Goal: Task Accomplishment & Management: Use online tool/utility

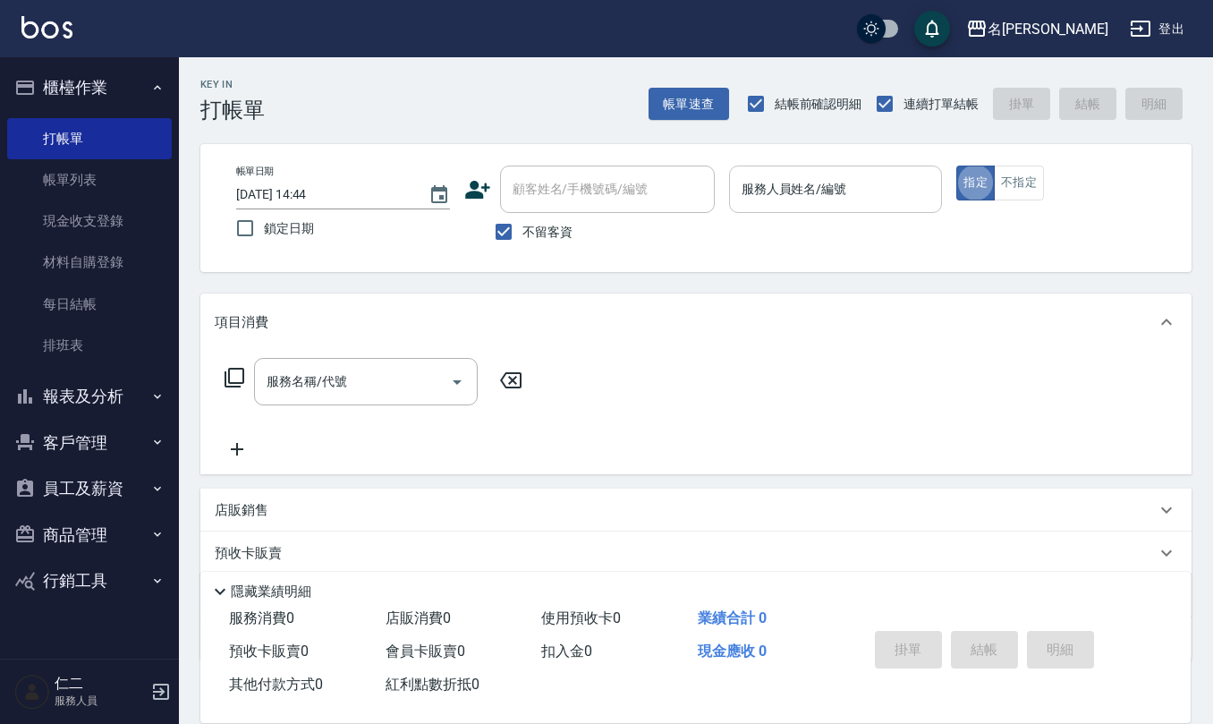
click at [770, 188] on input "服務人員姓名/編號" at bounding box center [836, 189] width 198 height 31
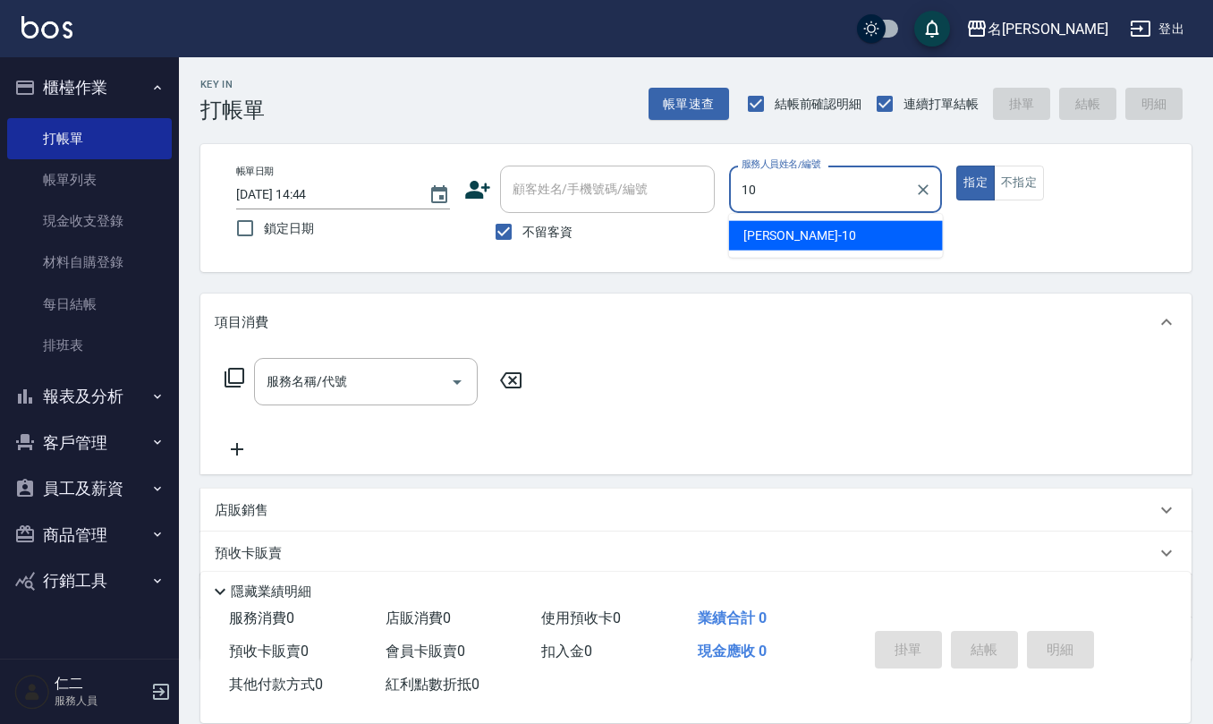
type input "[PERSON_NAME]-10"
type button "true"
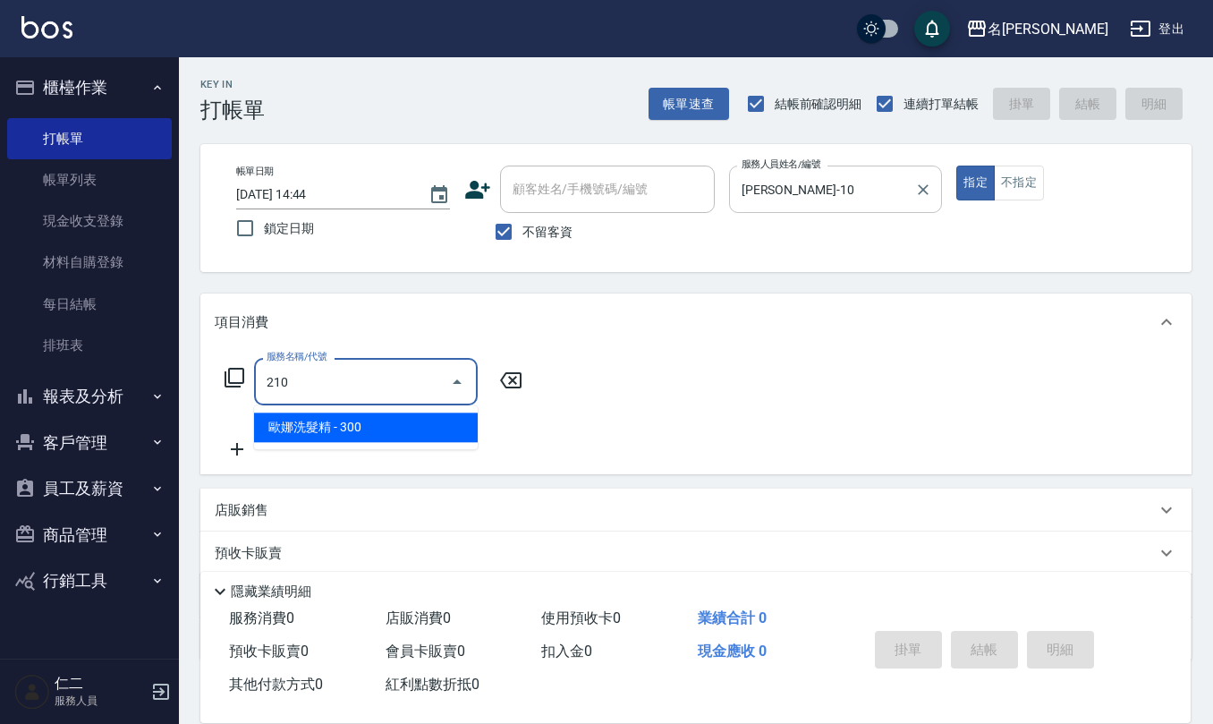
type input "[PERSON_NAME]洗髮精(210)"
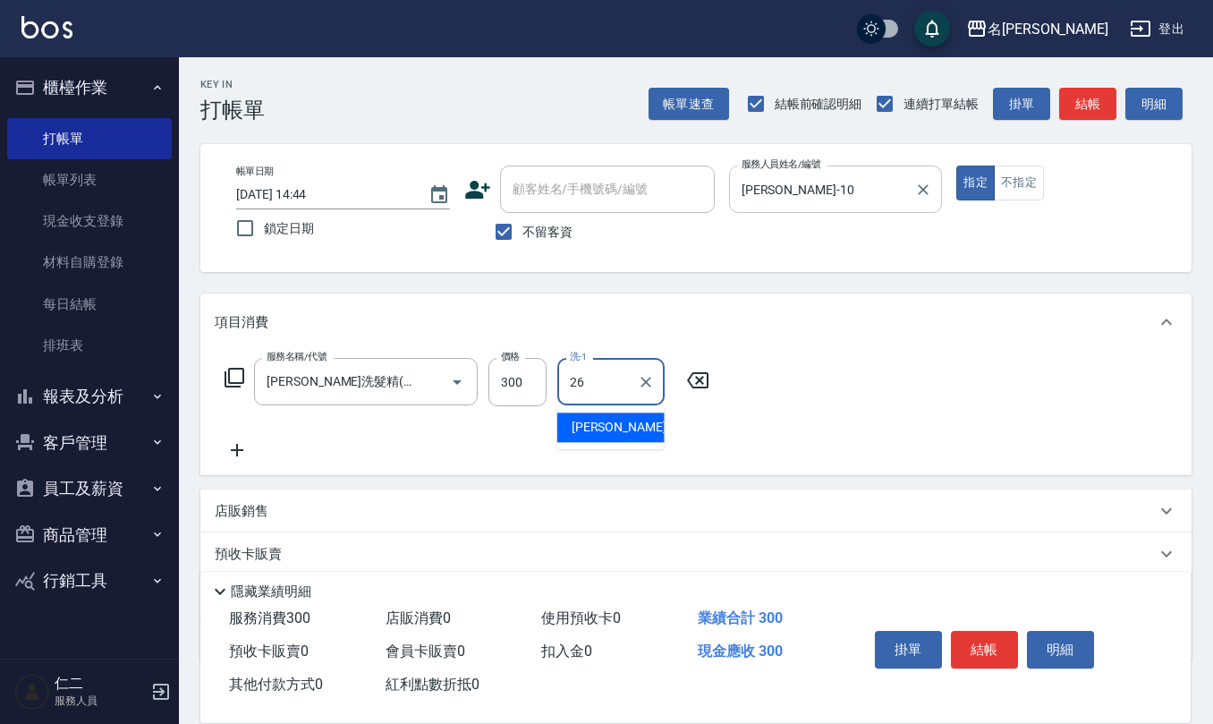
type input "[PERSON_NAME]-26"
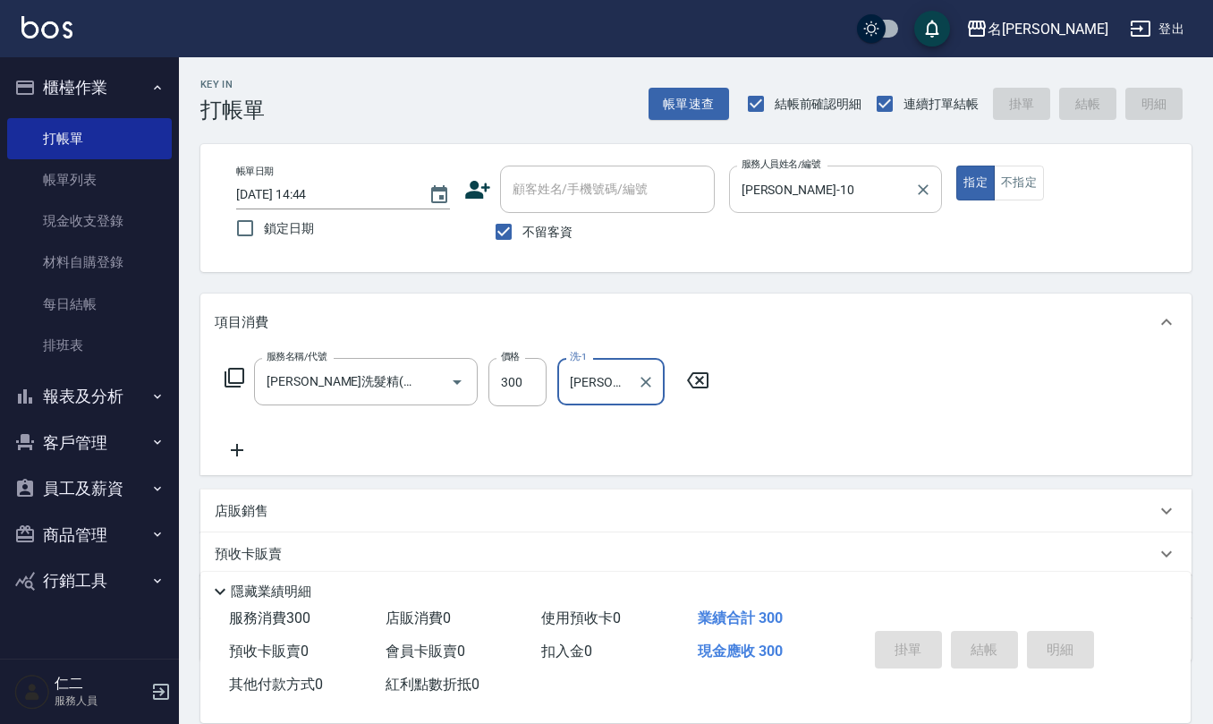
type input "[DATE] 15:58"
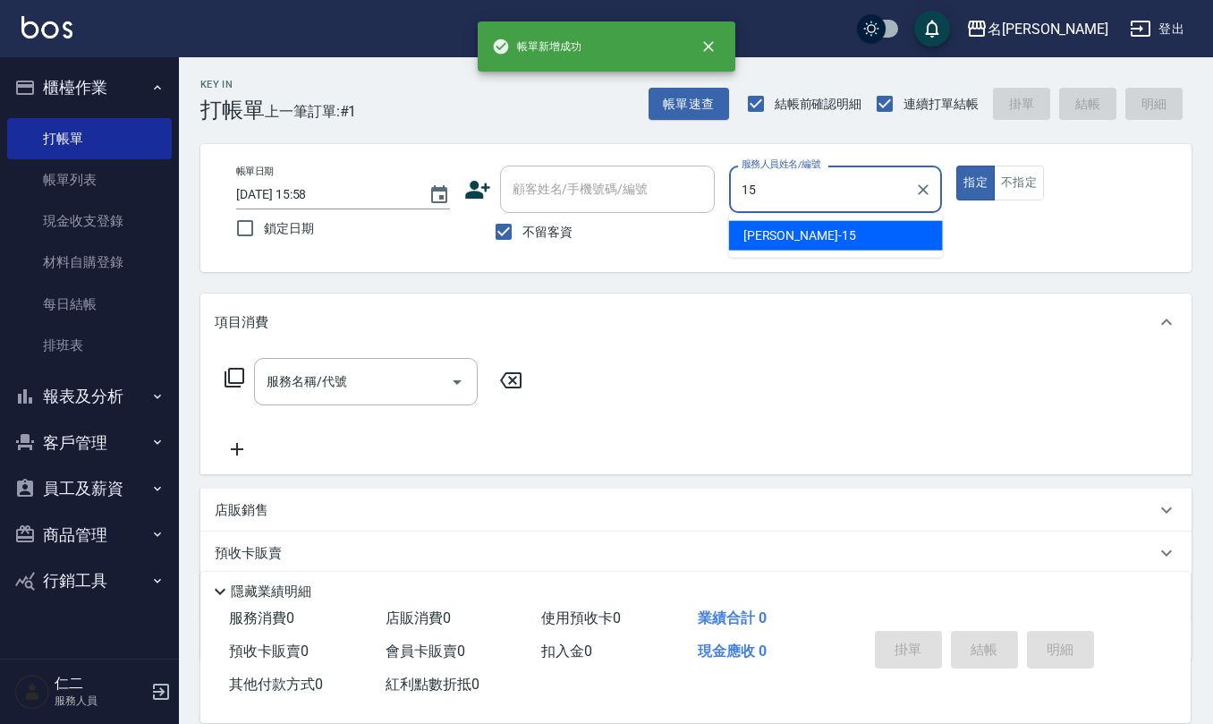
type input "[PERSON_NAME]-15"
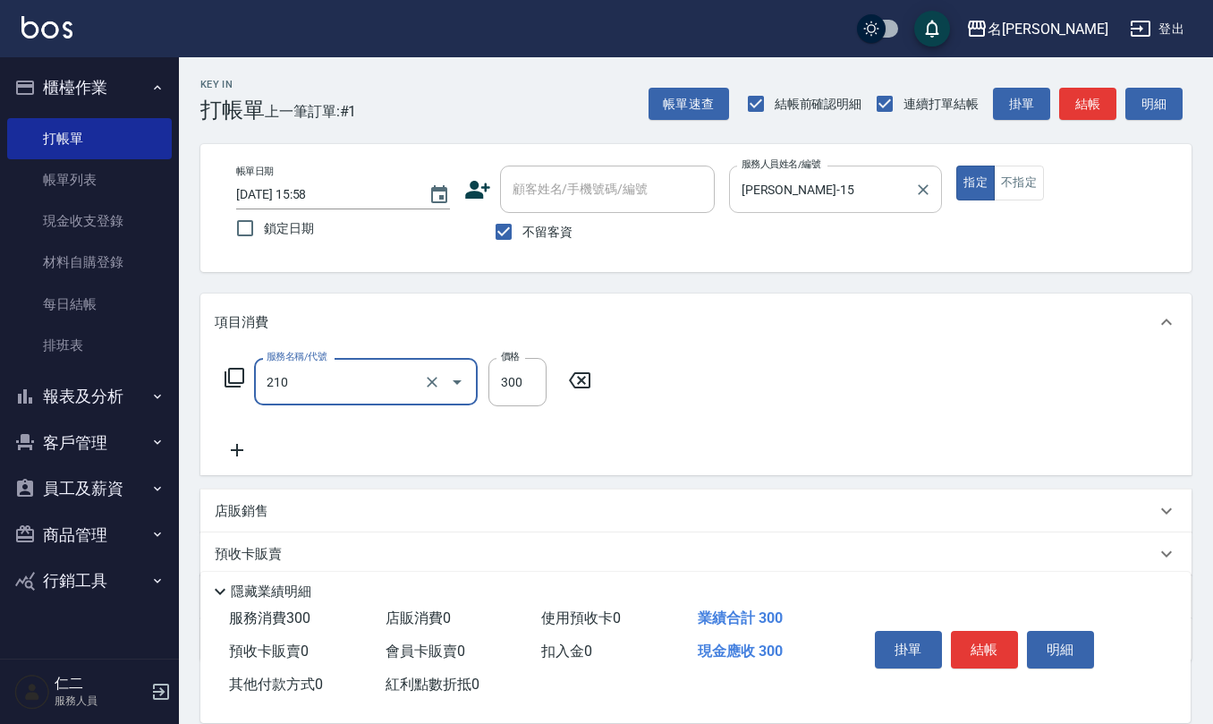
type input "[PERSON_NAME]洗髮精(210)"
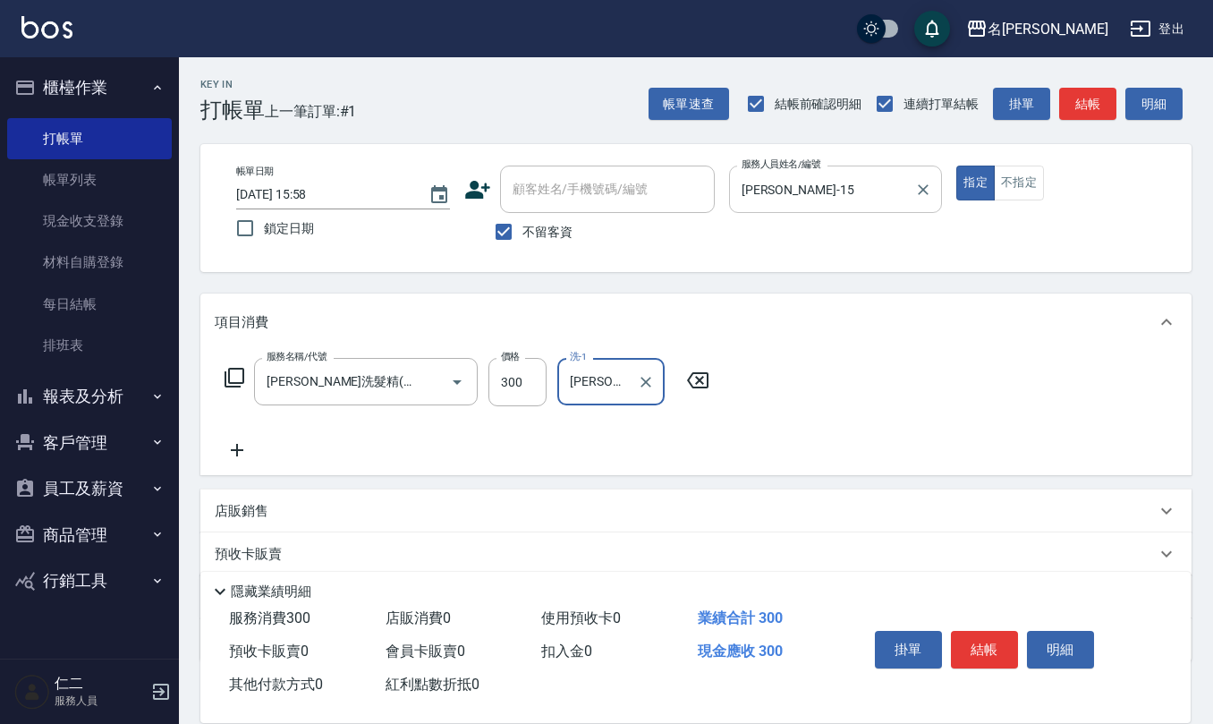
type input "[PERSON_NAME]橙-11"
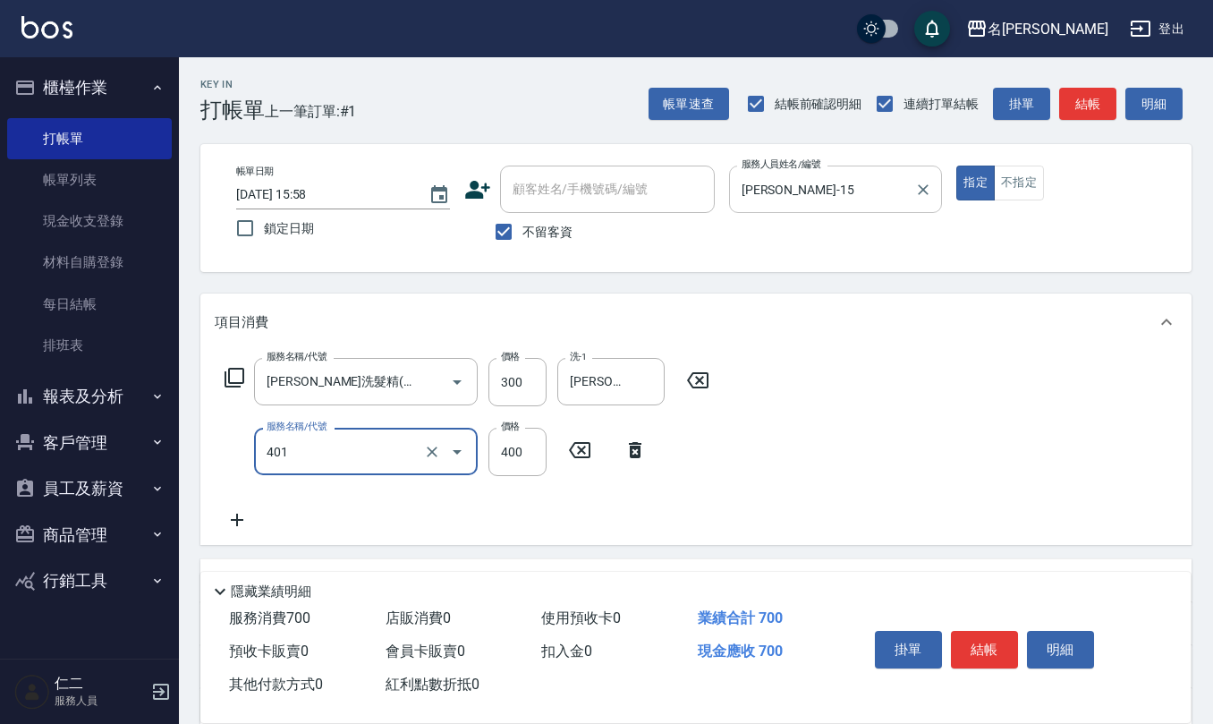
type input "剪髮(401)"
type input "450"
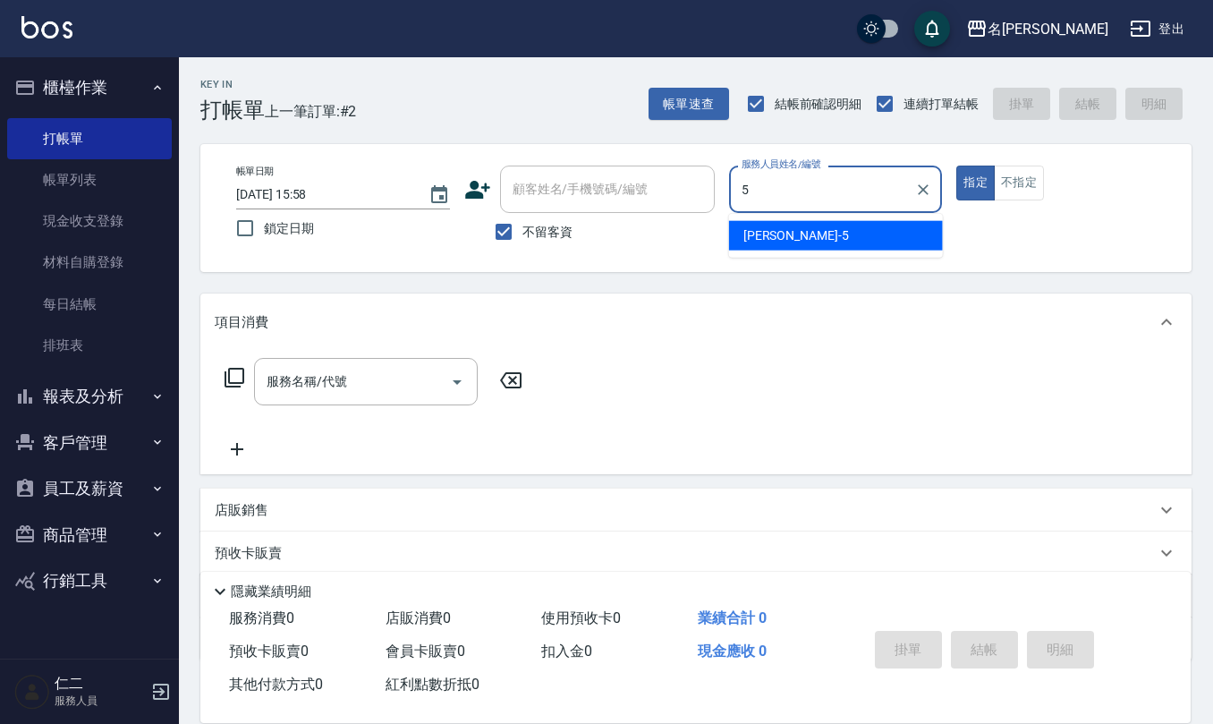
type input "[PERSON_NAME]5"
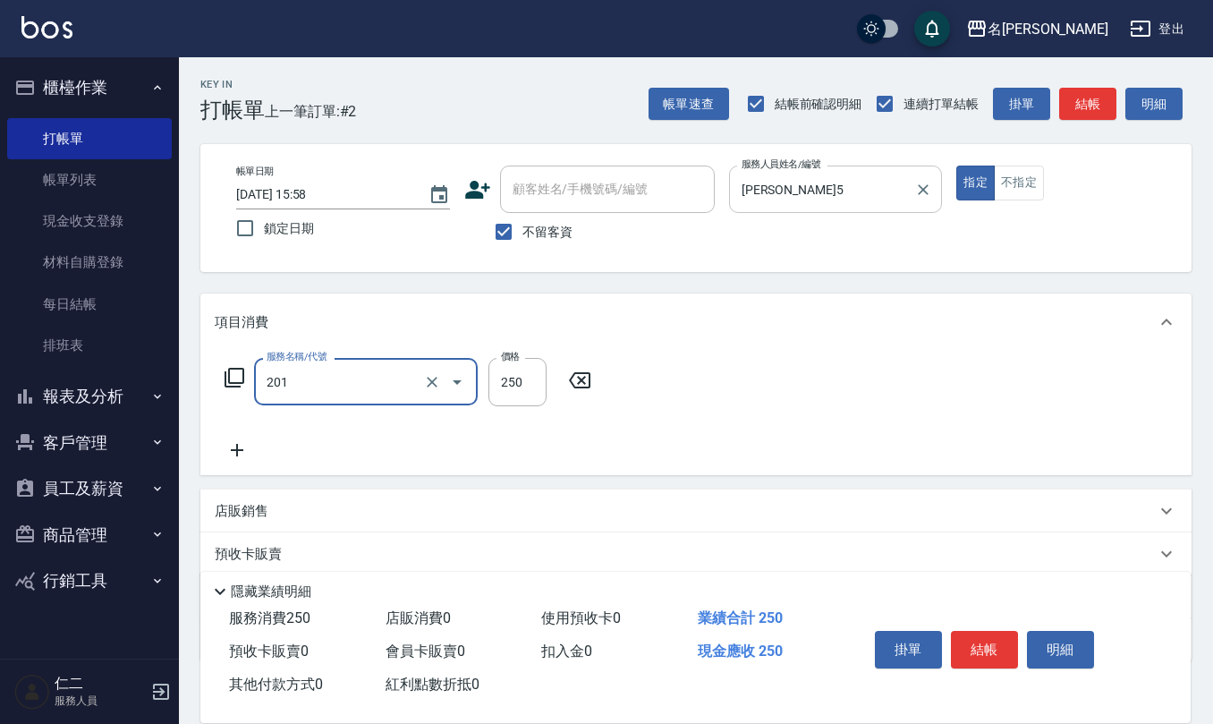
type input "洗髮(201)"
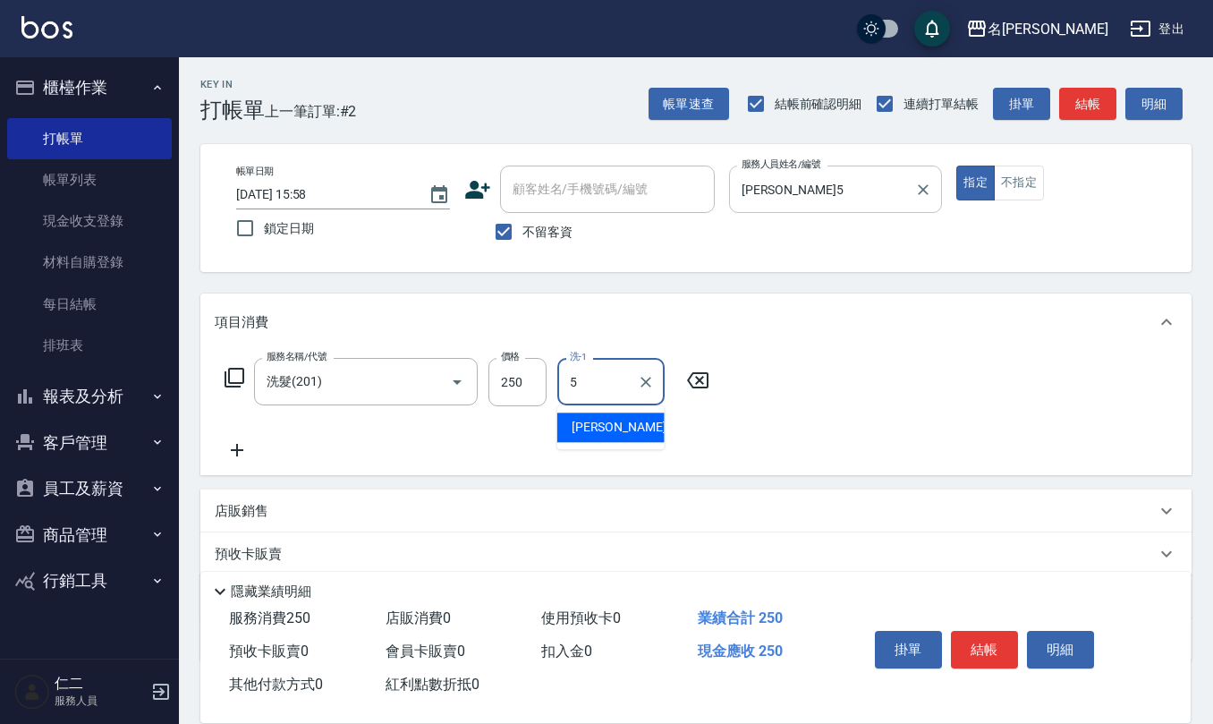
type input "[PERSON_NAME]5"
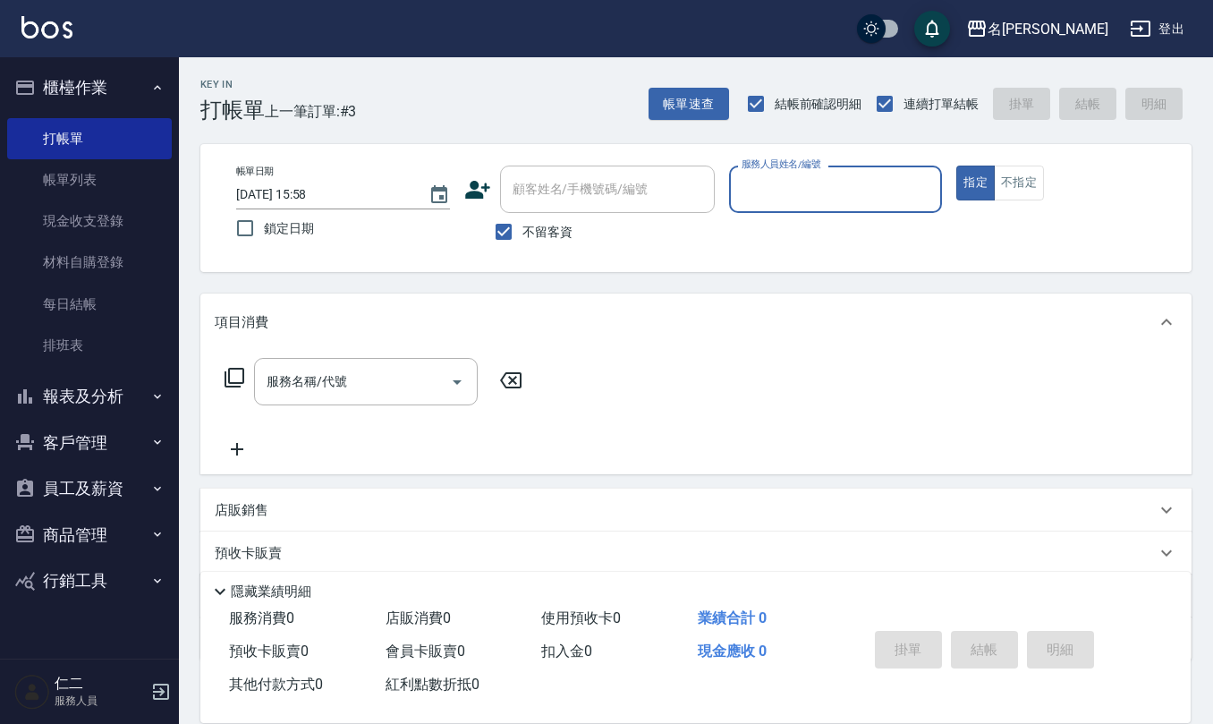
click at [111, 402] on button "報表及分析" at bounding box center [89, 396] width 165 height 47
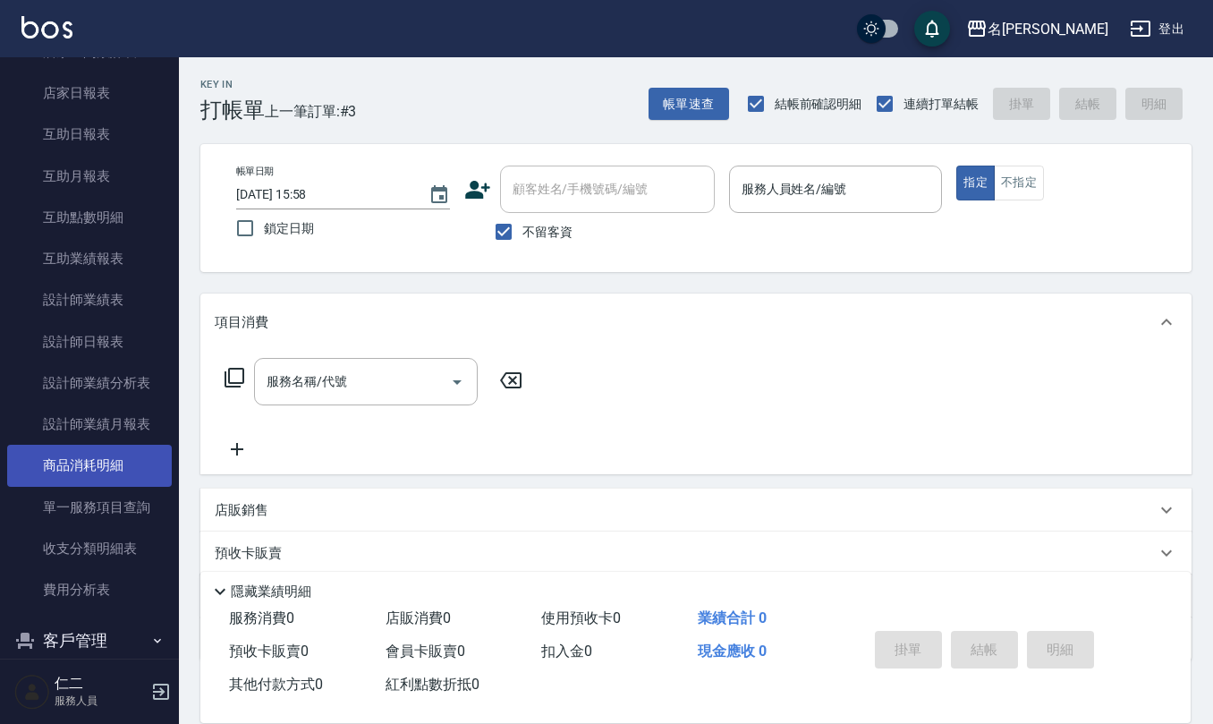
scroll to position [477, 0]
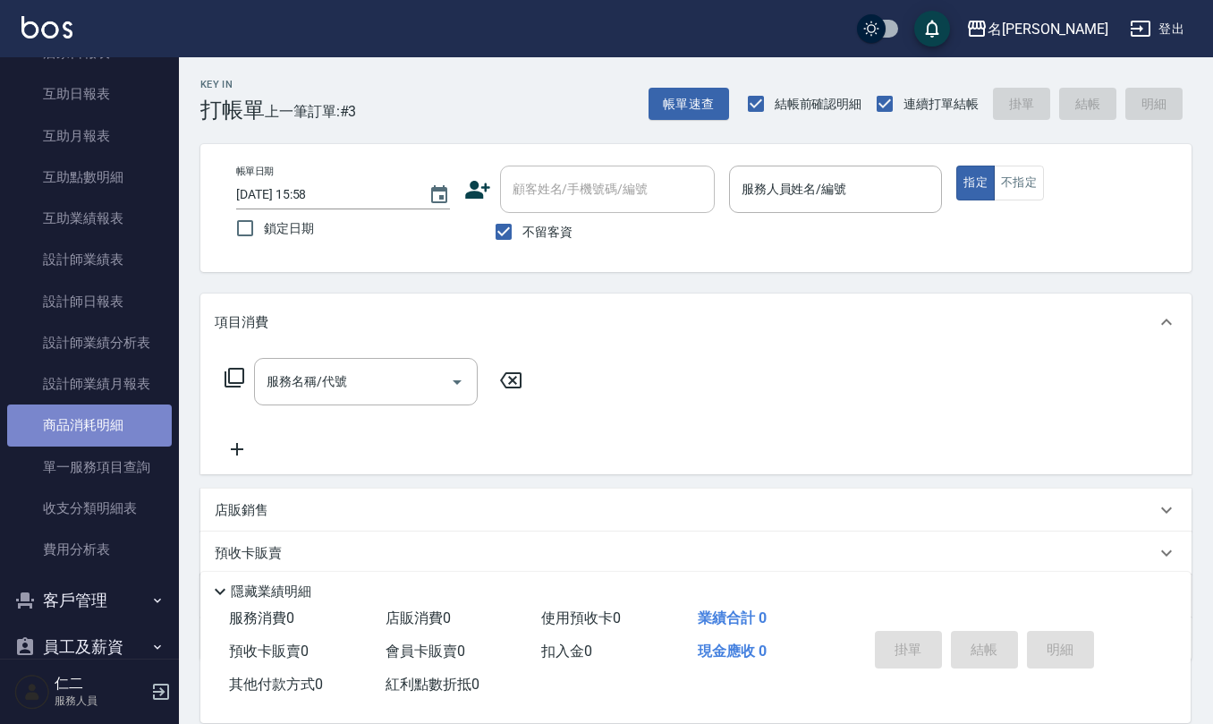
click at [98, 409] on link "商品消耗明細" at bounding box center [89, 424] width 165 height 41
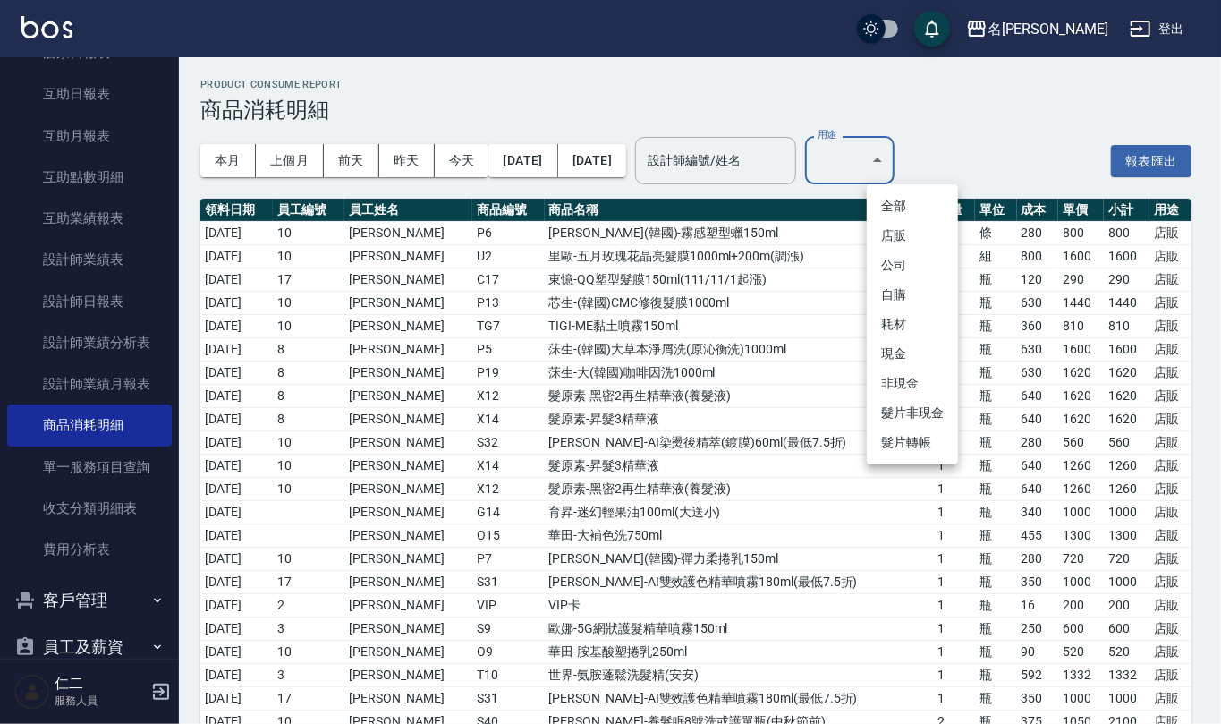
click at [924, 147] on body "名留仁二 登出 櫃檯作業 打帳單 帳單列表 現金收支登錄 材料自購登錄 每日結帳 排班表 報表及分析 報表目錄 店家區間累計表 店家日報表 互助日報表 互助月…" at bounding box center [610, 470] width 1221 height 941
click at [939, 302] on li "自購" at bounding box center [912, 295] width 91 height 30
type input "自購"
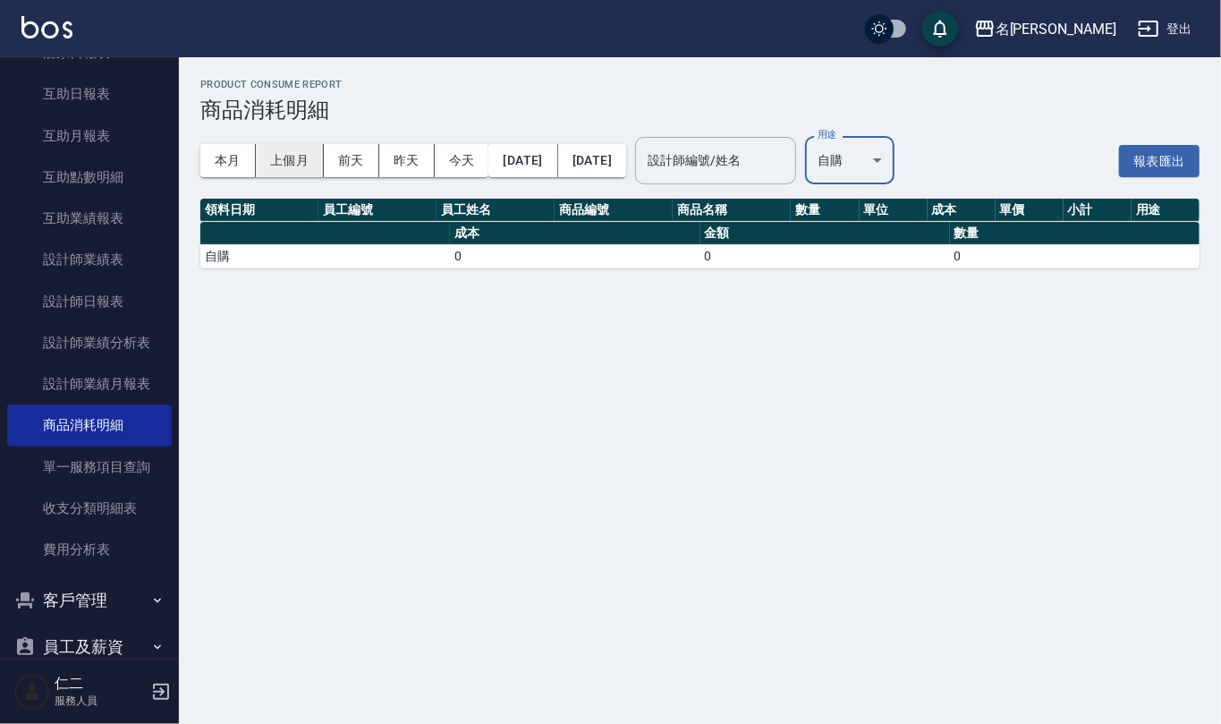
click at [302, 155] on button "上個月" at bounding box center [290, 160] width 68 height 33
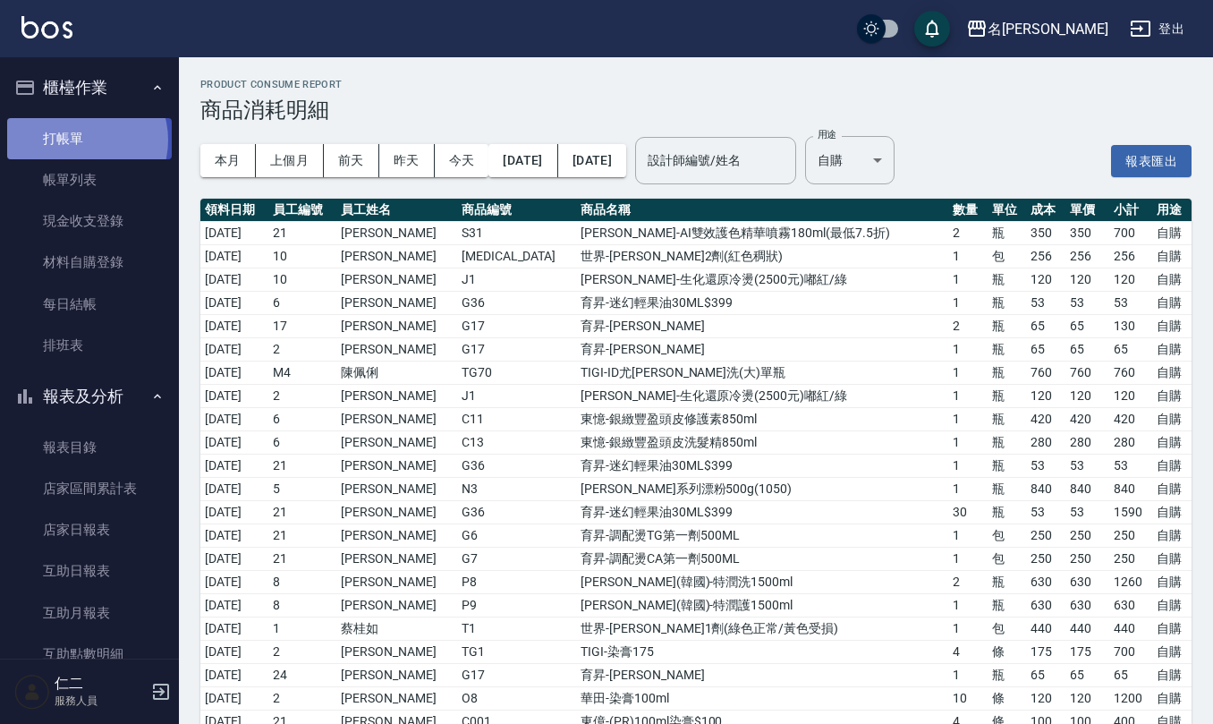
click at [80, 140] on link "打帳單" at bounding box center [89, 138] width 165 height 41
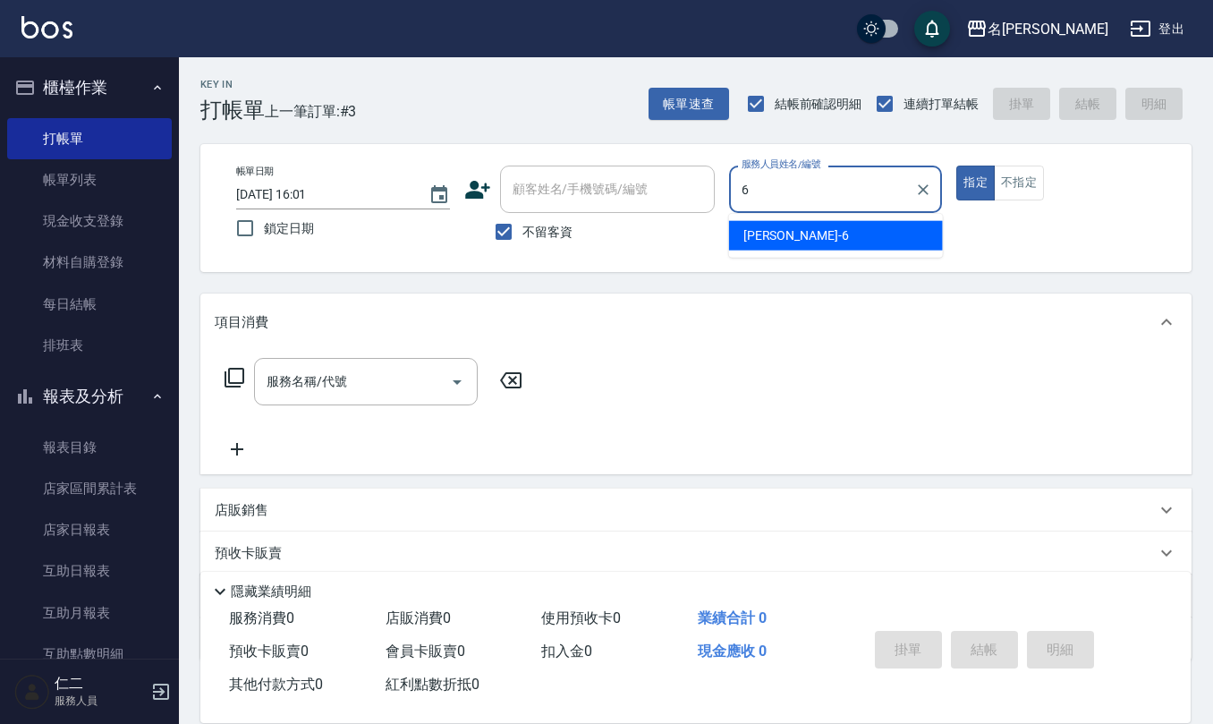
type input "[PERSON_NAME]-6"
type button "true"
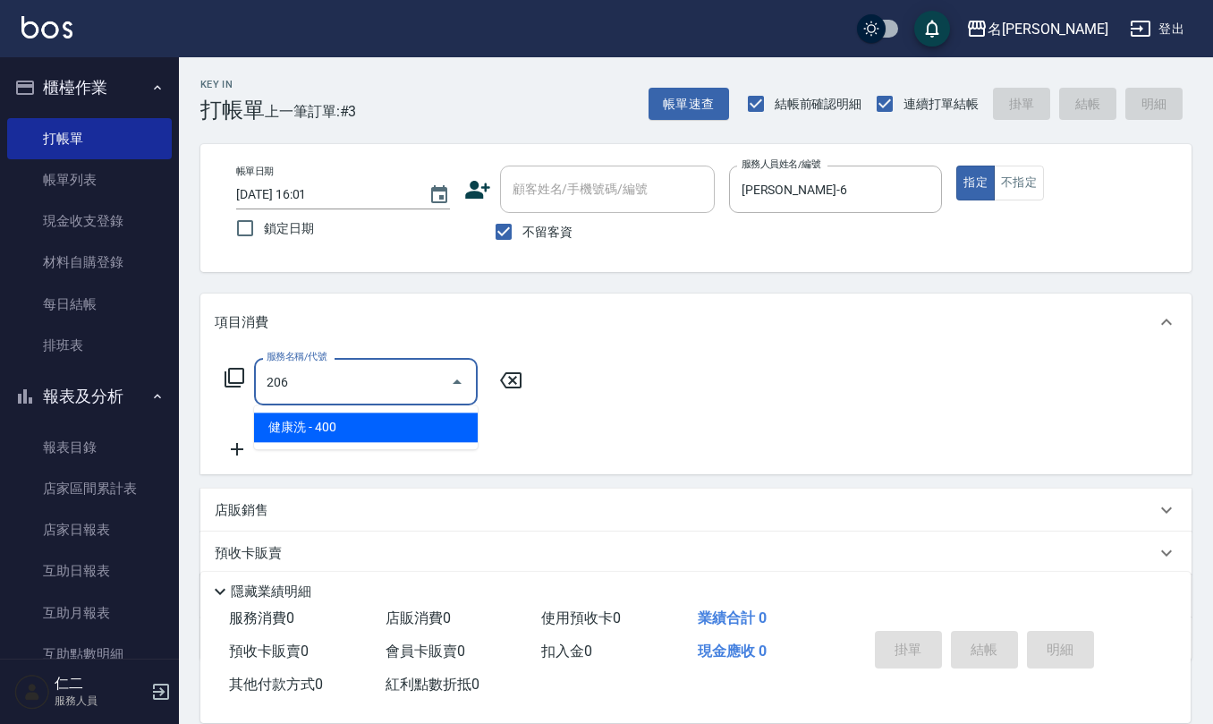
type input "健康洗(206)"
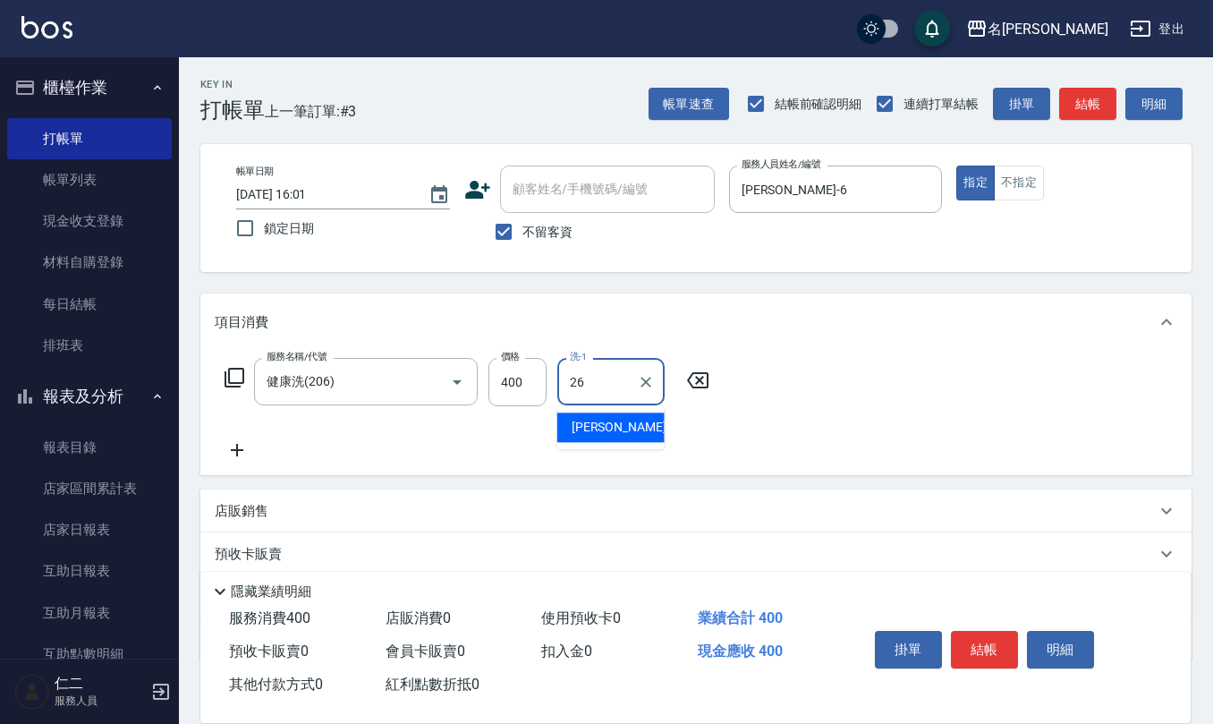
type input "[PERSON_NAME]-26"
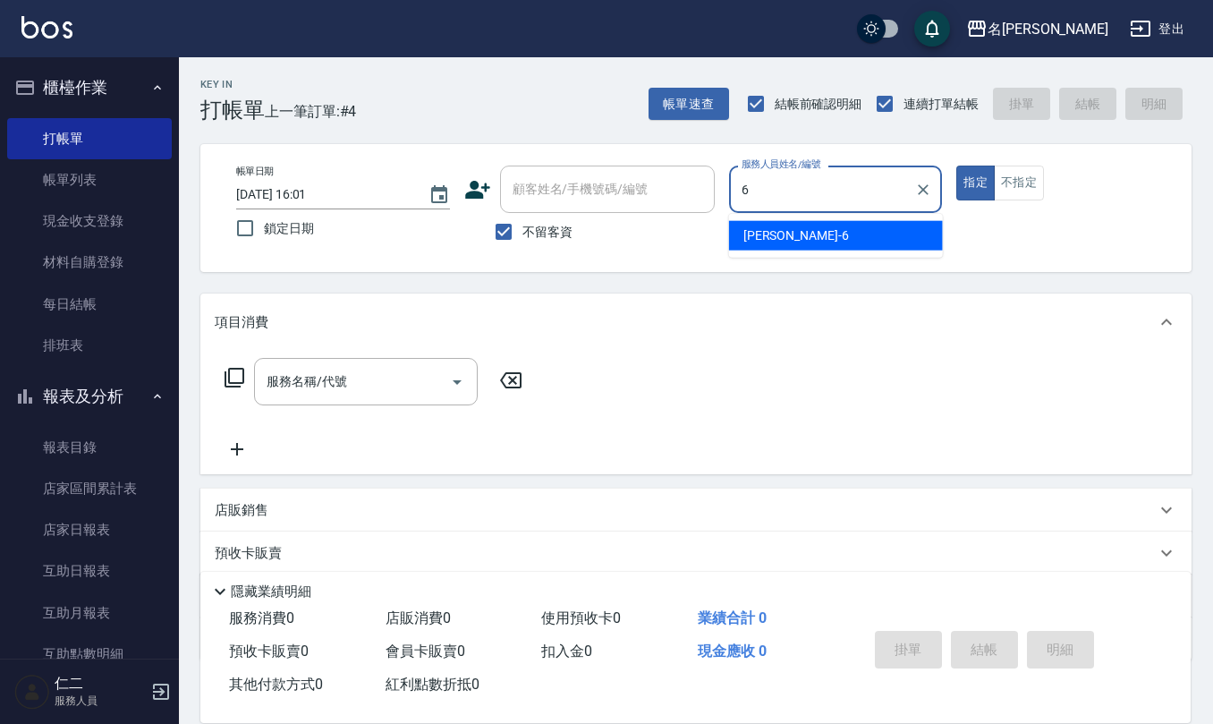
type input "[PERSON_NAME]-6"
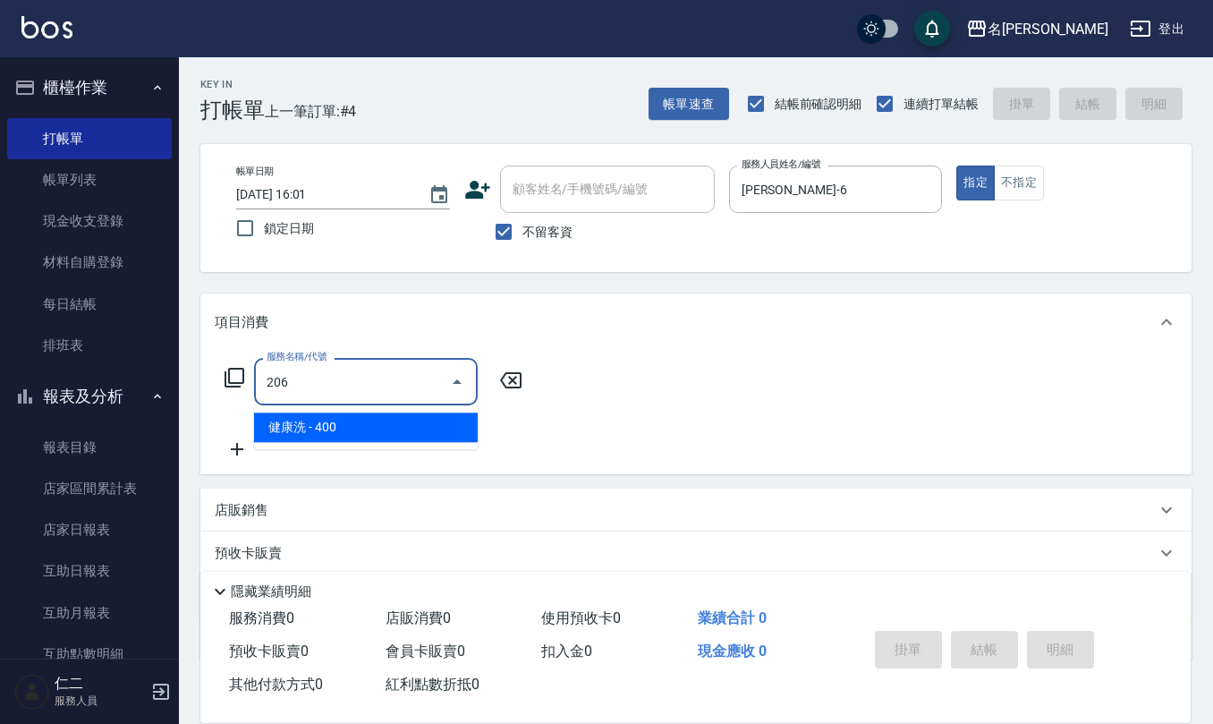
type input "健康洗(206)"
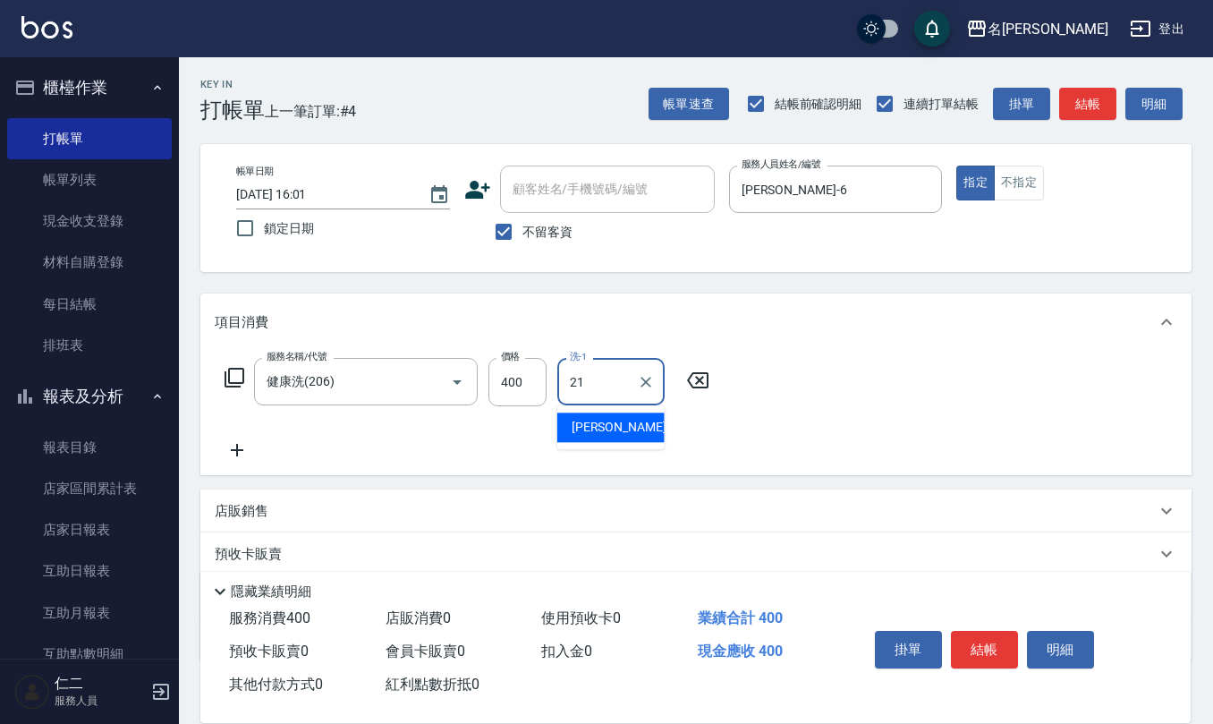
type input "[PERSON_NAME]-21"
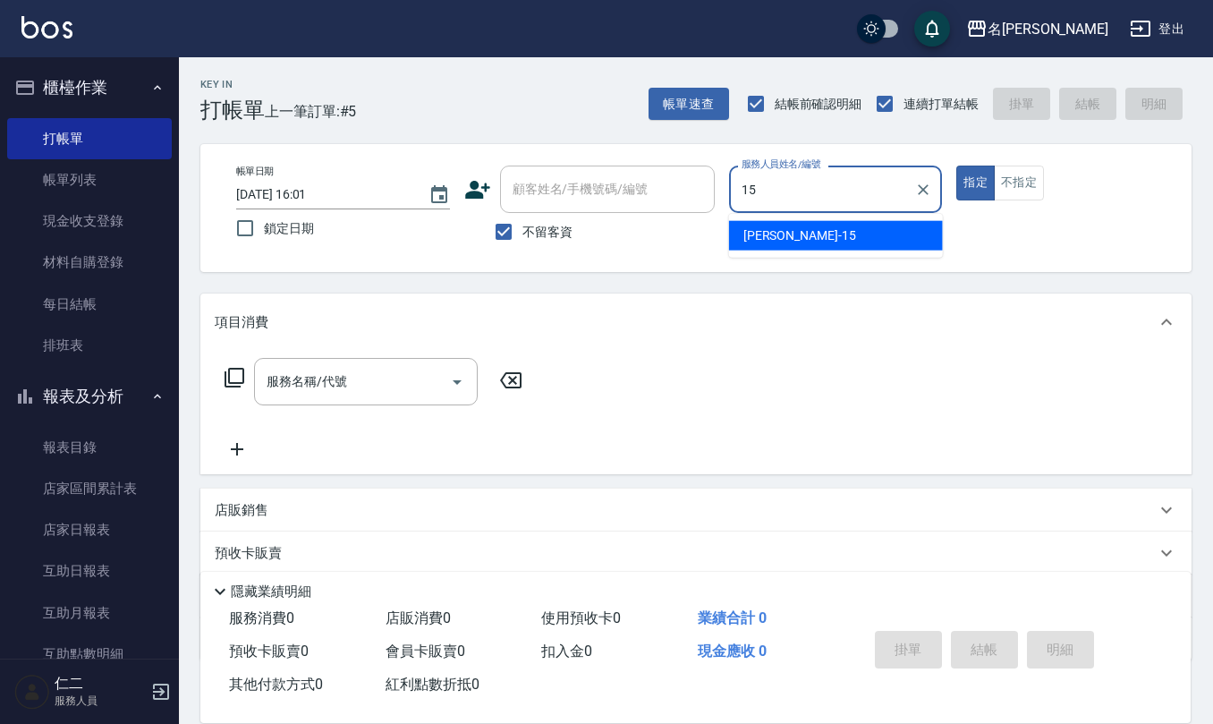
type input "[PERSON_NAME]-15"
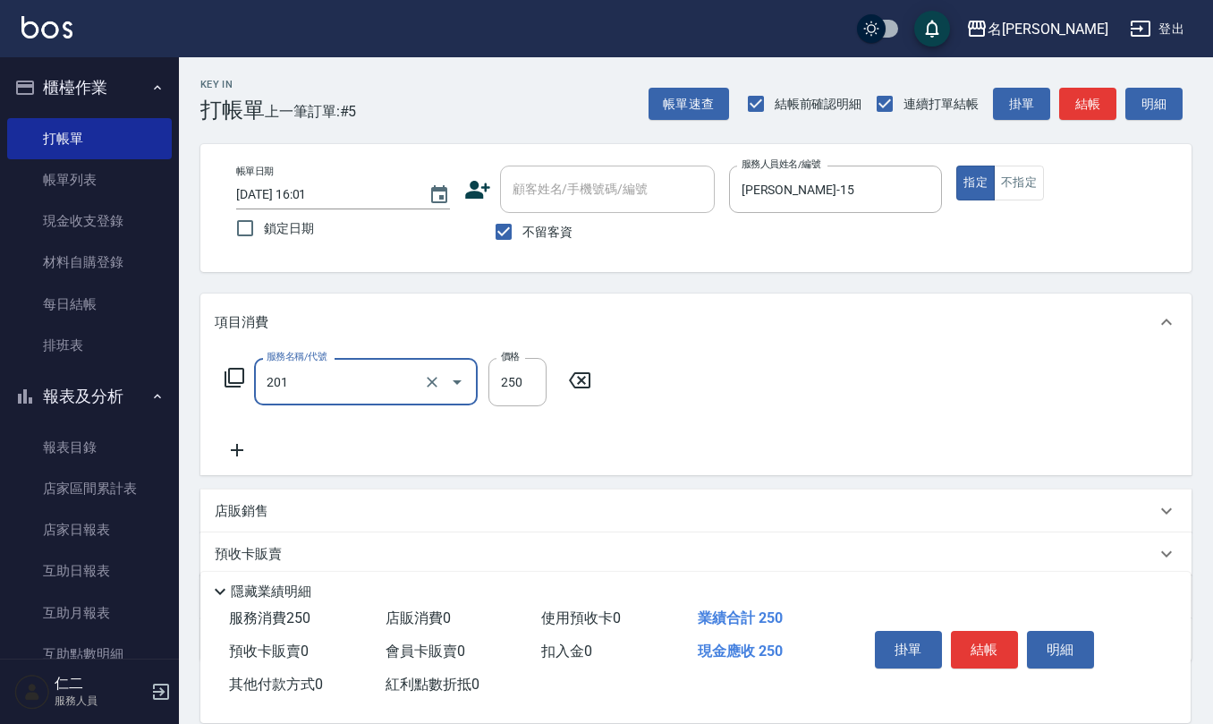
type input "洗髮(201)"
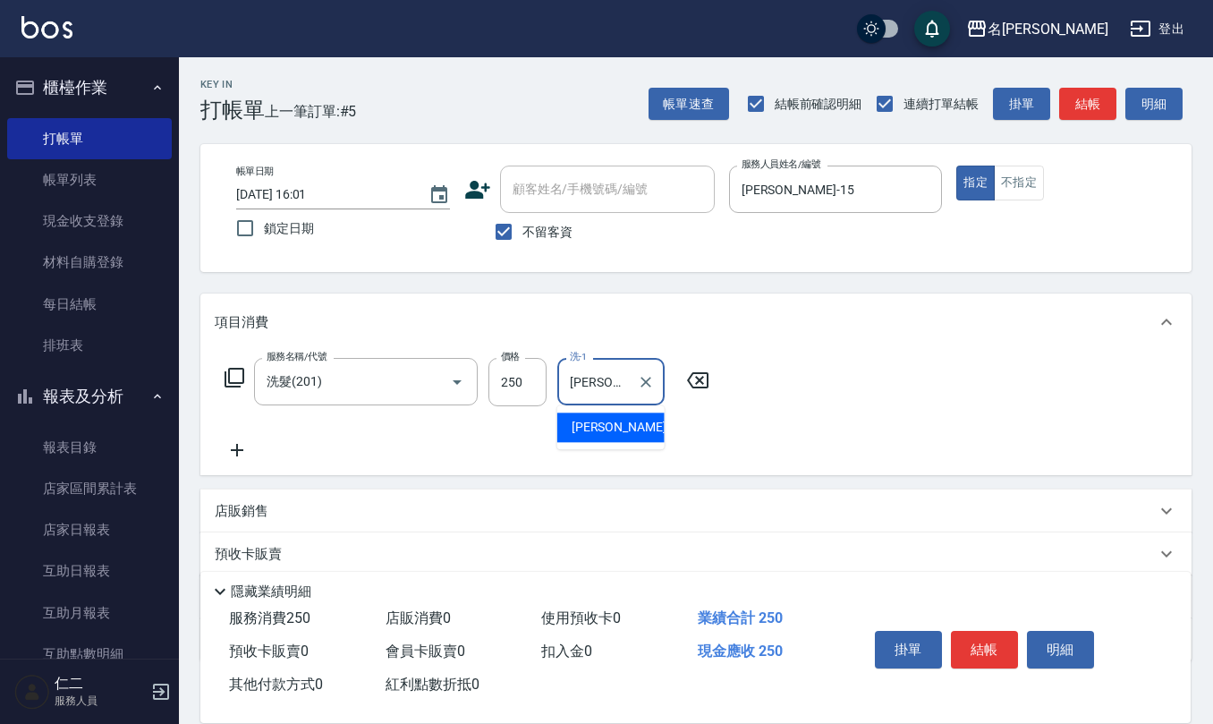
type input "[PERSON_NAME]-28"
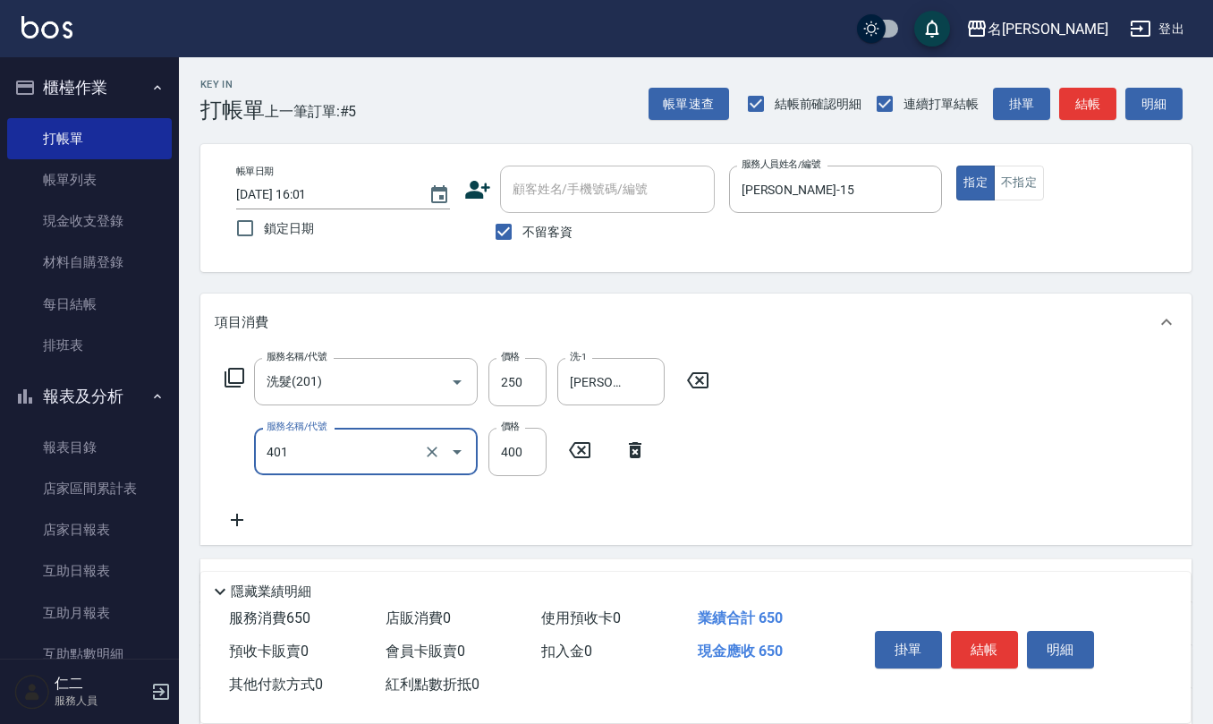
type input "剪髮(401)"
type input "400"
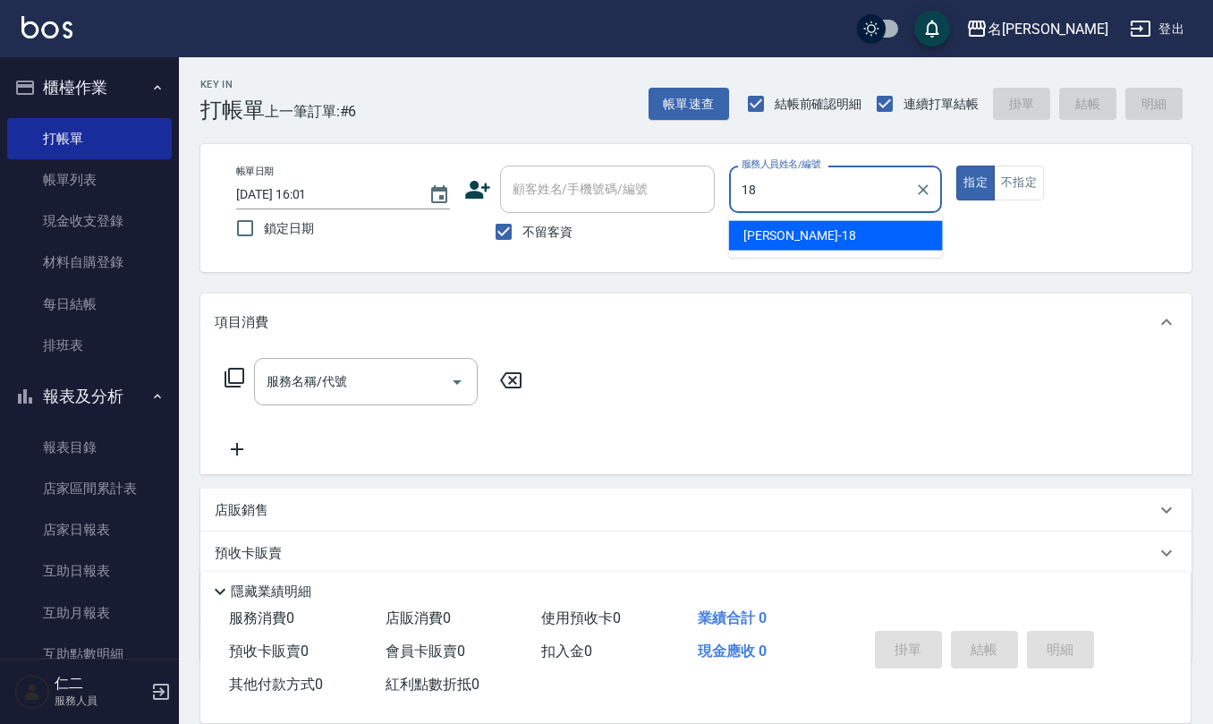
type input "[PERSON_NAME]-18"
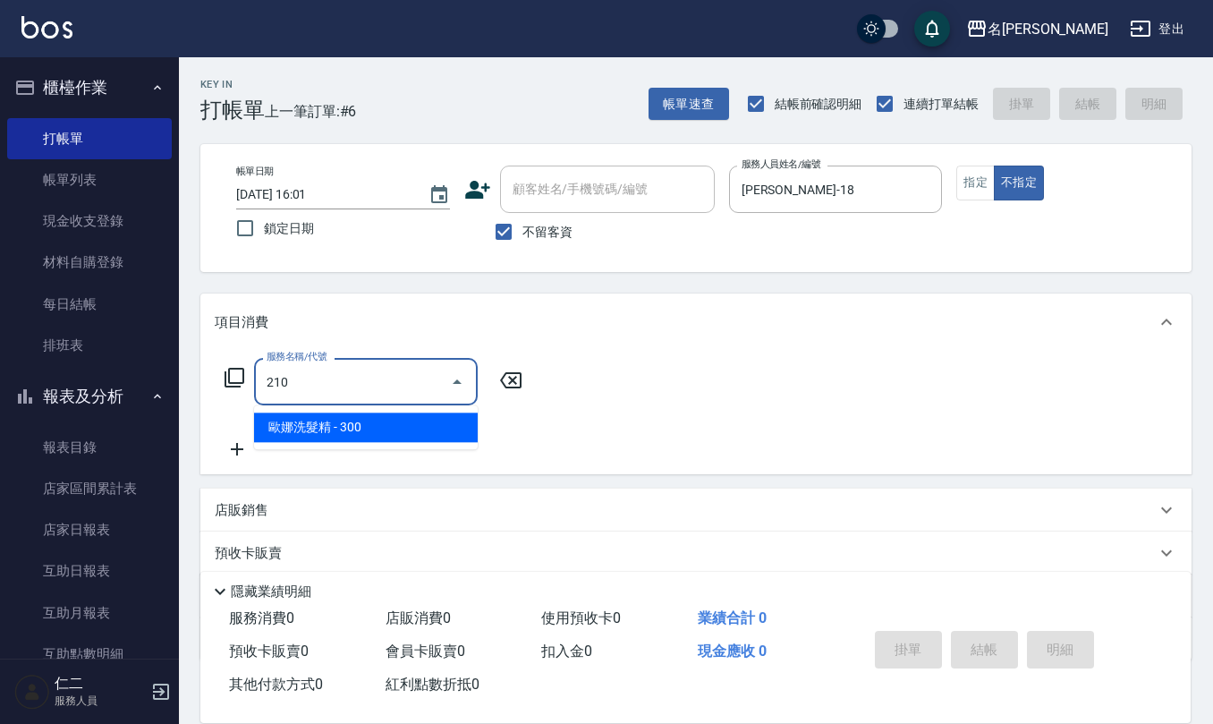
type input "[PERSON_NAME]洗髮精(210)"
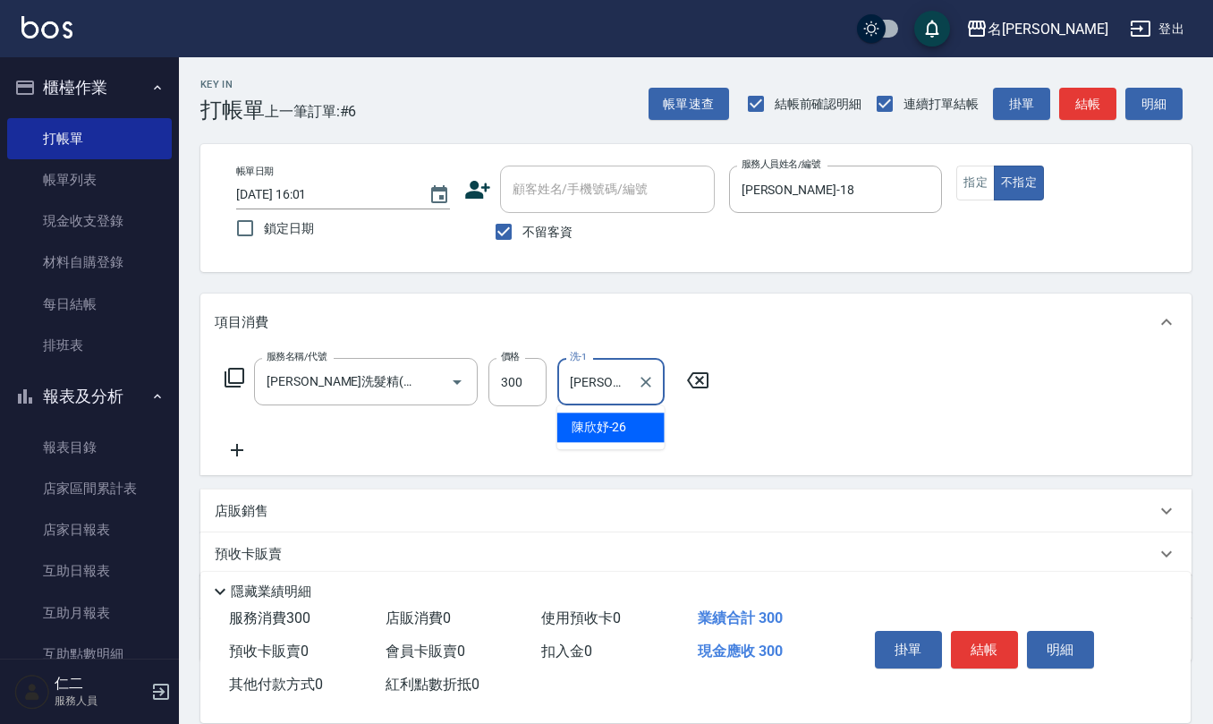
type input "[PERSON_NAME]-26"
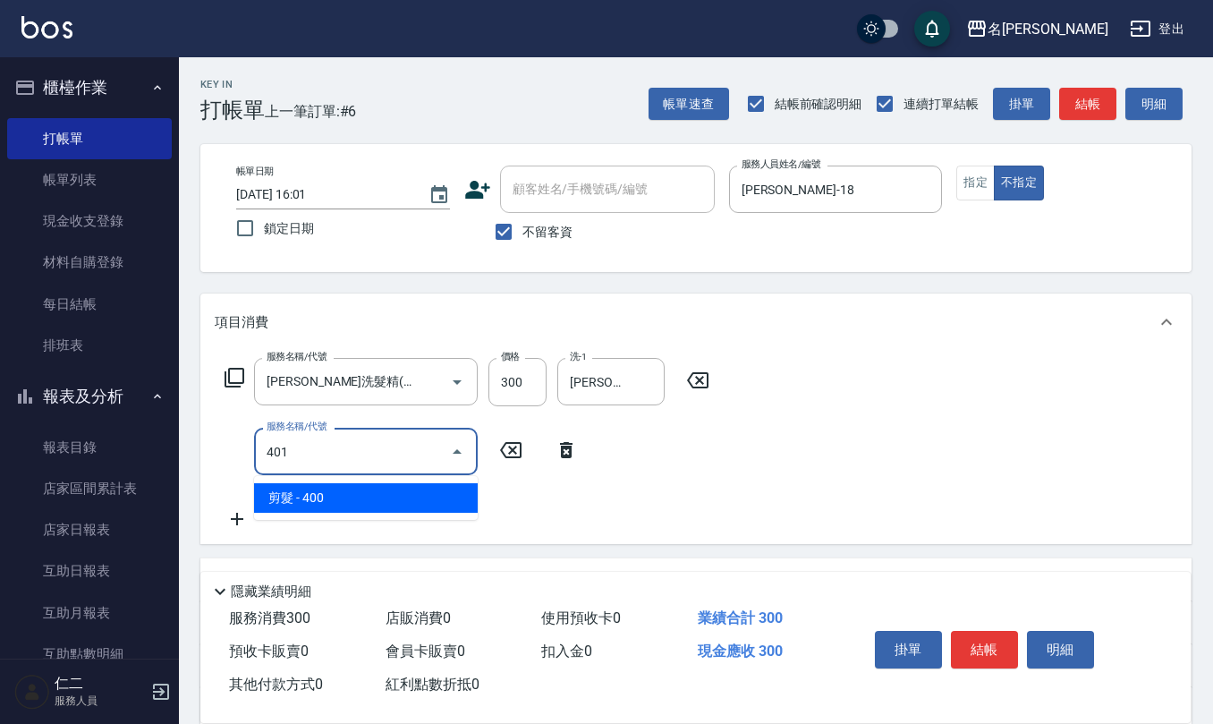
type input "剪髮(401)"
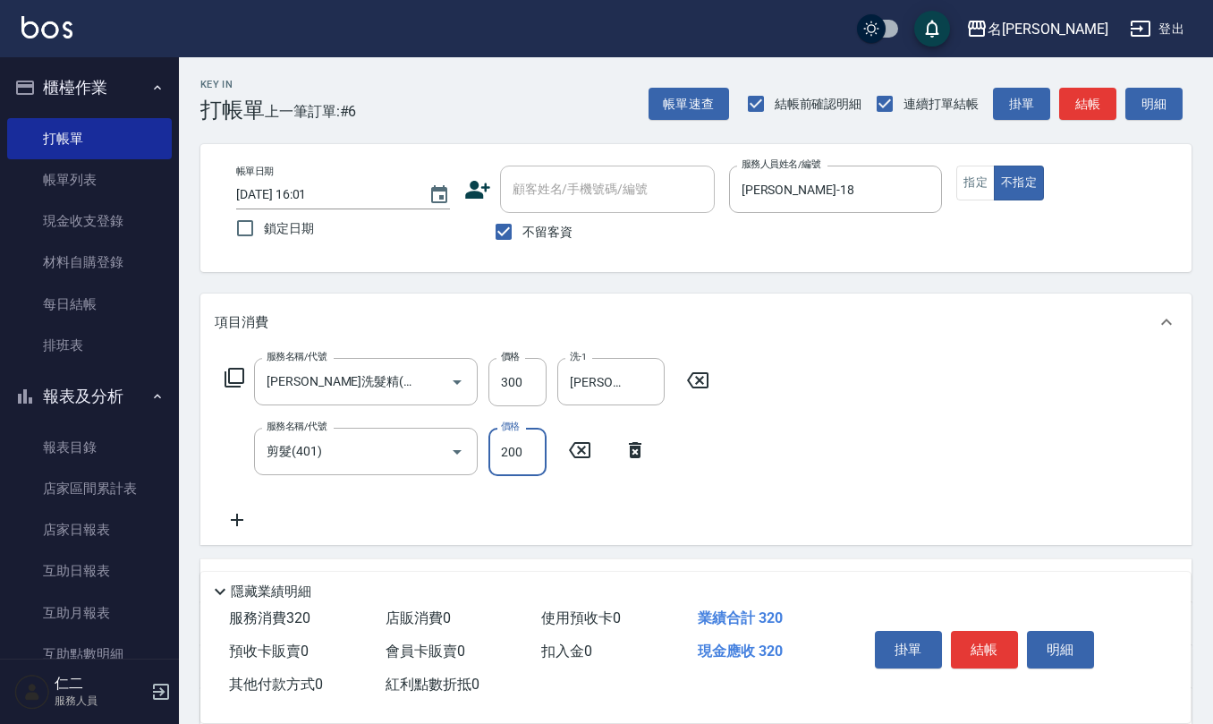
type input "200"
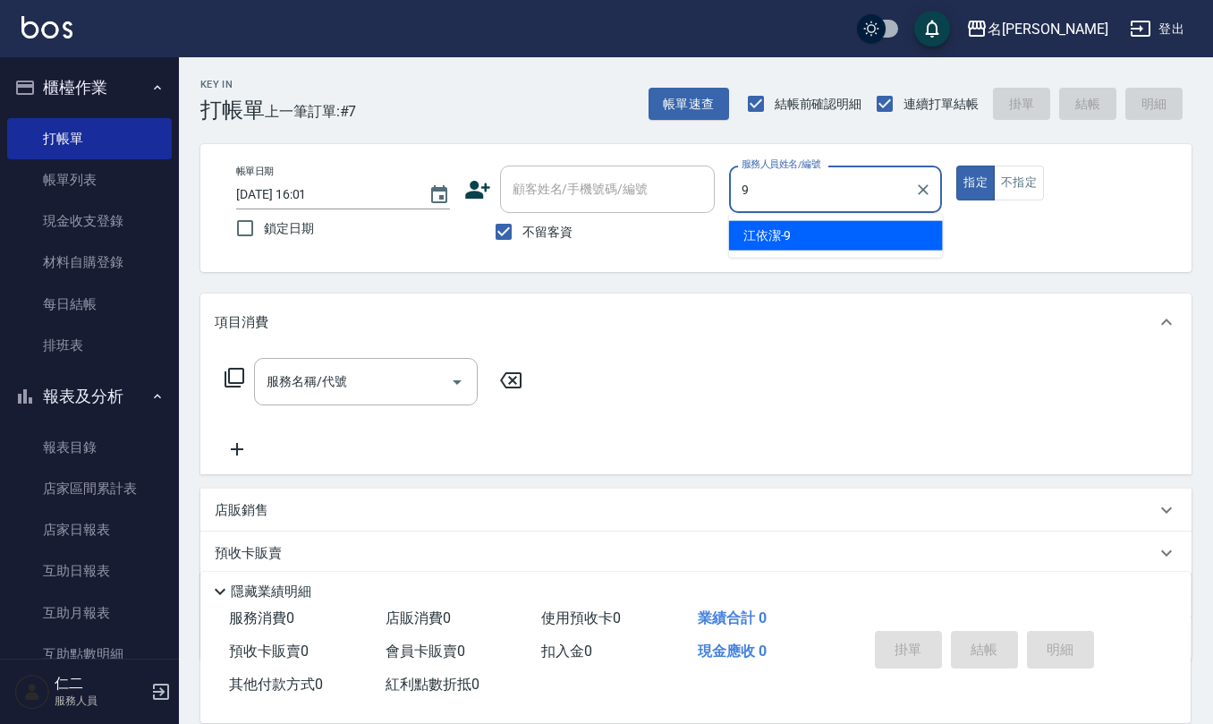
type input "[PERSON_NAME]-9"
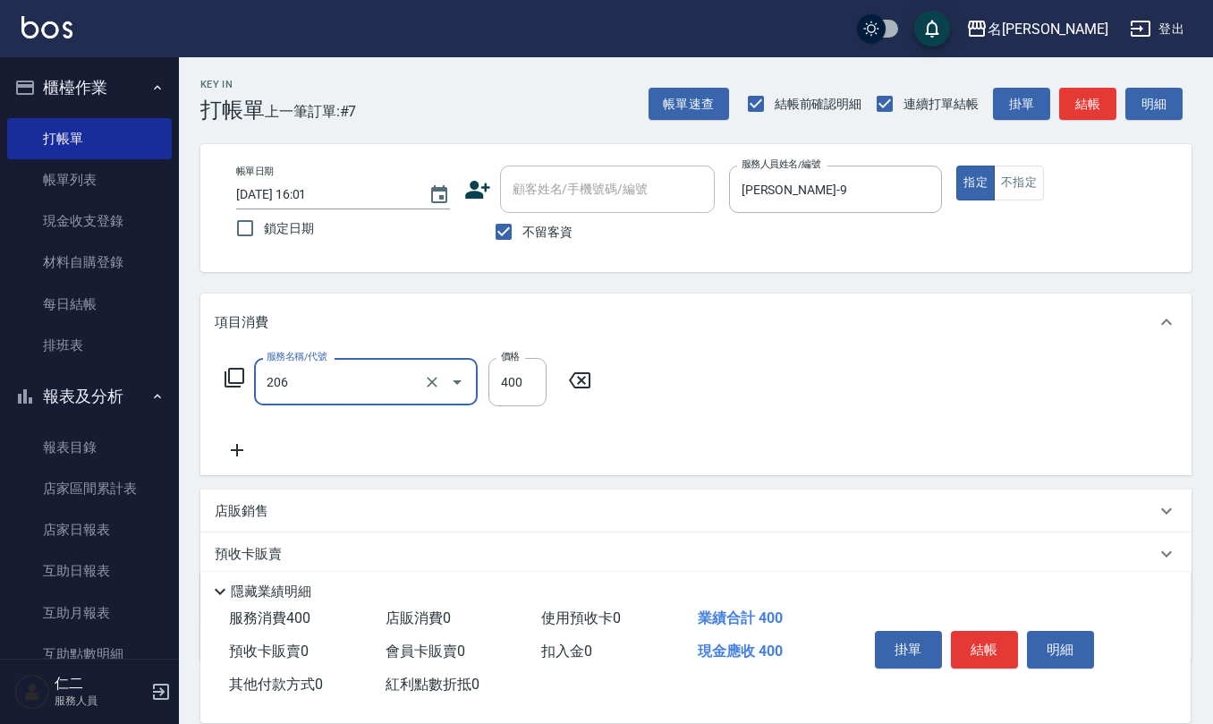
type input "健康洗(206)"
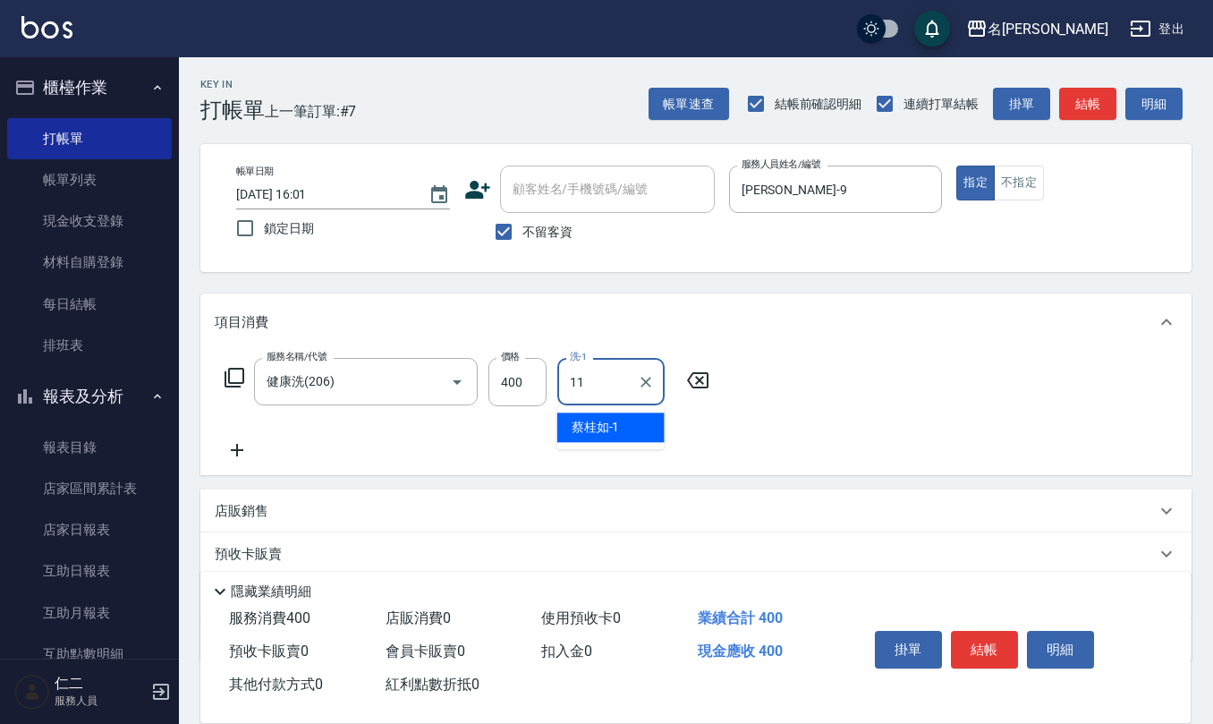
type input "[PERSON_NAME]橙-11"
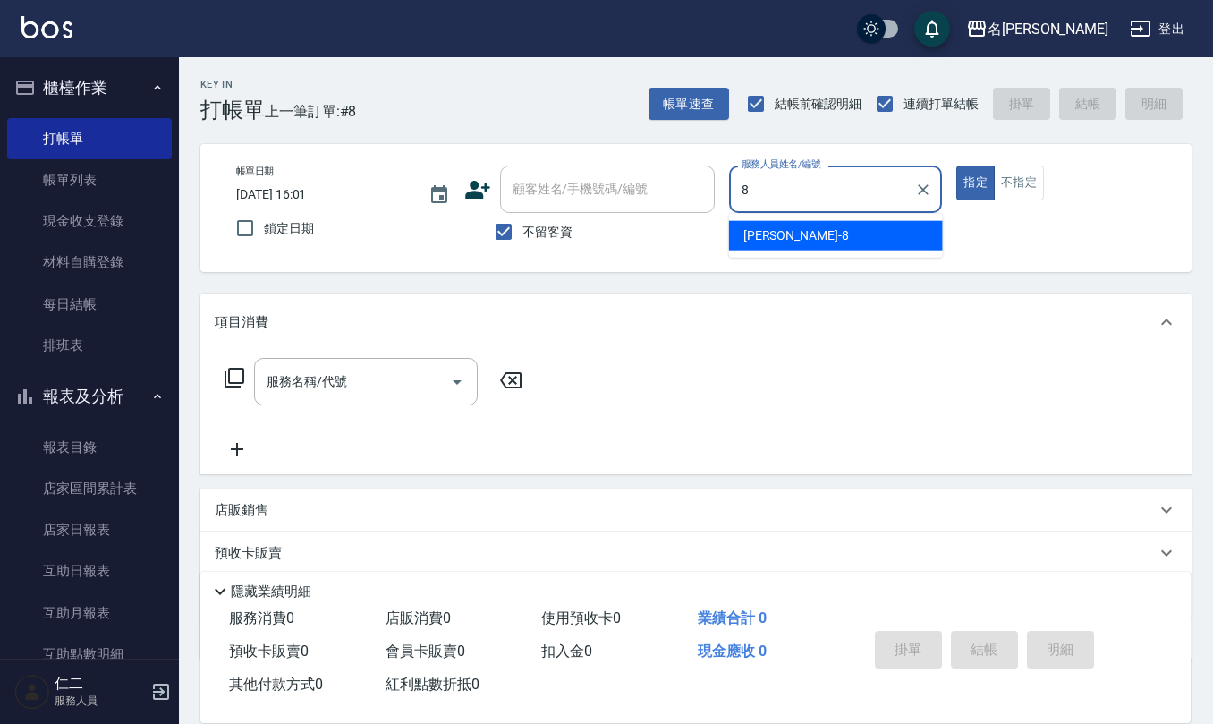
type input "[PERSON_NAME]-8"
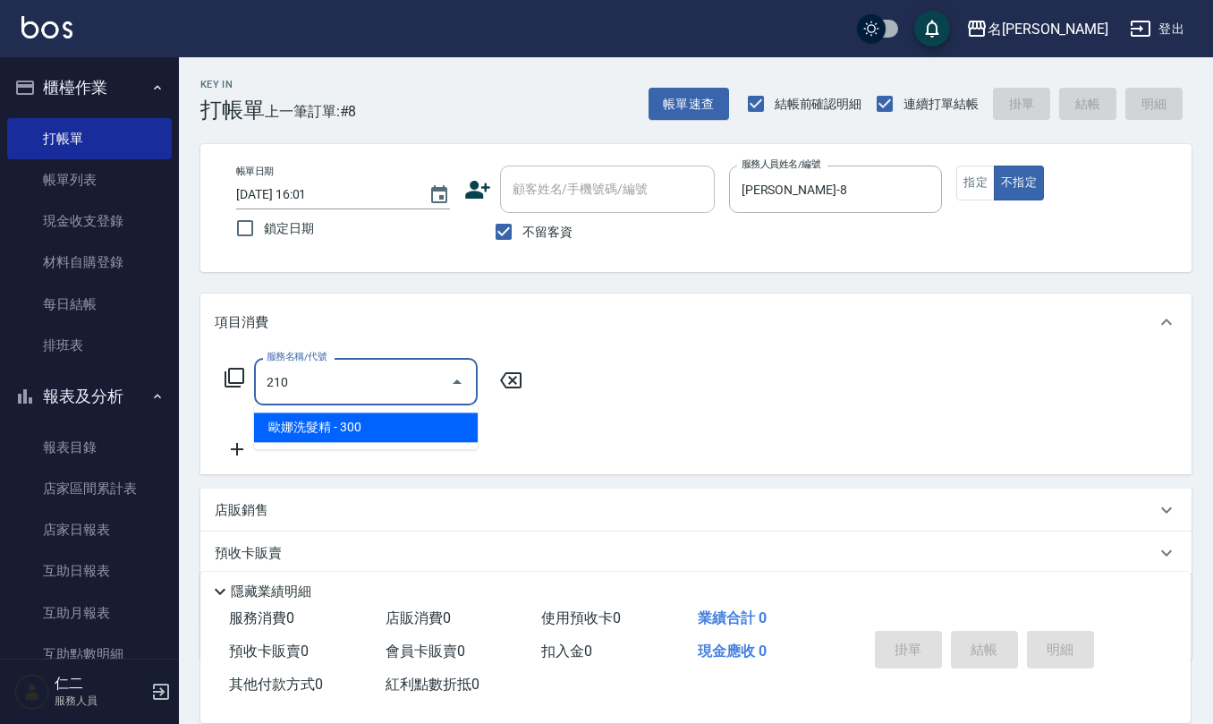
type input "[PERSON_NAME]洗髮精(210)"
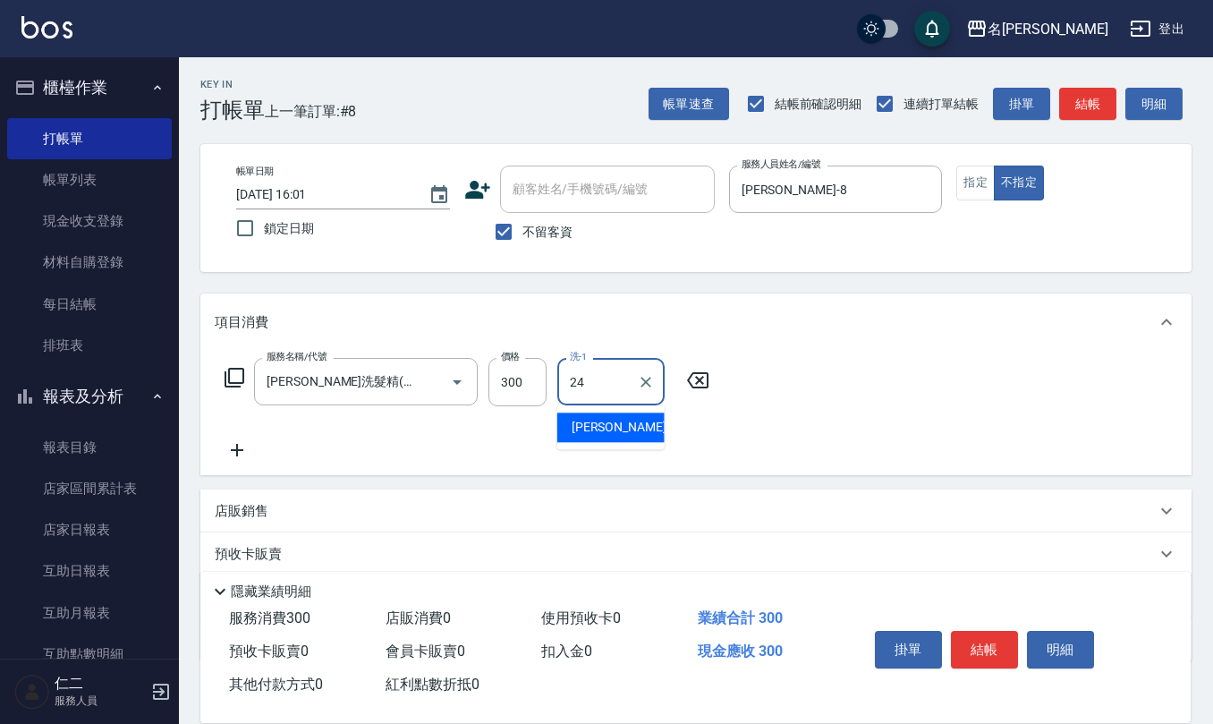
type input "[PERSON_NAME]-24"
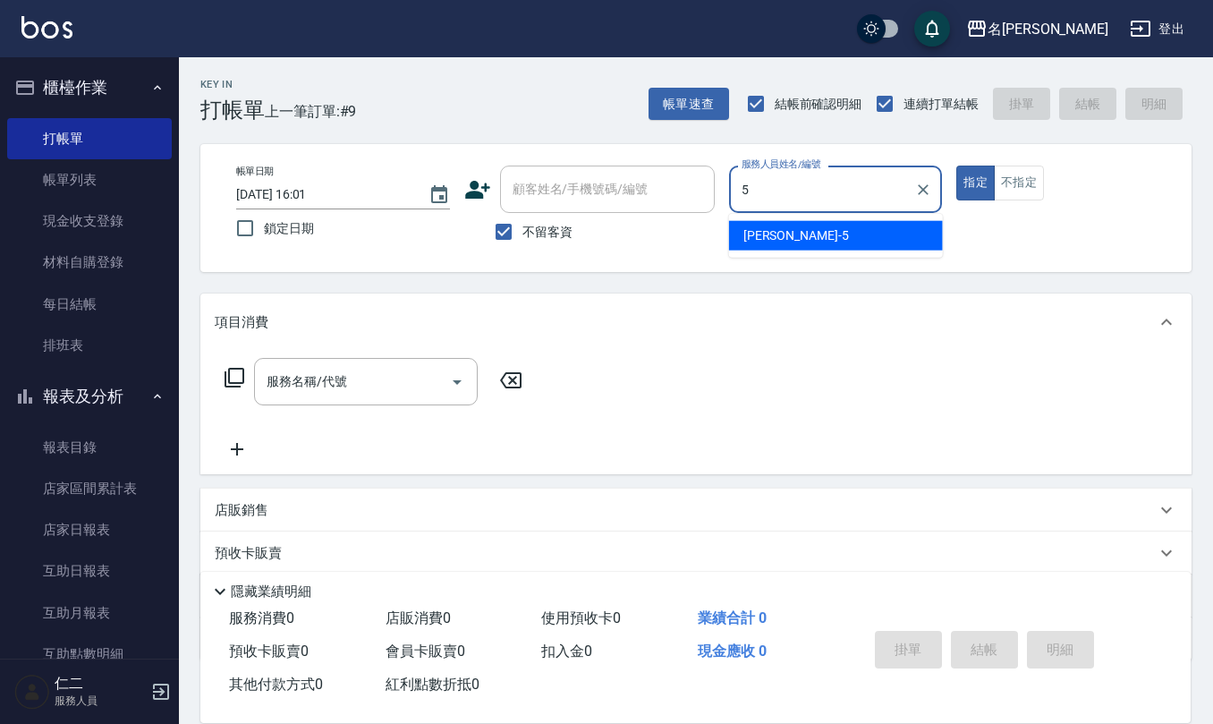
type input "[PERSON_NAME]5"
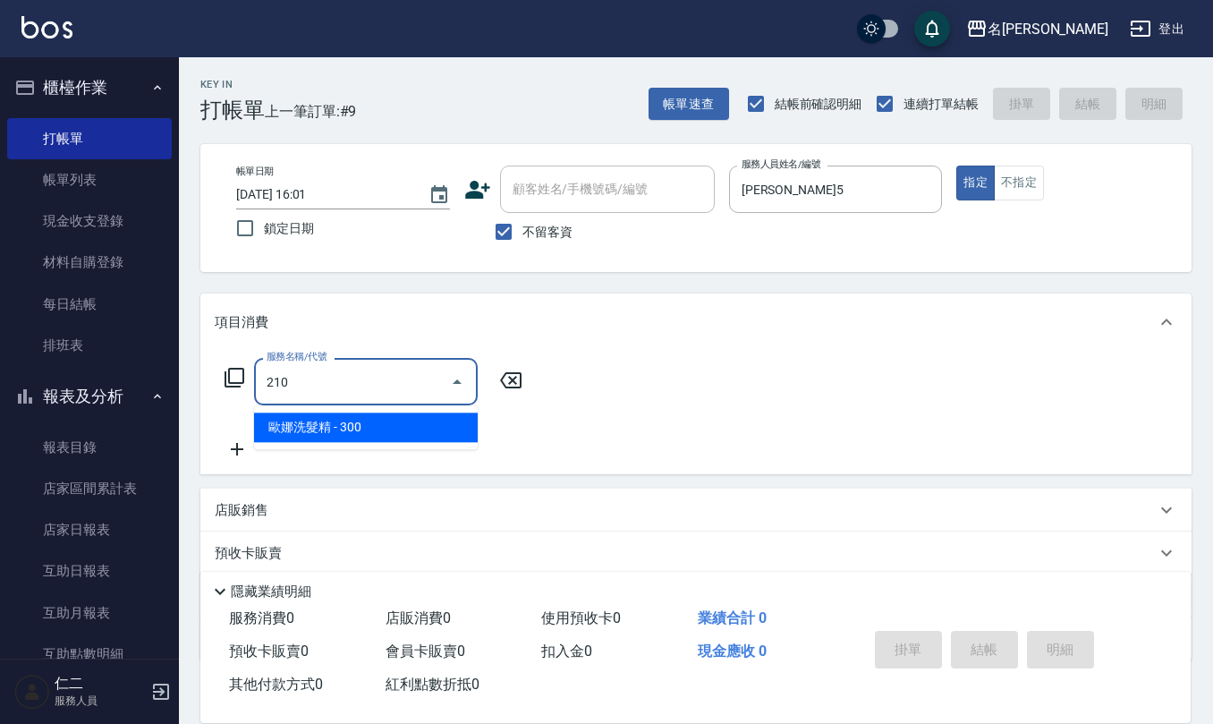
type input "[PERSON_NAME]洗髮精(210)"
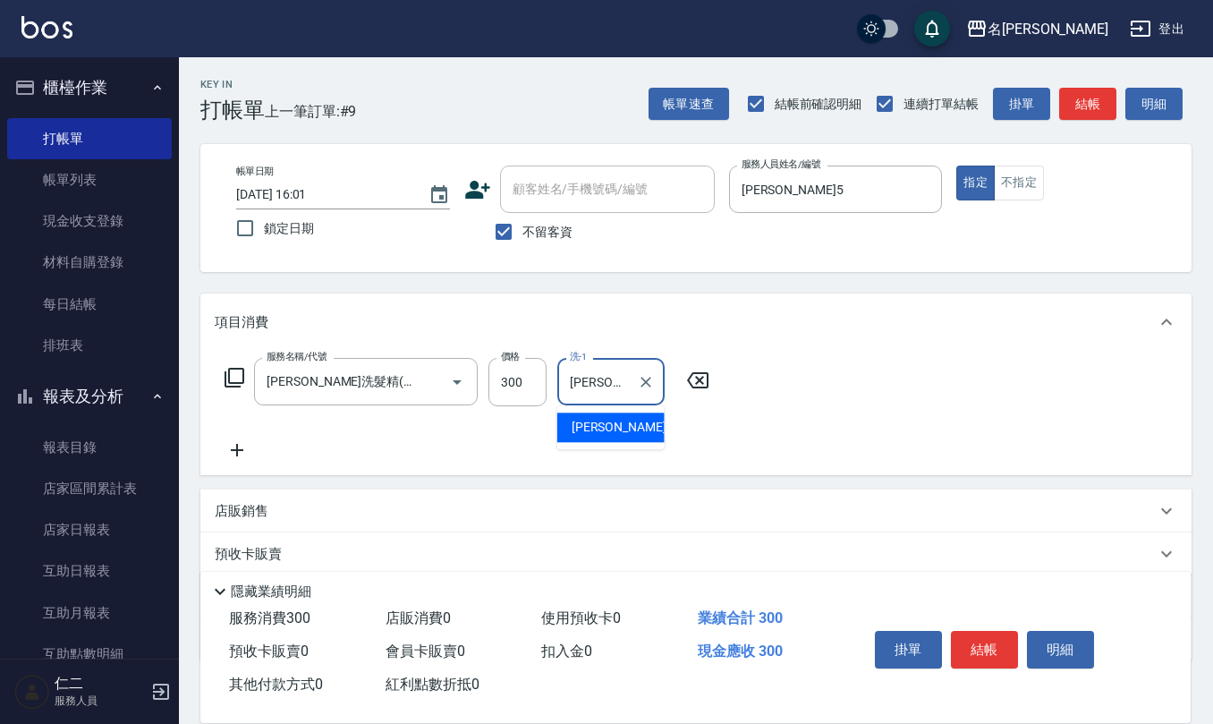
type input "[PERSON_NAME]5"
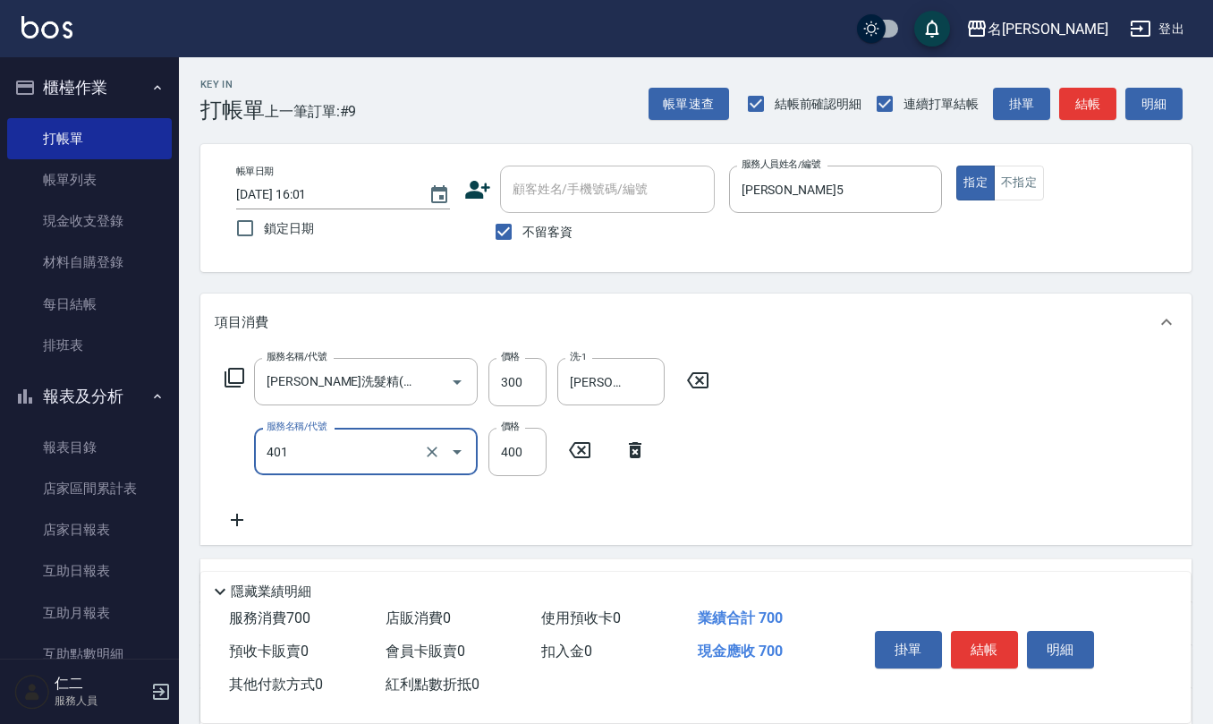
type input "剪髮(401)"
type input "200"
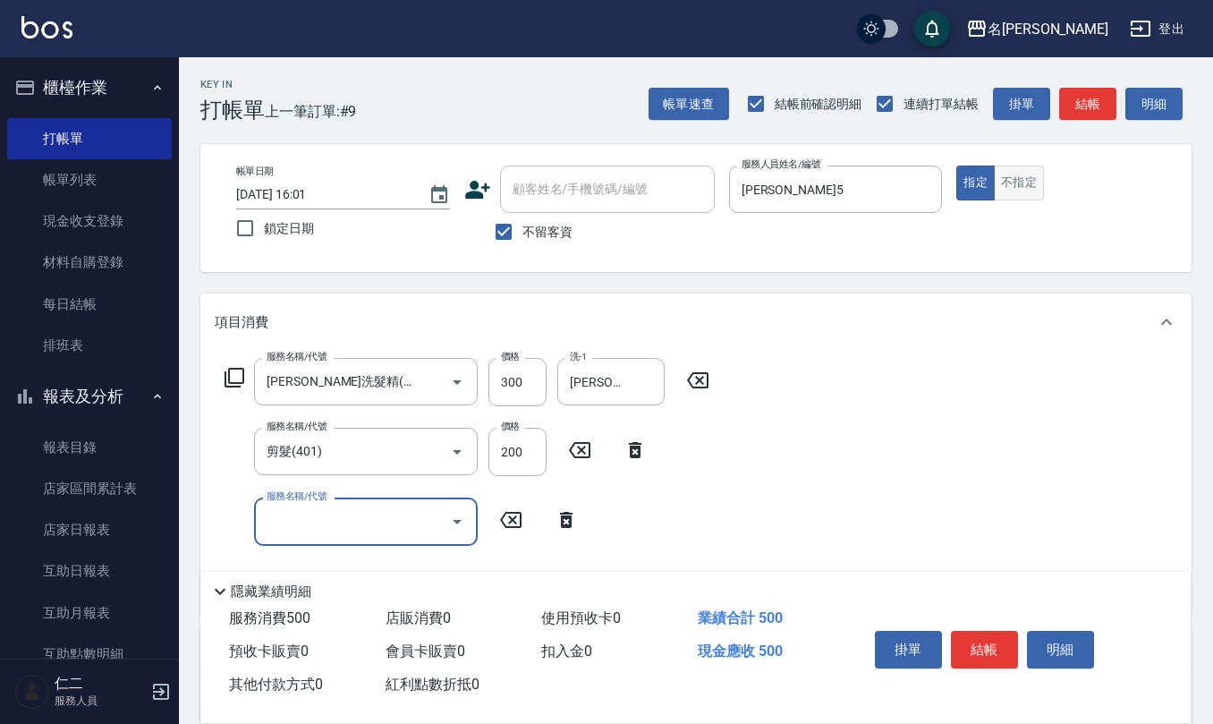
click at [1025, 183] on button "不指定" at bounding box center [1019, 183] width 50 height 35
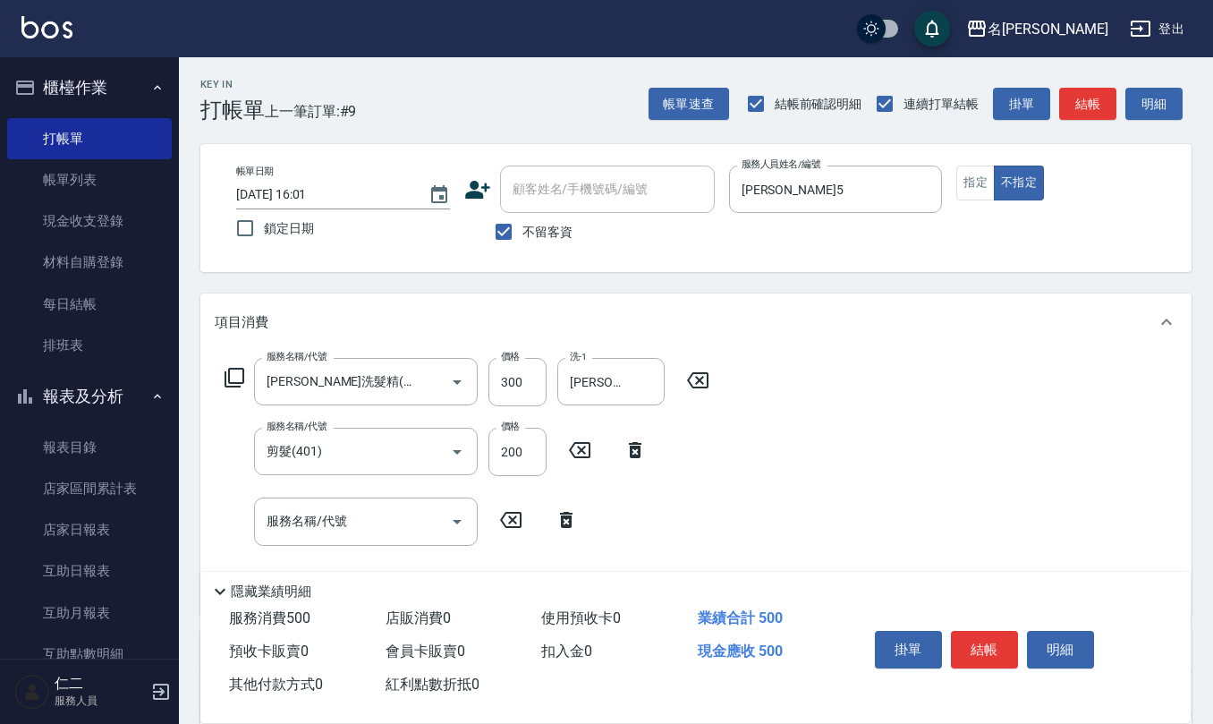
type button "false"
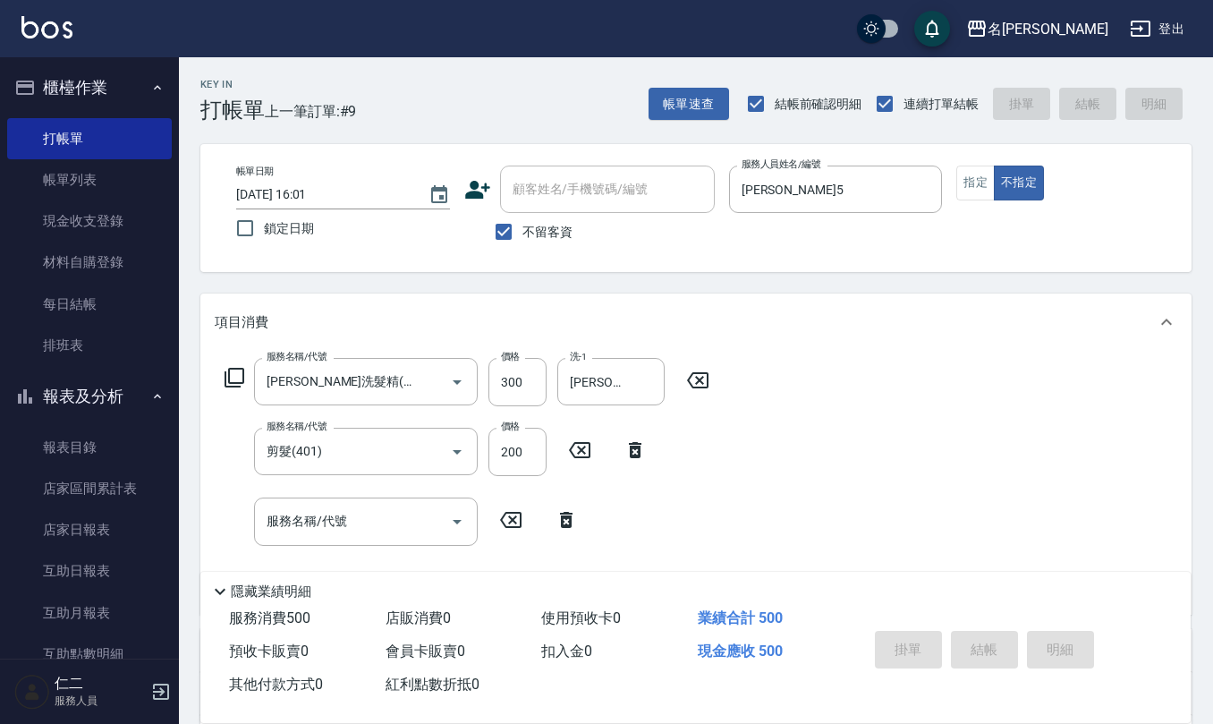
type input "[DATE] 16:02"
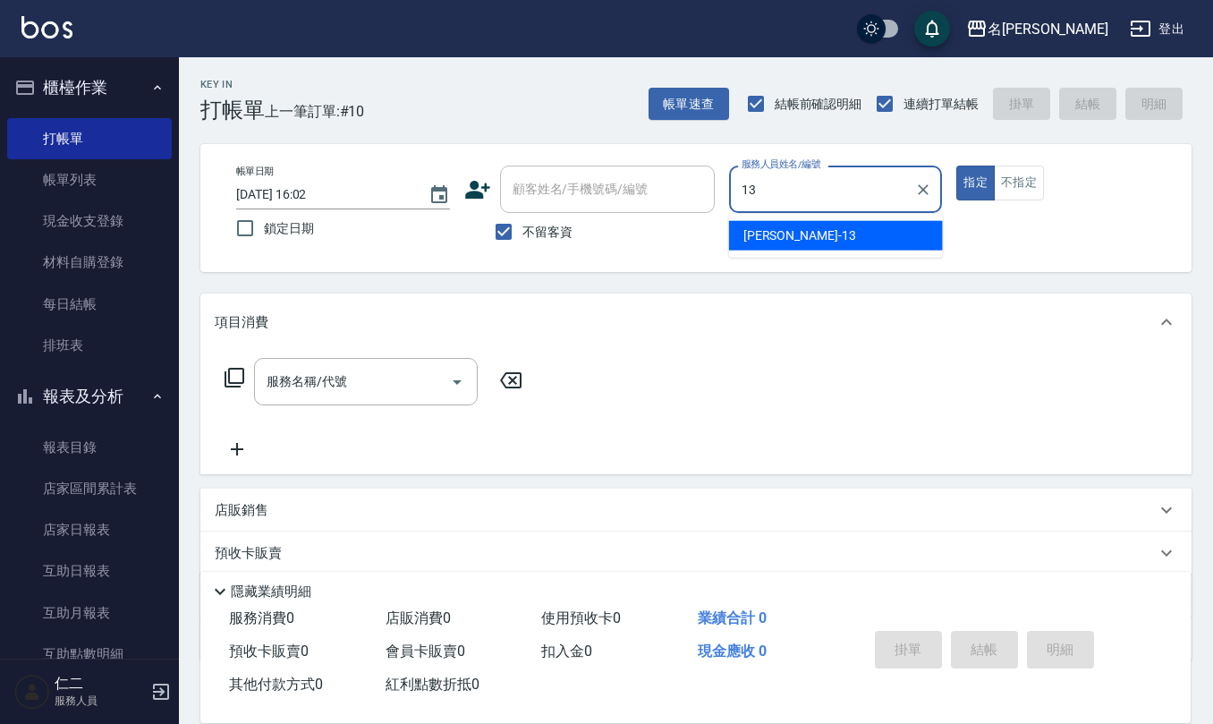
type input "[PERSON_NAME]-13"
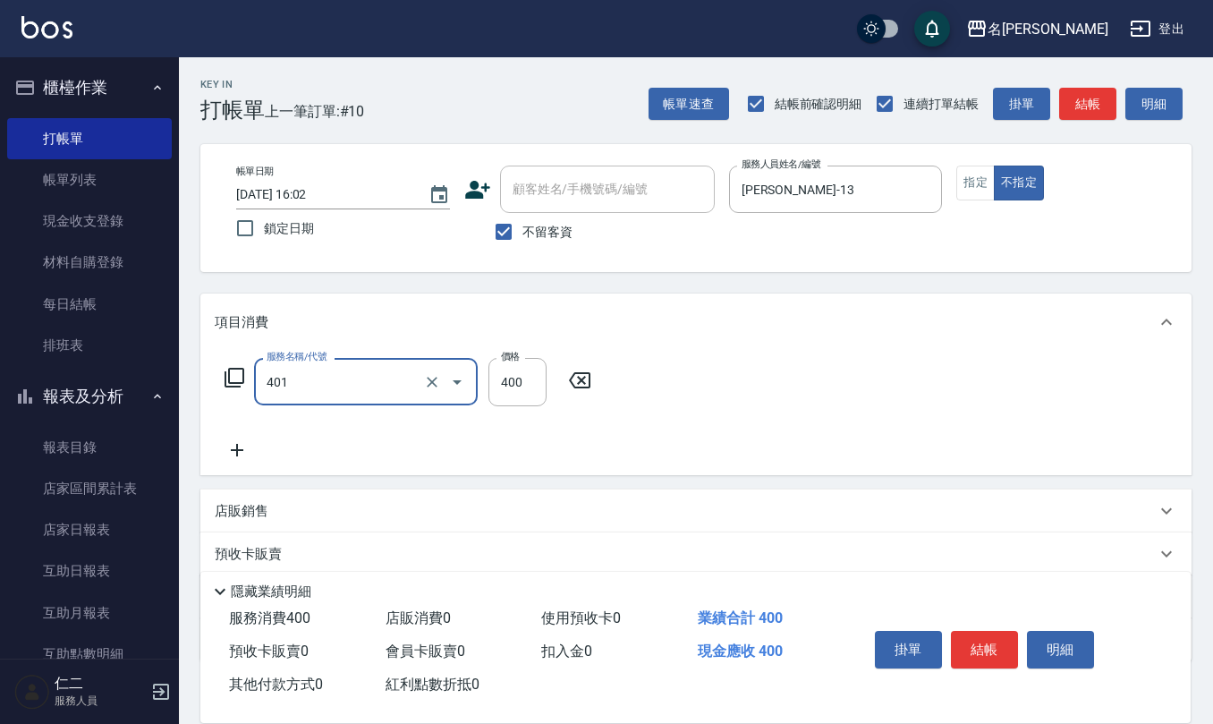
type input "剪髮(401)"
type input "200"
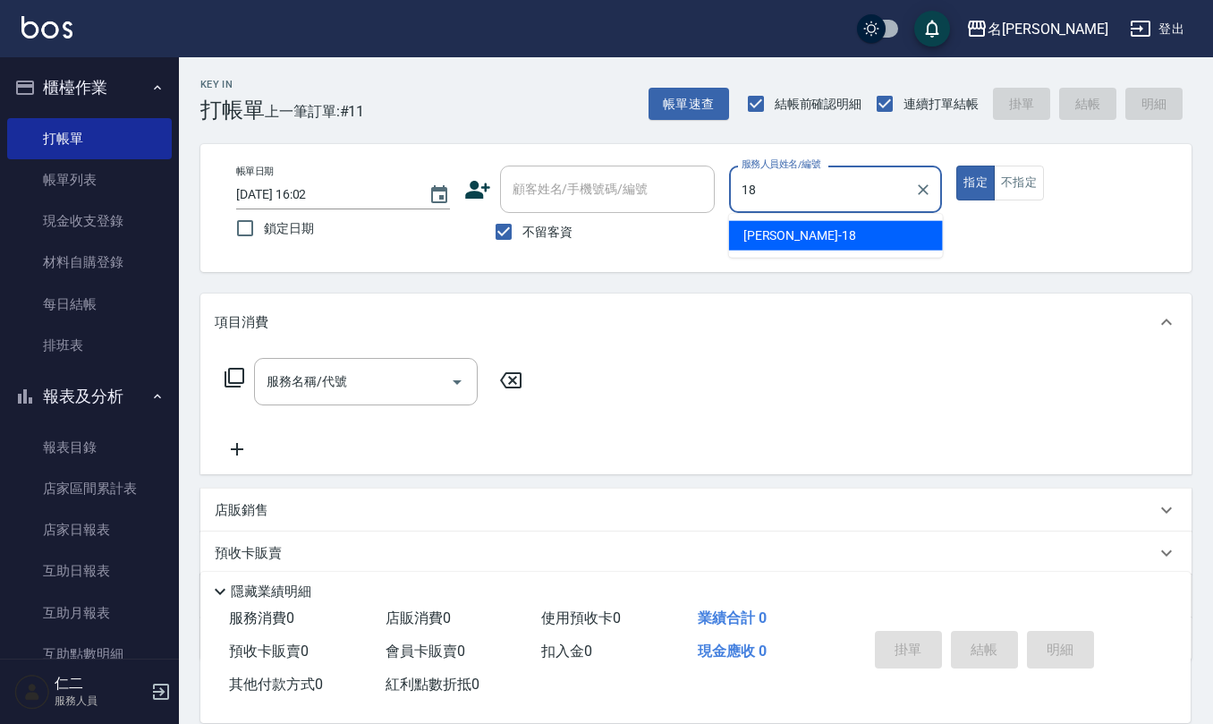
type input "[PERSON_NAME]-18"
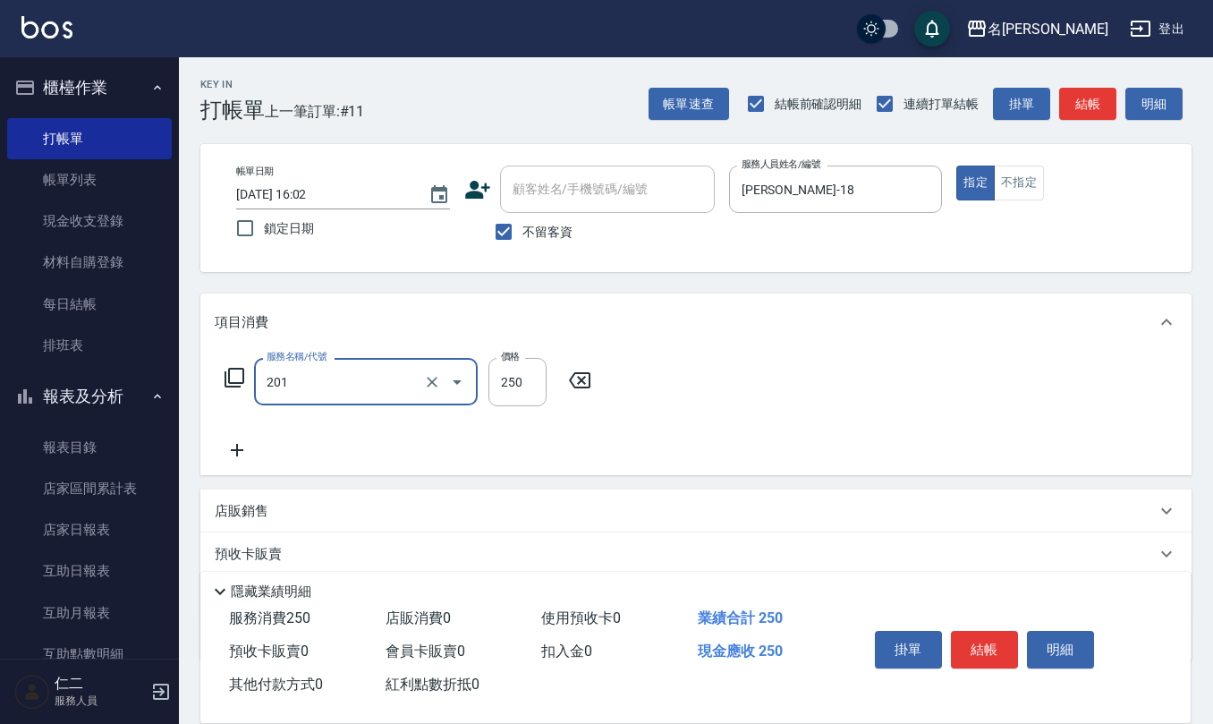
type input "洗髮(201)"
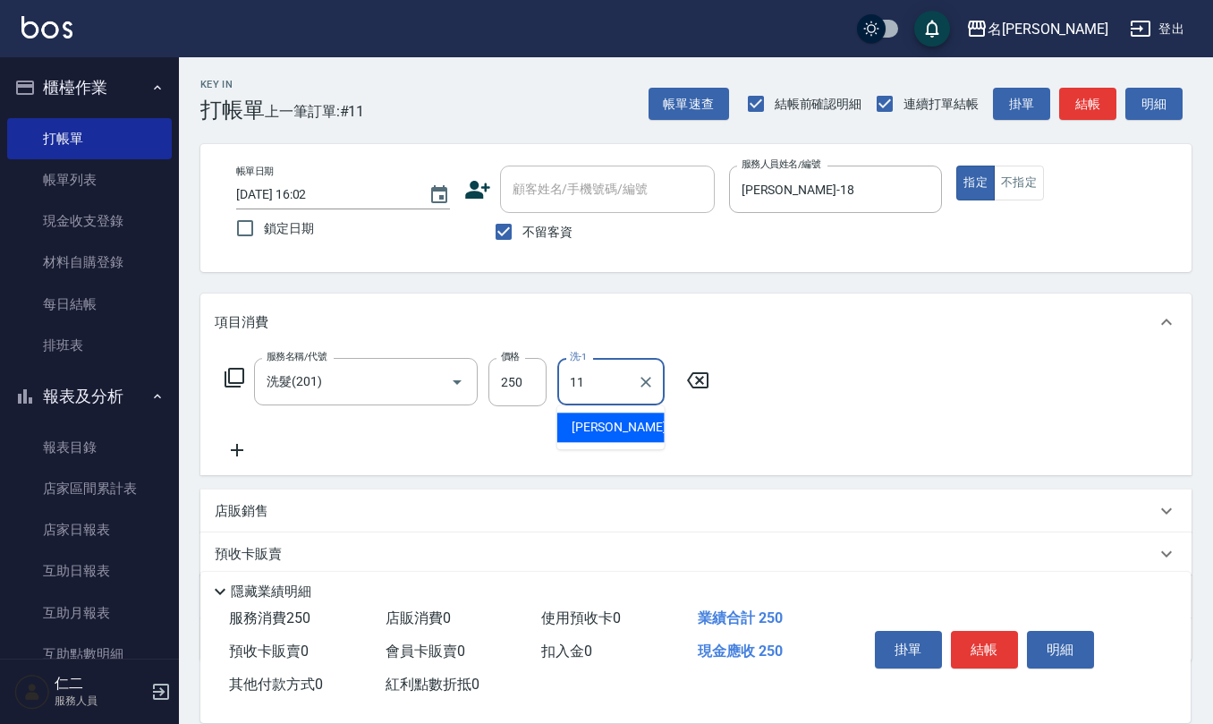
type input "[PERSON_NAME]橙-11"
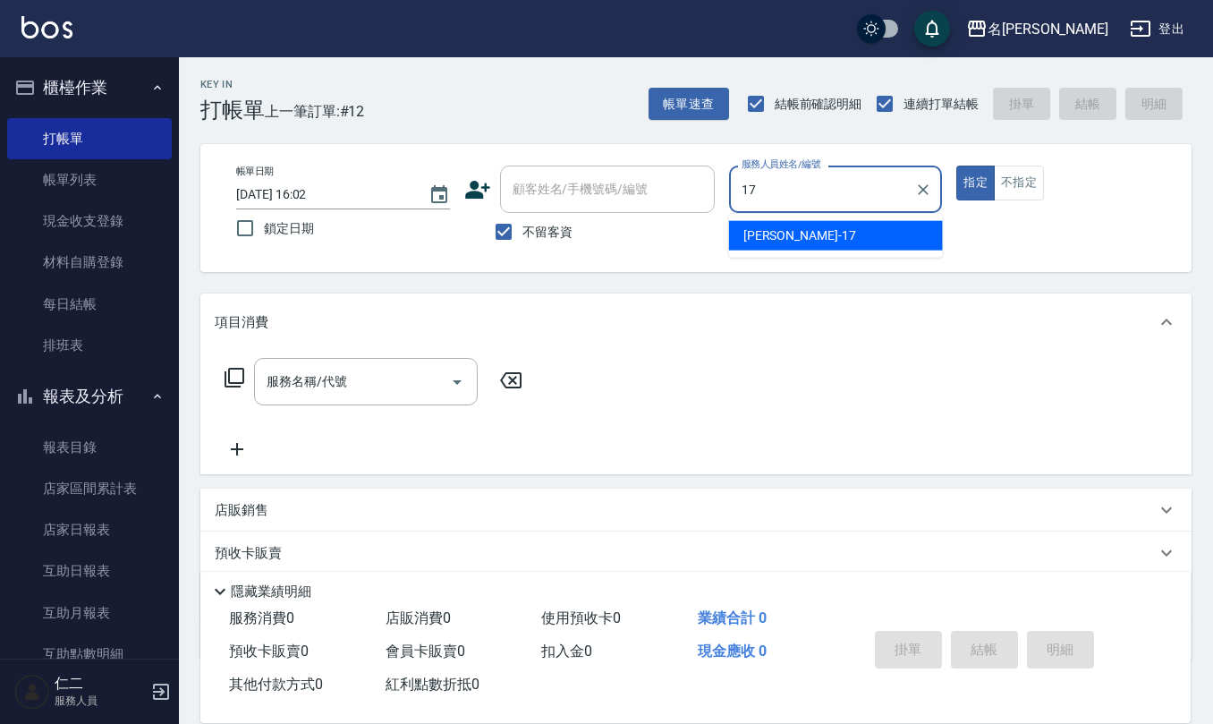
type input "[PERSON_NAME]-17"
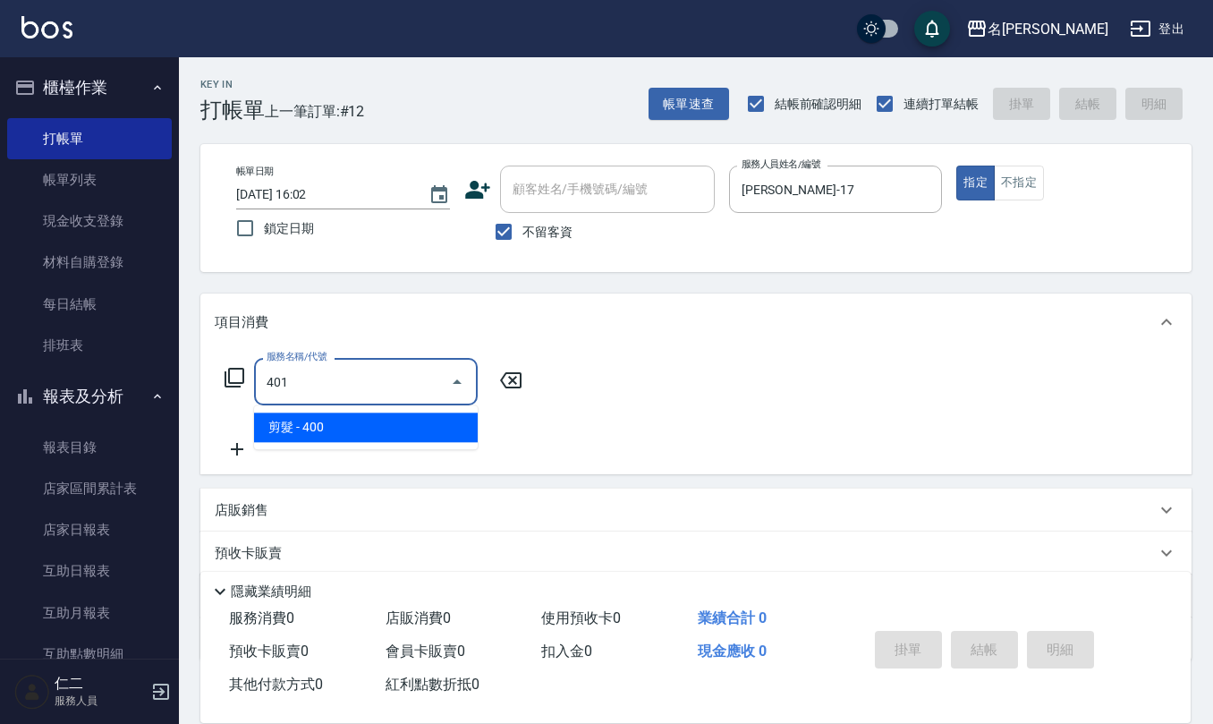
type input "剪髮(401)"
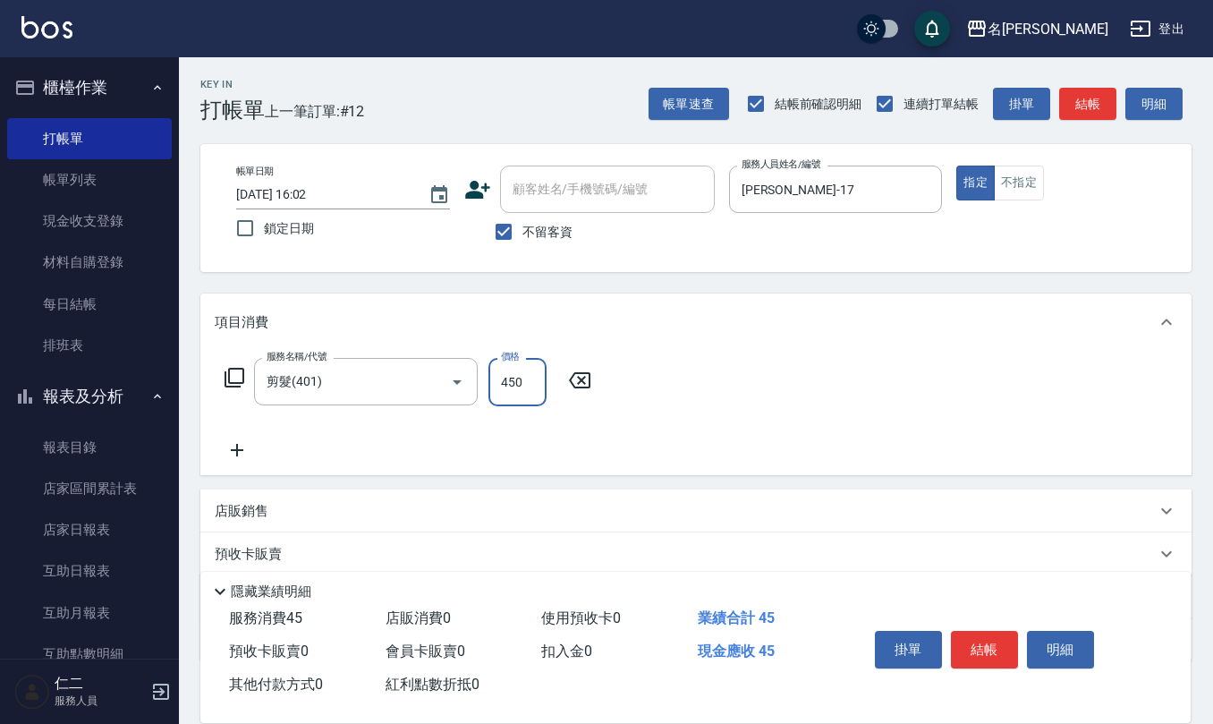
type input "450"
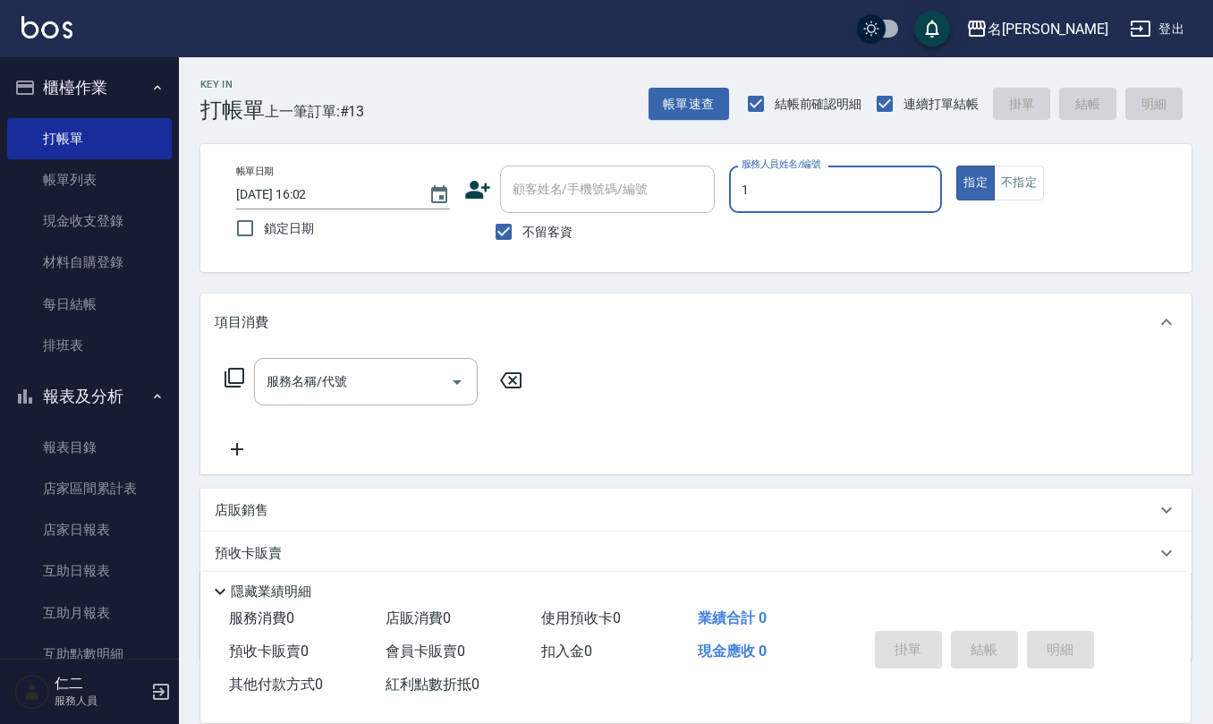
type input "[PERSON_NAME]1"
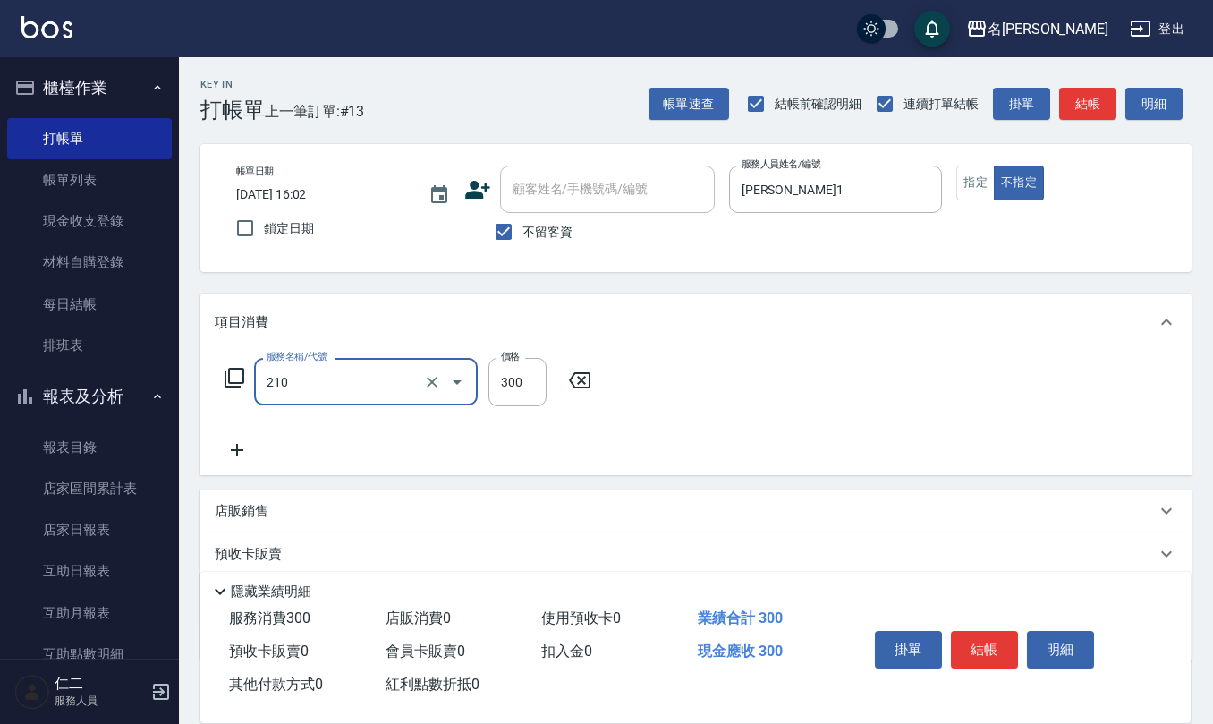
type input "[PERSON_NAME]洗髮精(210)"
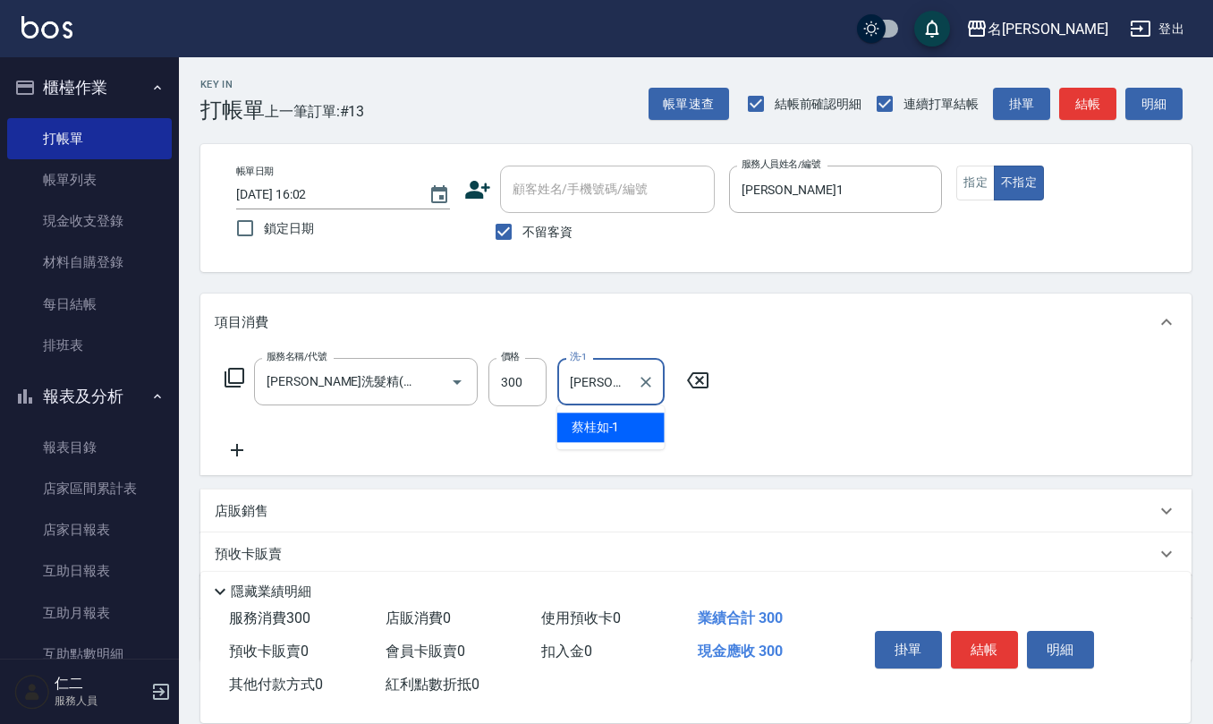
type input "[PERSON_NAME]1"
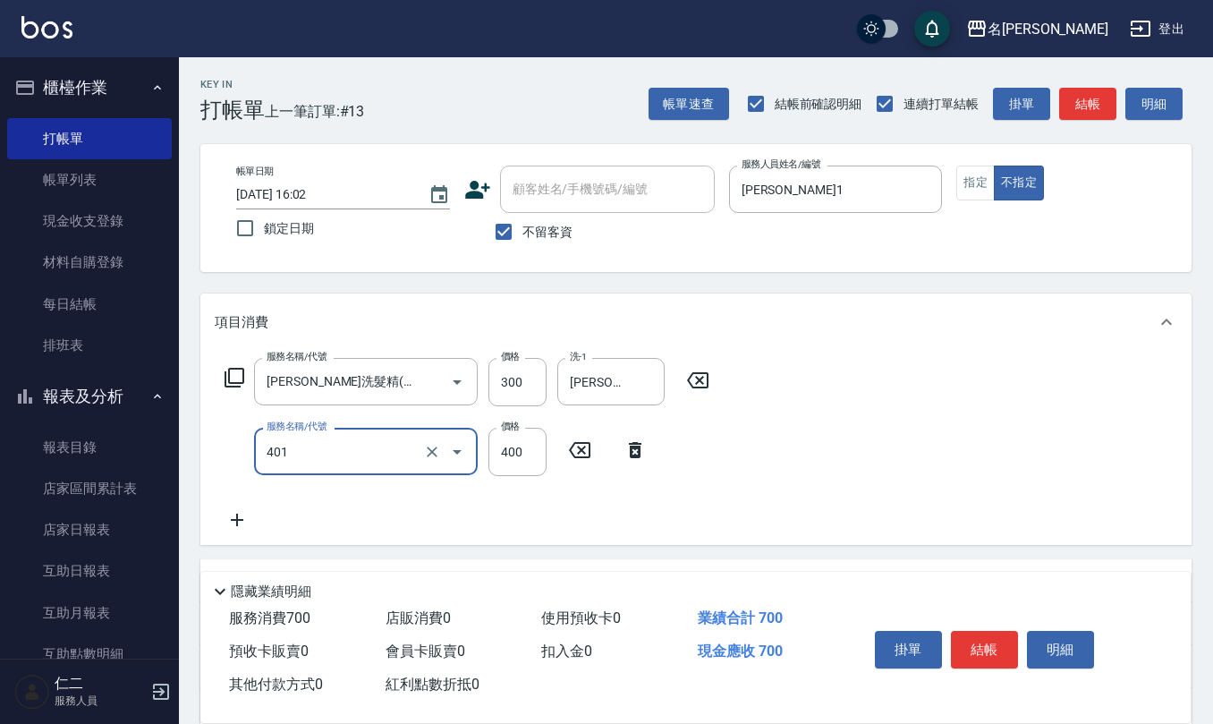
type input "剪髮(401)"
type input "200"
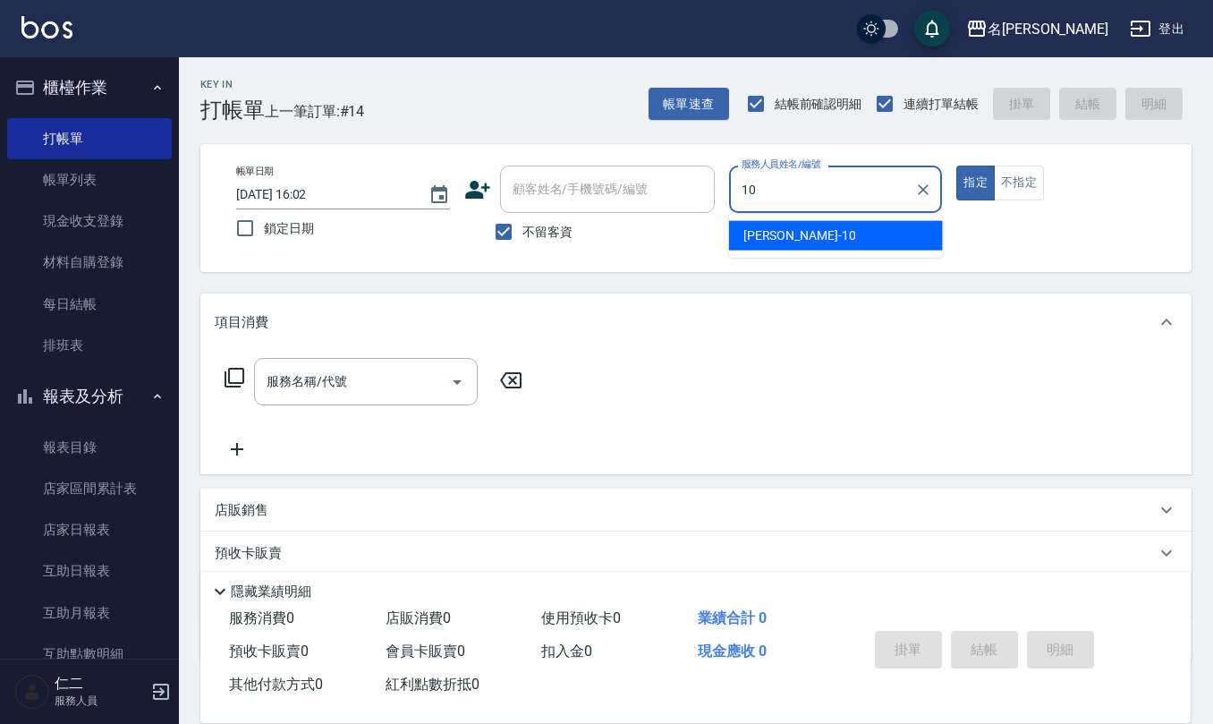
type input "[PERSON_NAME]-10"
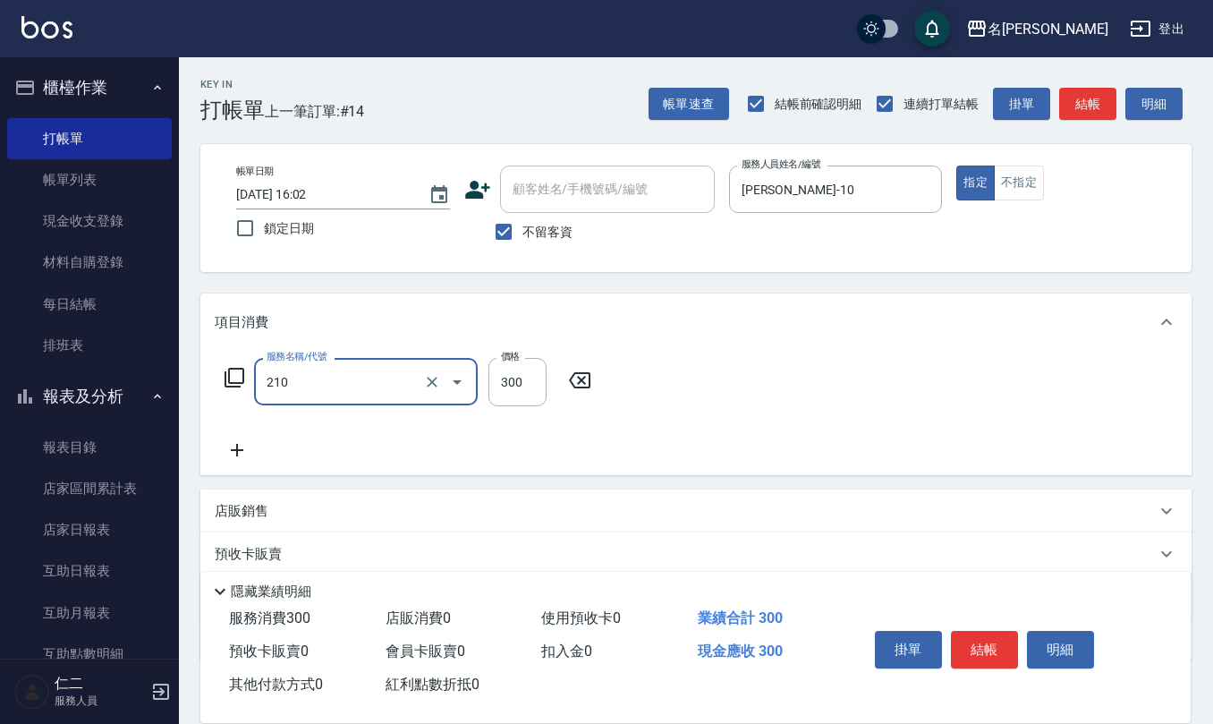
type input "[PERSON_NAME]洗髮精(210)"
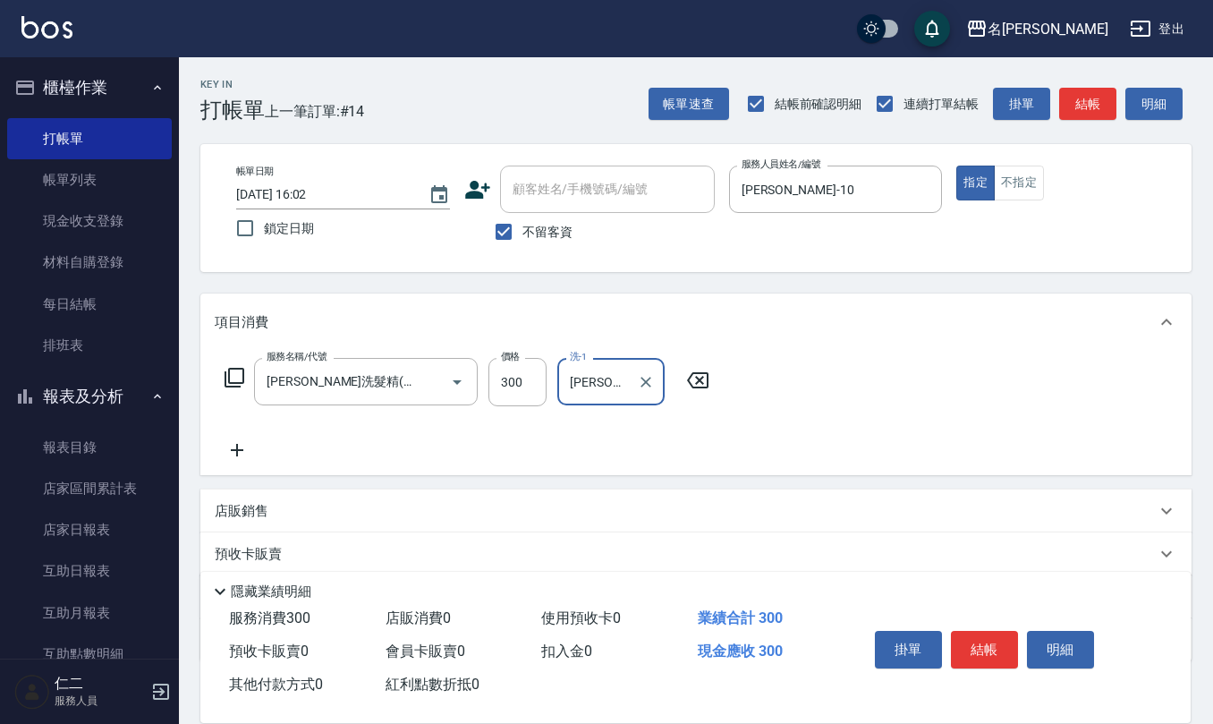
type input "[PERSON_NAME]-26"
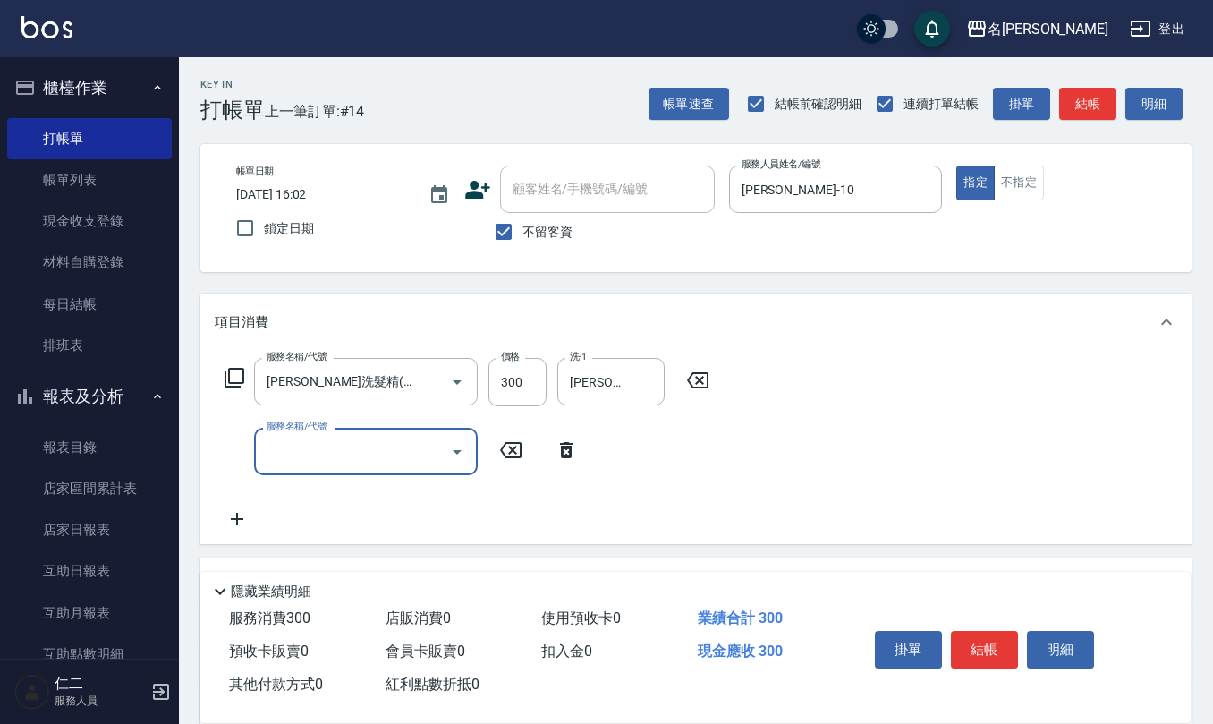
type input "4"
type input "染髮(501)"
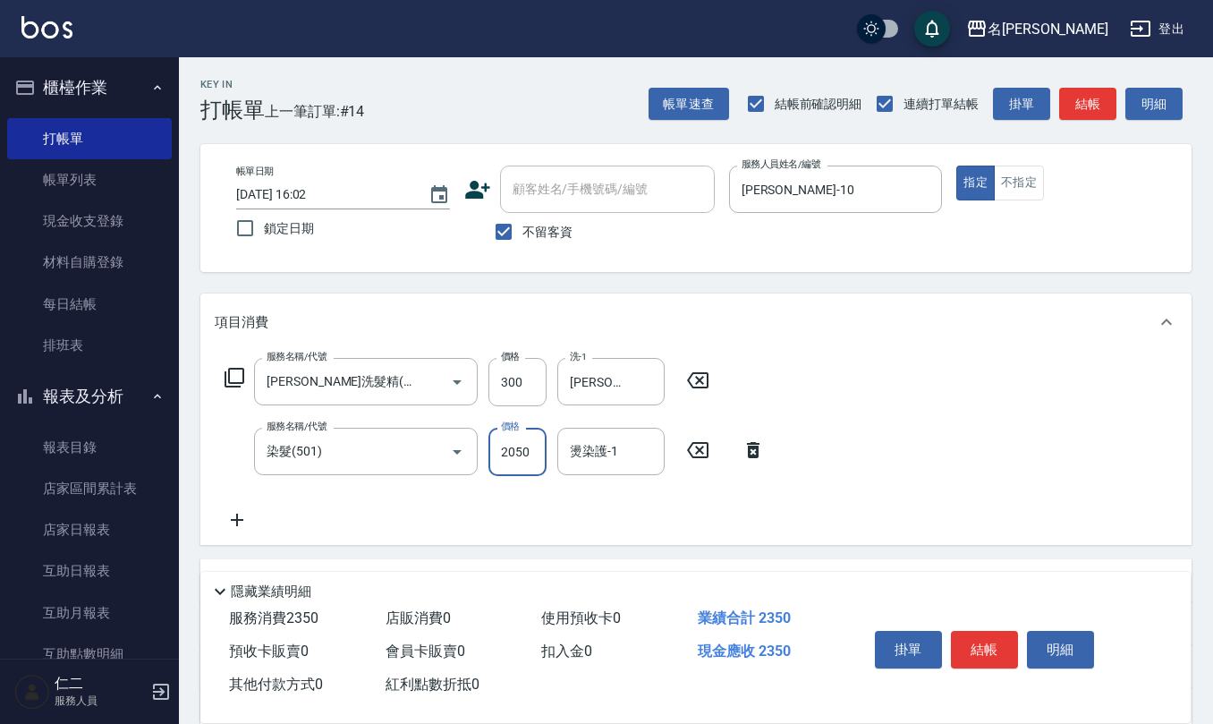
type input "2050"
type input "[PERSON_NAME]-26"
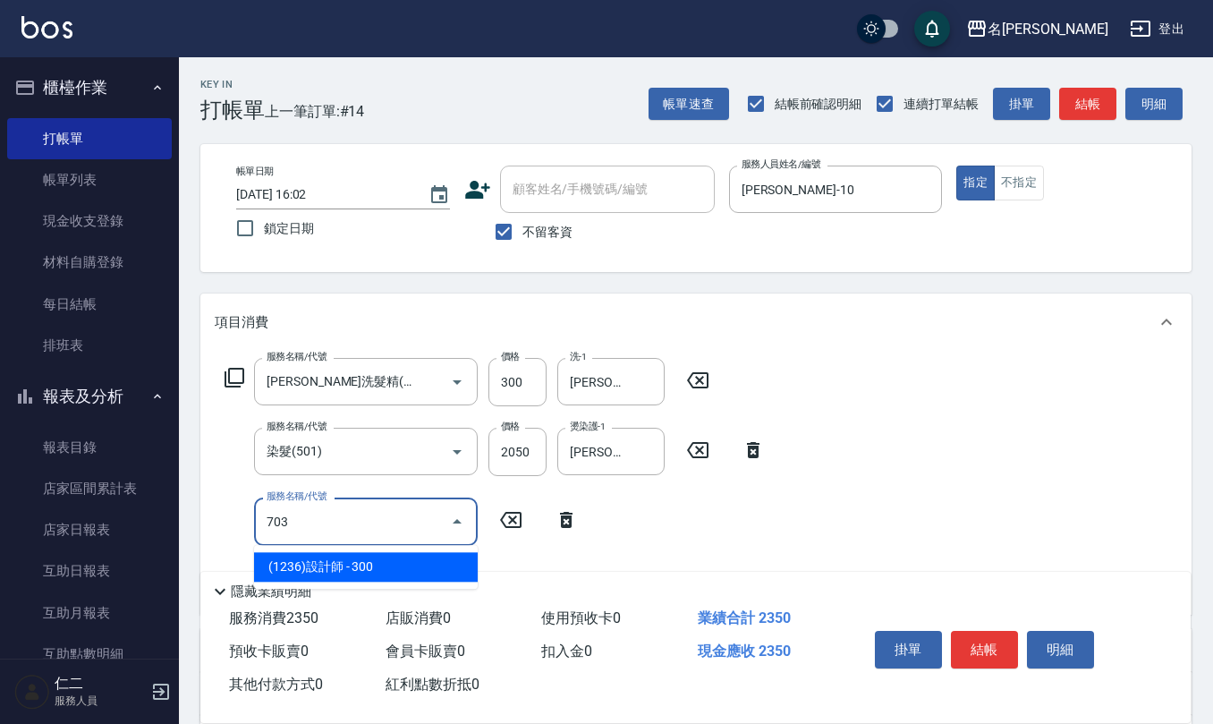
type input "(1236)設計師(703)"
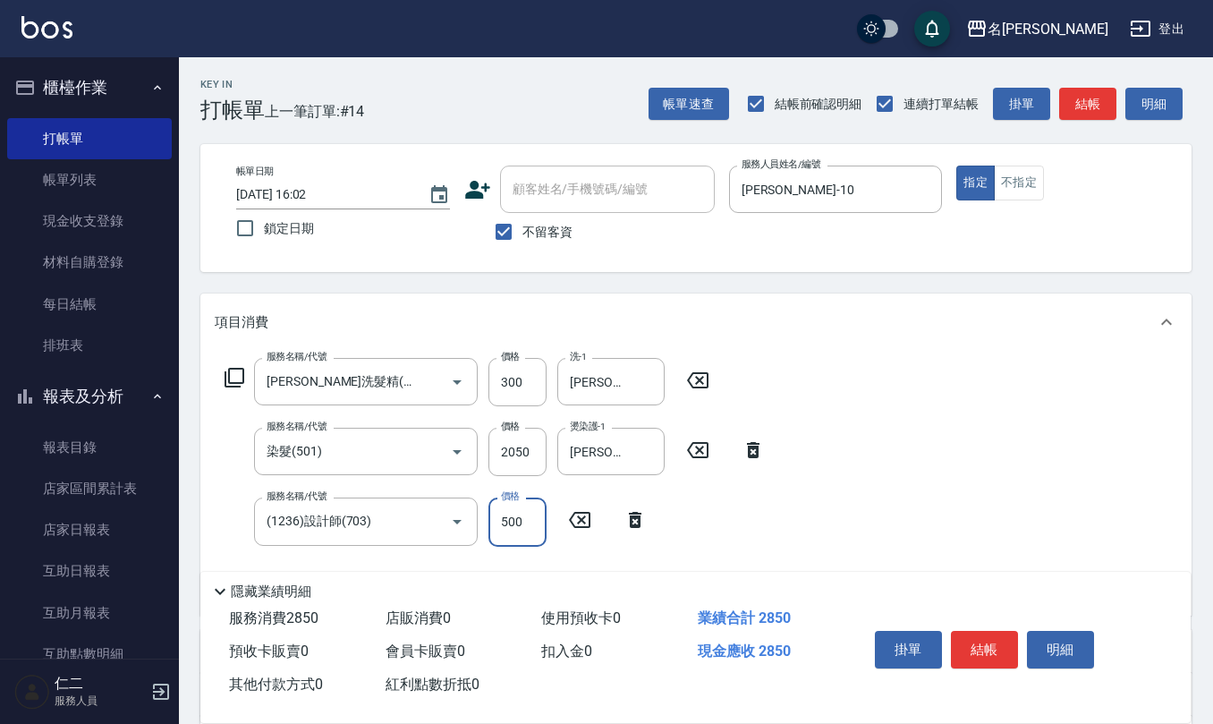
type input "500"
click at [499, 234] on input "不留客資" at bounding box center [504, 232] width 38 height 38
checkbox input "false"
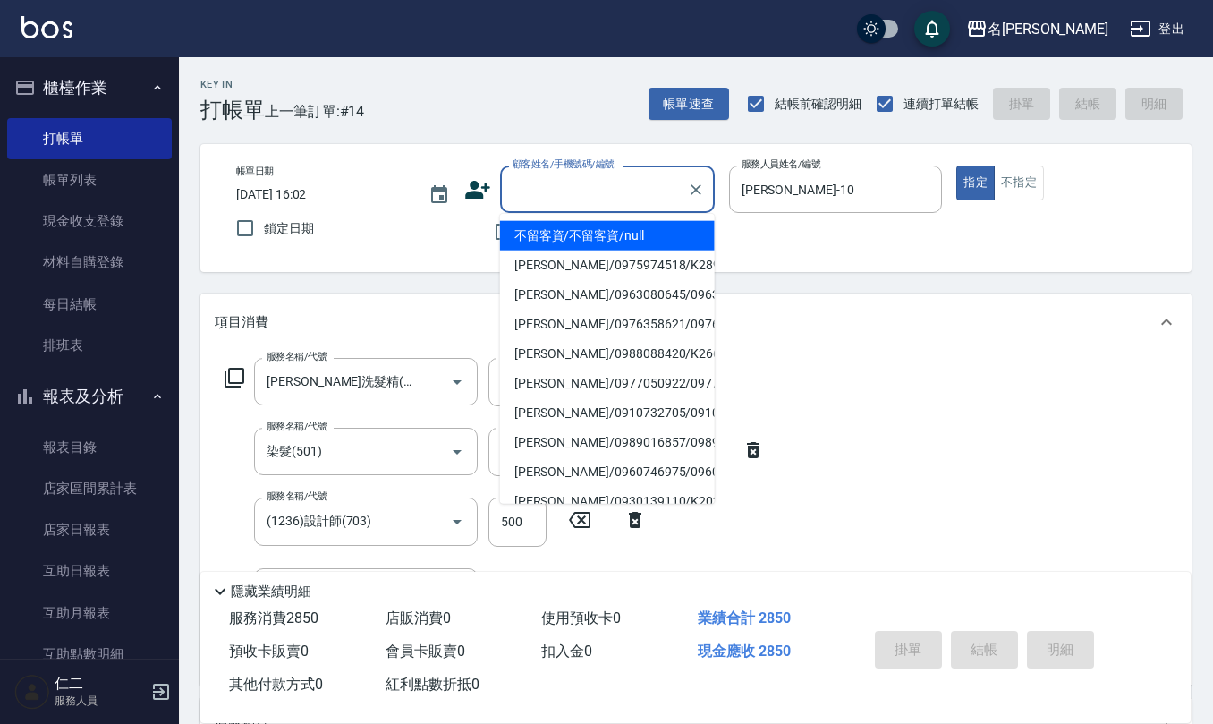
click at [548, 204] on input "顧客姓名/手機號碼/編號" at bounding box center [594, 189] width 172 height 31
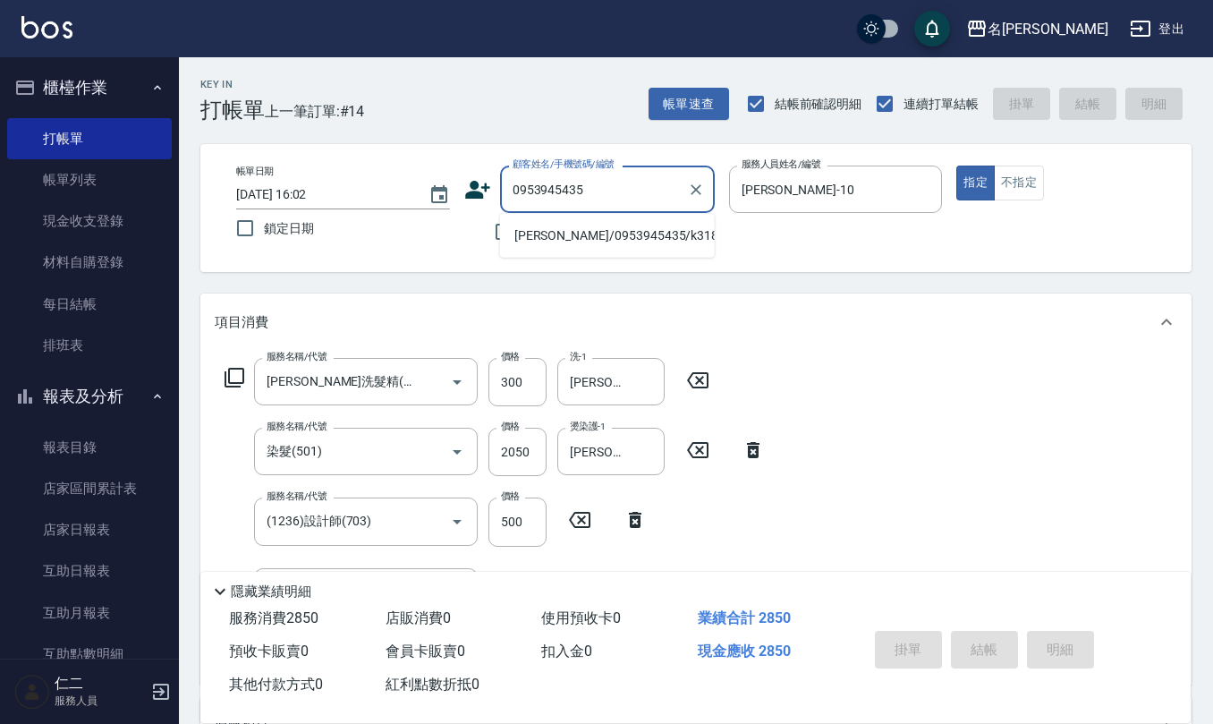
click at [538, 224] on li "[PERSON_NAME]/0953945435/k3184" at bounding box center [607, 236] width 215 height 30
type input "[PERSON_NAME]/0953945435/k3184"
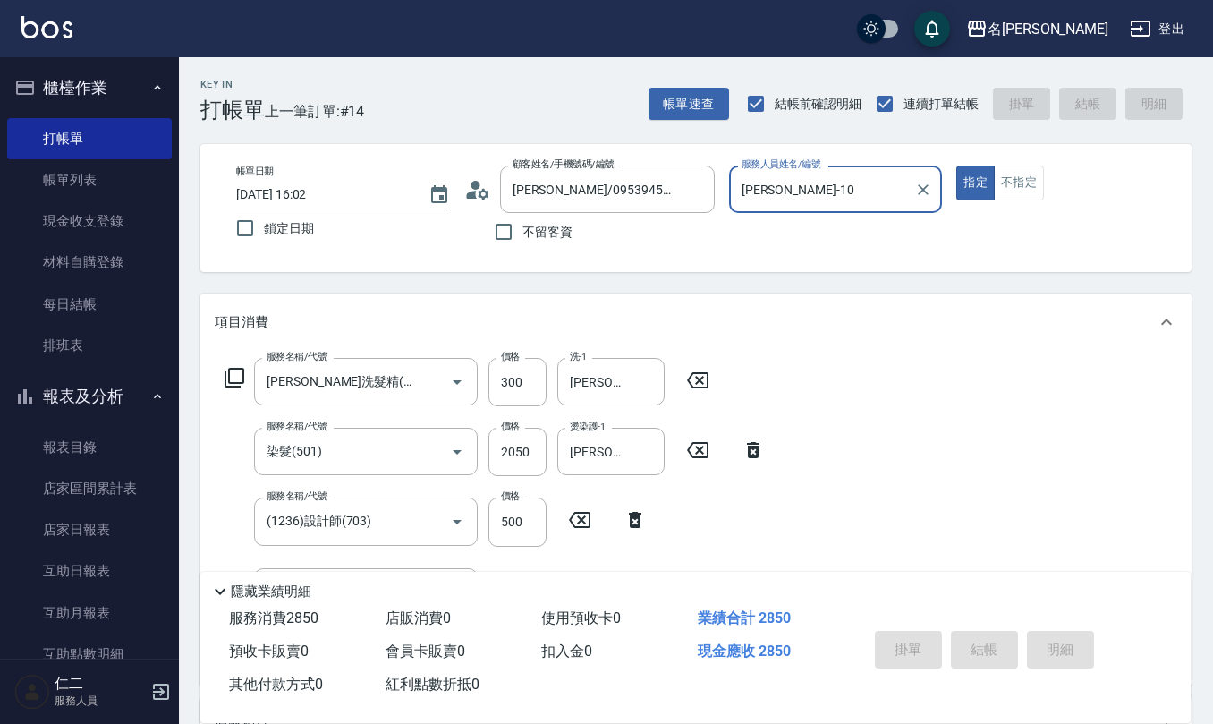
type input "[DATE] 16:03"
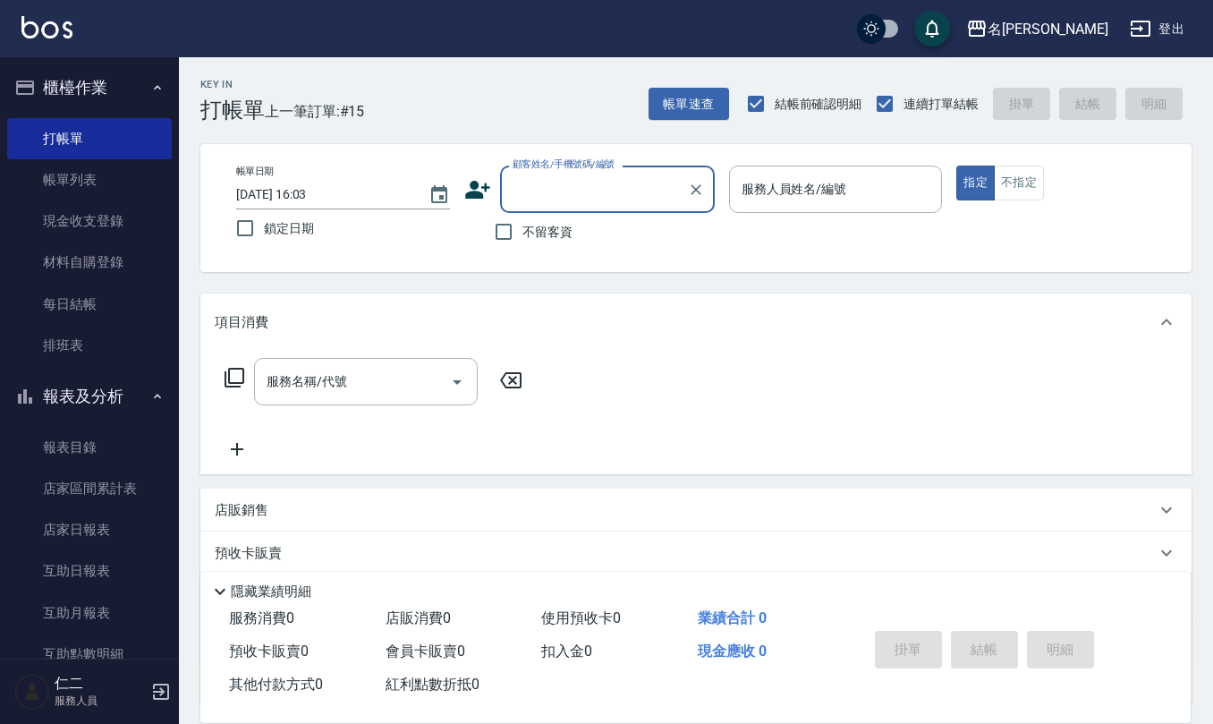
click at [538, 223] on span "不留客資" at bounding box center [548, 232] width 50 height 19
click at [523, 223] on input "不留客資" at bounding box center [504, 232] width 38 height 38
checkbox input "true"
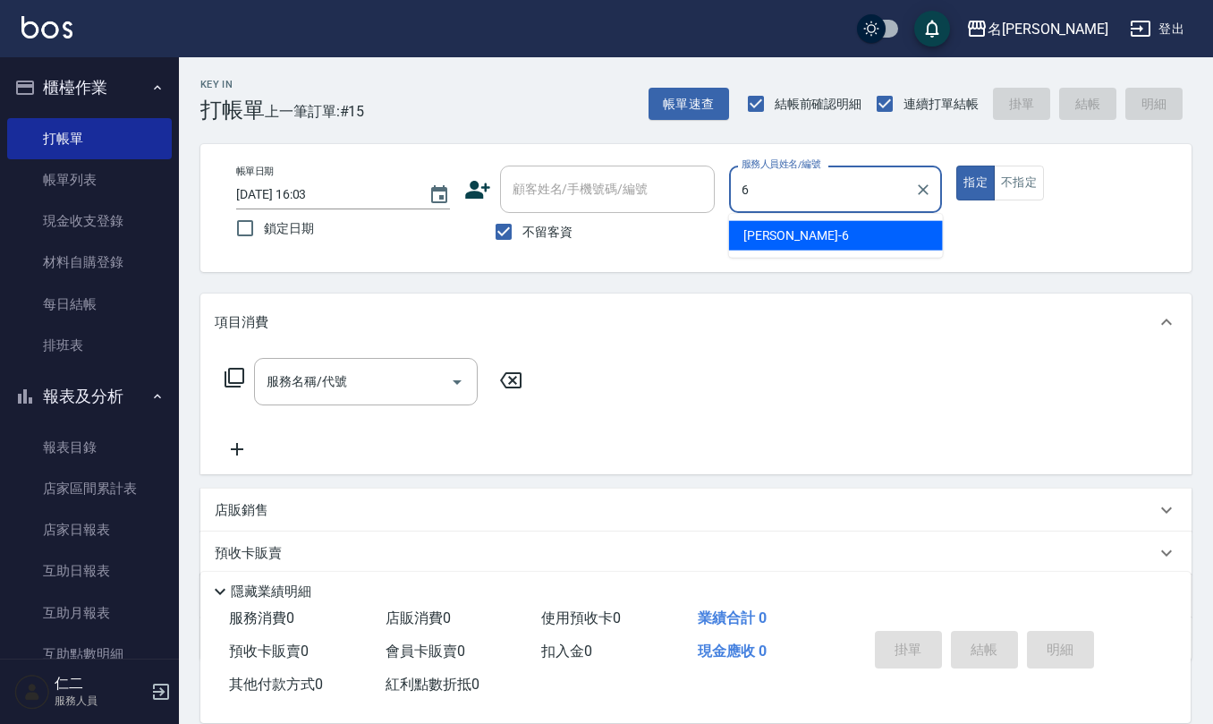
type input "[PERSON_NAME]-6"
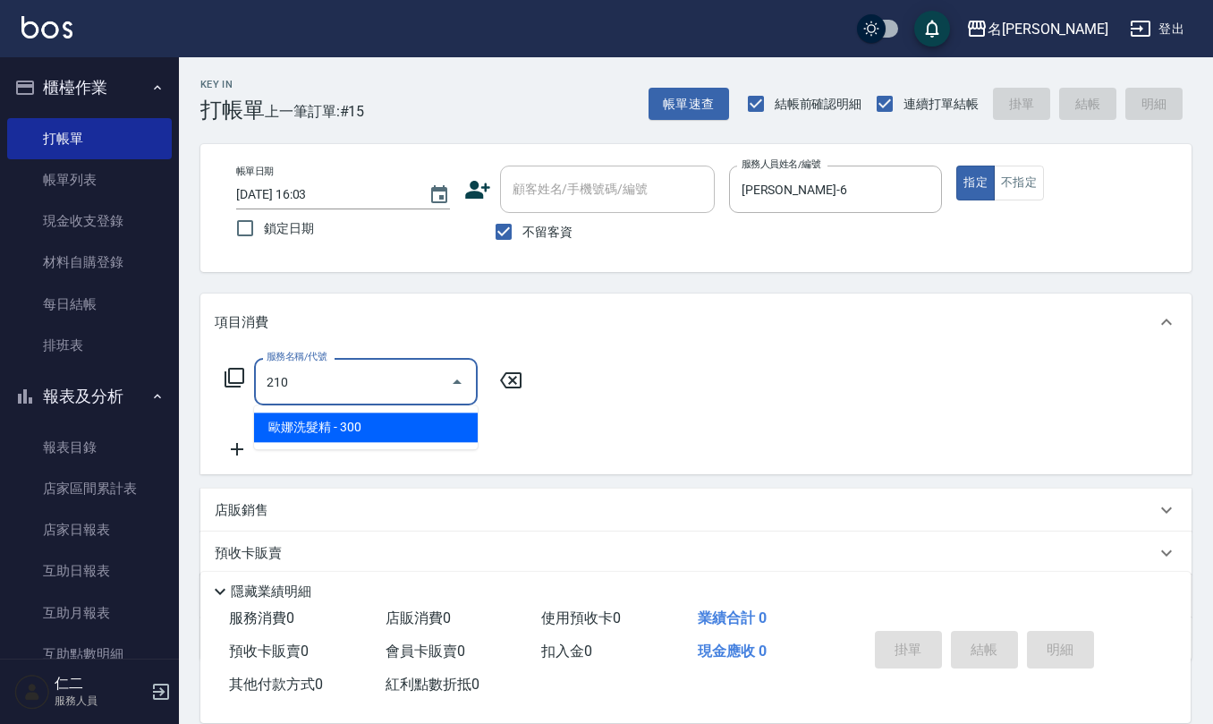
type input "[PERSON_NAME]洗髮精(210)"
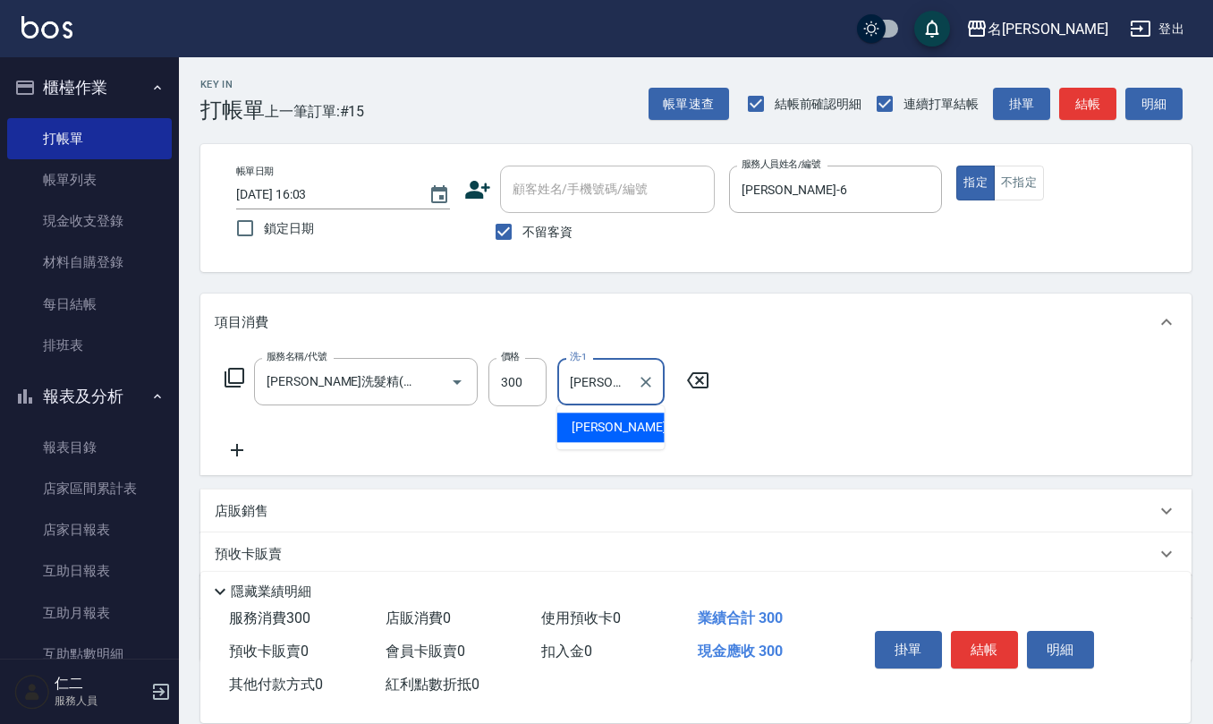
type input "[PERSON_NAME]-21"
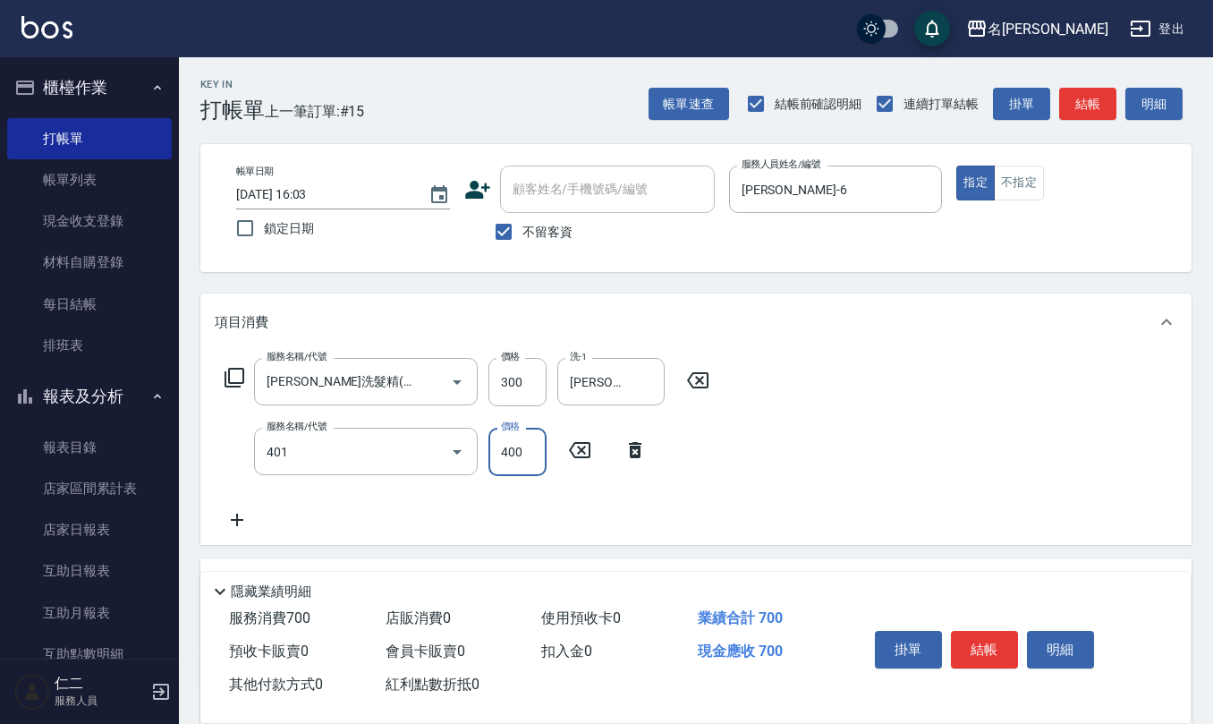
type input "剪髮(401)"
type input "350"
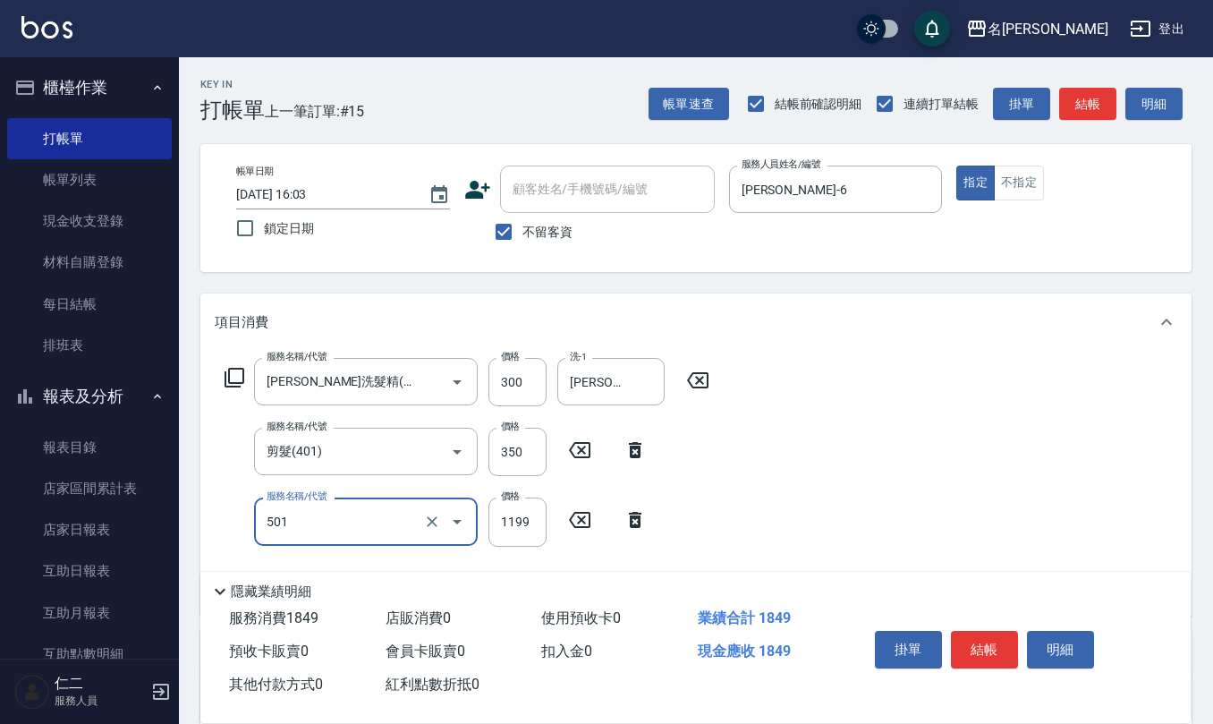
type input "染髮(501)"
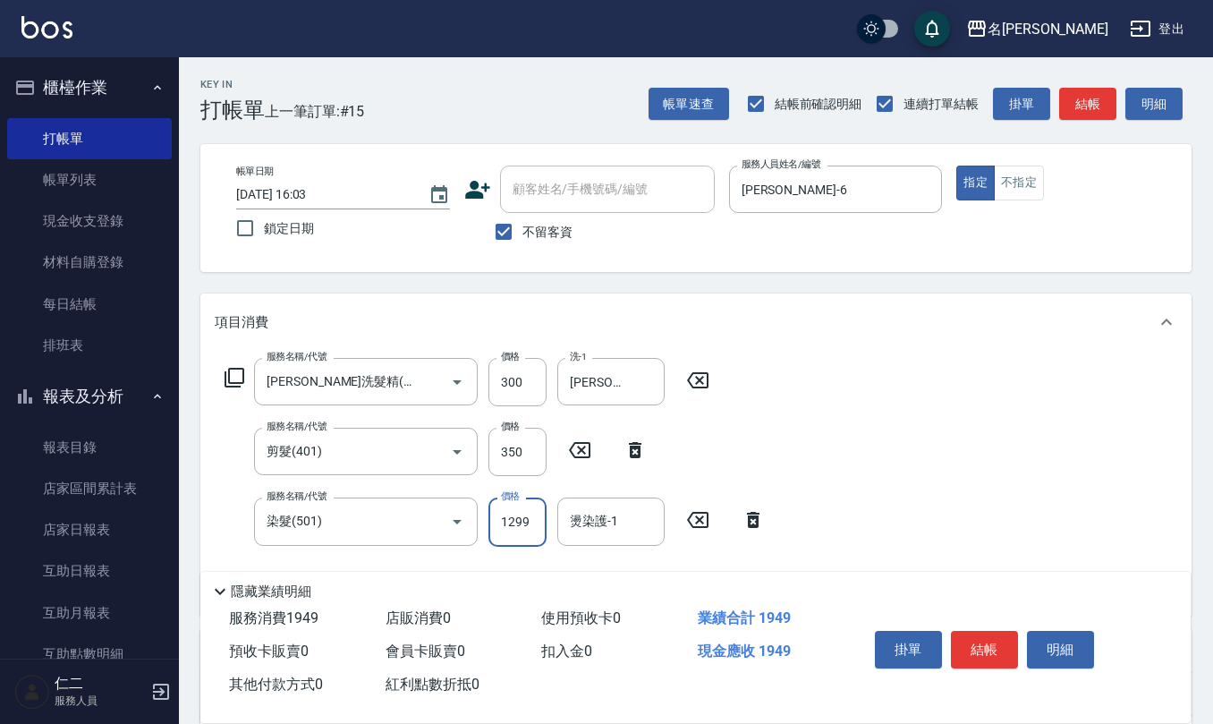
type input "1299"
type input "[PERSON_NAME]-21"
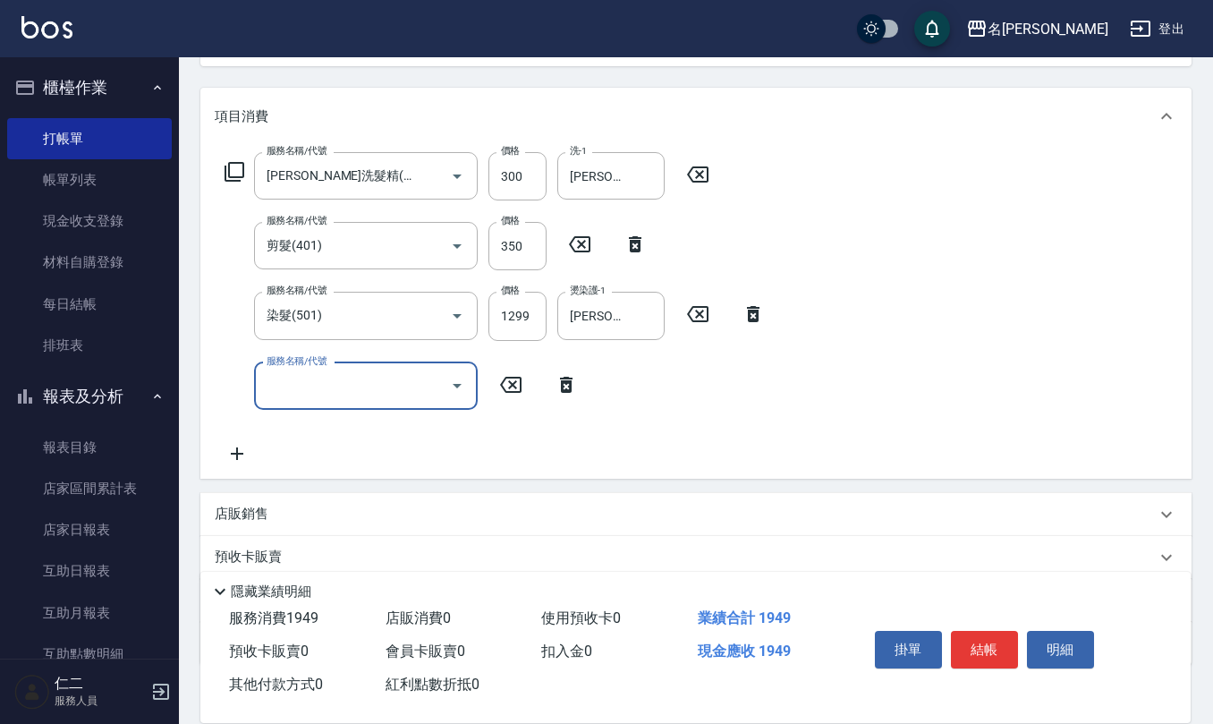
scroll to position [238, 0]
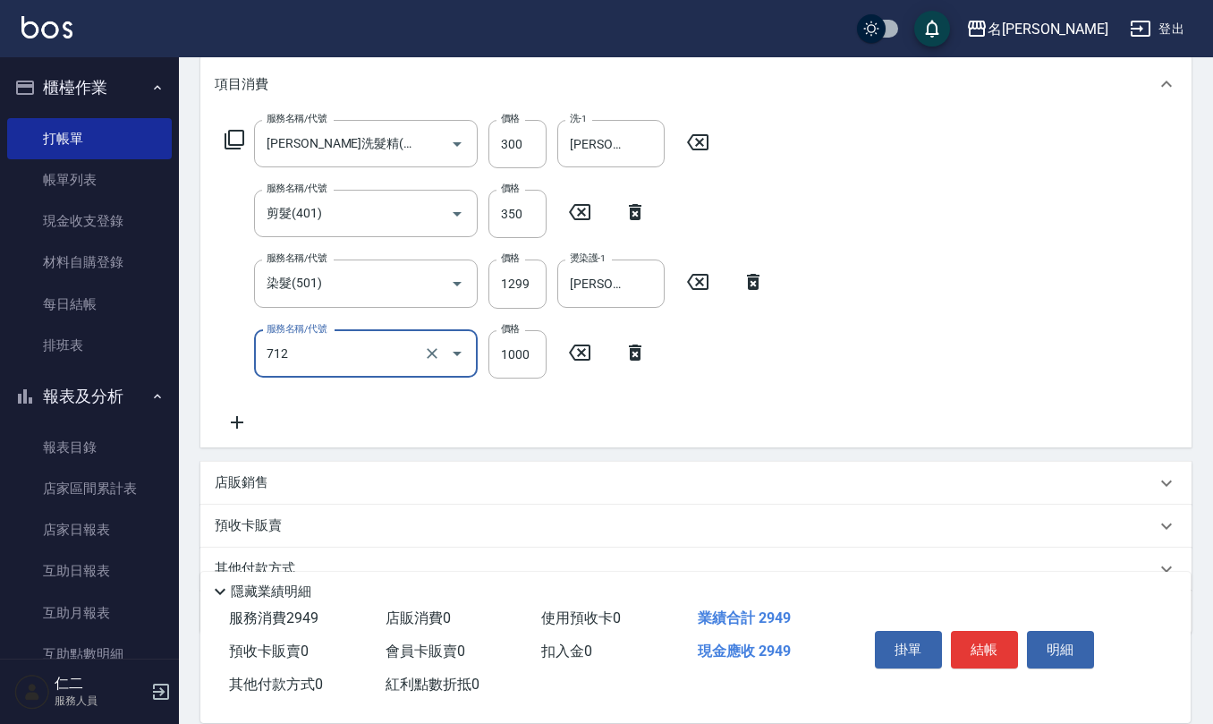
type input "伊蘭洋甘菊1000(712)"
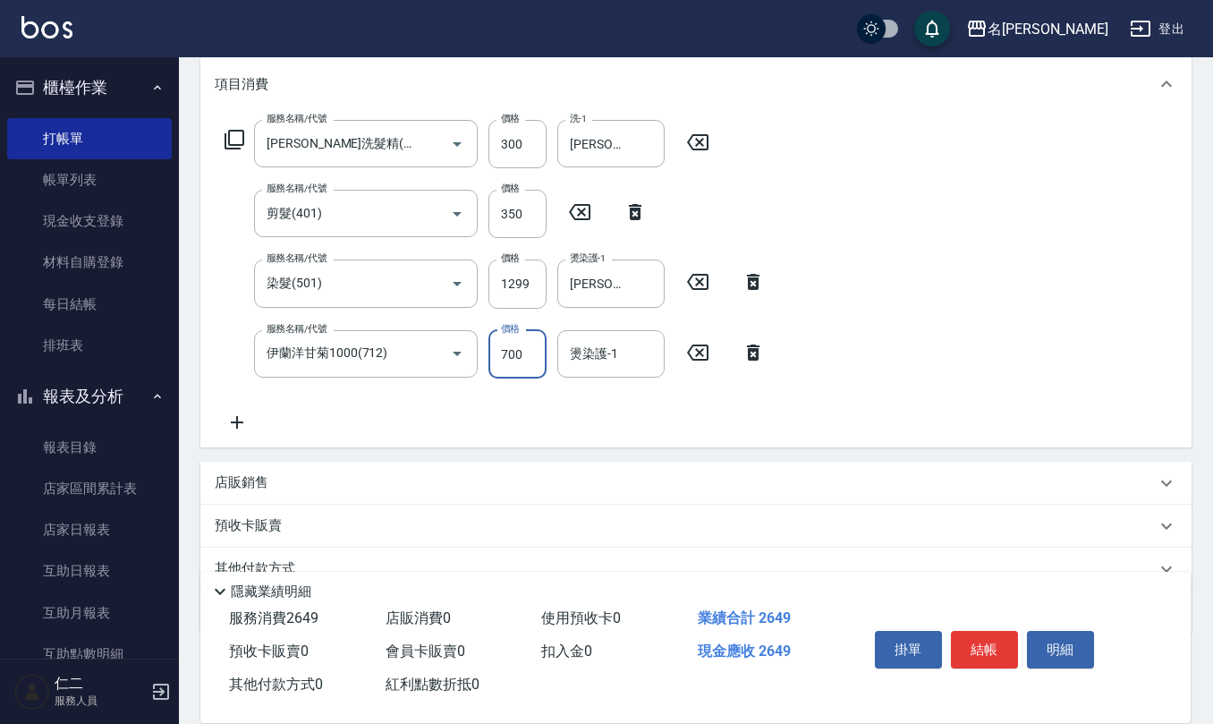
type input "700"
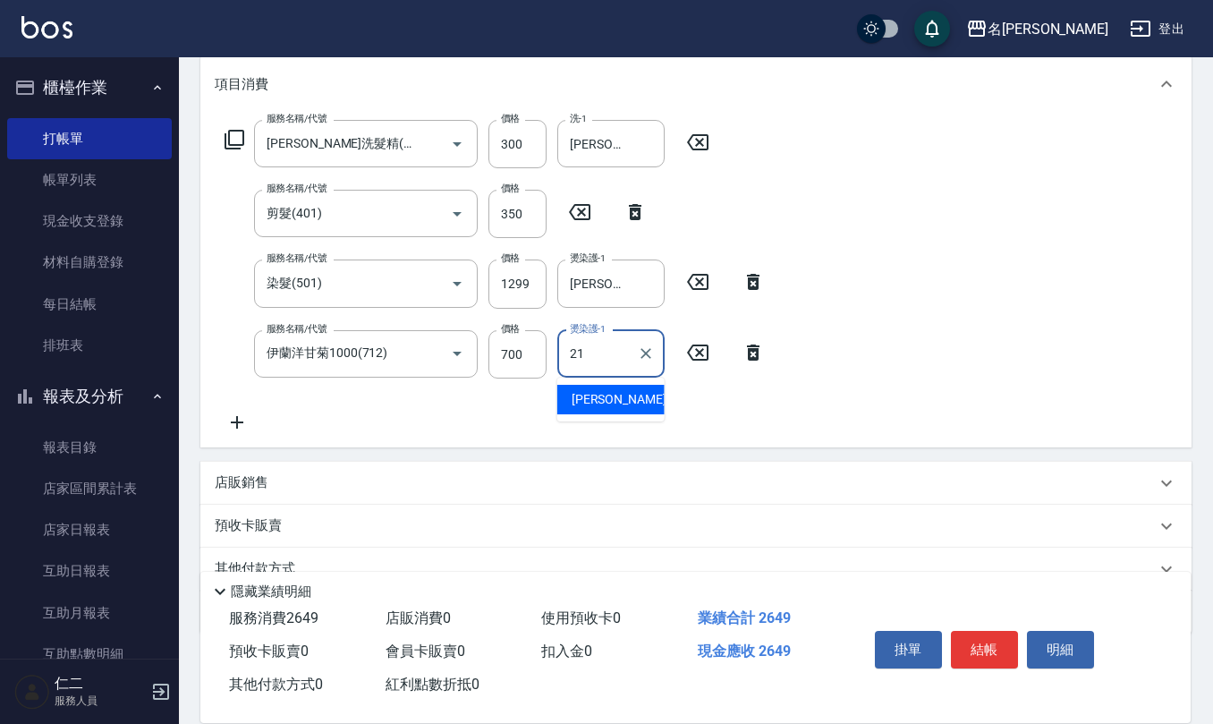
type input "[PERSON_NAME]-21"
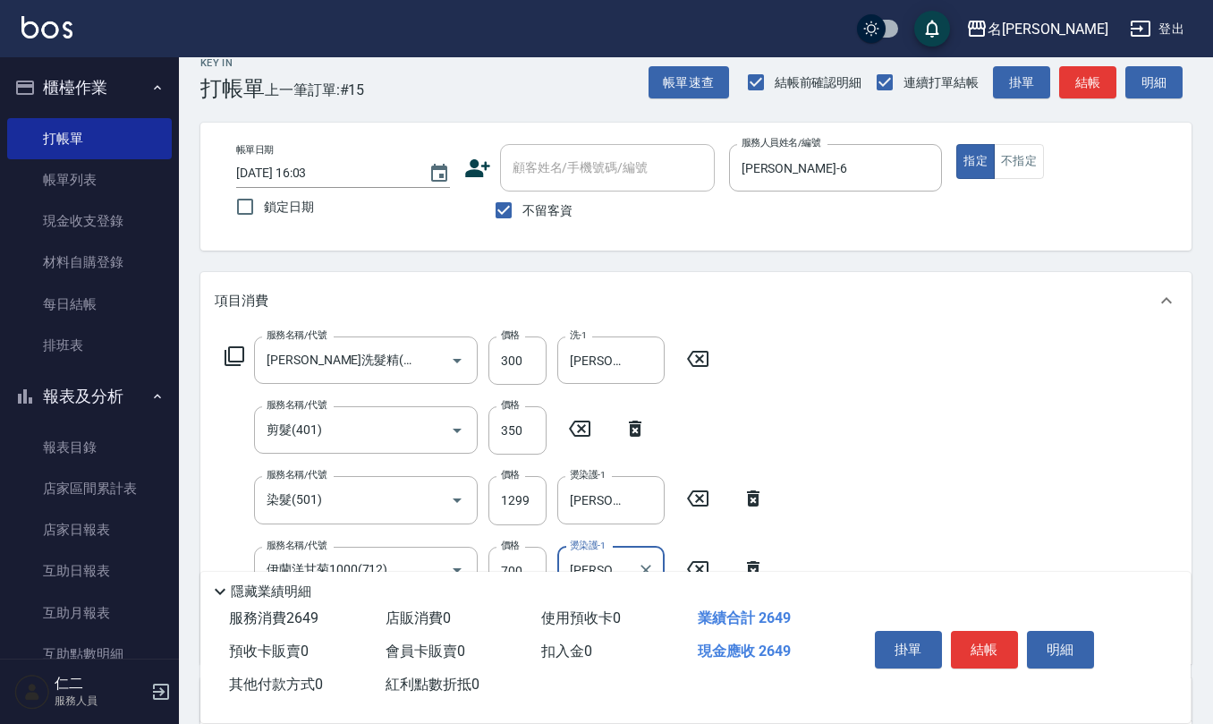
scroll to position [0, 0]
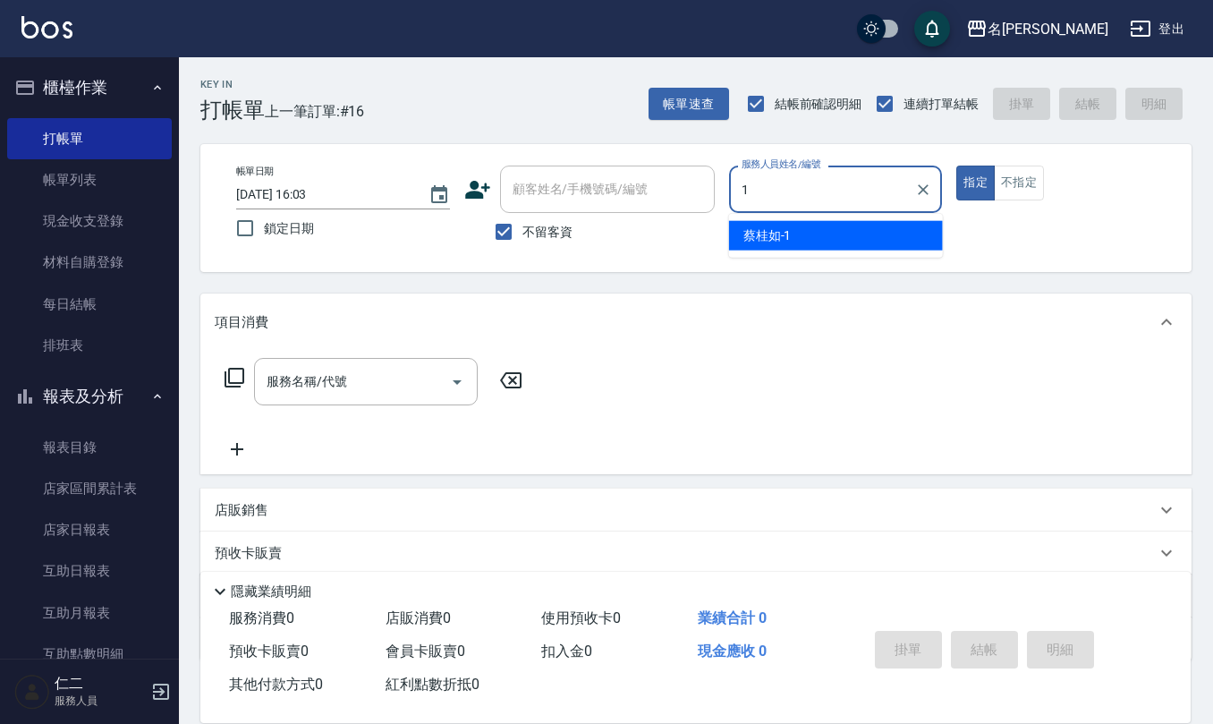
type input "[PERSON_NAME]1"
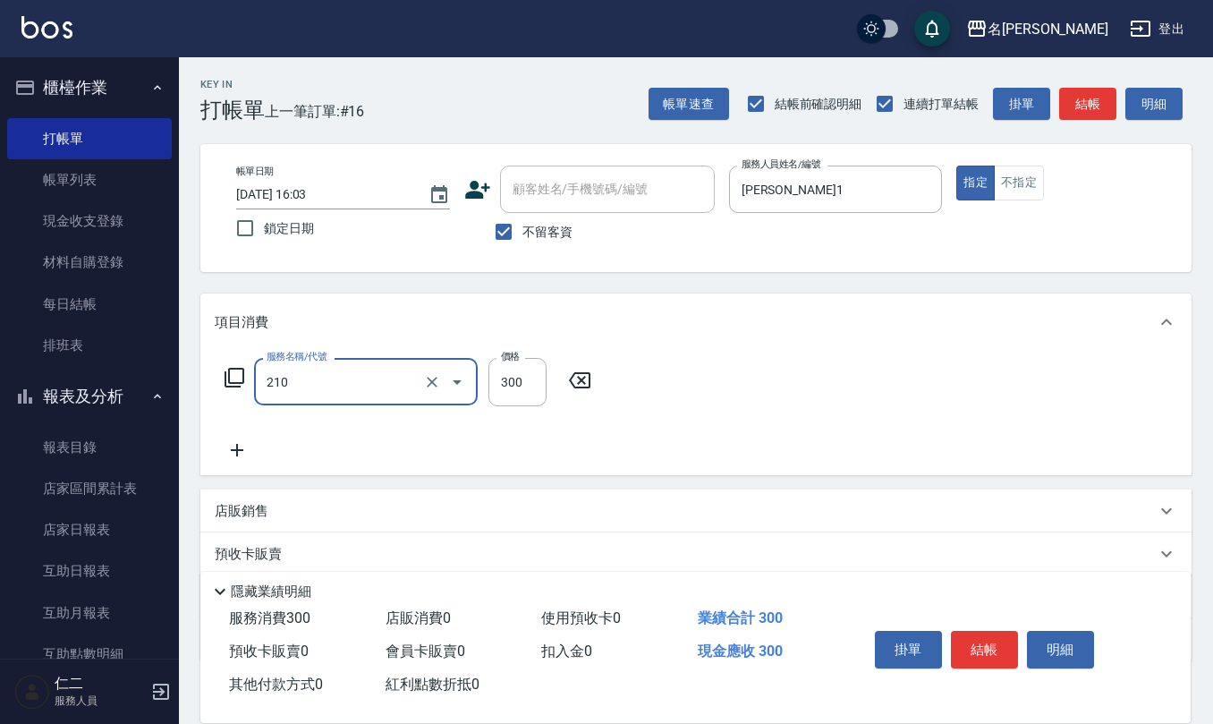
type input "[PERSON_NAME]洗髮精(210)"
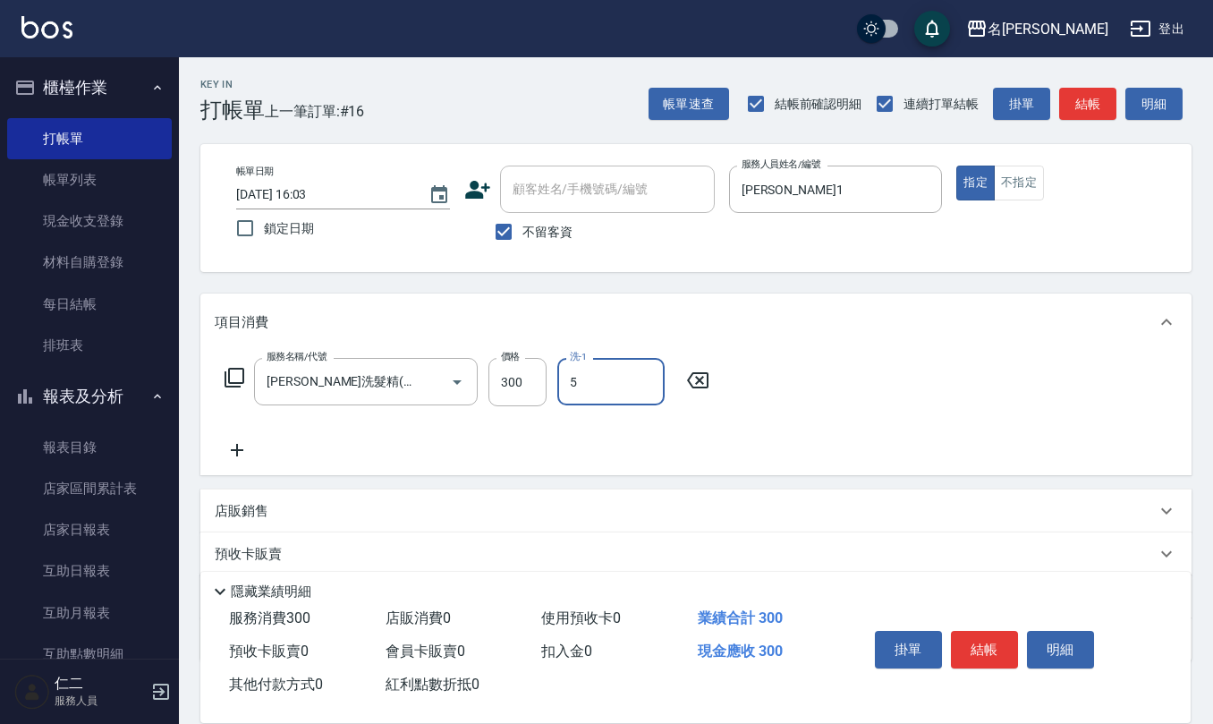
type input "[PERSON_NAME]5"
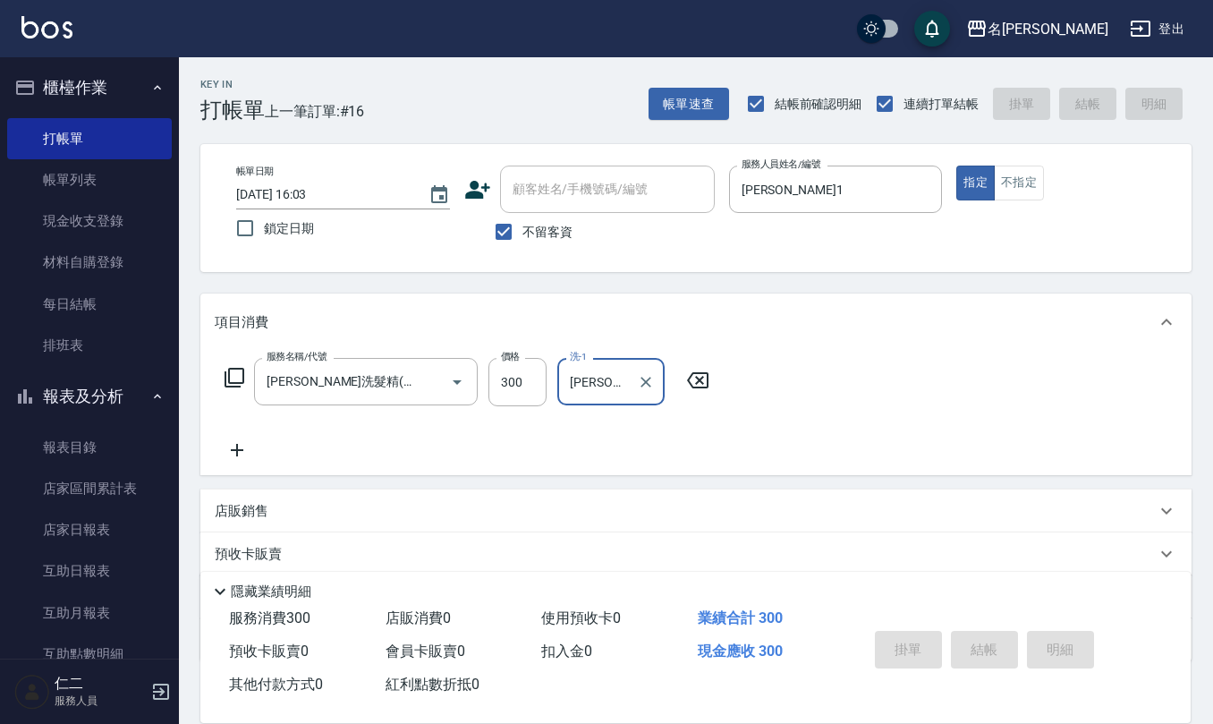
type input "[DATE] 16:04"
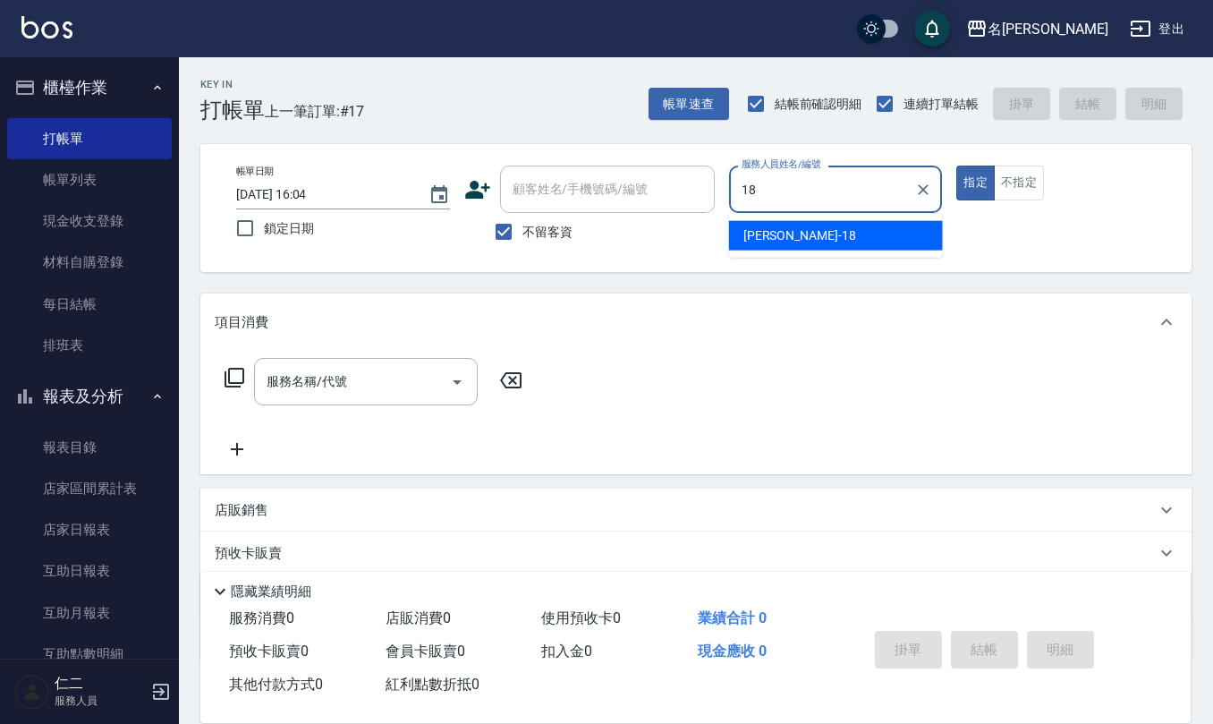
type input "[PERSON_NAME]-18"
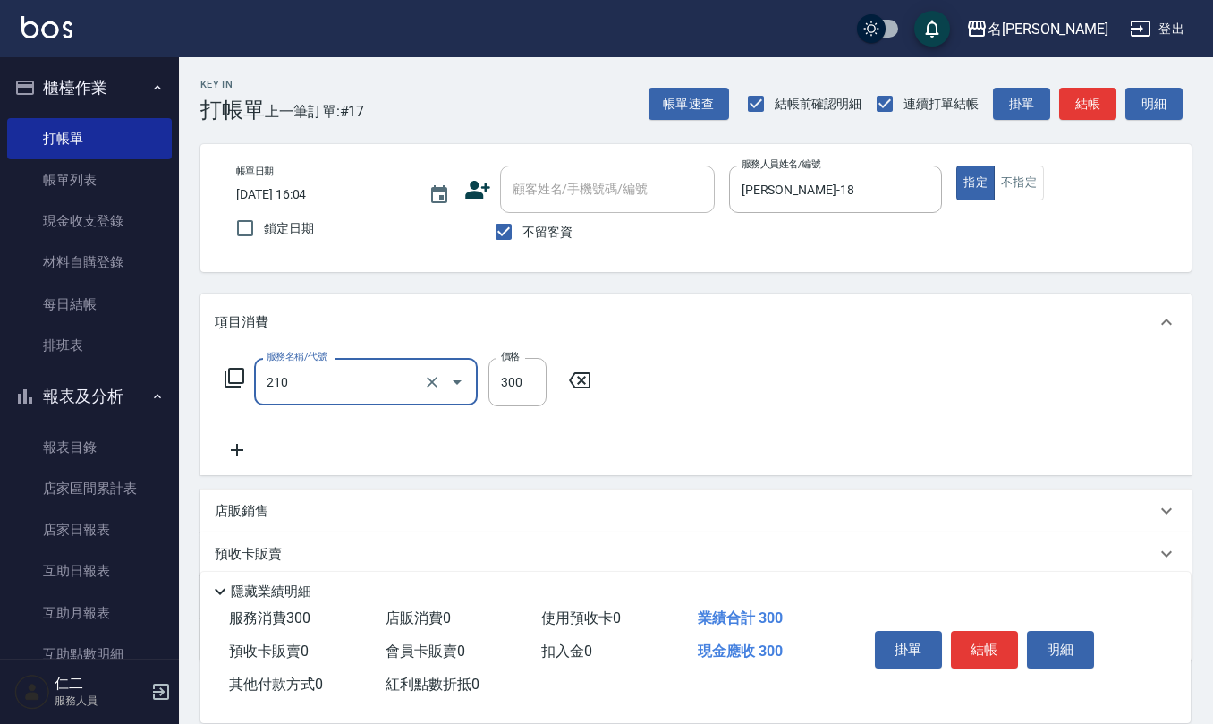
type input "[PERSON_NAME]洗髮精(210)"
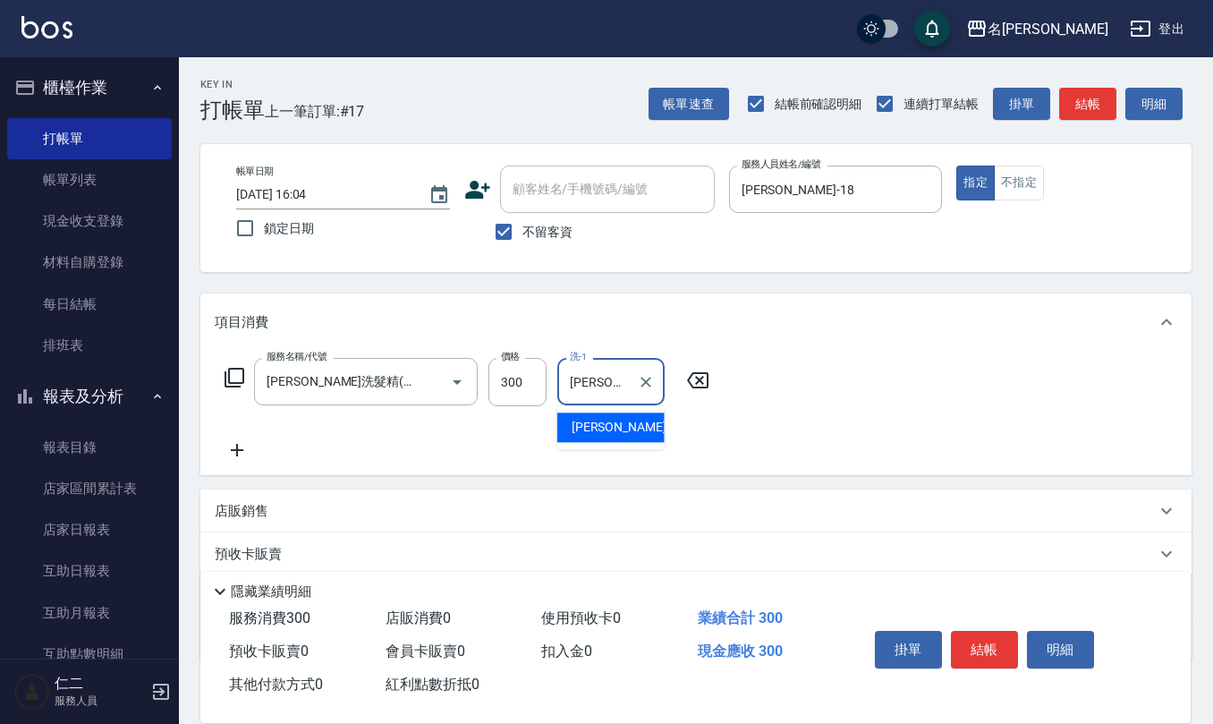
type input "[PERSON_NAME]-28"
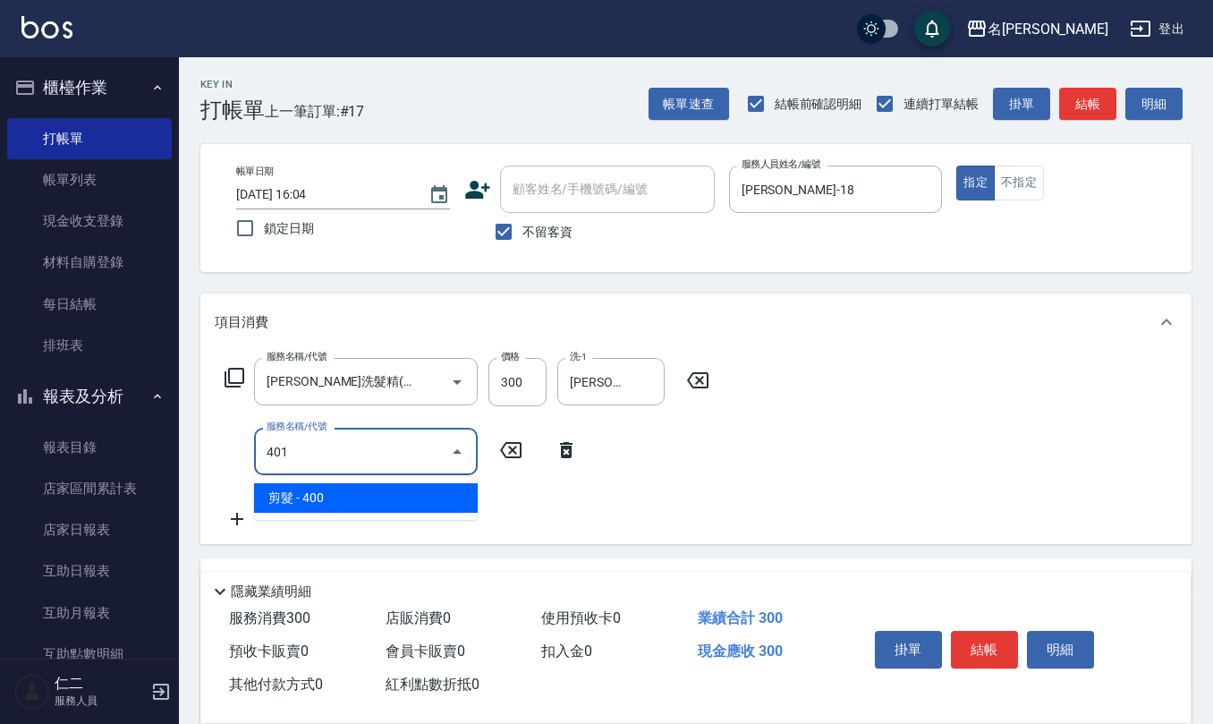
type input "剪髮(401)"
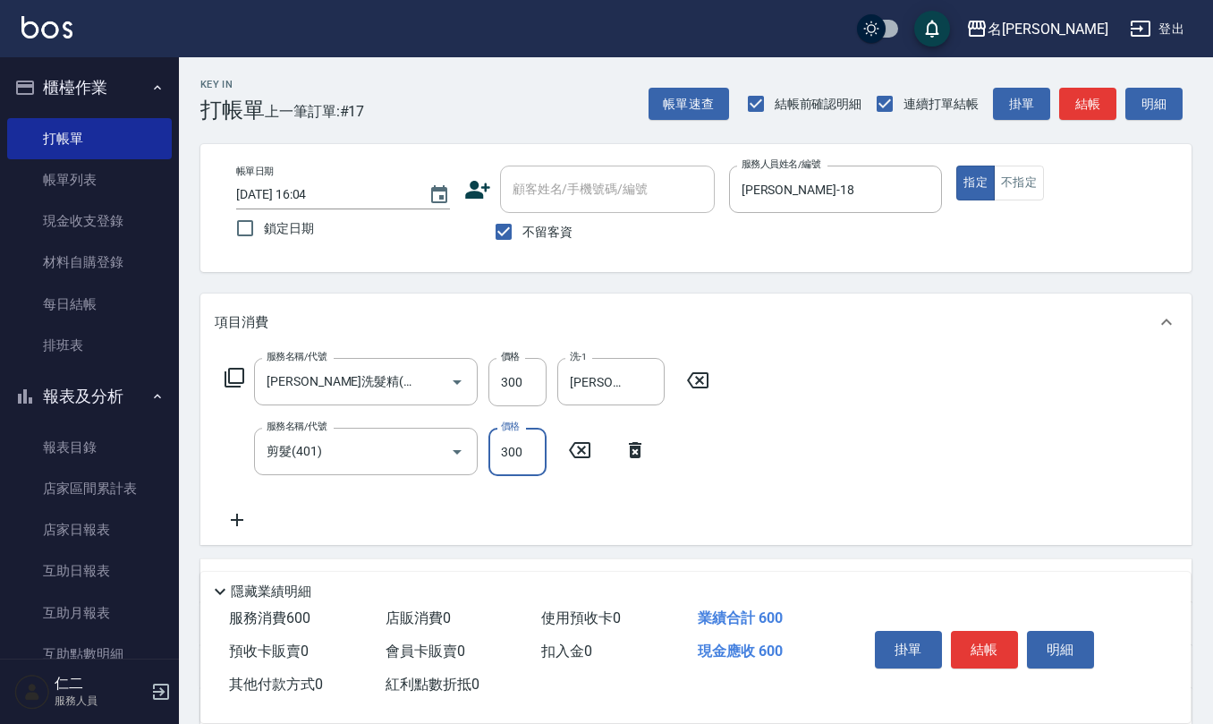
type input "300"
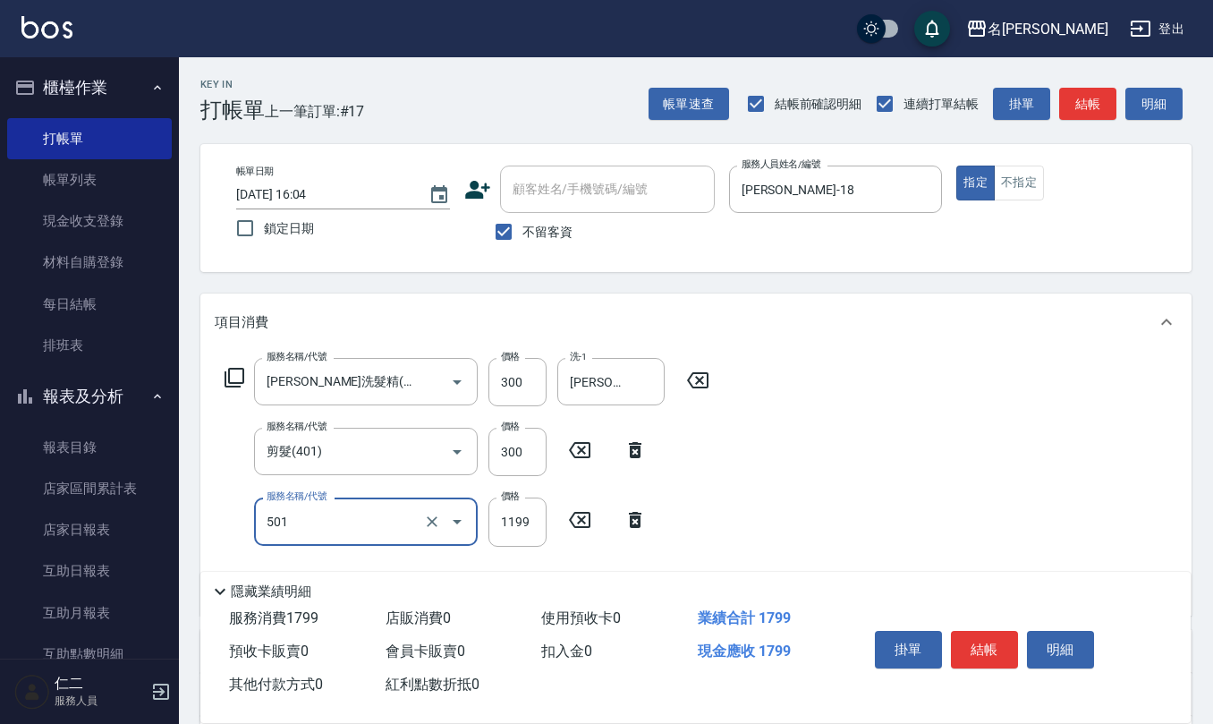
type input "染髮(501)"
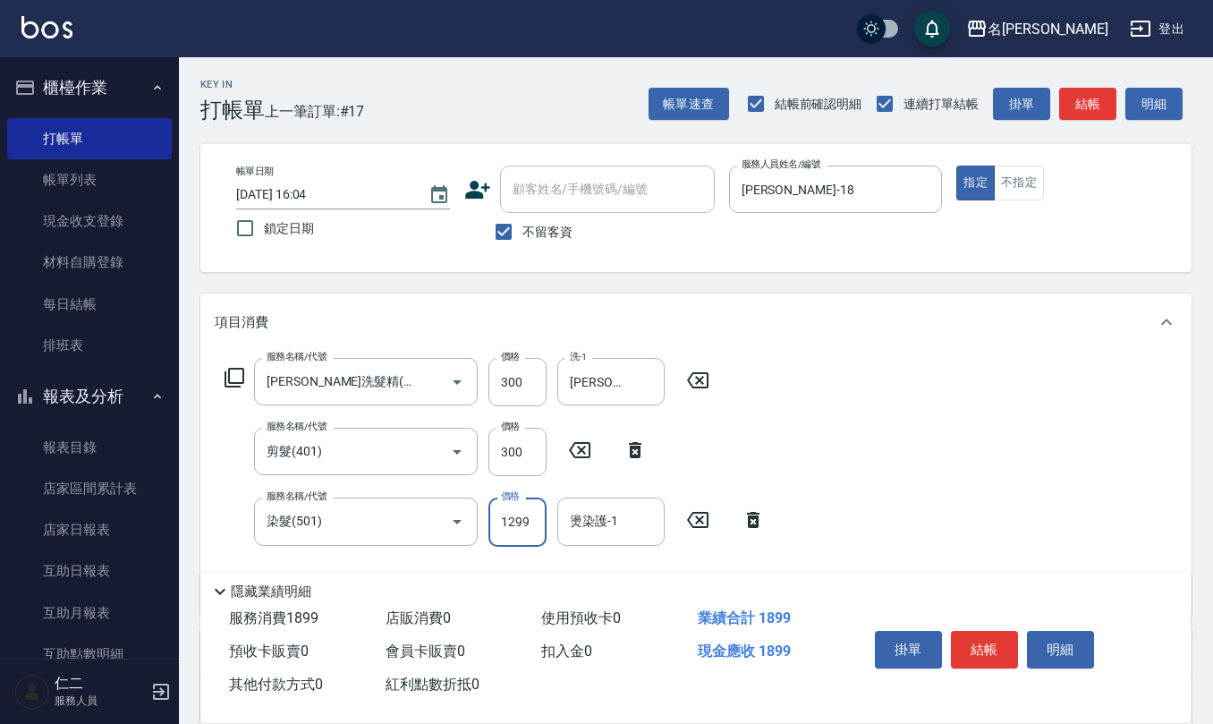
type input "1299"
type input "[PERSON_NAME]-28"
click at [502, 234] on input "不留客資" at bounding box center [504, 232] width 38 height 38
checkbox input "false"
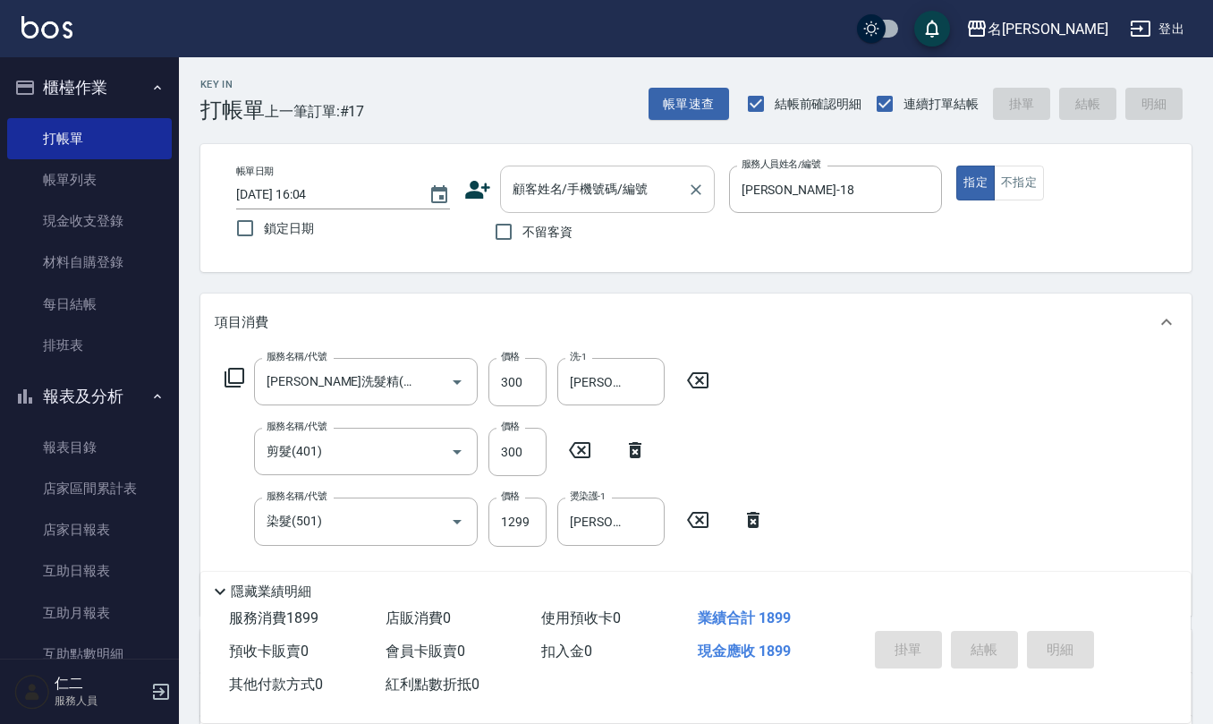
click at [558, 190] on input "顧客姓名/手機號碼/編號" at bounding box center [594, 189] width 172 height 31
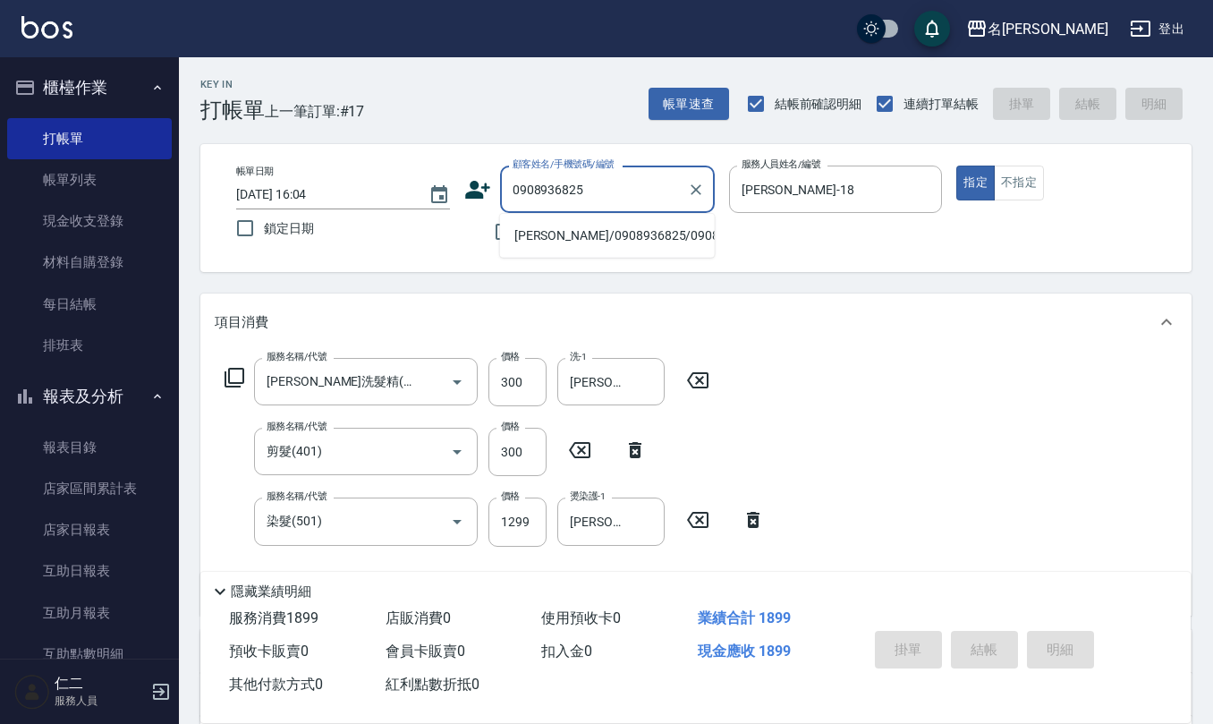
click at [552, 236] on li "[PERSON_NAME]/0908936825/0908936825" at bounding box center [607, 236] width 215 height 30
type input "[PERSON_NAME]/0908936825/0908936825"
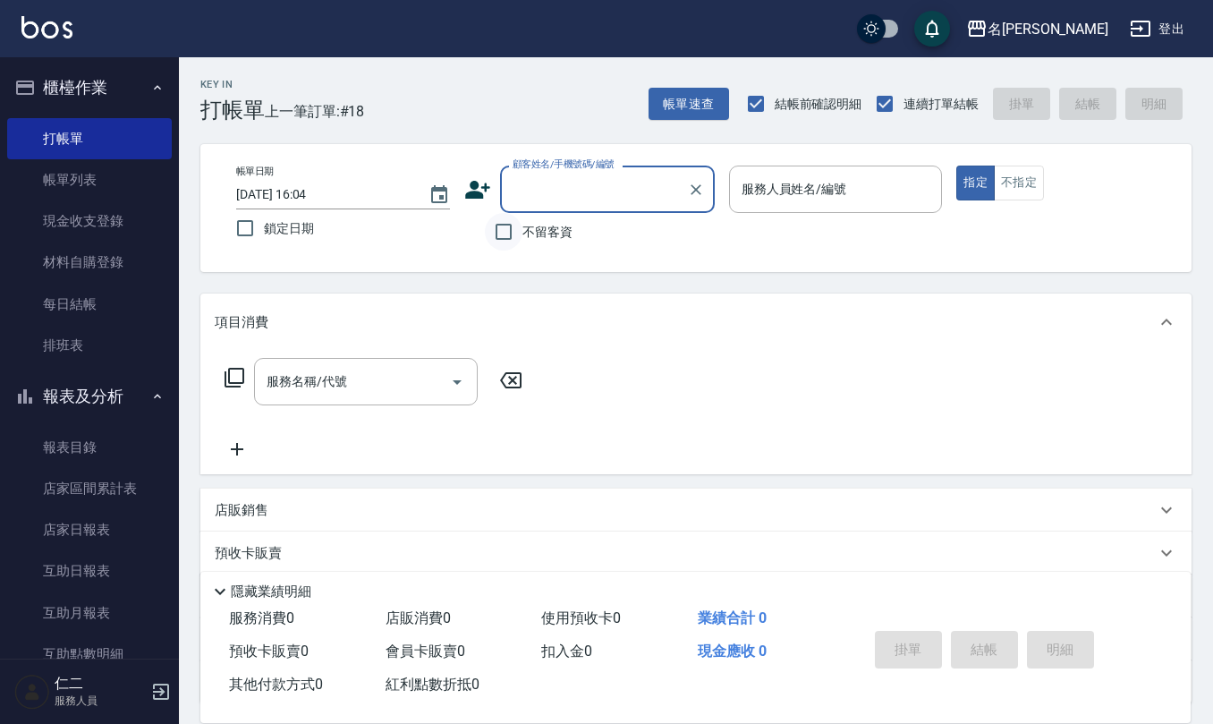
click at [516, 247] on input "不留客資" at bounding box center [504, 232] width 38 height 38
checkbox input "true"
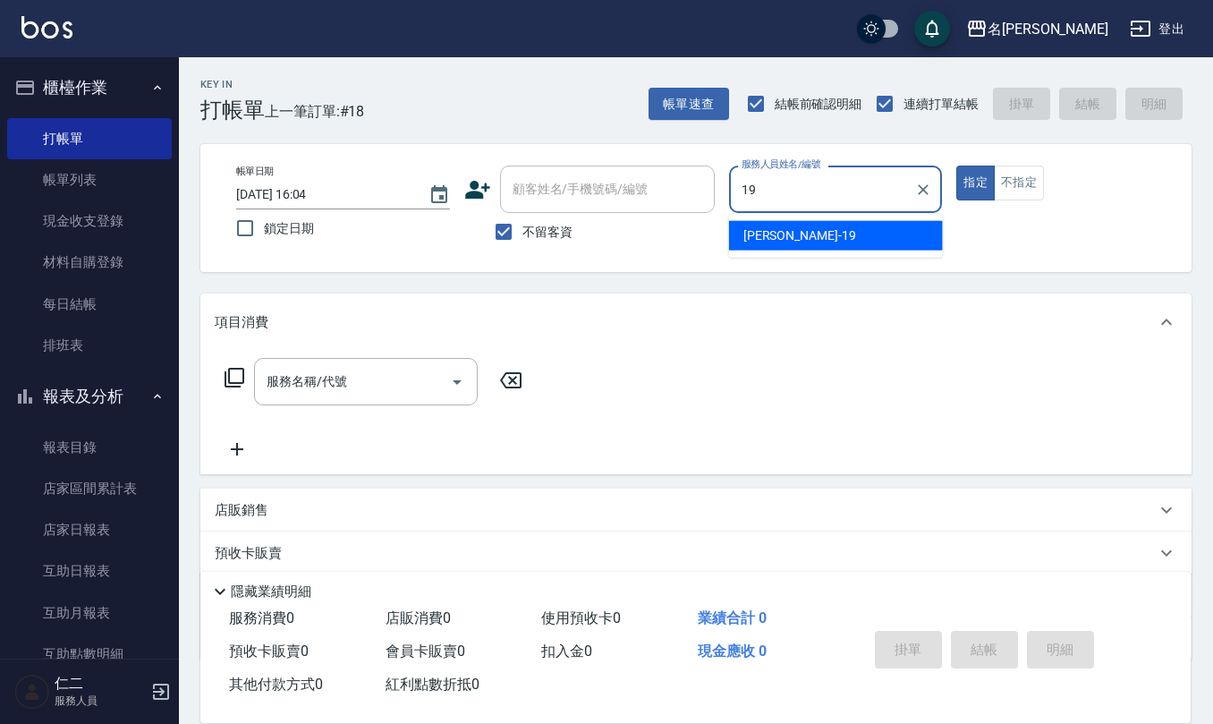
type input "[PERSON_NAME]-19"
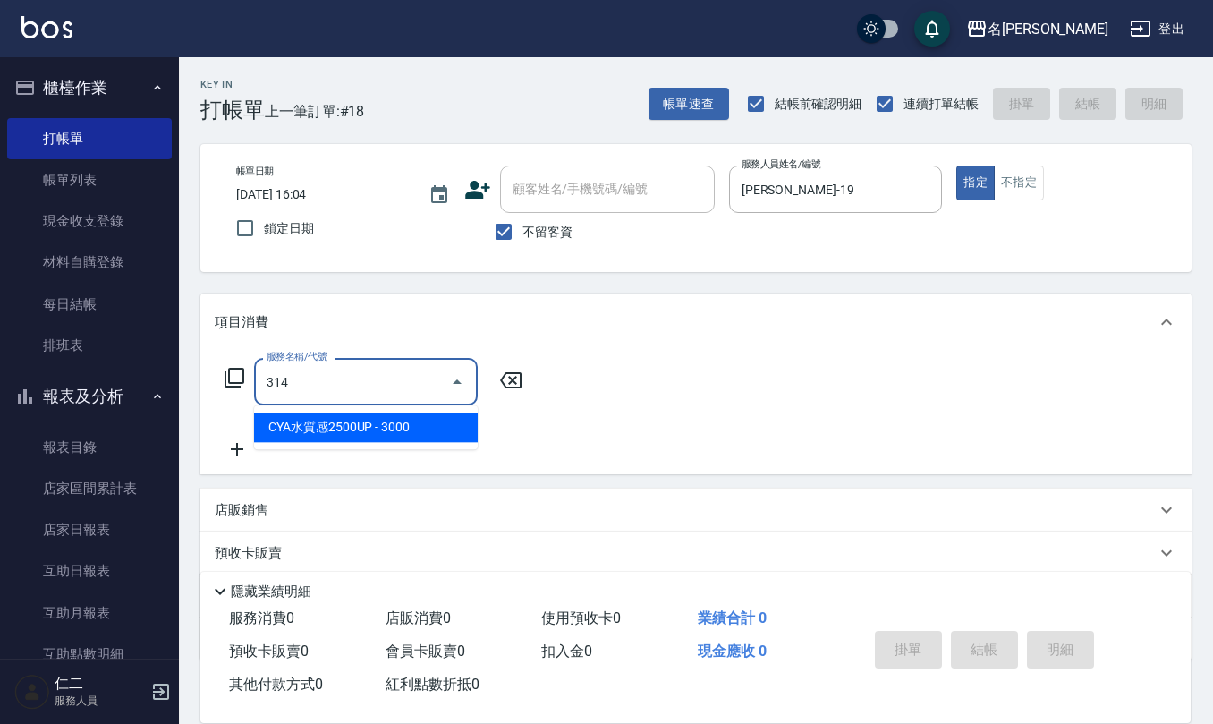
type input "CYA水質感2500UP(314)"
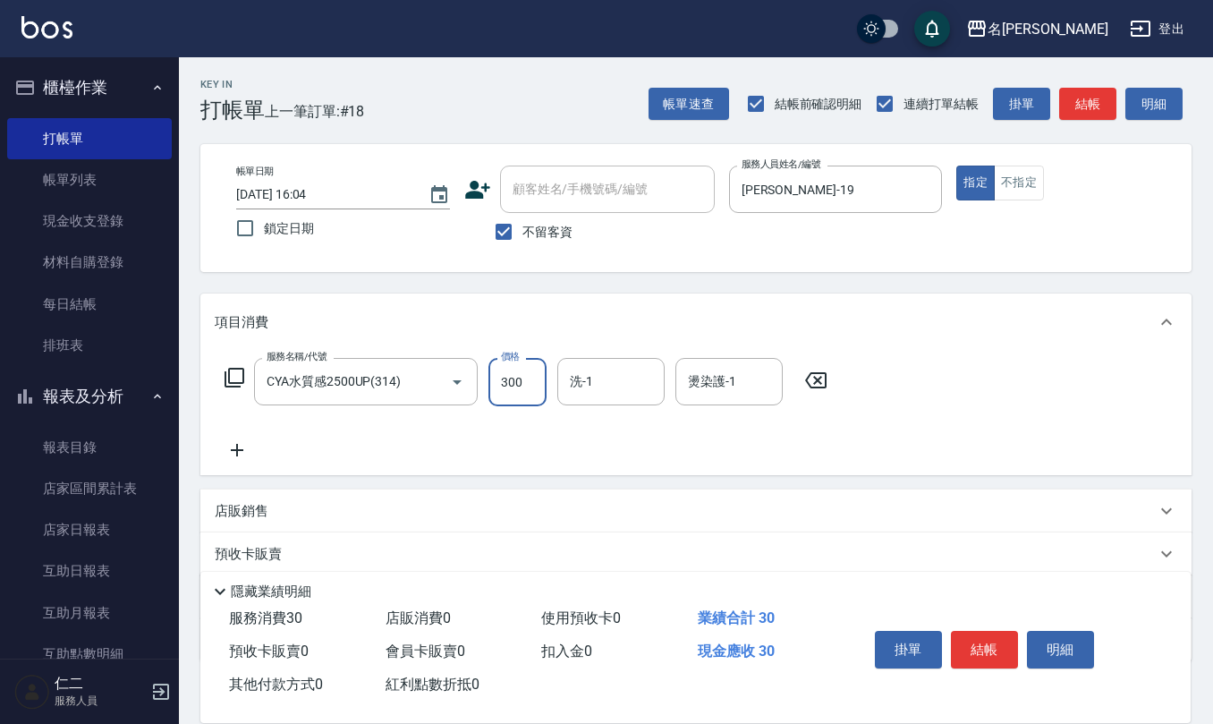
type input "3000"
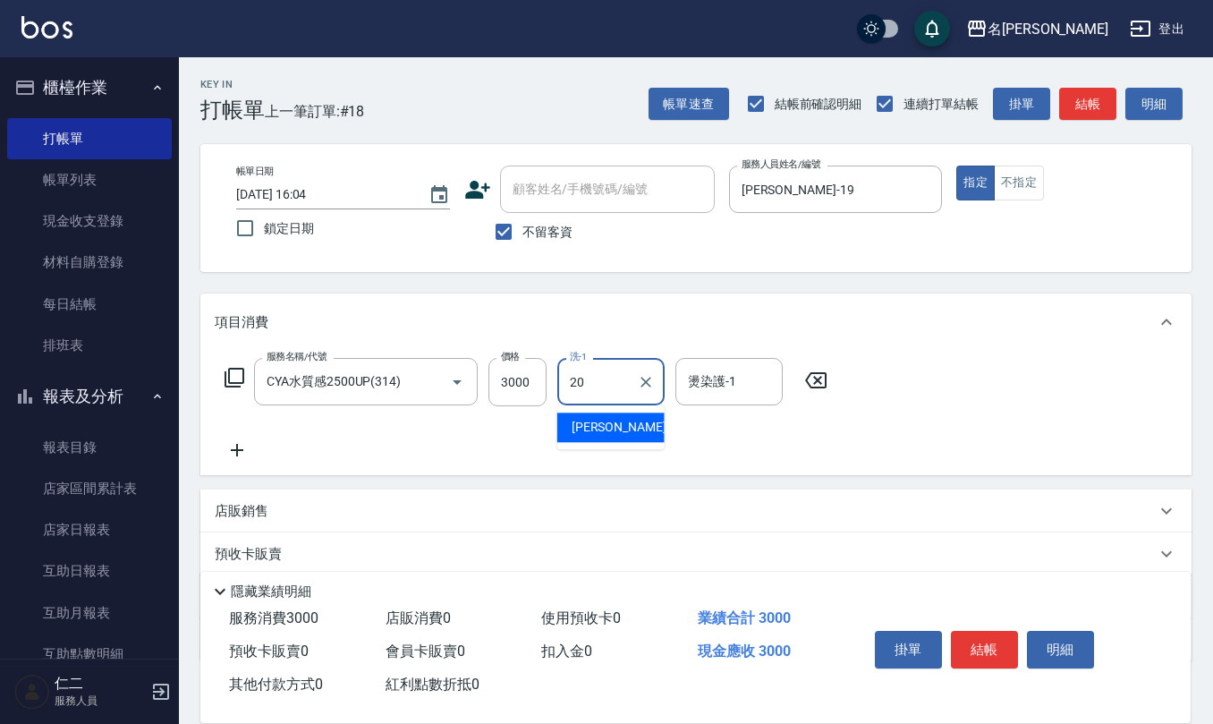
type input "[PERSON_NAME]-20"
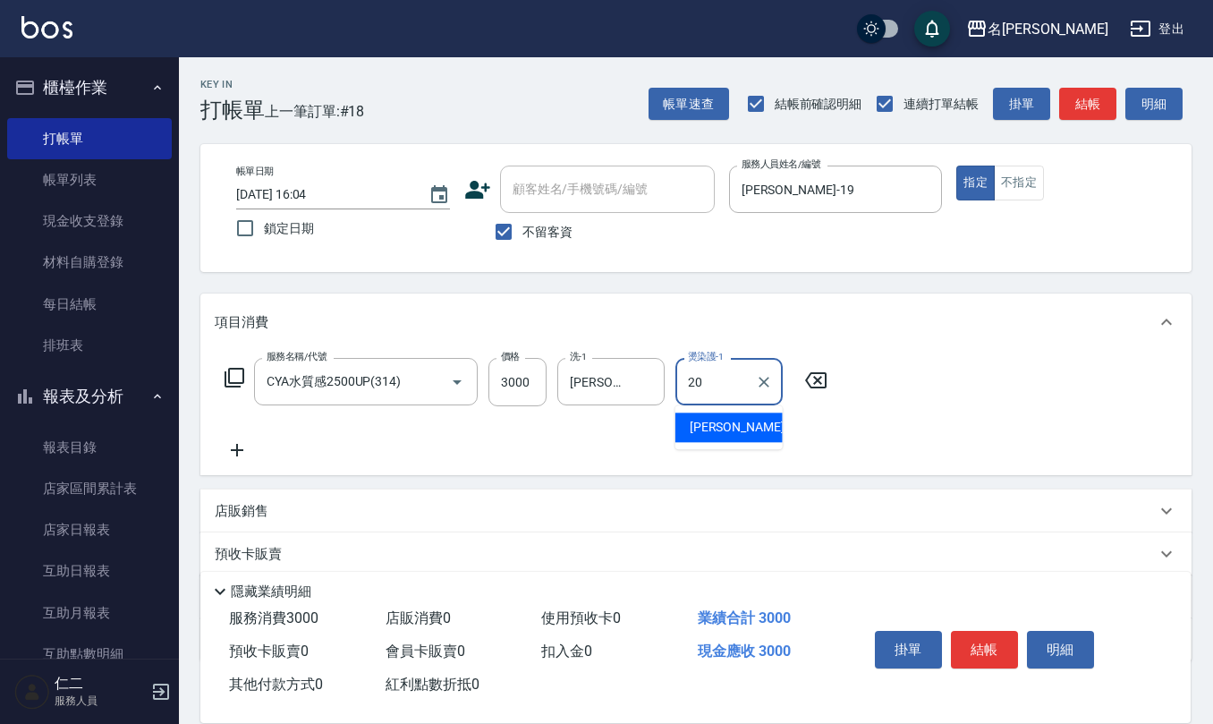
type input "[PERSON_NAME]-20"
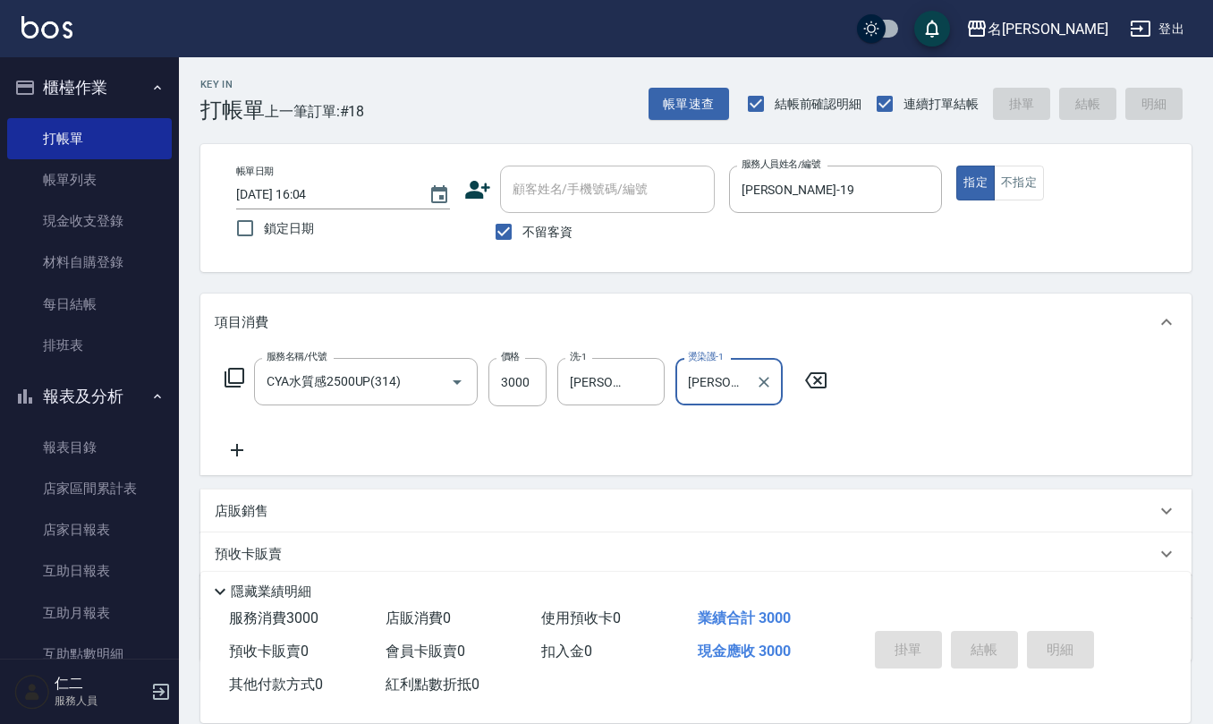
type input "[DATE] 16:05"
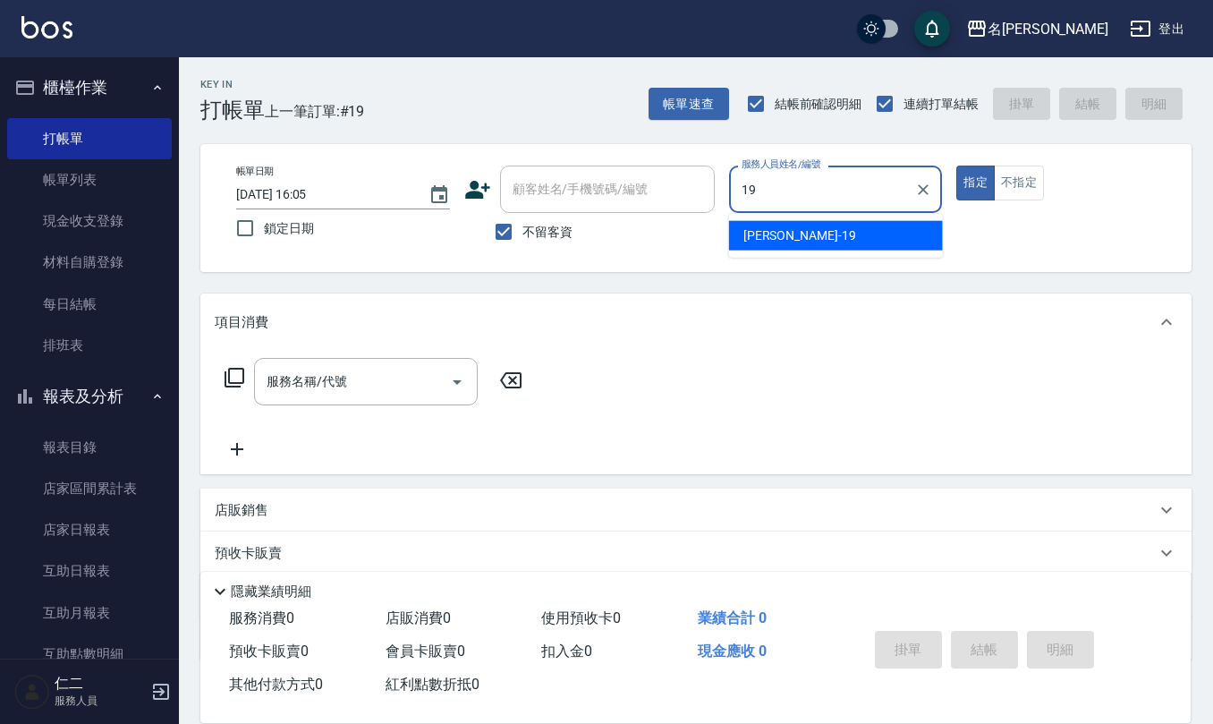
type input "[PERSON_NAME]-19"
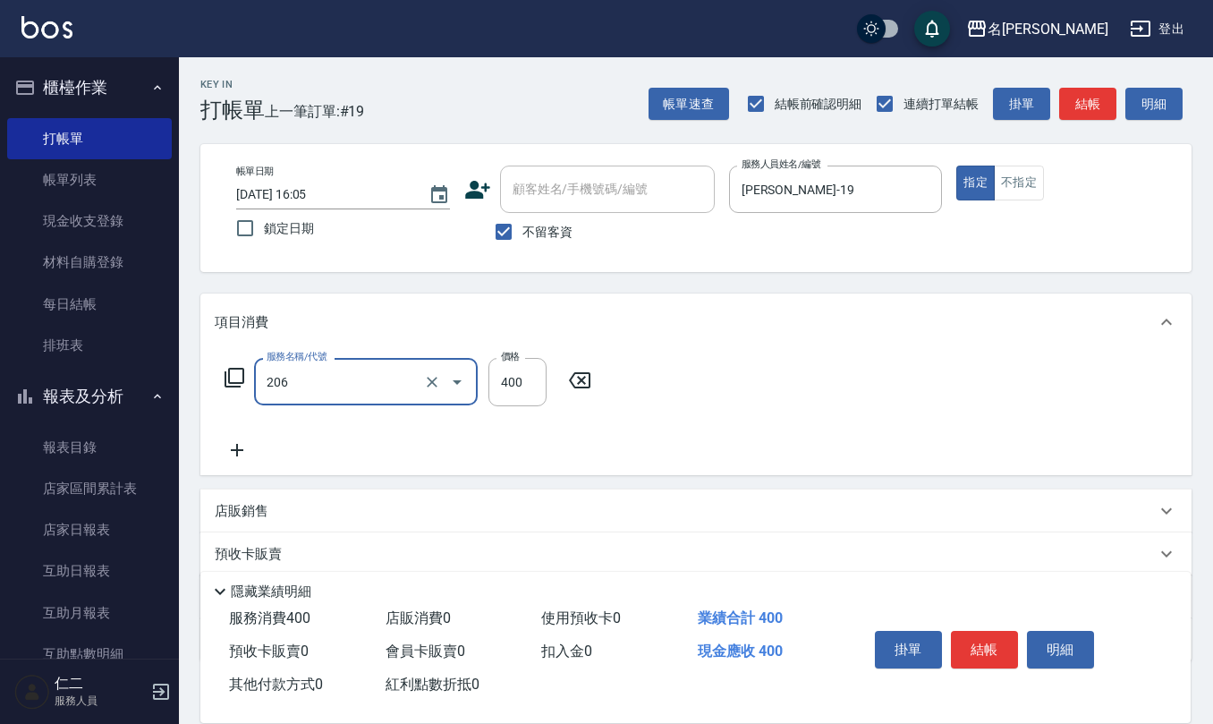
type input "健康洗(206)"
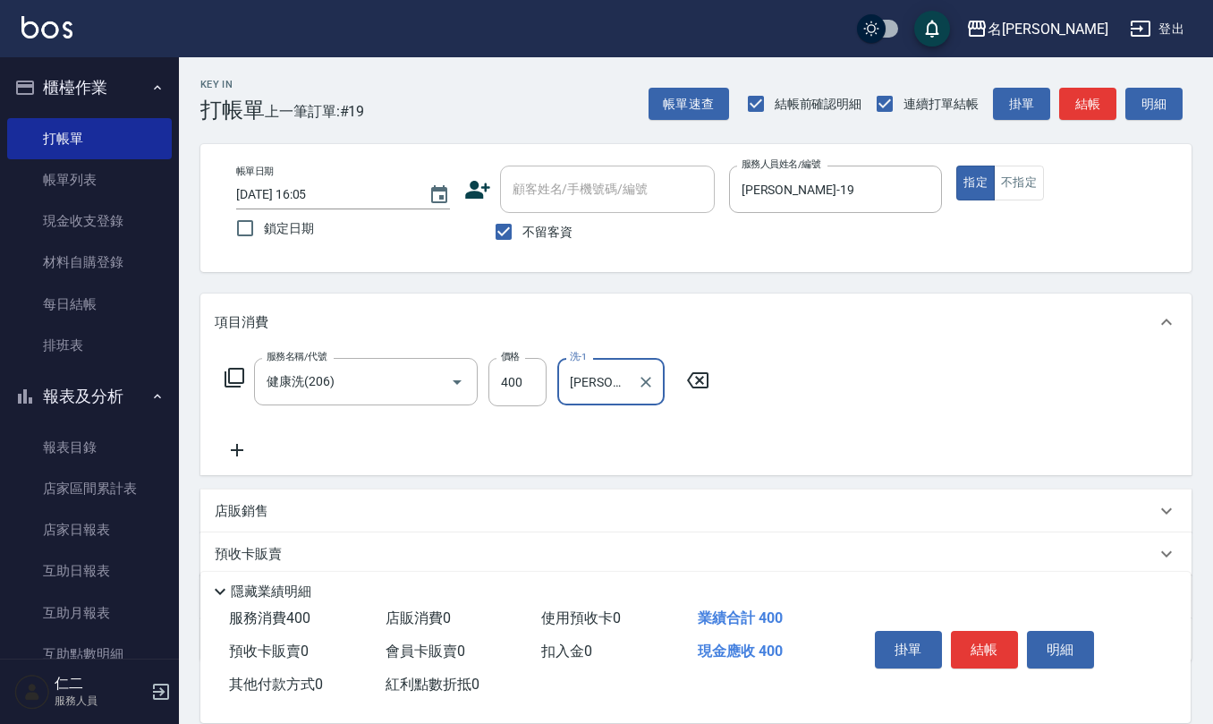
type input "[PERSON_NAME]-26"
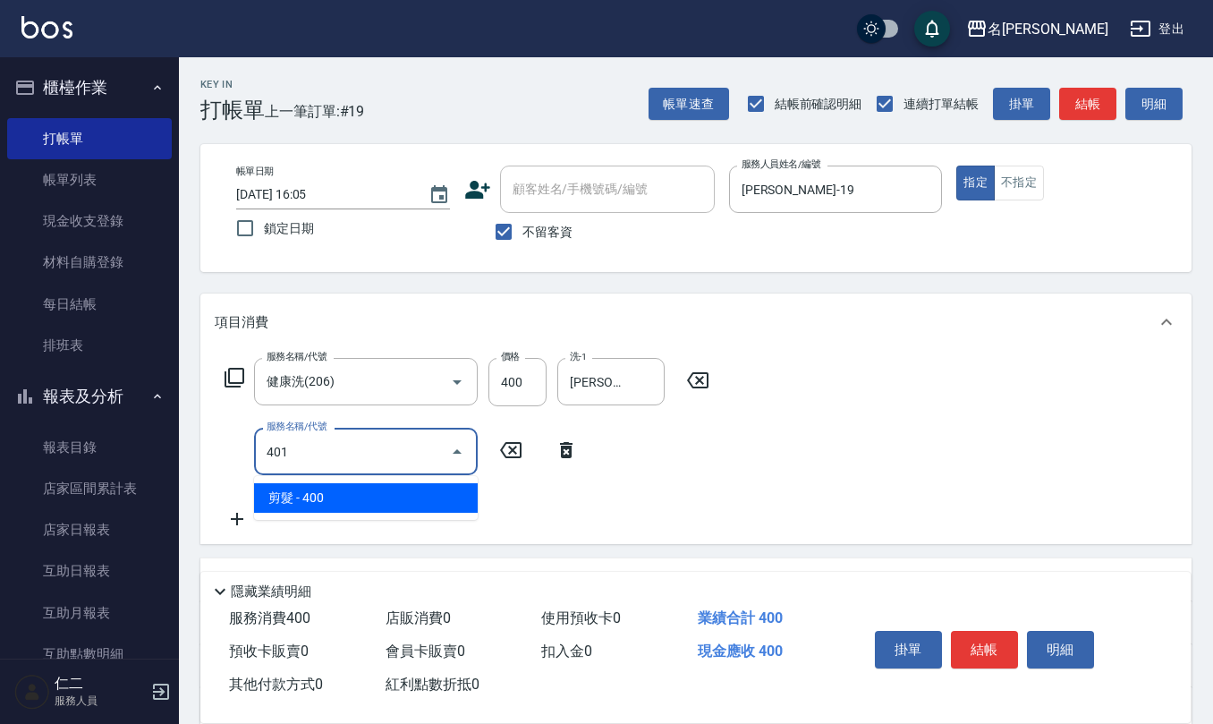
type input "剪髮(401)"
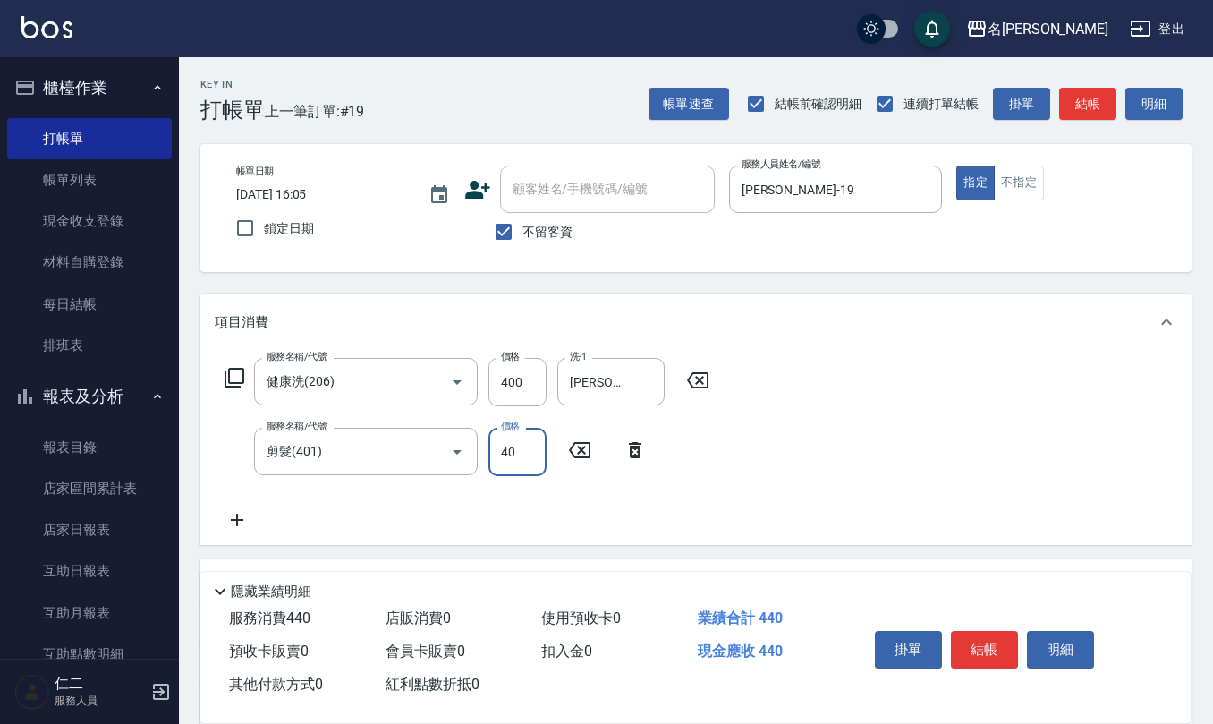
type input "400"
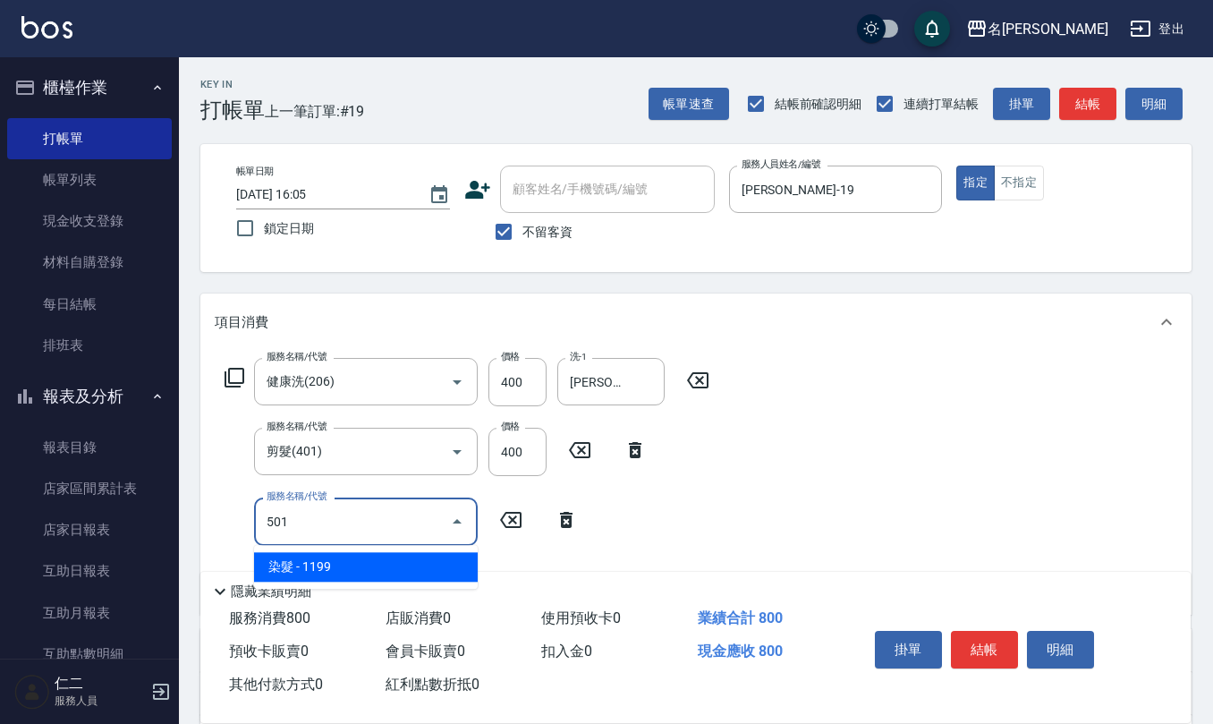
type input "染髮(501)"
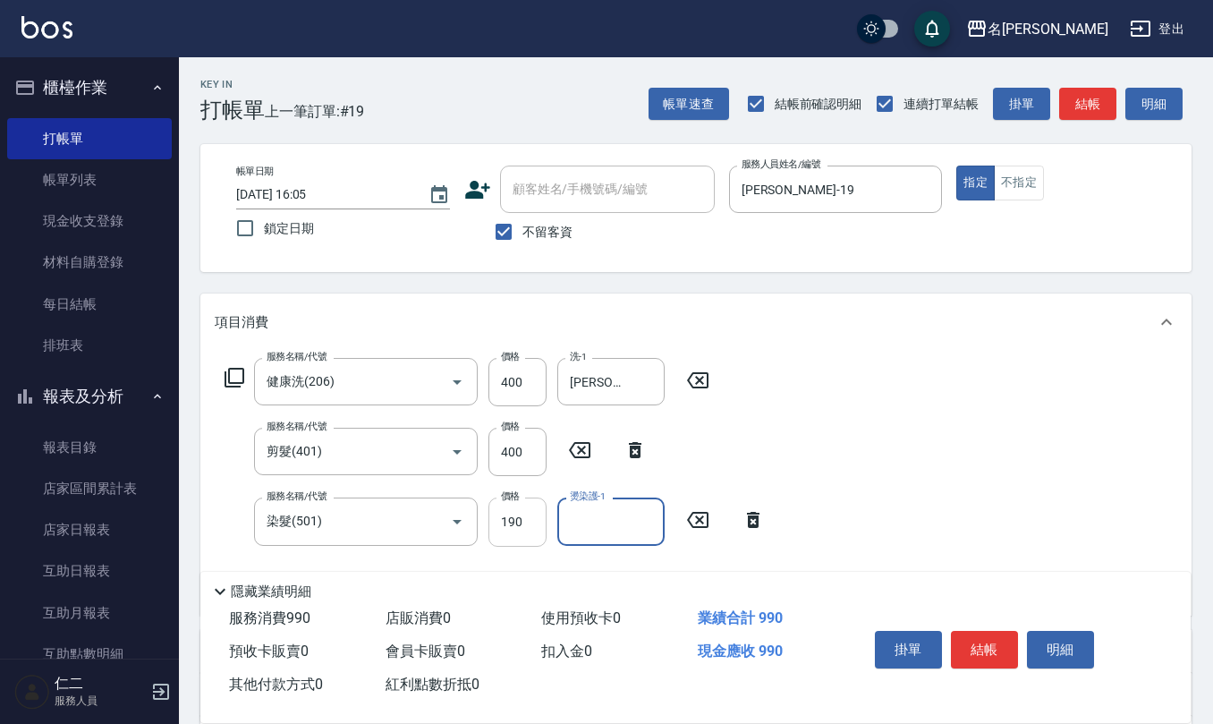
click at [527, 523] on input "190" at bounding box center [518, 522] width 58 height 48
type input "1900"
type input "[PERSON_NAME]-26"
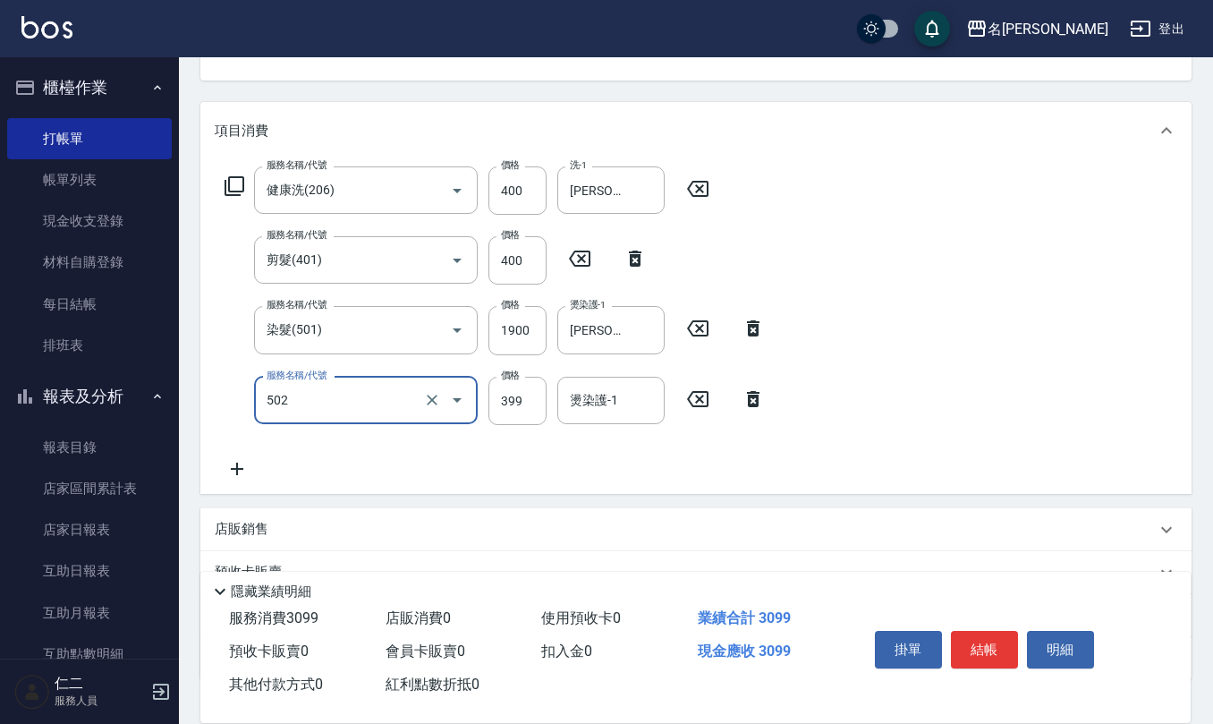
scroll to position [238, 0]
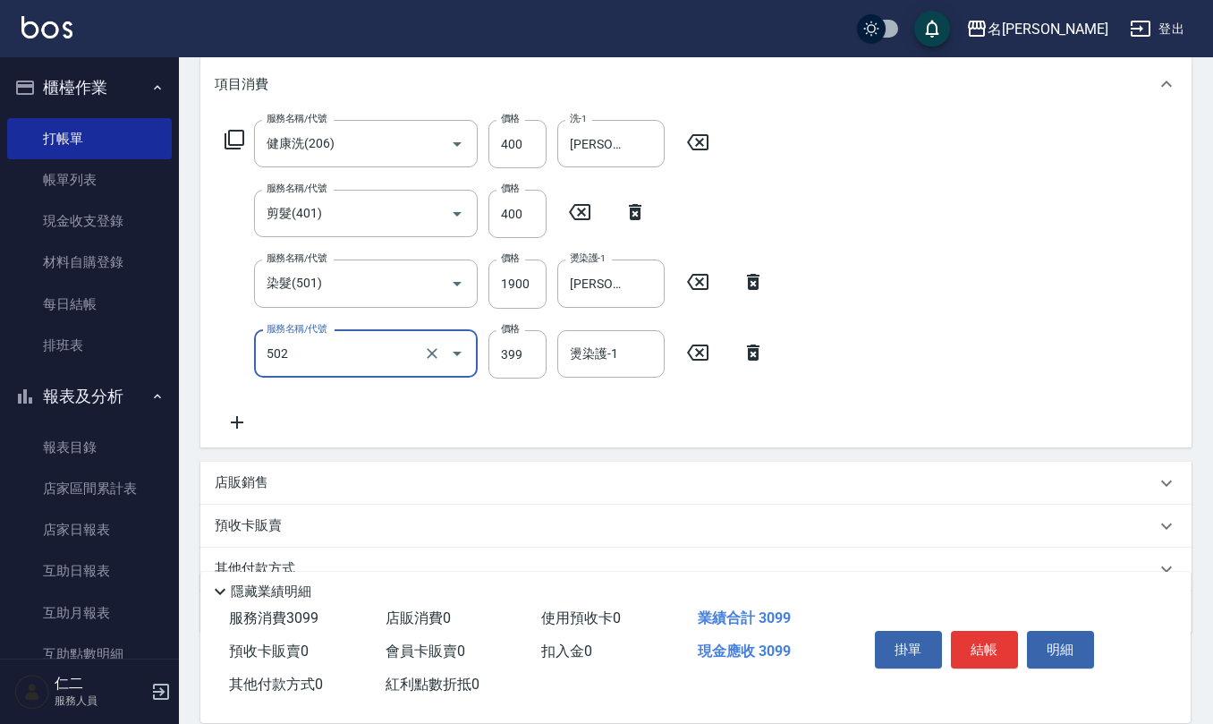
type input "挑染5束399(502)"
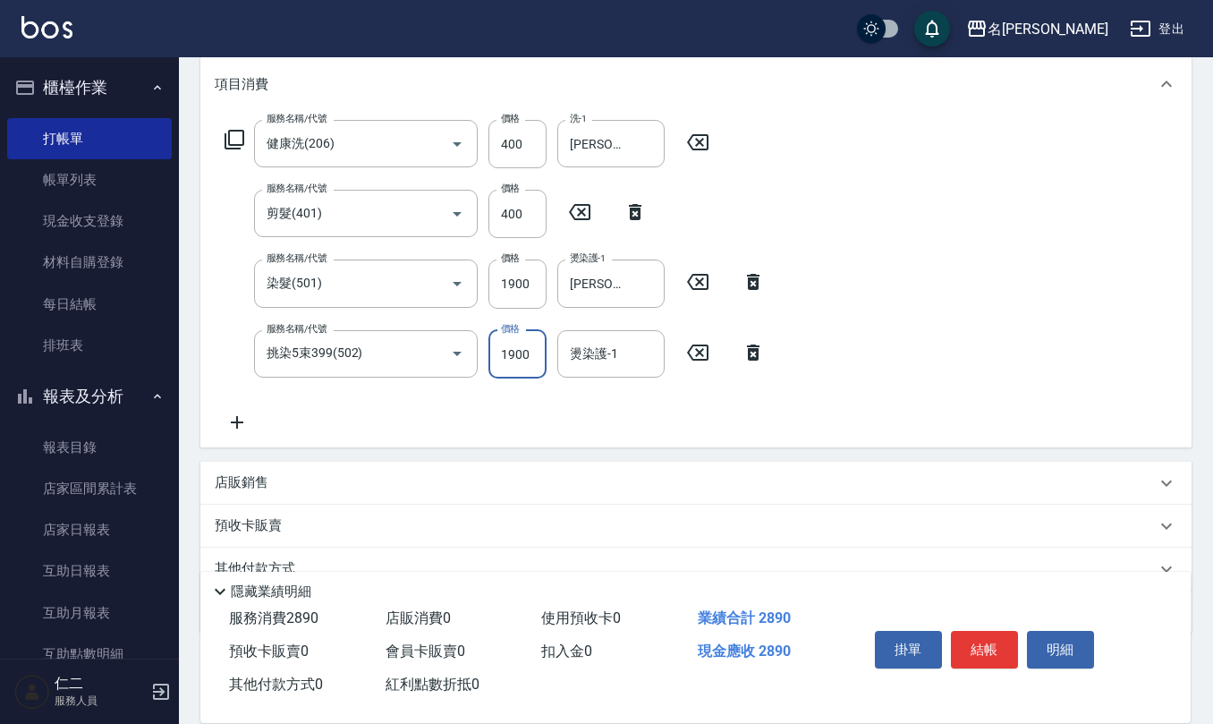
type input "1900"
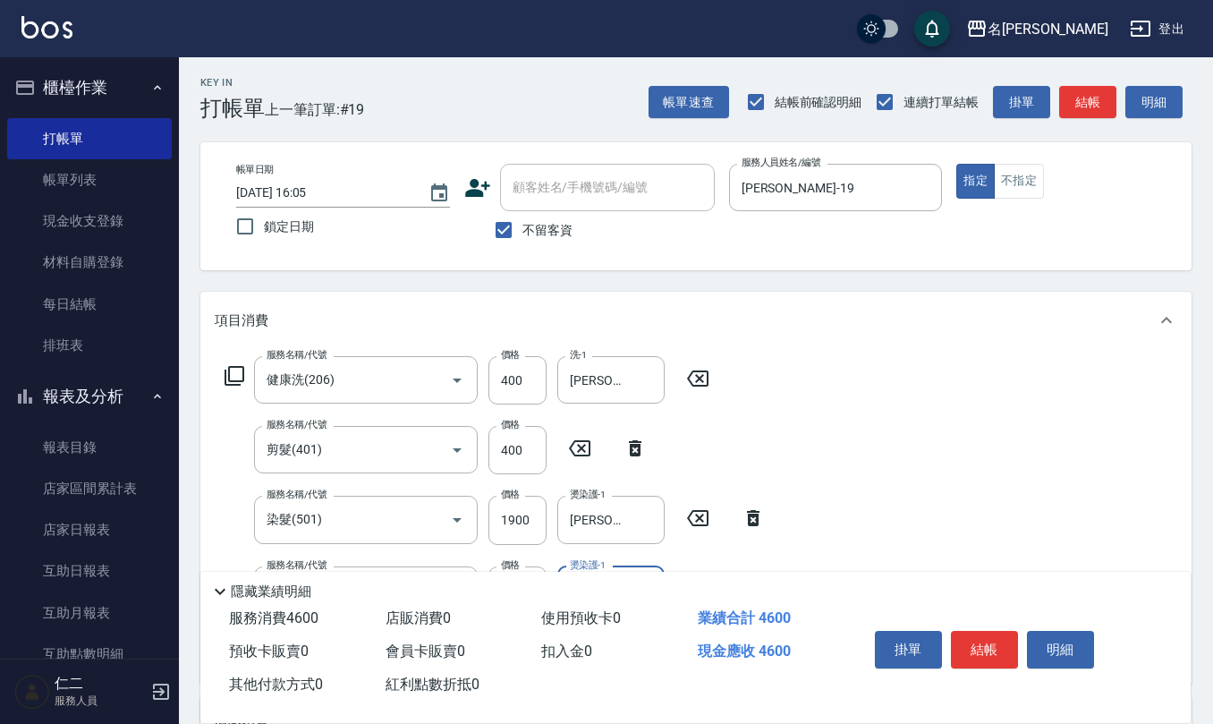
scroll to position [0, 0]
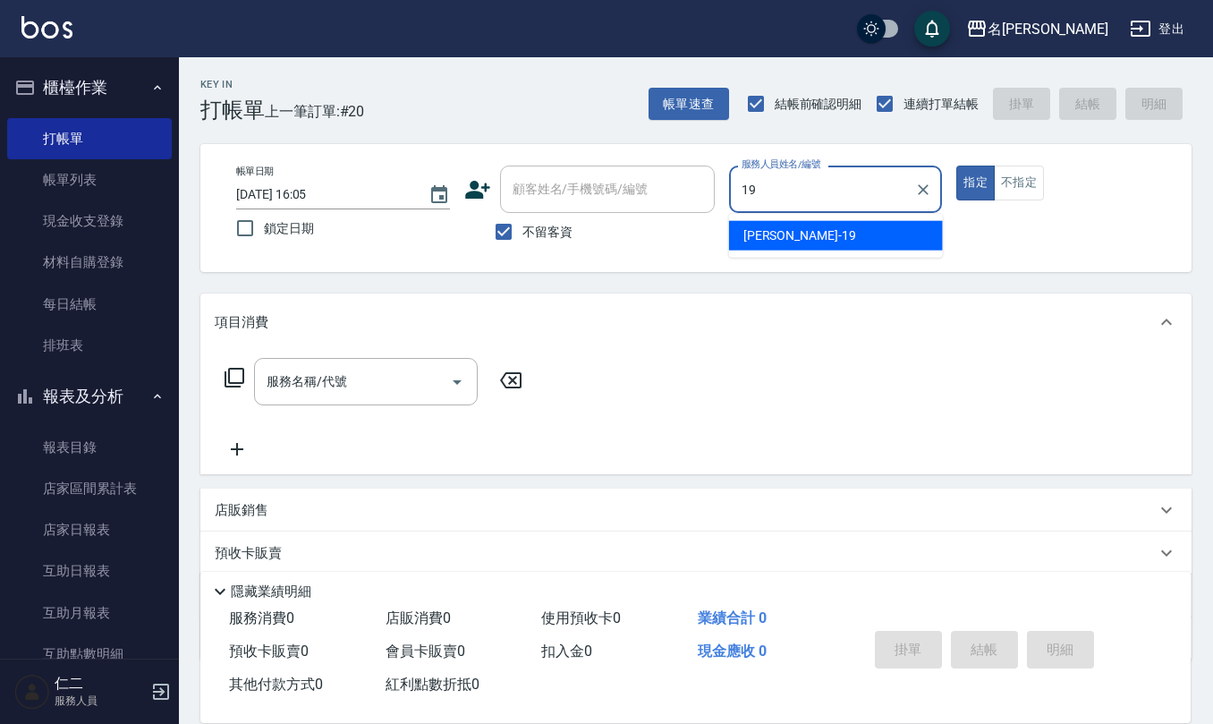
type input "[PERSON_NAME]-19"
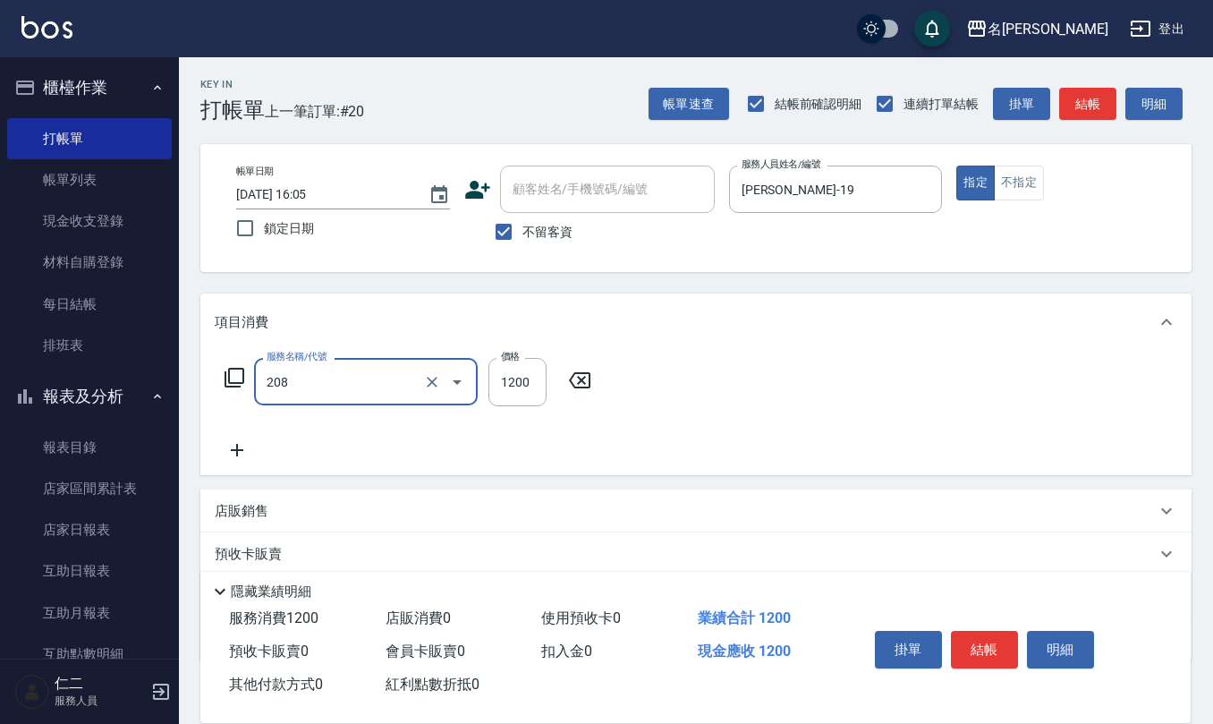
type input "深層洗(208)"
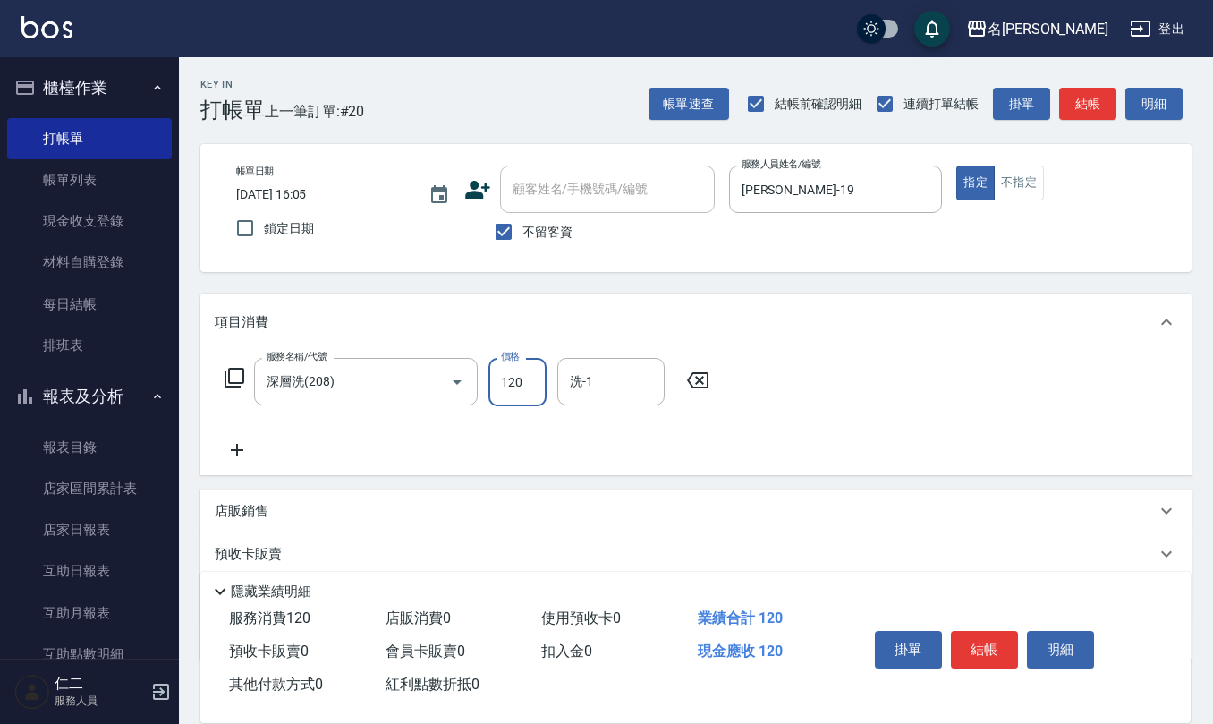
type input "1200"
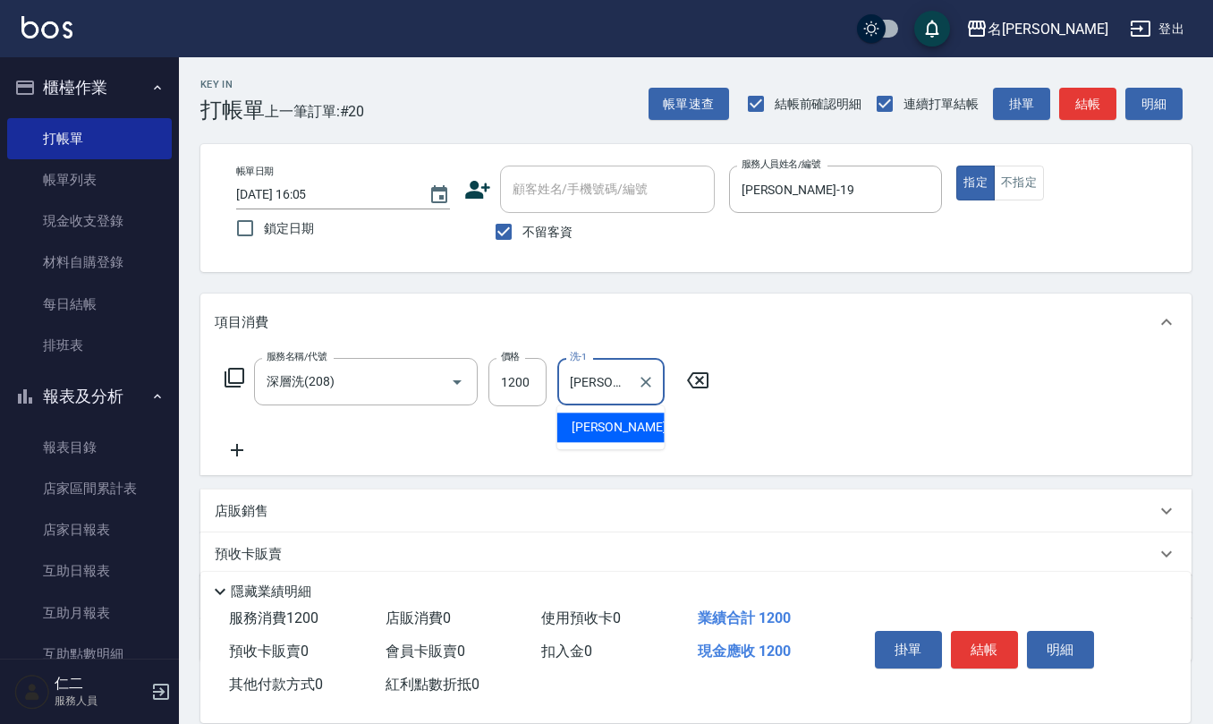
type input "[PERSON_NAME]-33"
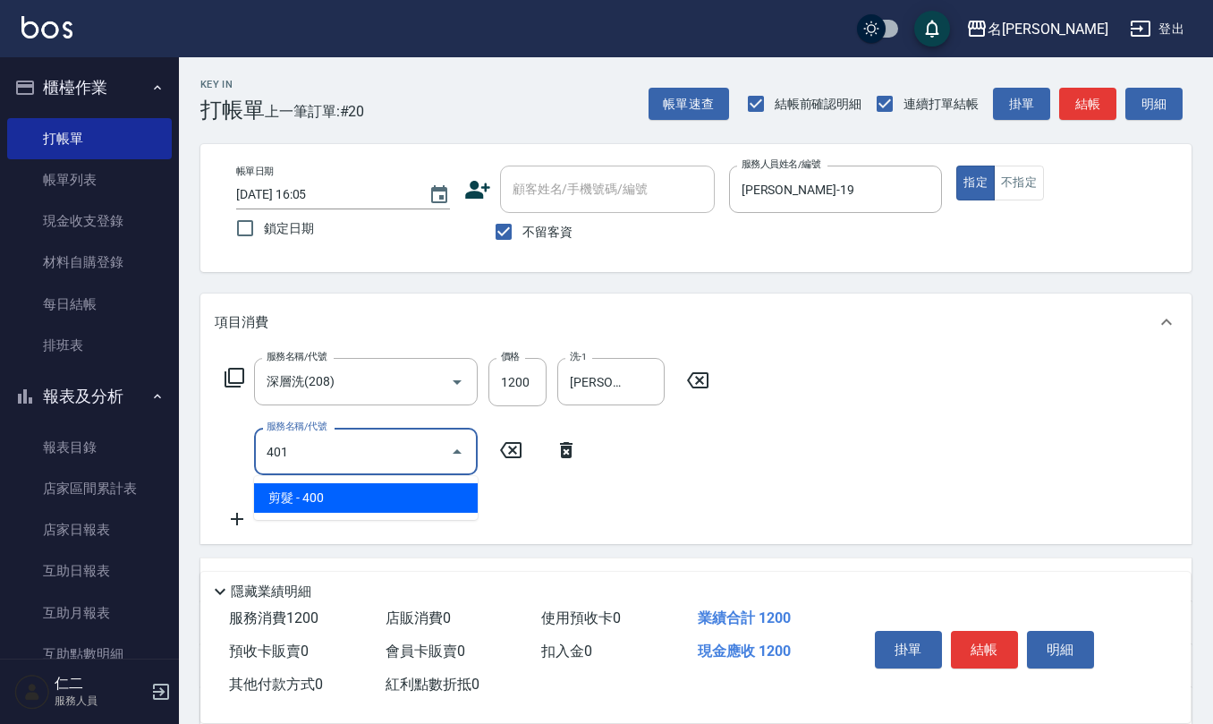
type input "剪髮(401)"
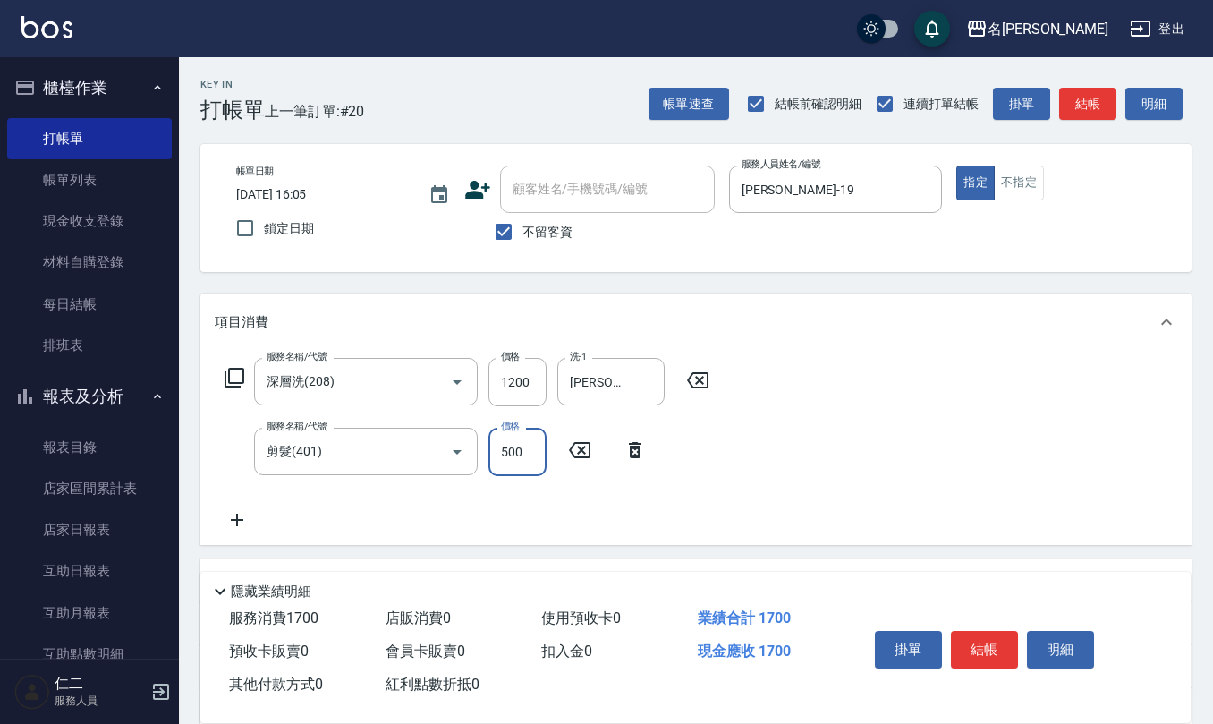
type input "500"
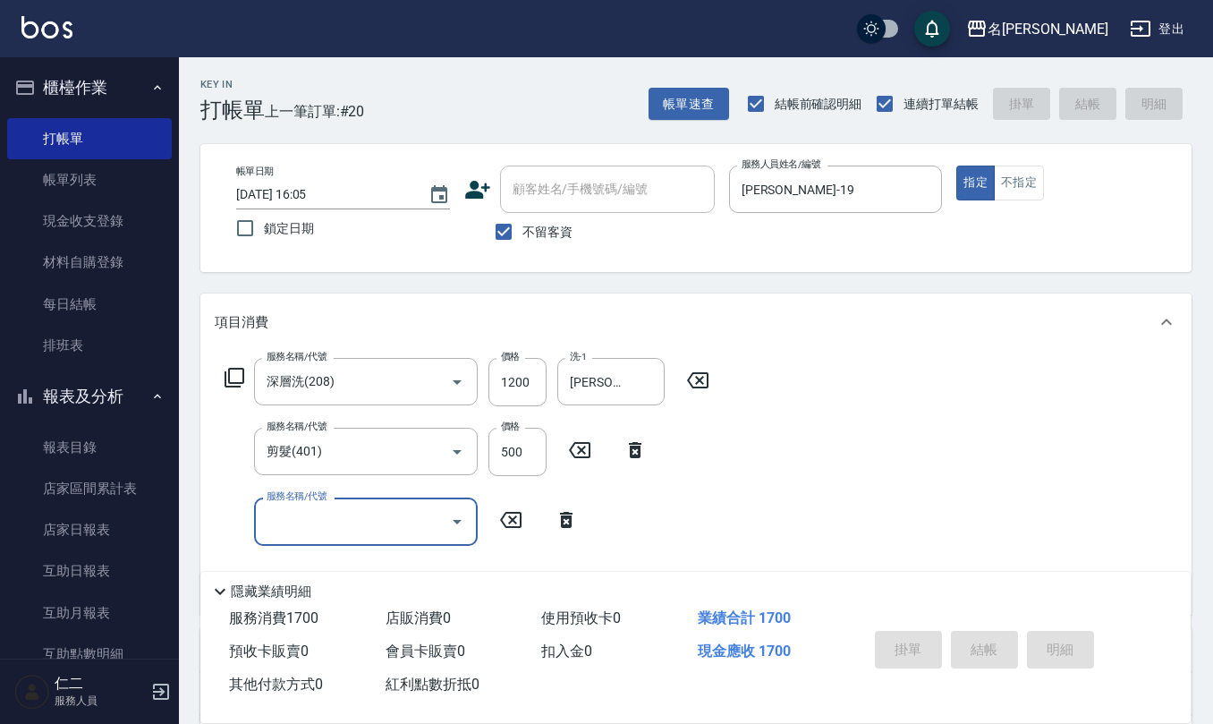
type input "[DATE] 16:06"
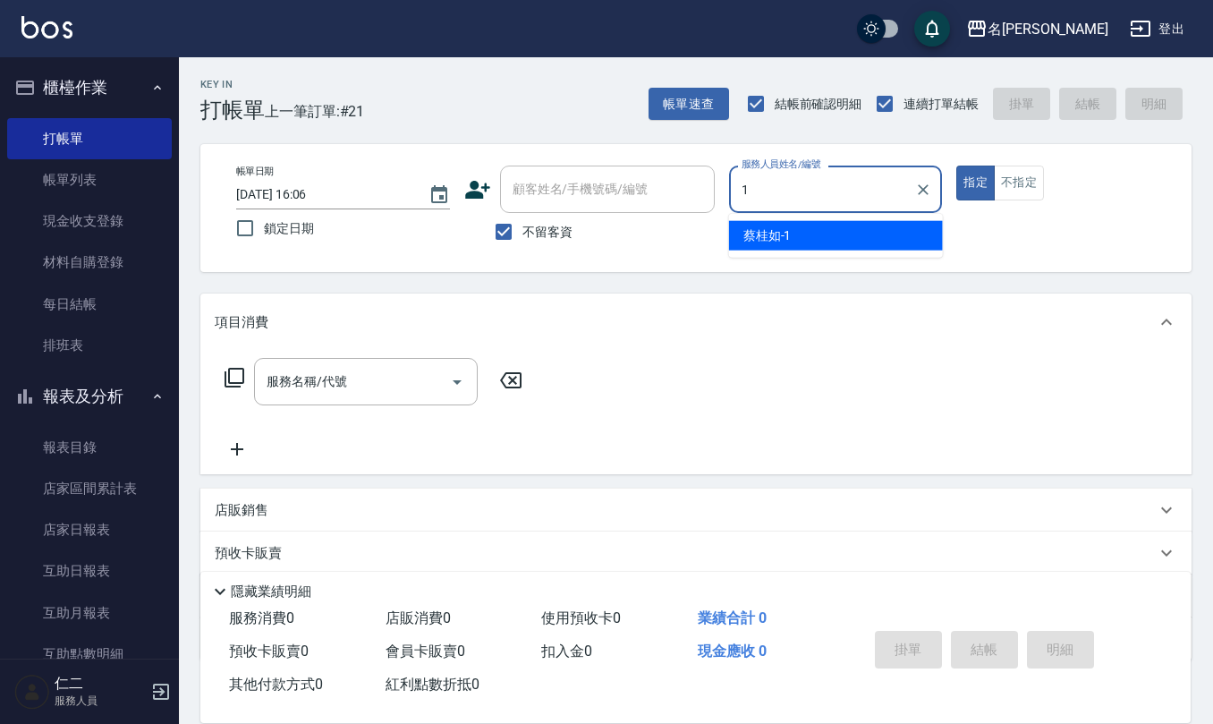
type input "[PERSON_NAME]1"
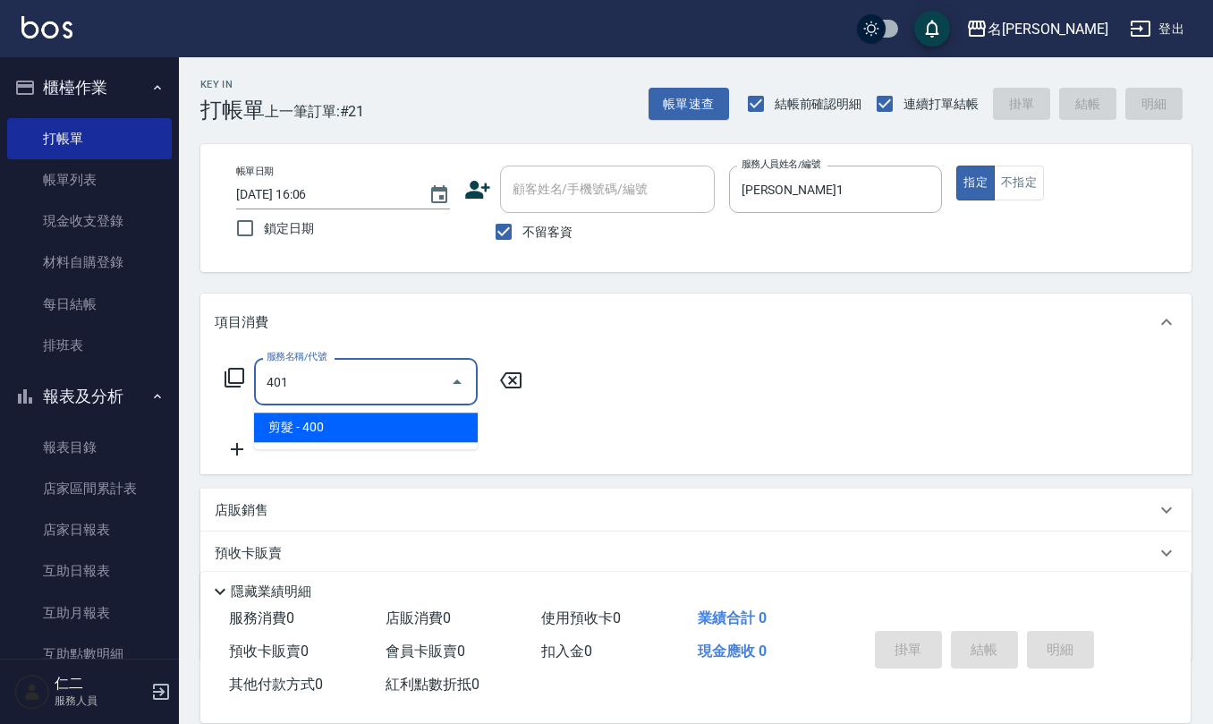
type input "剪髮(401)"
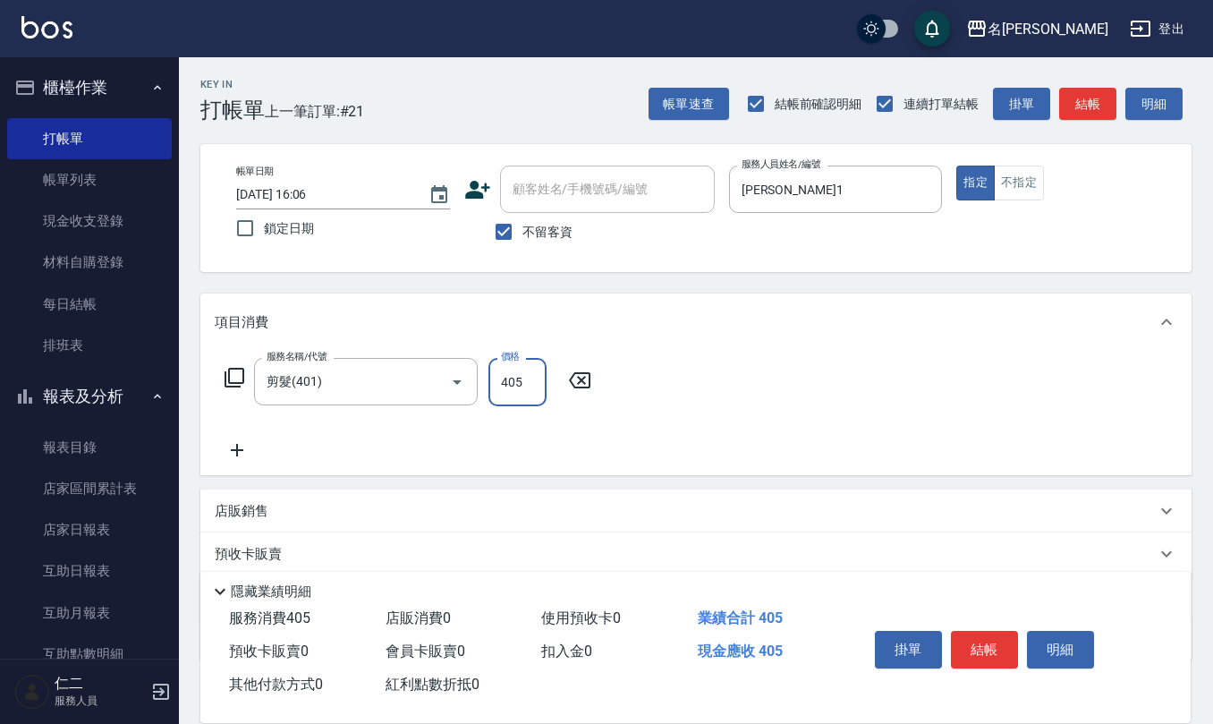
type input "405"
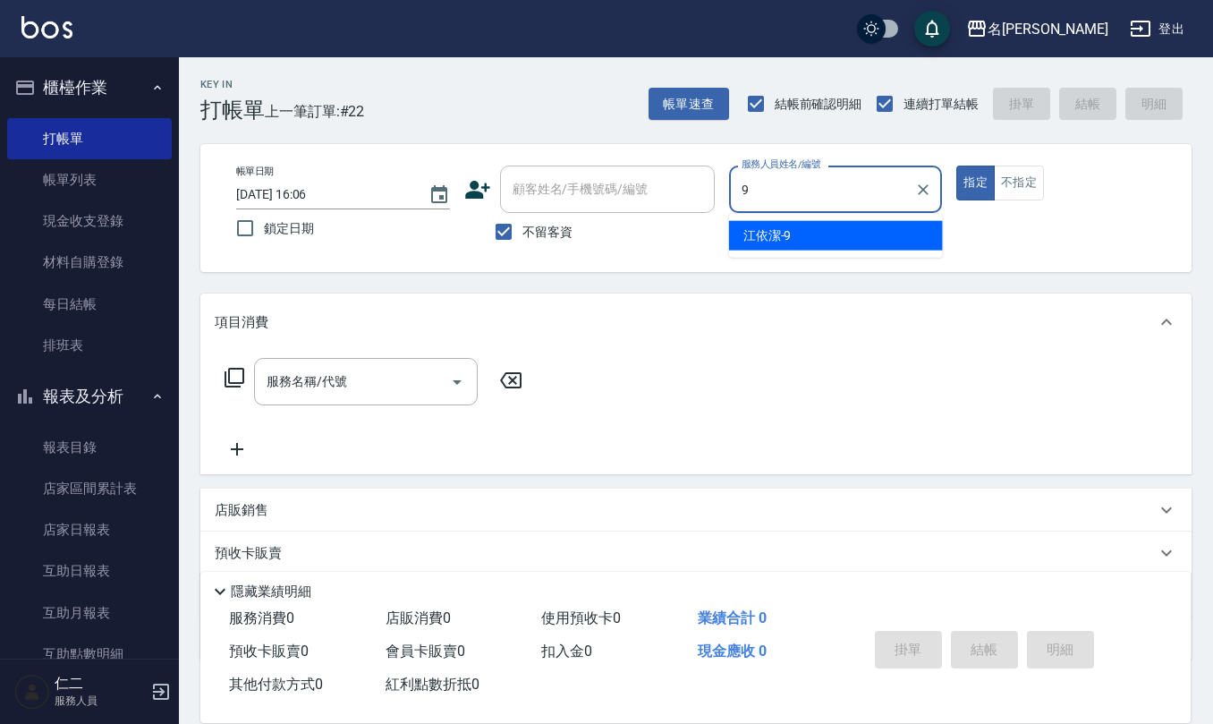
type input "[PERSON_NAME]-9"
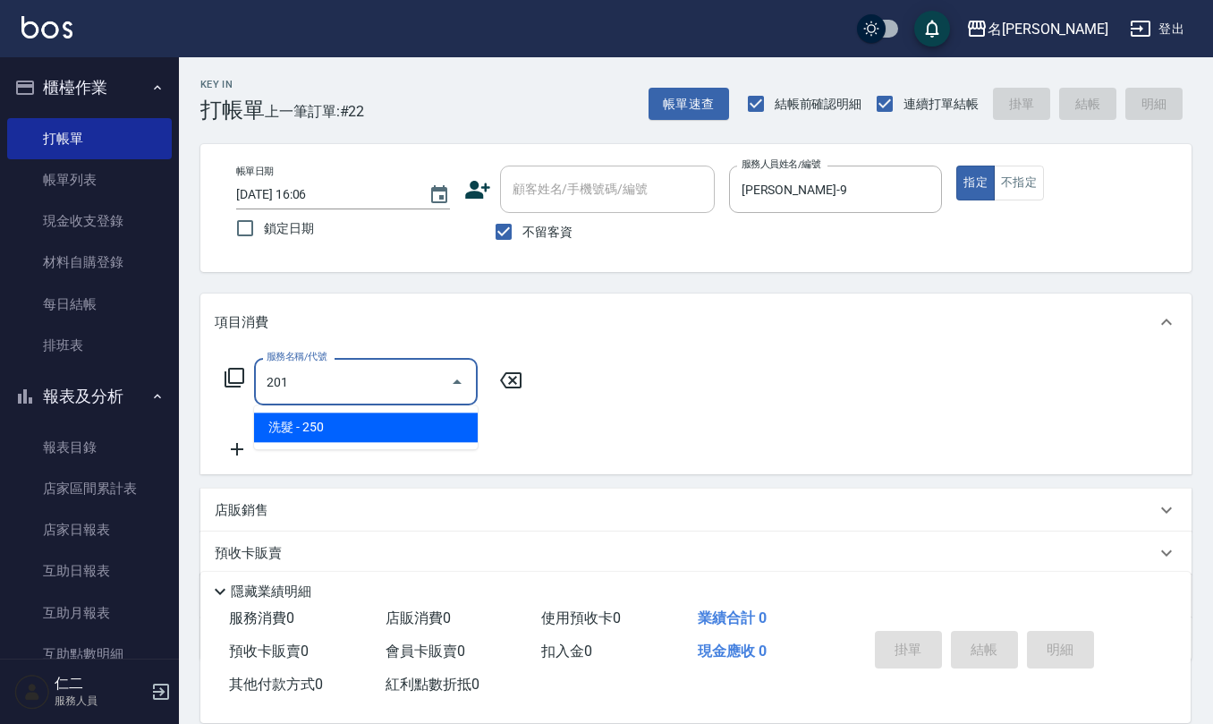
type input "洗髮(201)"
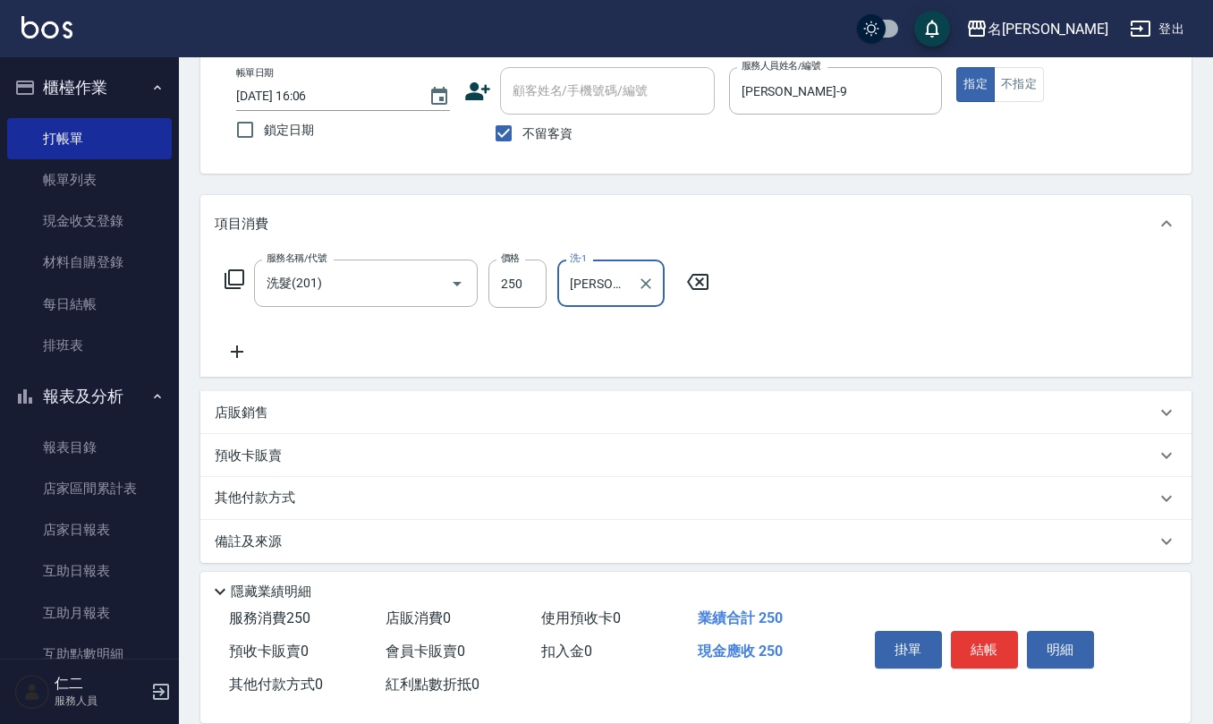
scroll to position [105, 0]
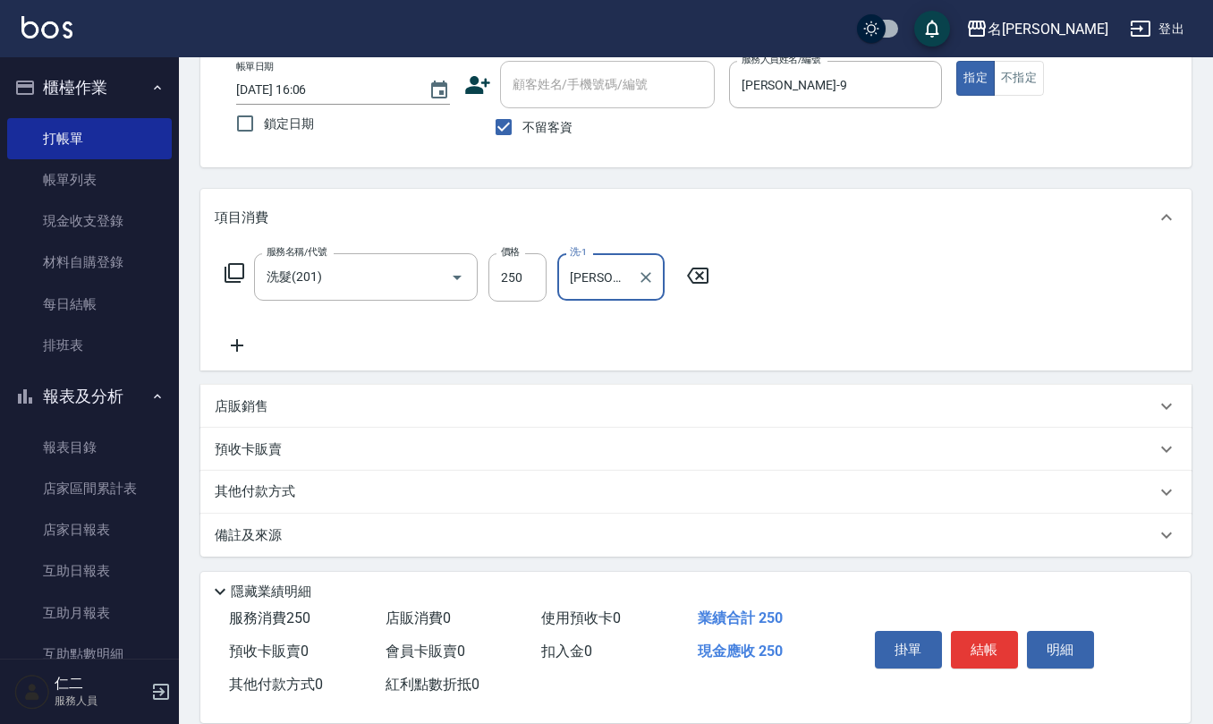
type input "[PERSON_NAME]-24"
click at [310, 405] on div "店販銷售" at bounding box center [685, 406] width 941 height 19
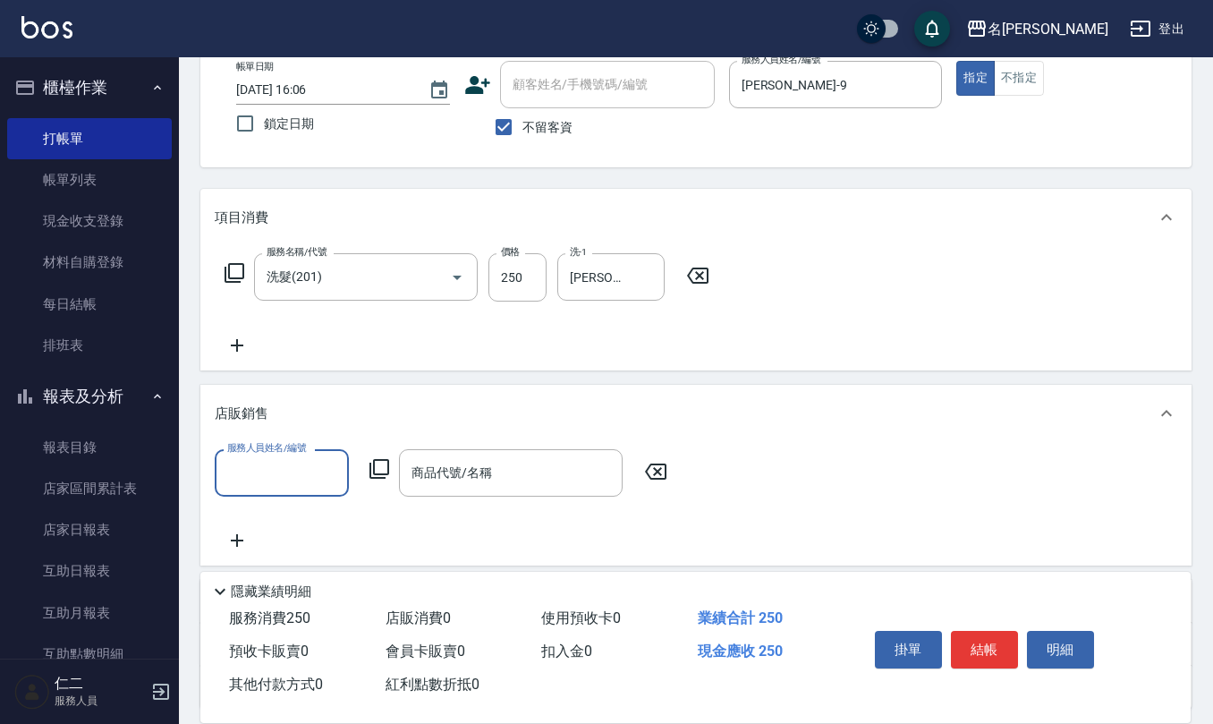
scroll to position [0, 0]
type input "[PERSON_NAME]-9"
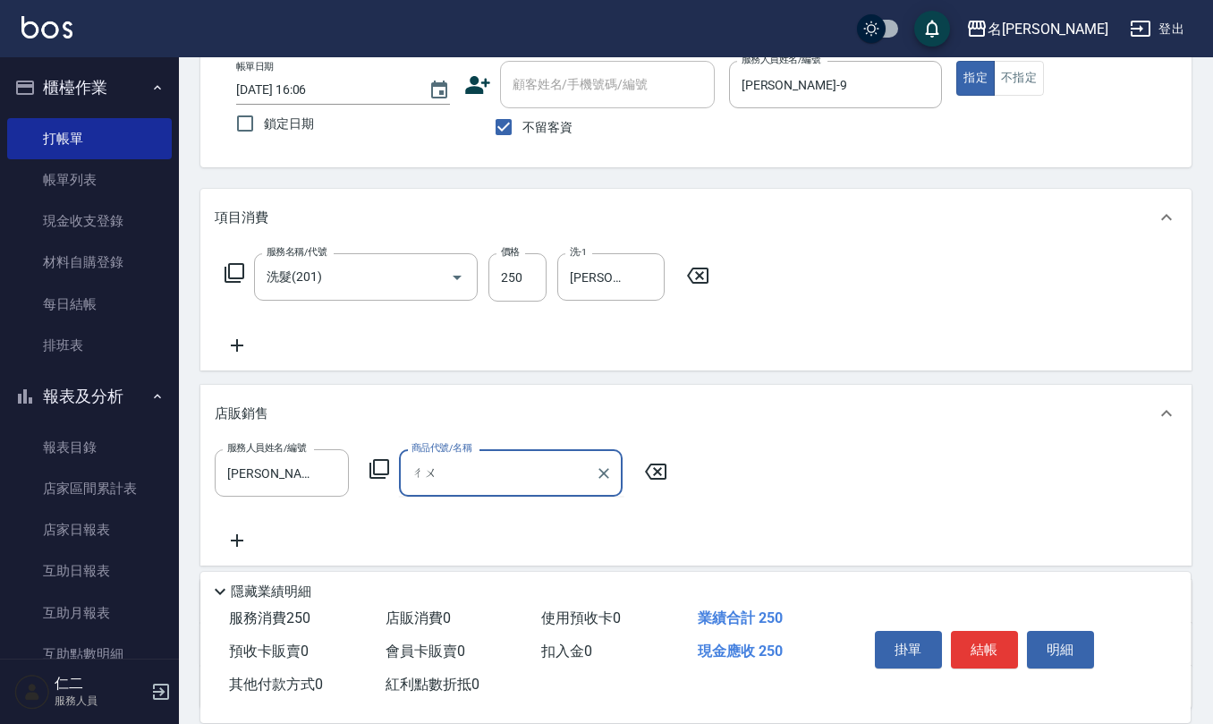
type input "ㄔ"
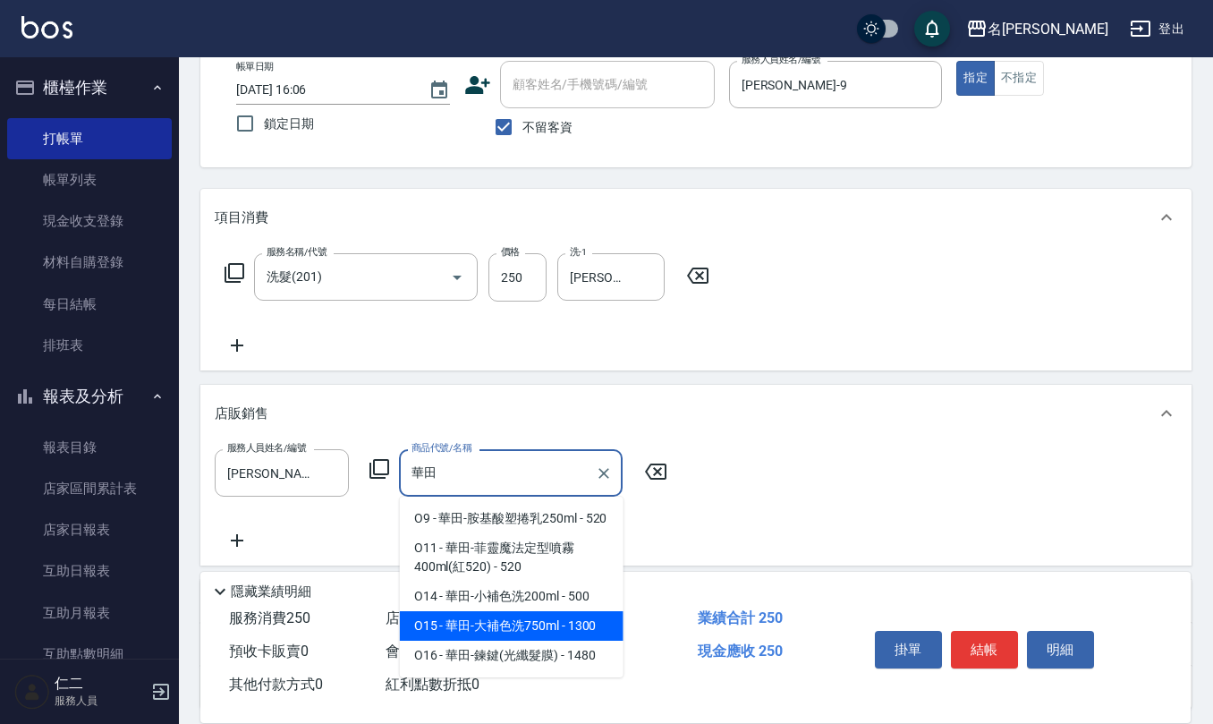
type input "華田-大補色洗750ml"
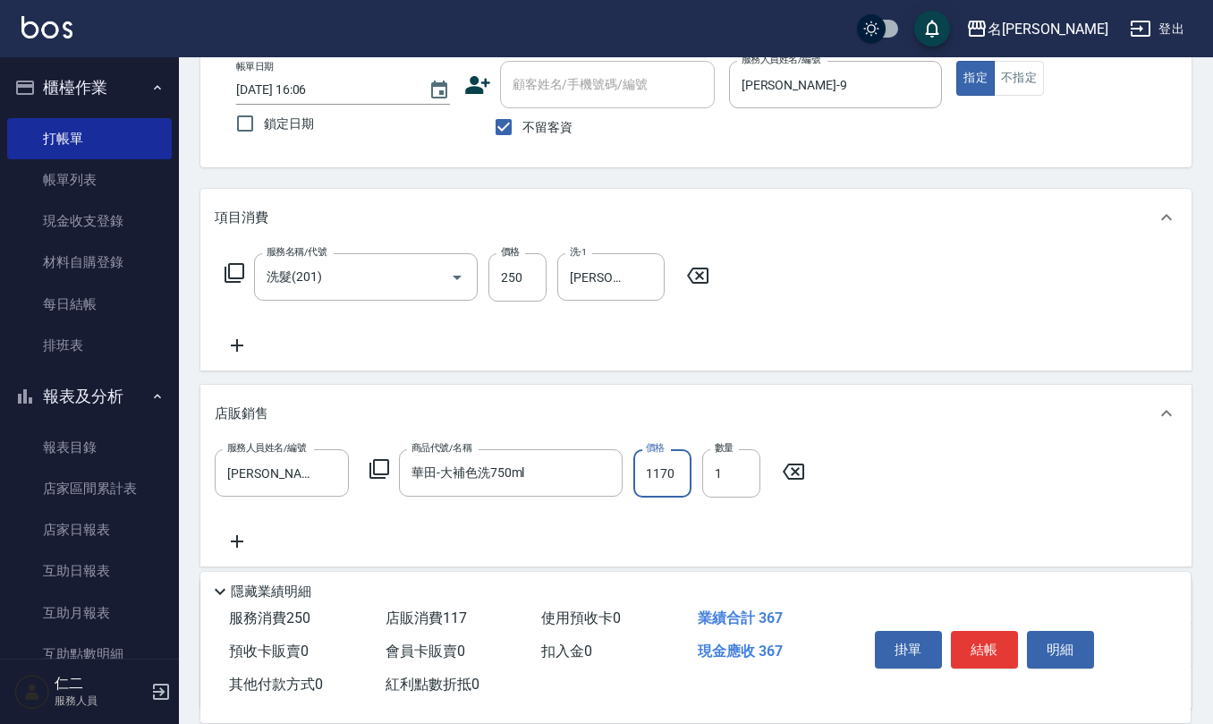
type input "1170"
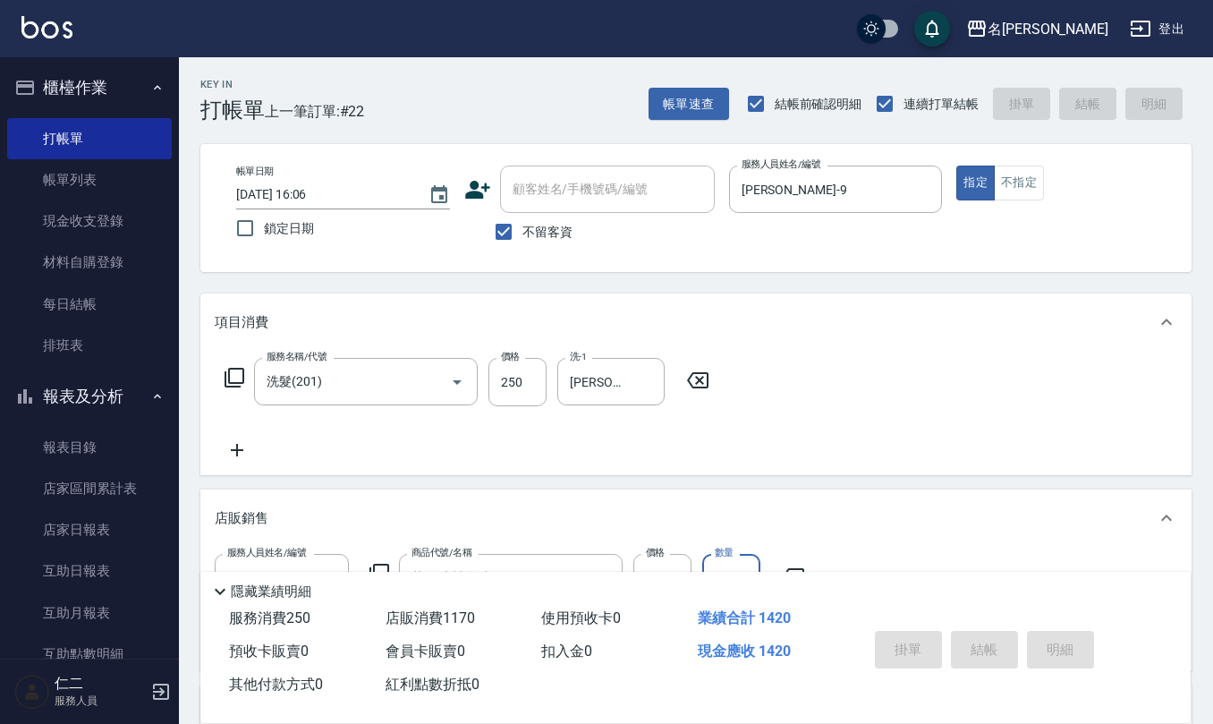
type input "[DATE] 16:07"
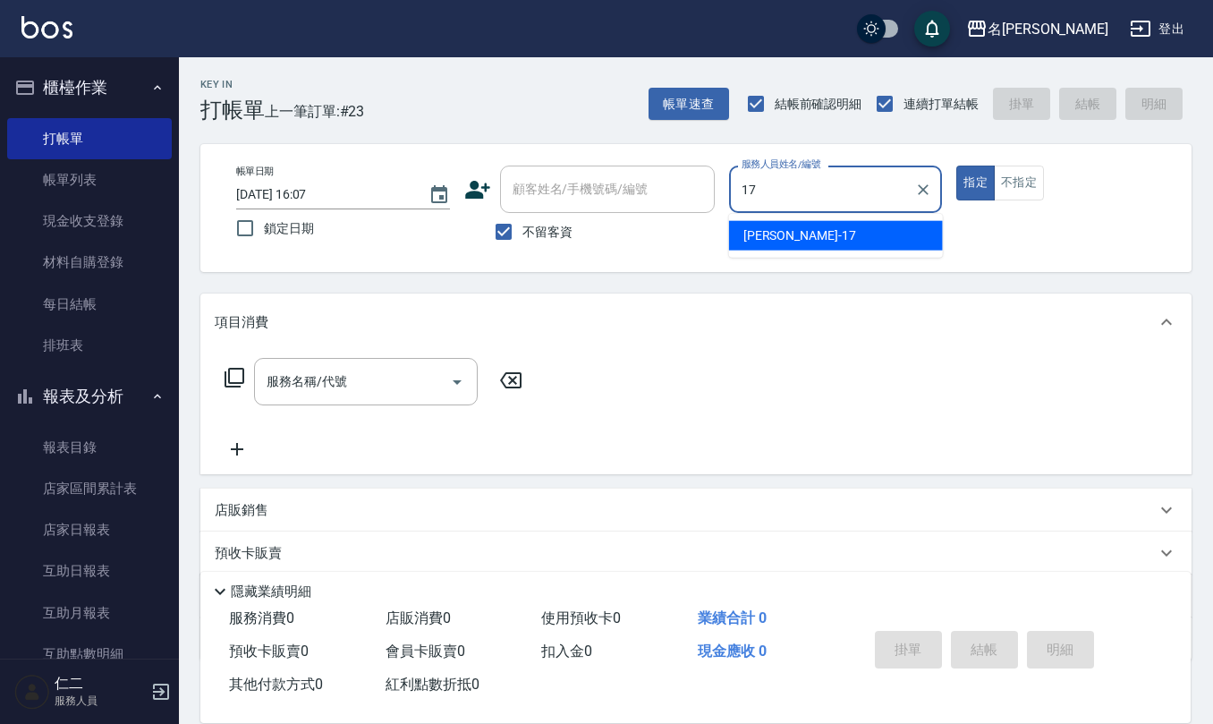
type input "[PERSON_NAME]-17"
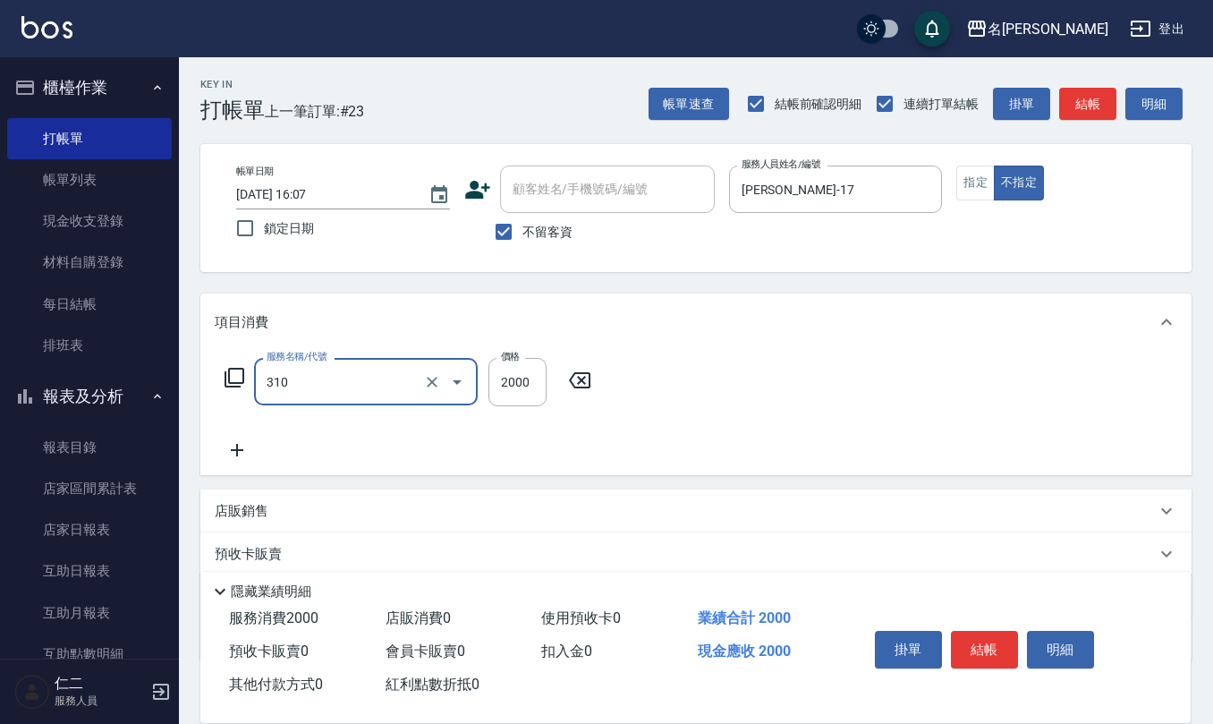
type input "MK果酸燙2000(310)"
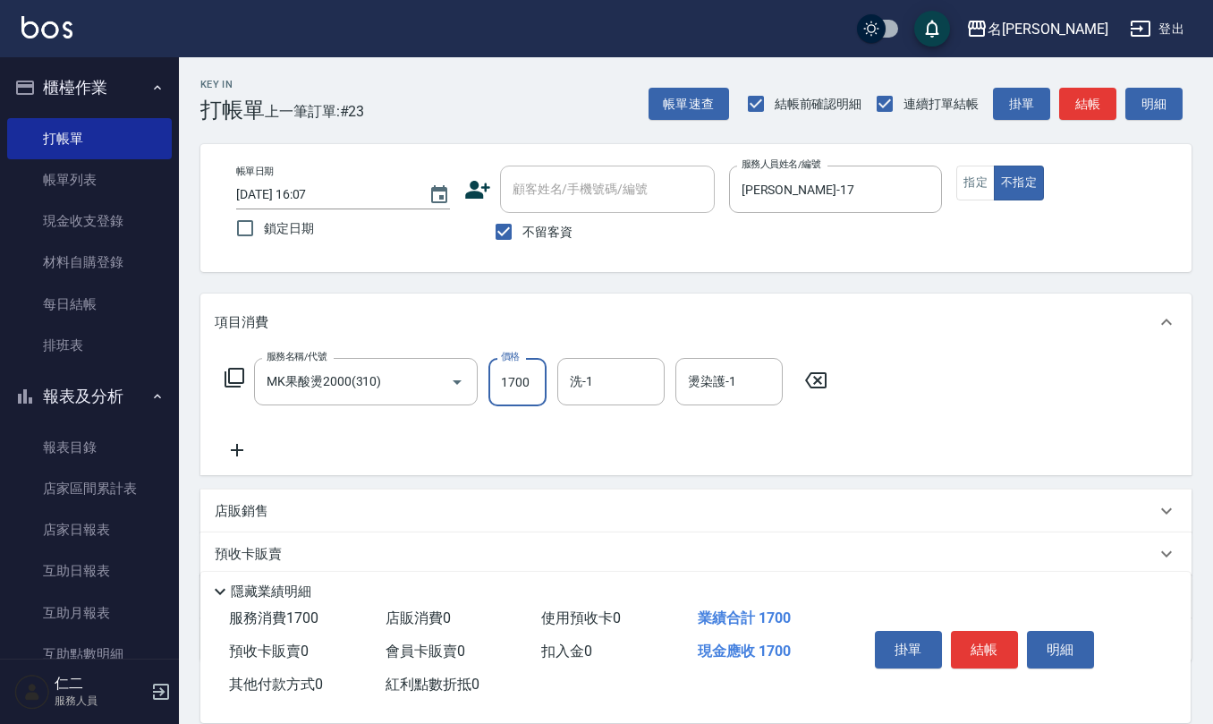
type input "1700"
type input "[PERSON_NAME]-33"
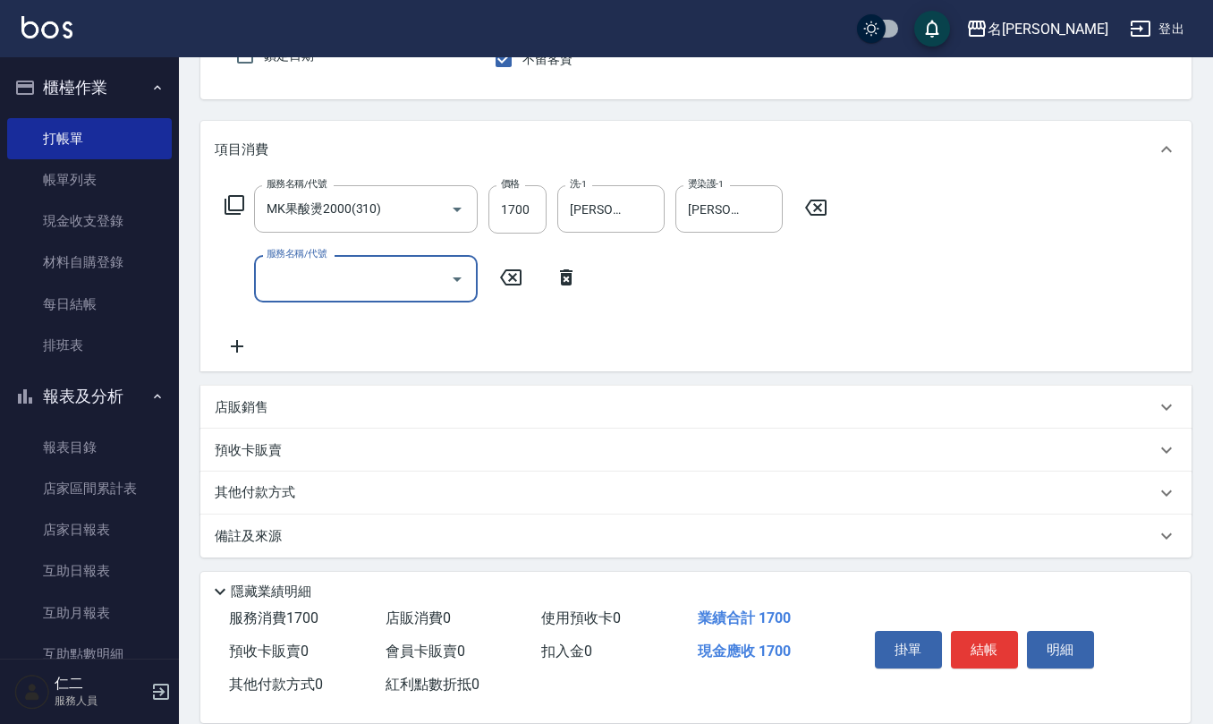
scroll to position [174, 0]
click at [279, 409] on div "店販銷售" at bounding box center [685, 406] width 941 height 19
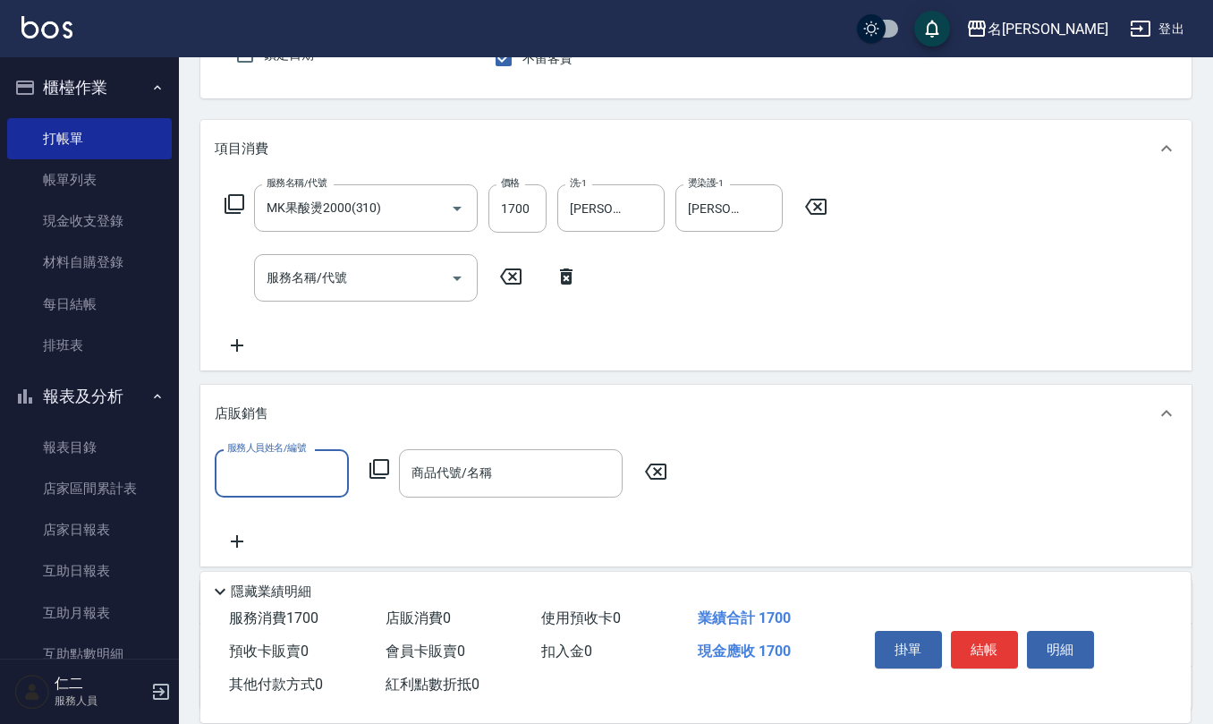
scroll to position [0, 0]
type input "[PERSON_NAME]-17"
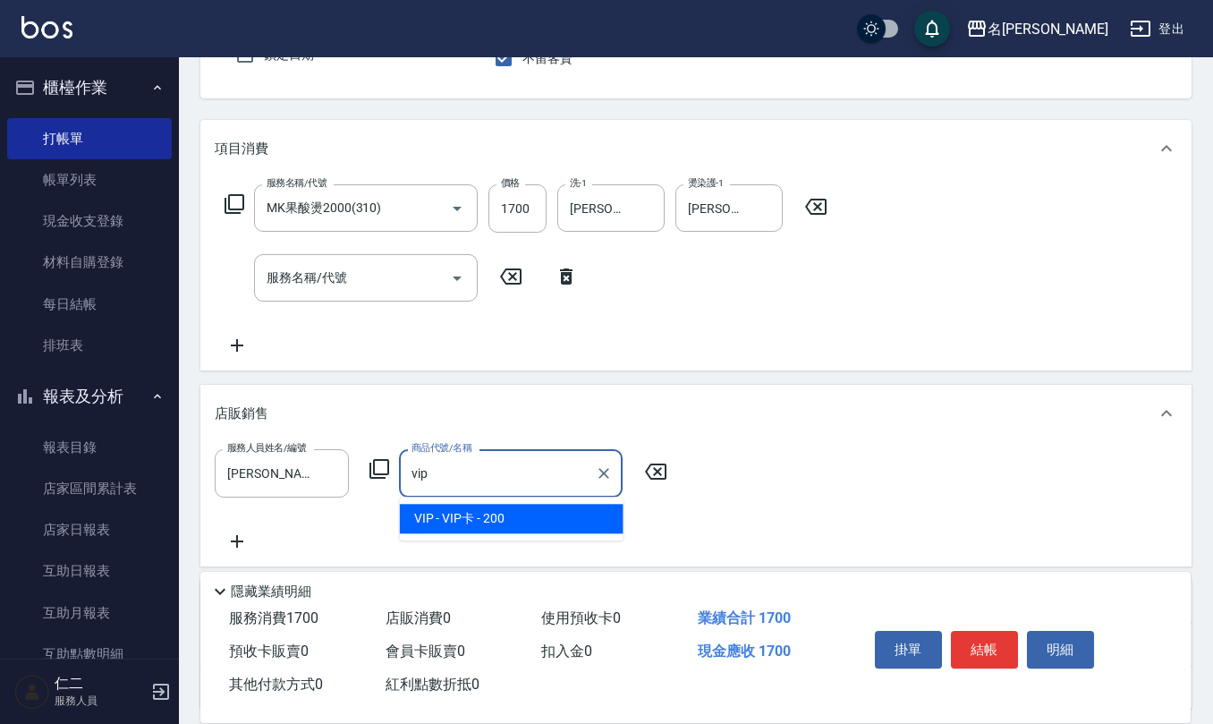
type input "VIP卡"
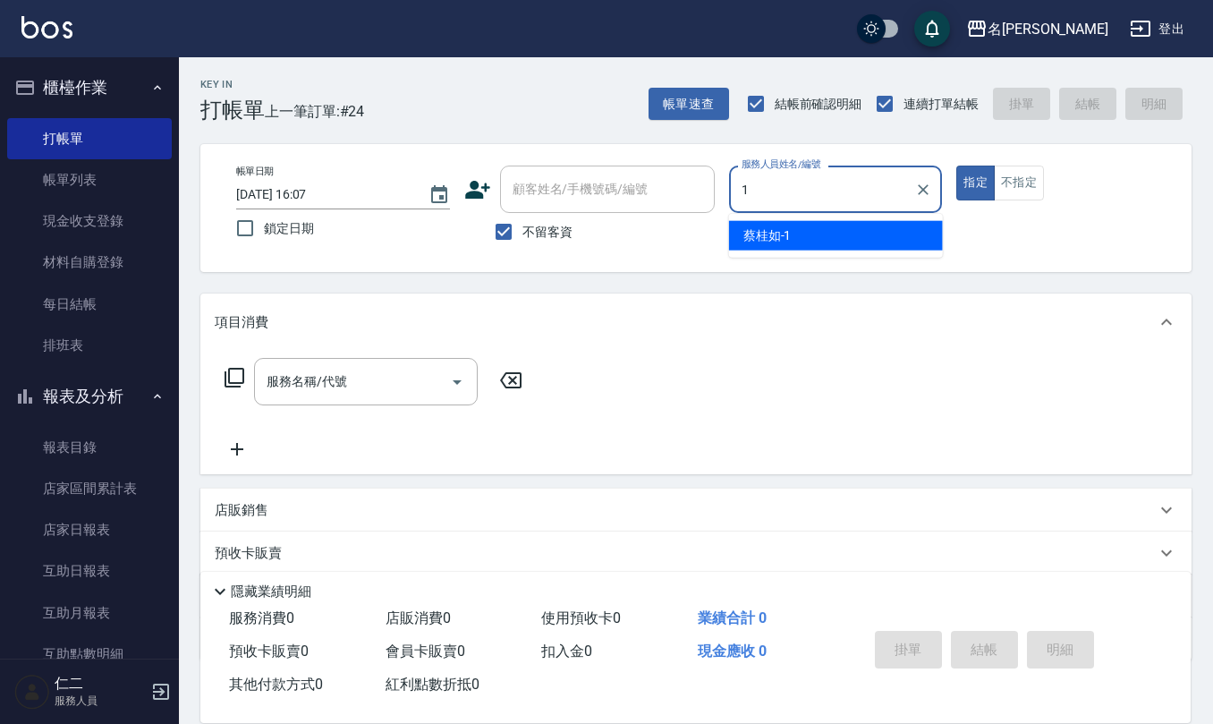
type input "[PERSON_NAME]1"
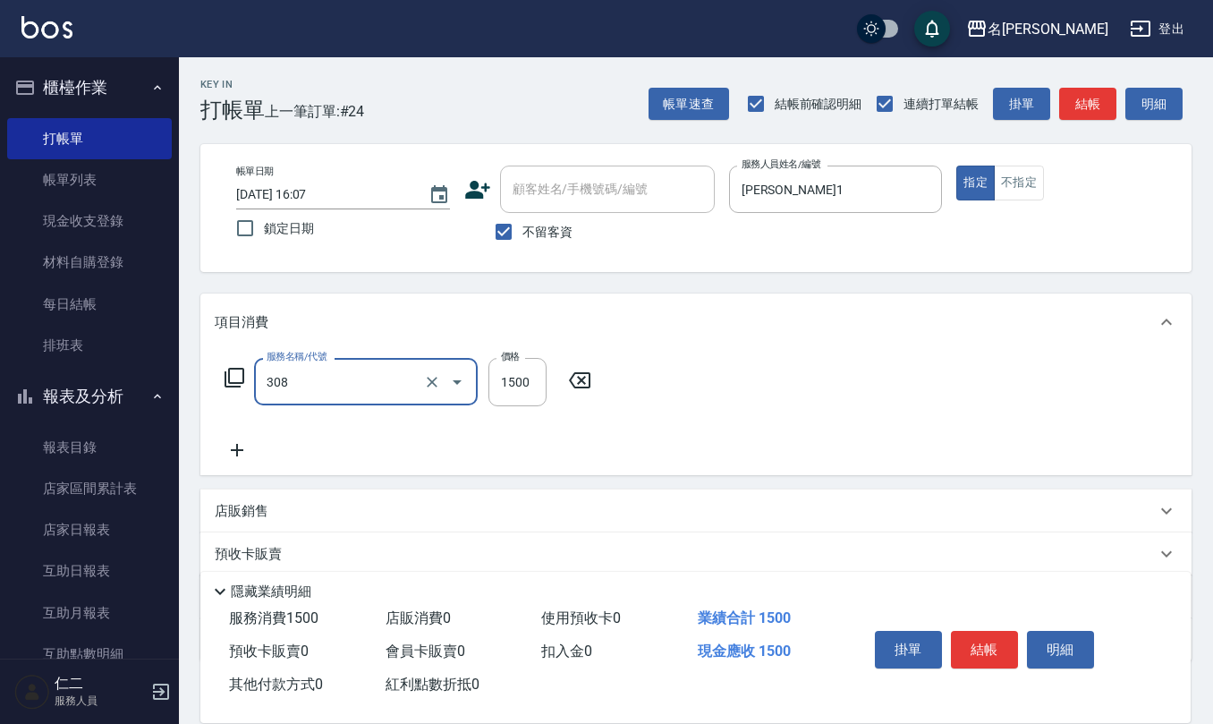
type input "效能離子燙1500(308)"
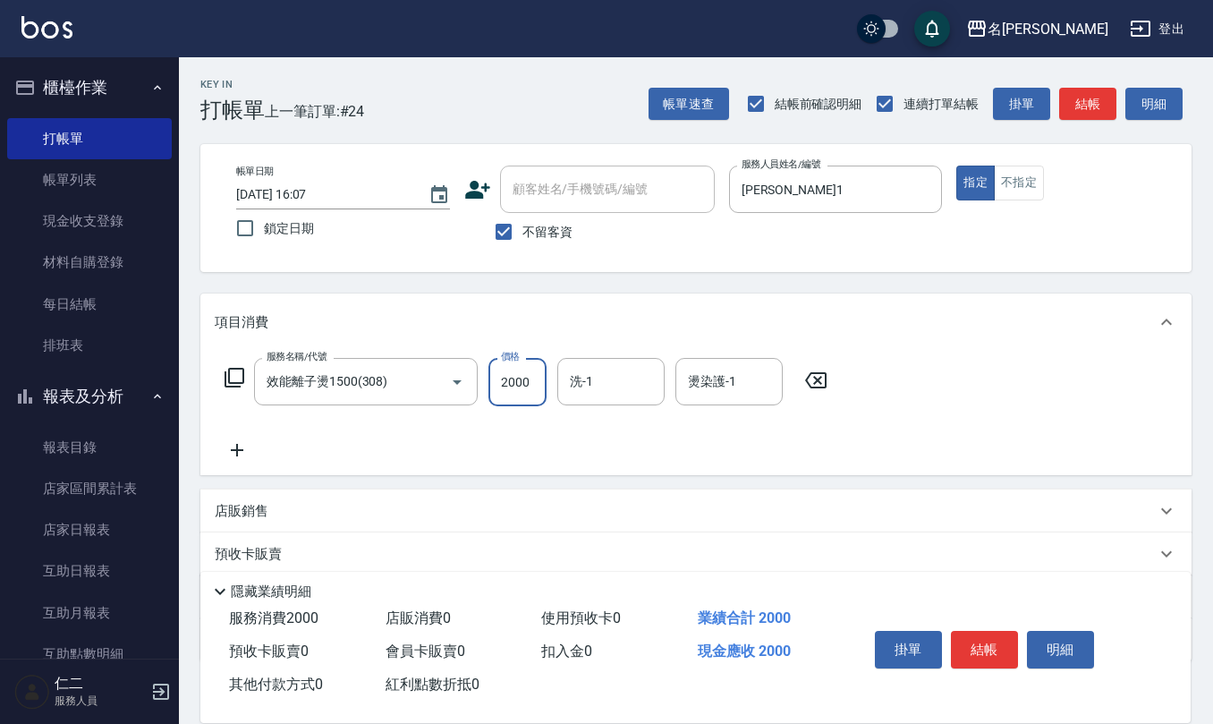
type input "2000"
type input "[PERSON_NAME]-20"
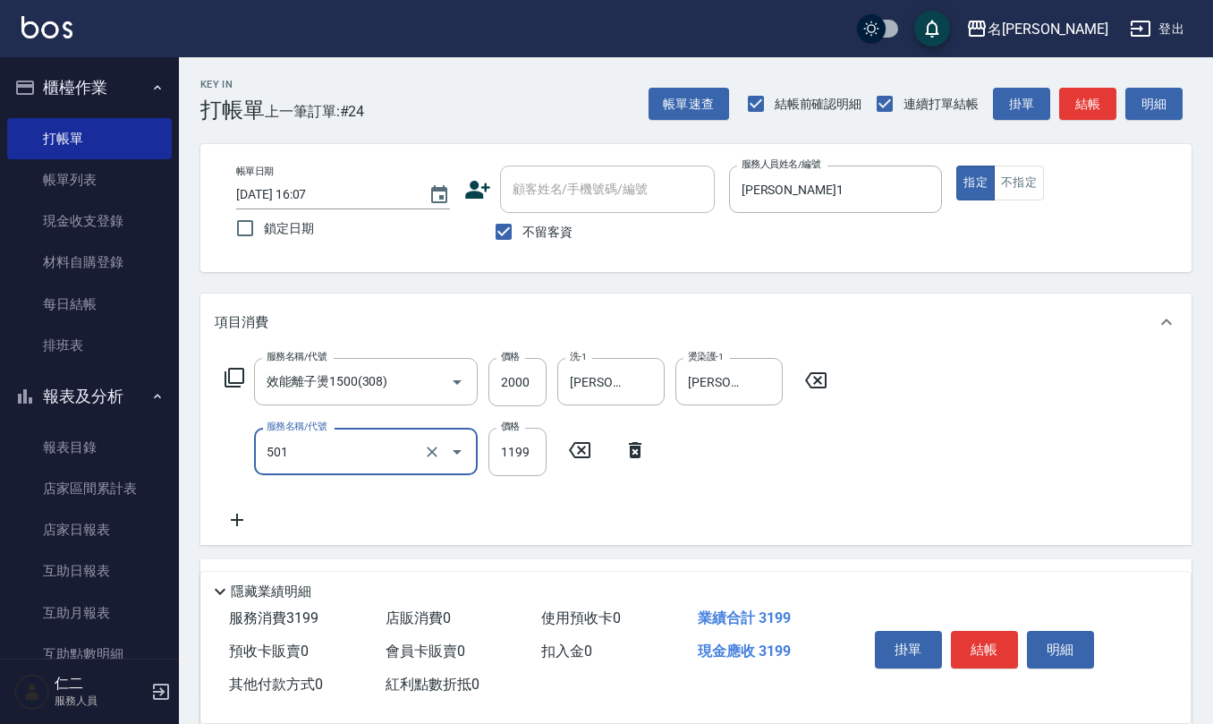
type input "染髮(501)"
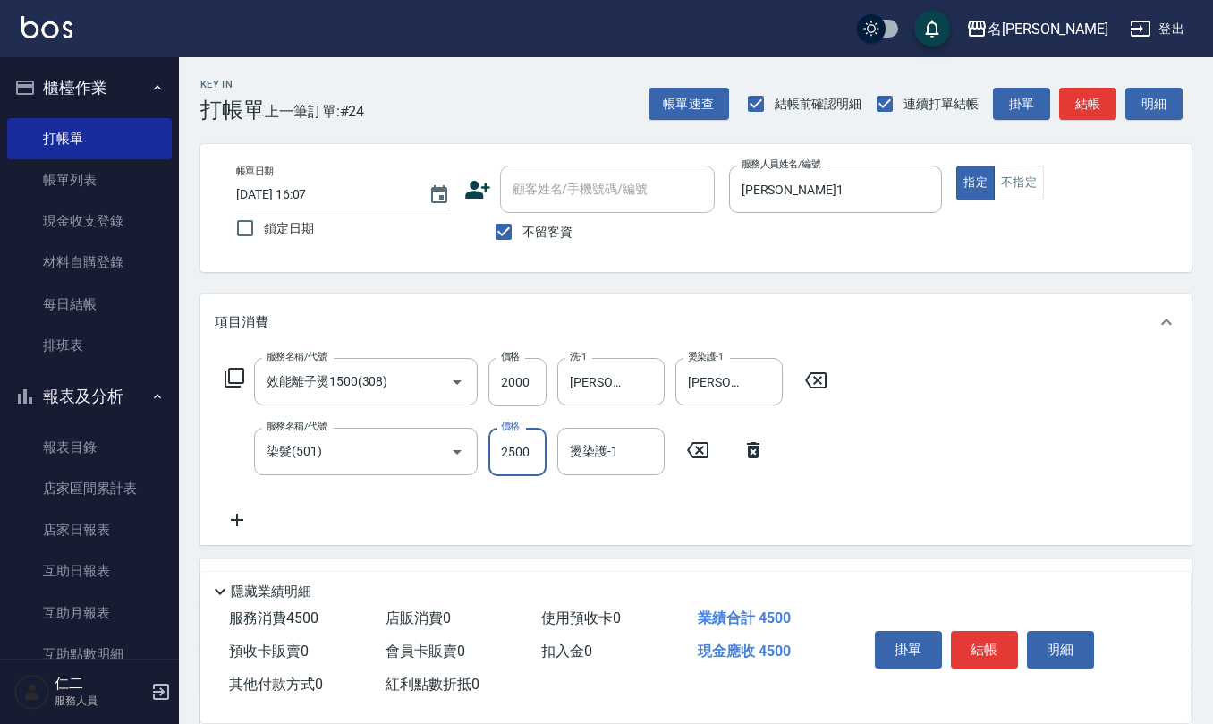
type input "2500"
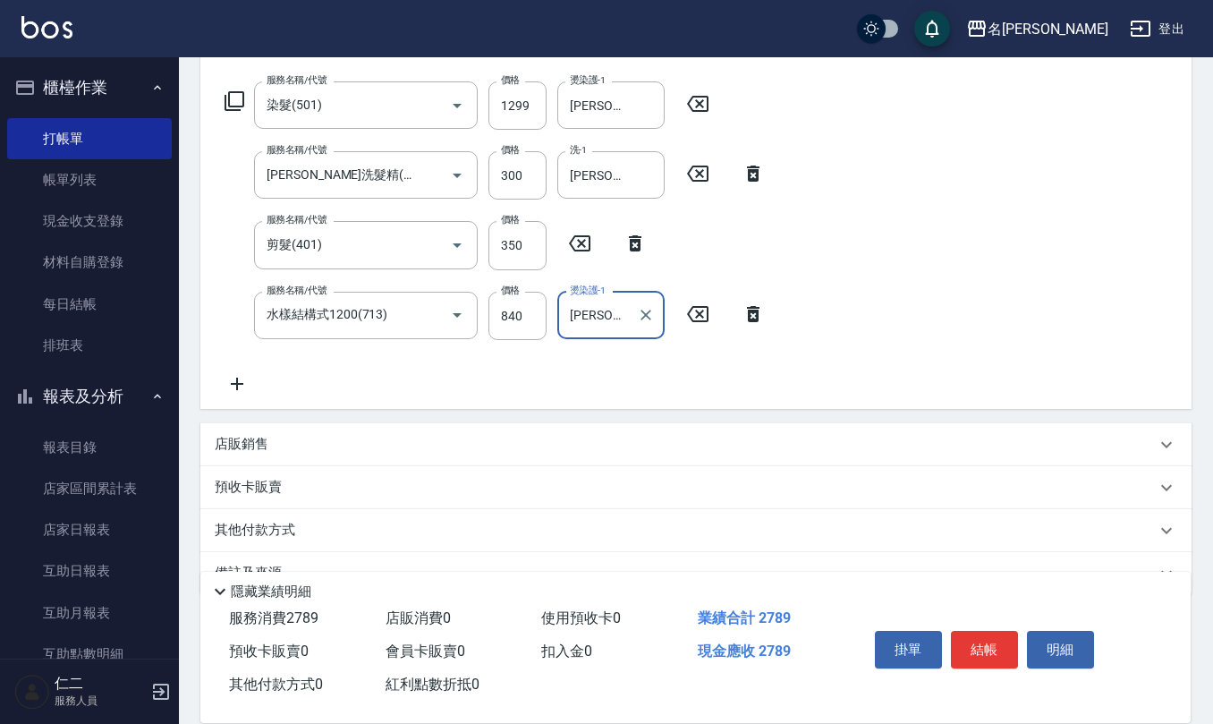
scroll to position [315, 0]
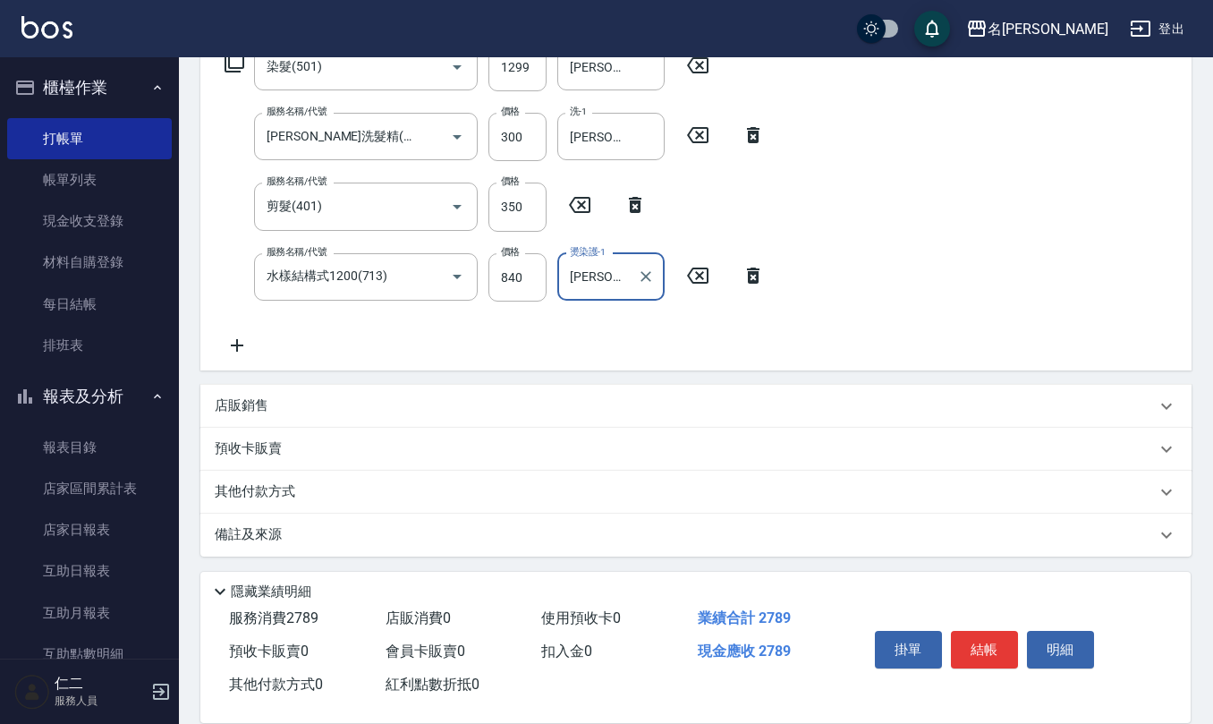
click at [290, 406] on div "店販銷售" at bounding box center [685, 405] width 941 height 19
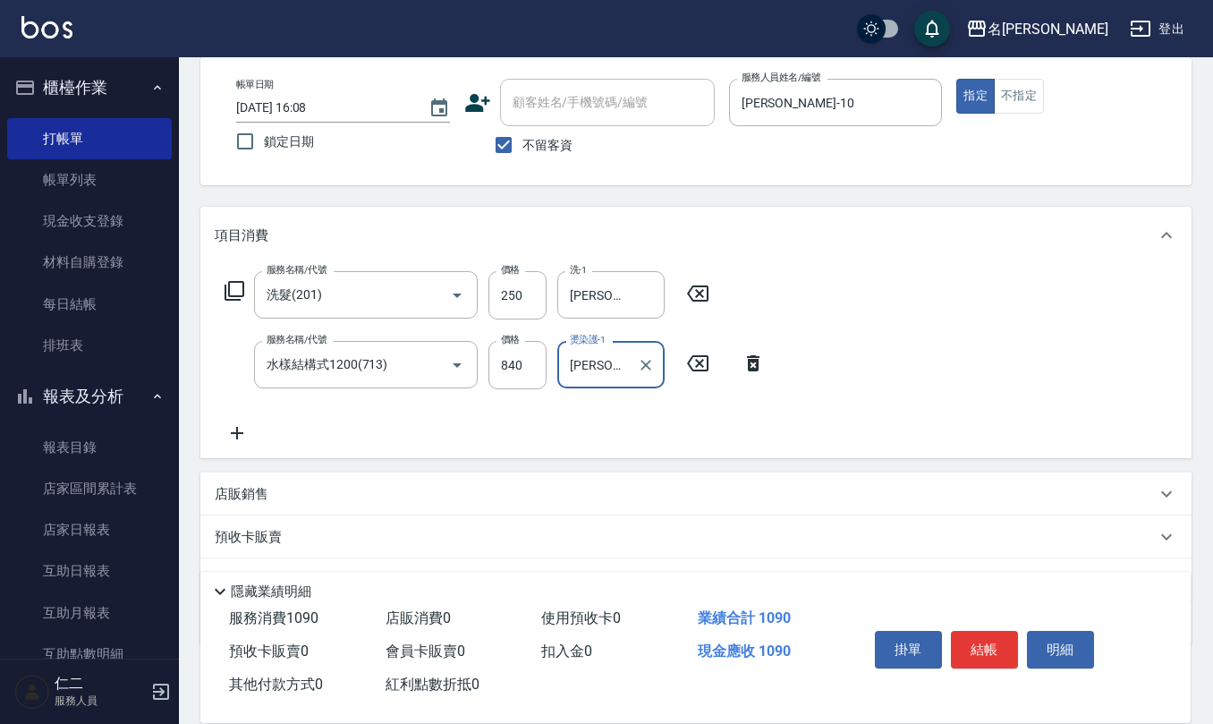
scroll to position [175, 0]
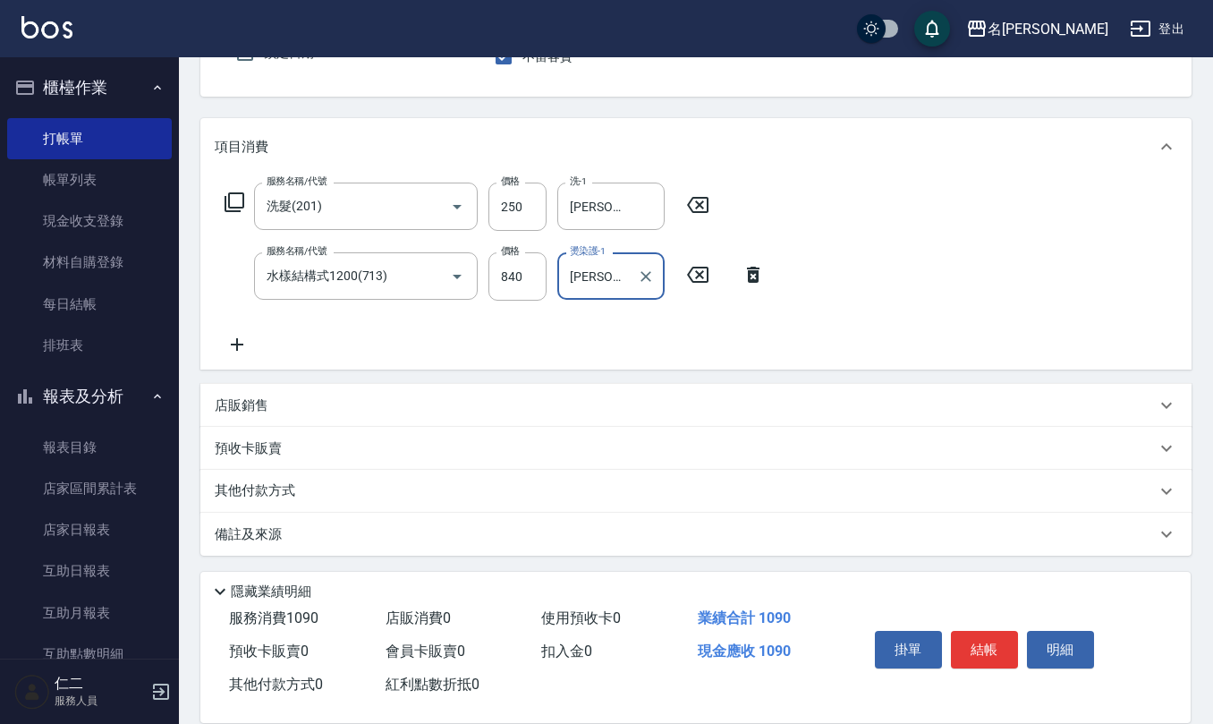
click at [254, 401] on p "店販銷售" at bounding box center [242, 405] width 54 height 19
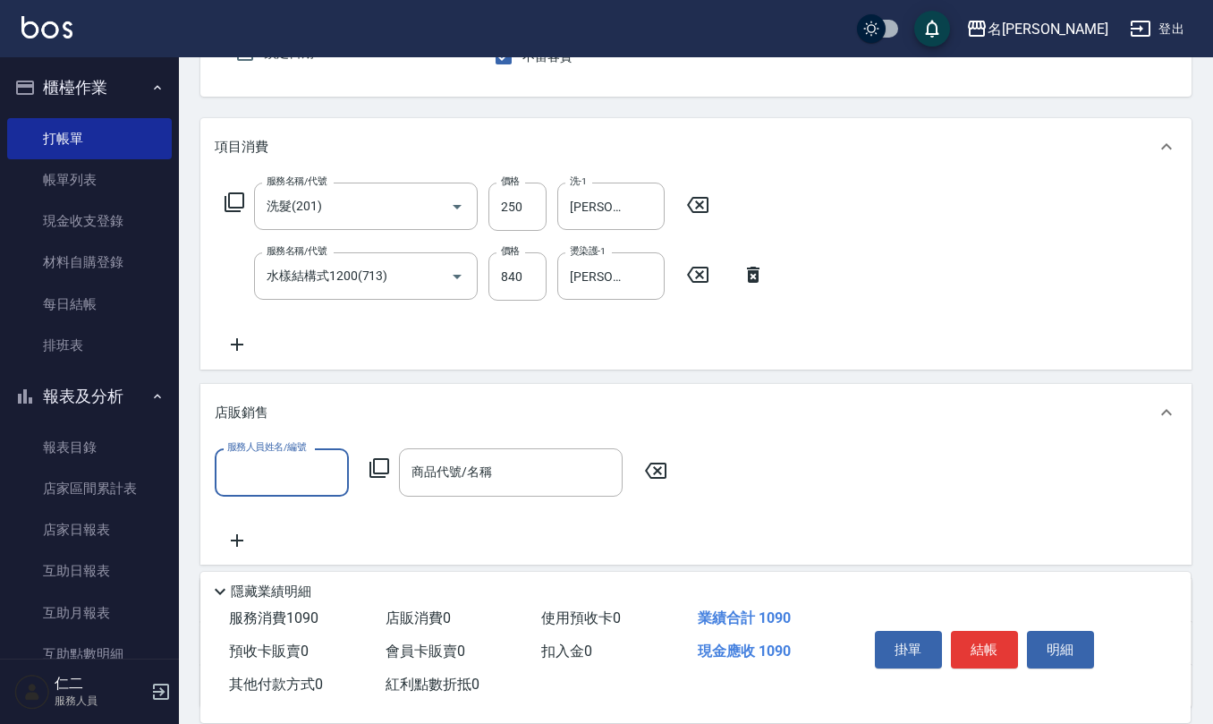
scroll to position [1, 0]
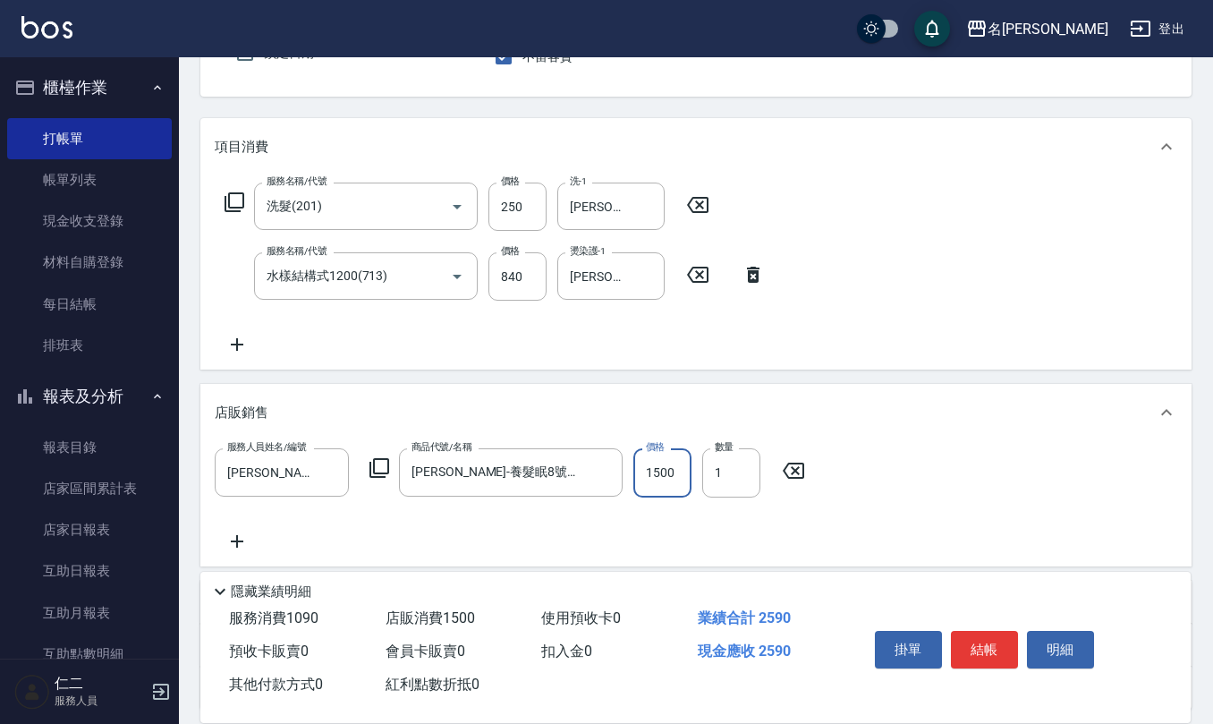
click at [802, 466] on icon at bounding box center [793, 470] width 45 height 21
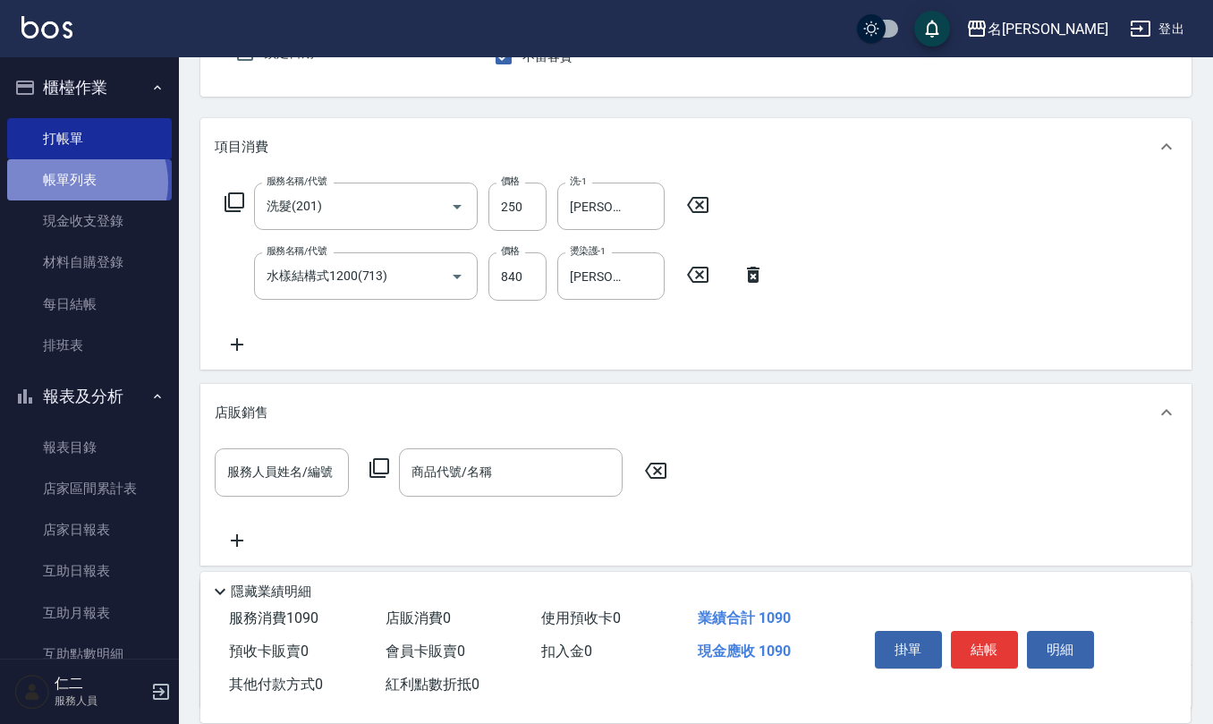
click at [82, 183] on link "帳單列表" at bounding box center [89, 179] width 165 height 41
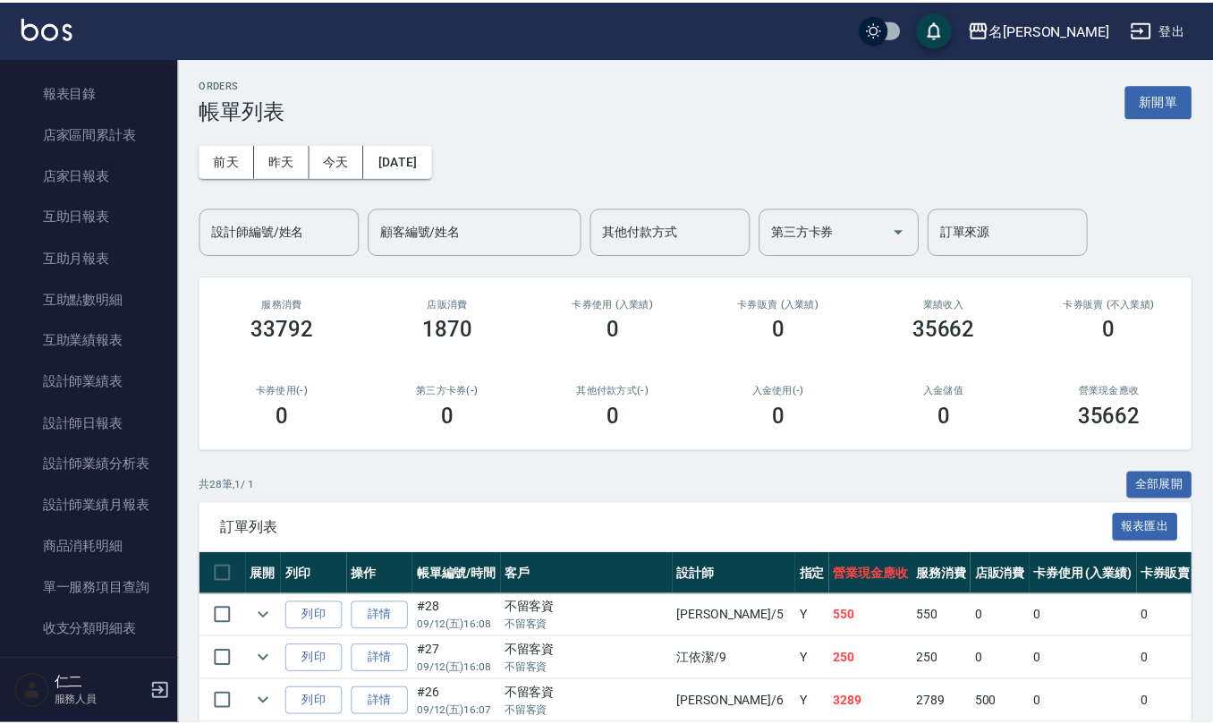
scroll to position [477, 0]
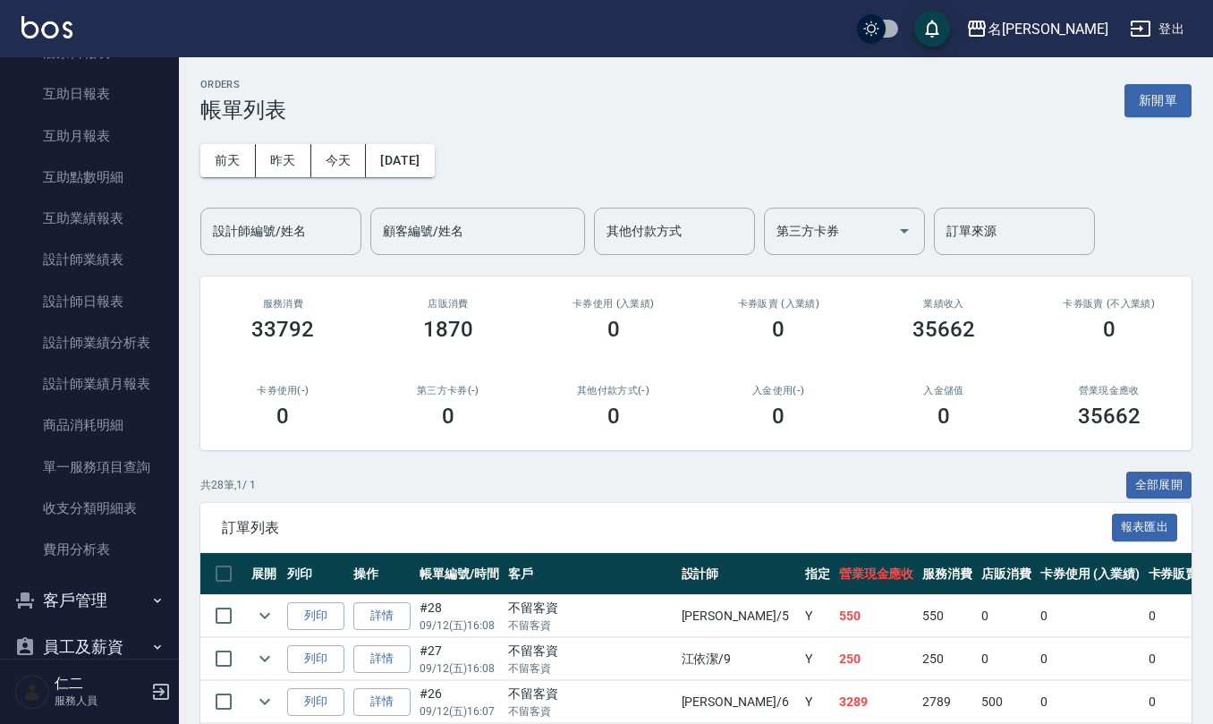
click at [98, 644] on button "員工及薪資" at bounding box center [89, 647] width 165 height 47
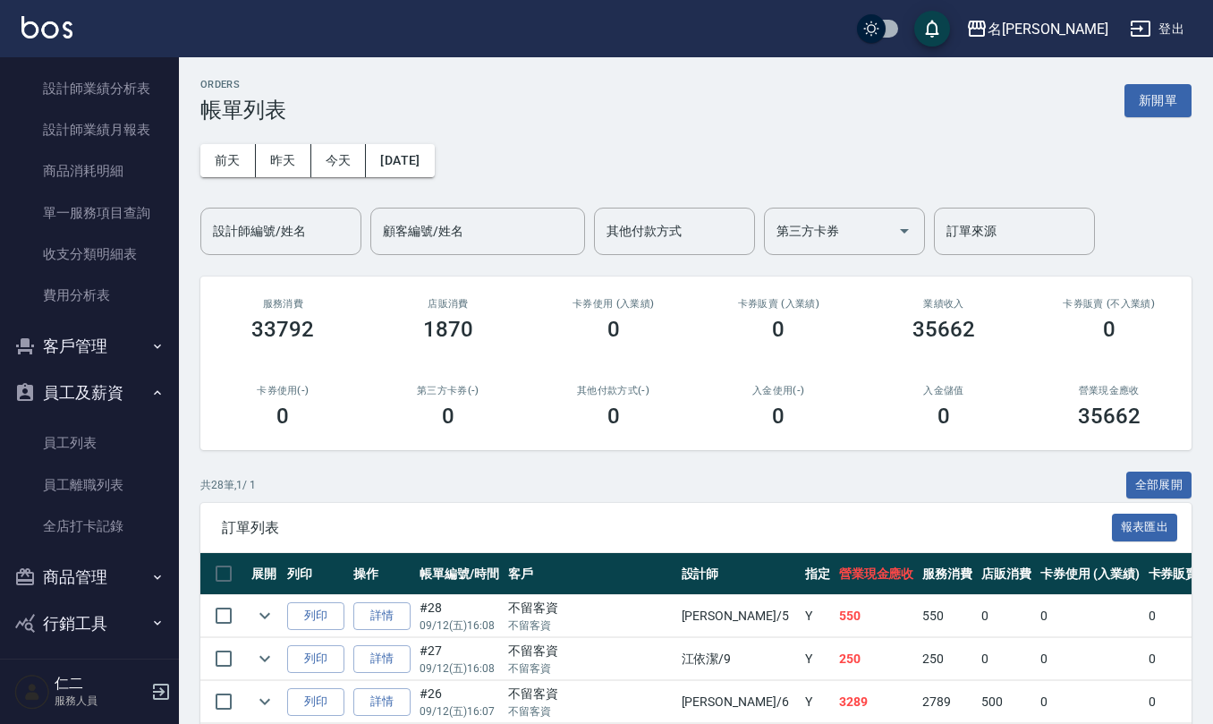
scroll to position [739, 0]
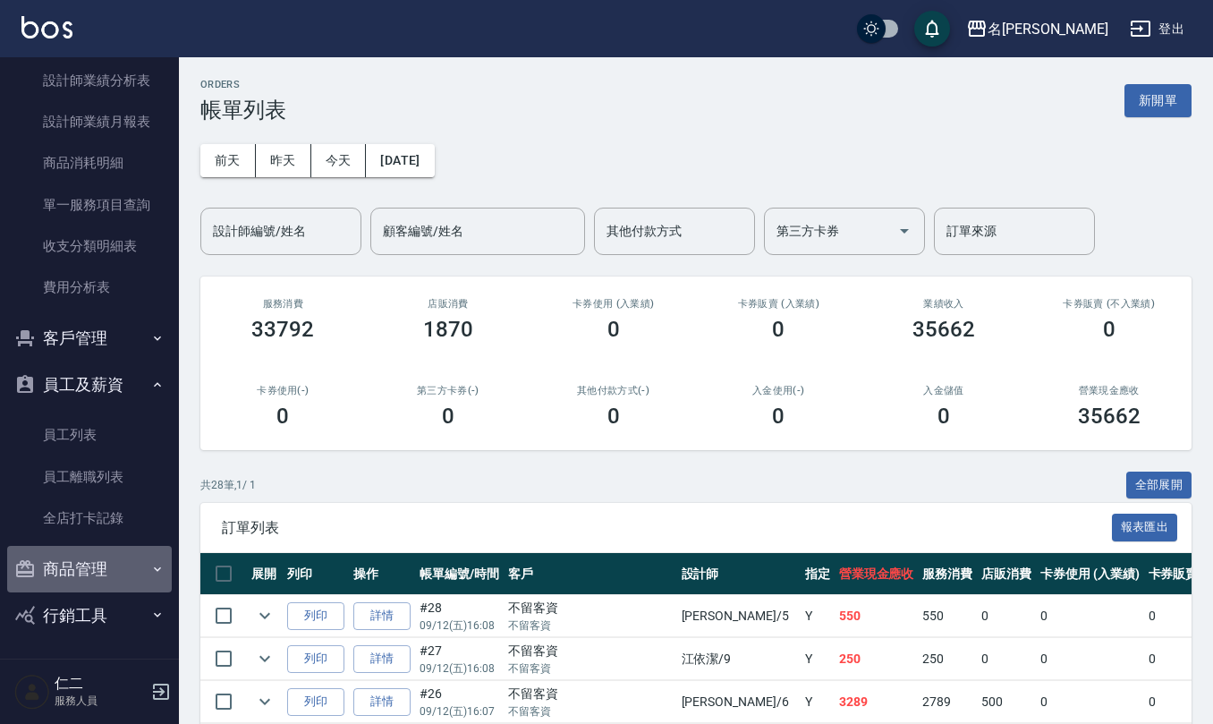
click at [109, 570] on button "商品管理" at bounding box center [89, 569] width 165 height 47
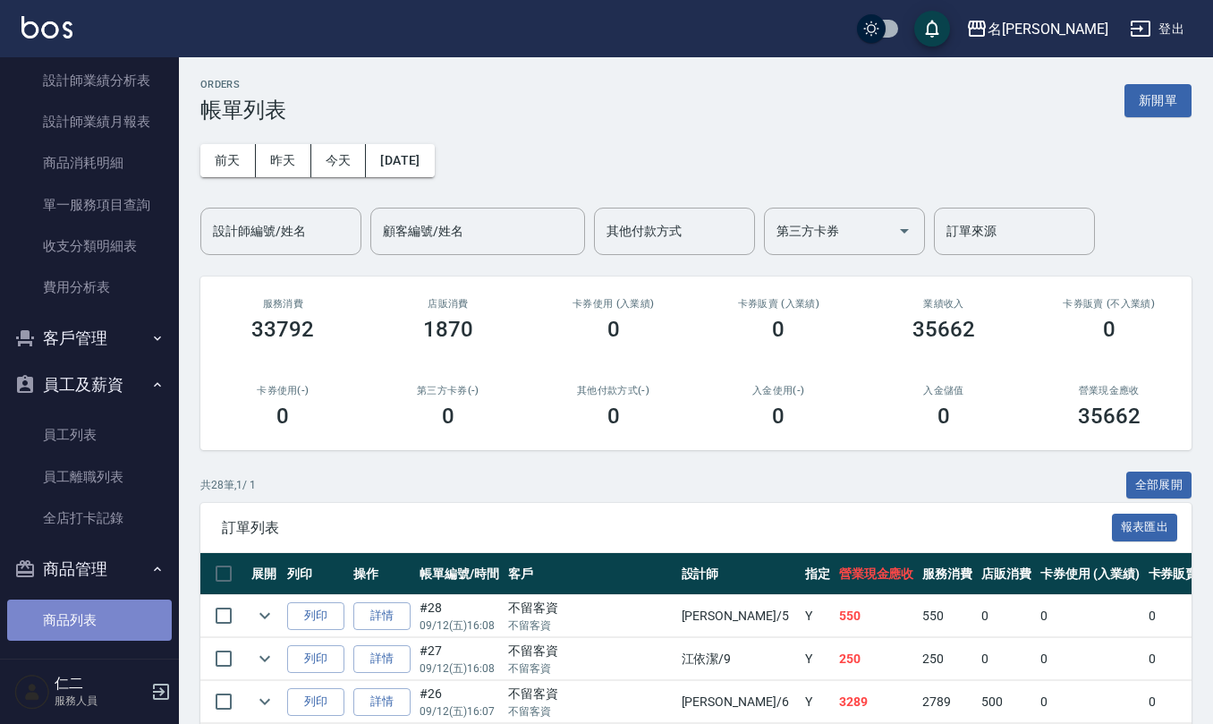
click at [100, 625] on link "商品列表" at bounding box center [89, 620] width 165 height 41
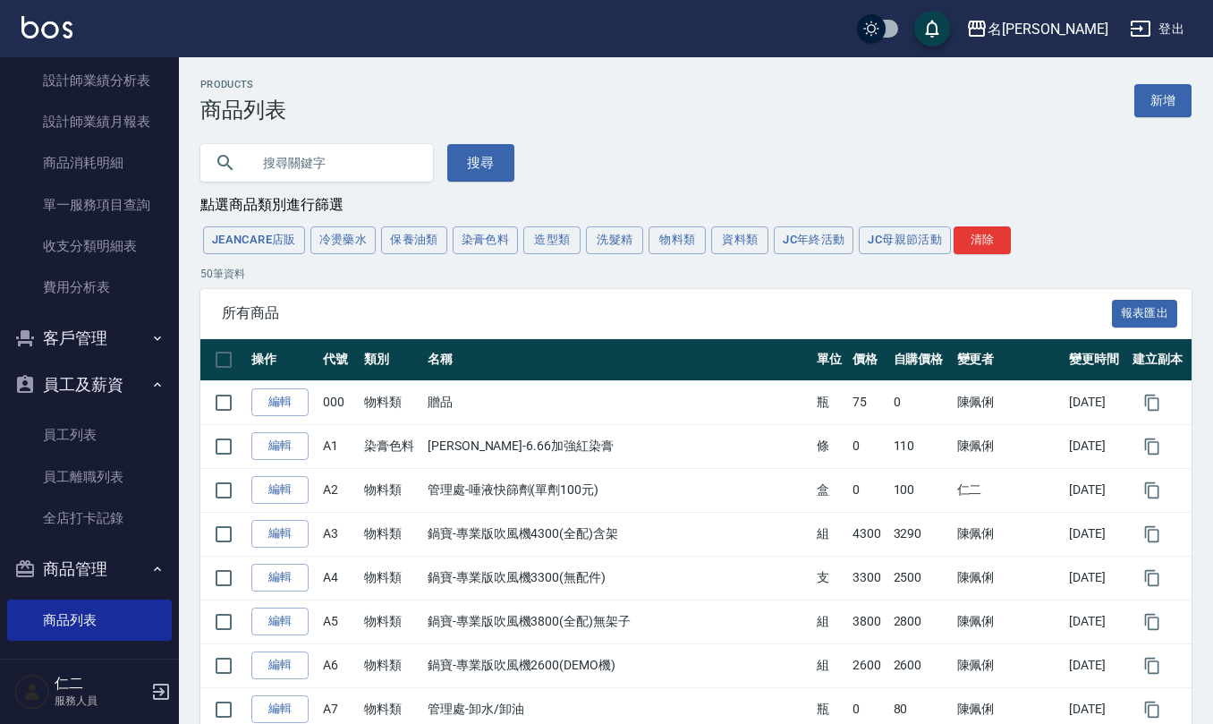
click at [315, 168] on input "text" at bounding box center [335, 163] width 168 height 48
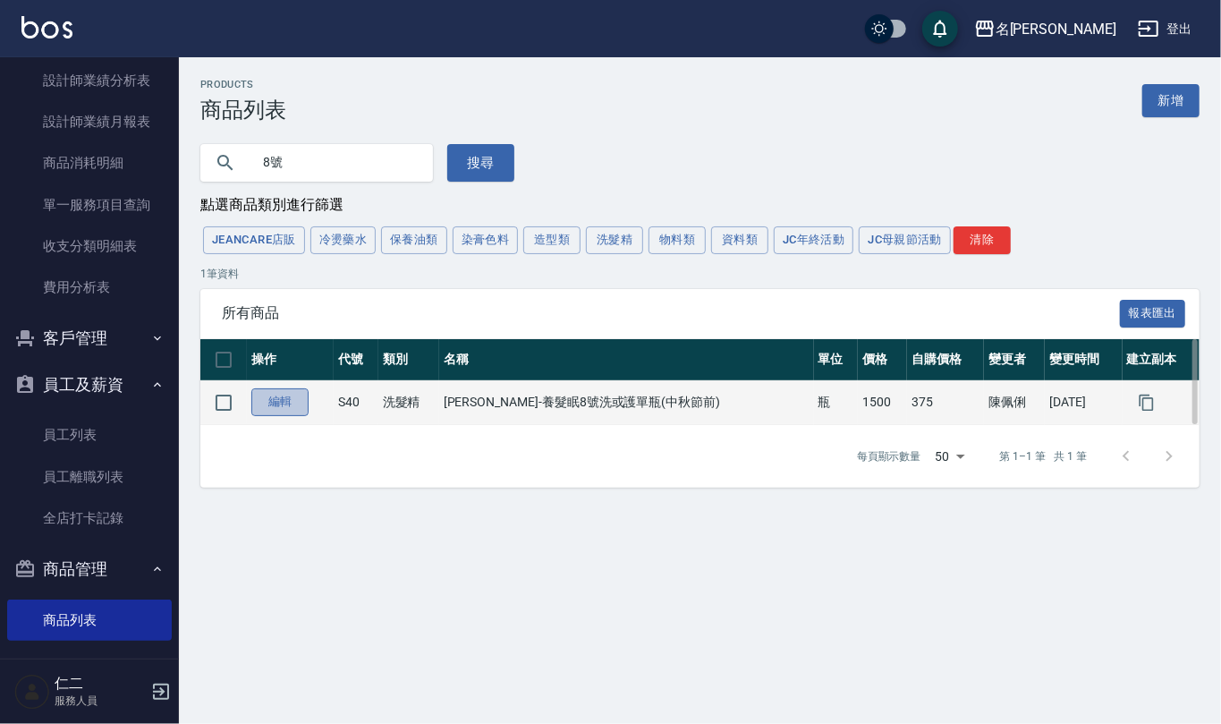
click at [286, 413] on link "編輯" at bounding box center [279, 402] width 57 height 28
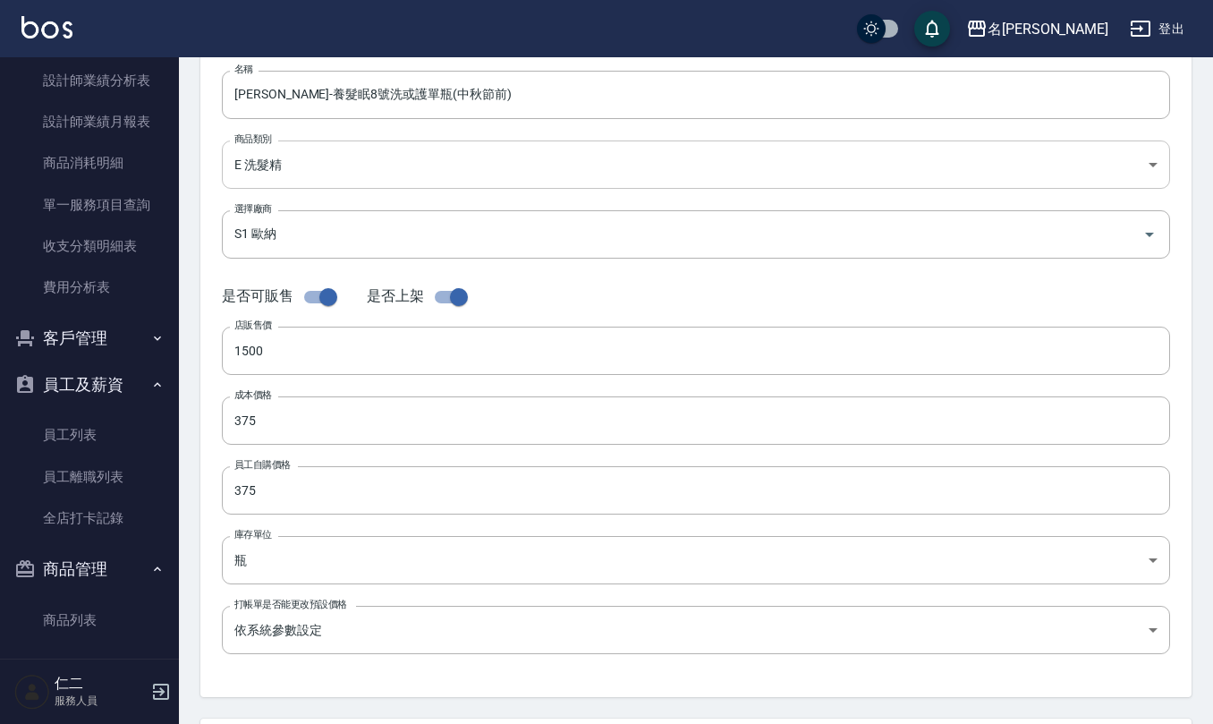
scroll to position [238, 0]
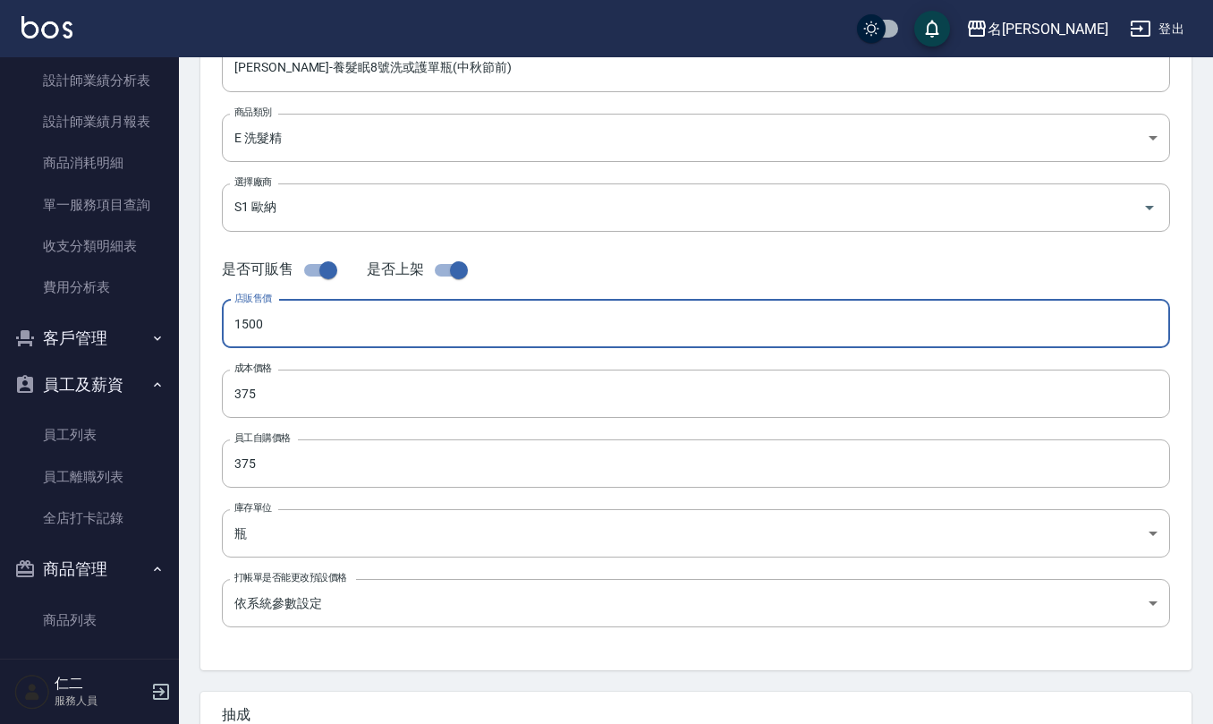
click at [287, 323] on input "1500" at bounding box center [696, 324] width 949 height 48
drag, startPoint x: 277, startPoint y: 326, endPoint x: 113, endPoint y: 283, distance: 169.3
click at [159, 309] on div "名留仁二 登出 櫃檯作業 打帳單 帳單列表 現金收支登錄 材料自購登錄 每日結帳 排班表 報表及分析 報表目錄 店家區間累計表 店家日報表 互助日報表 互助月…" at bounding box center [606, 379] width 1213 height 1235
drag, startPoint x: 279, startPoint y: 319, endPoint x: 176, endPoint y: 304, distance: 104.0
click at [176, 306] on div "名留仁二 登出 櫃檯作業 打帳單 帳單列表 現金收支登錄 材料自購登錄 每日結帳 排班表 報表及分析 報表目錄 店家區間累計表 店家日報表 互助日報表 互助月…" at bounding box center [606, 379] width 1213 height 1235
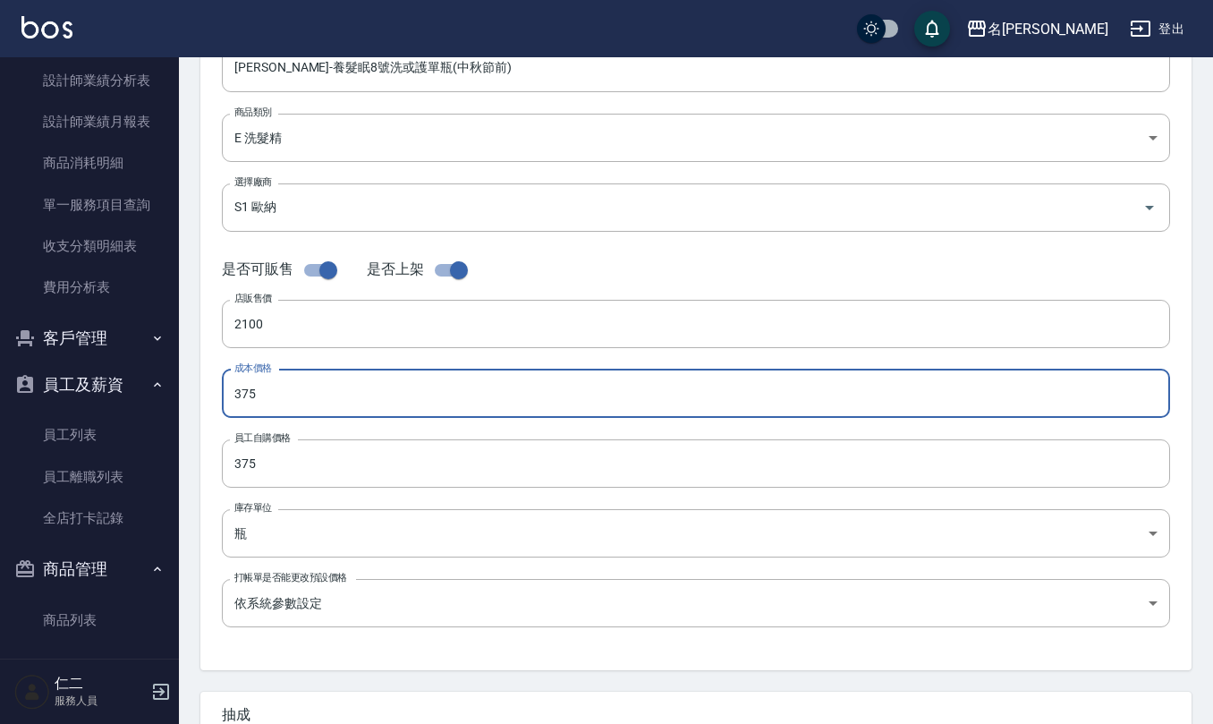
drag, startPoint x: 288, startPoint y: 384, endPoint x: 184, endPoint y: 372, distance: 104.5
click at [184, 373] on div "Product Edit 編輯商品 一般資訊 代號 S40 代號 名稱 歐娜-養髮眠8號洗或護單瓶(中秋節前) 名稱 商品類別 E 洗髮精 9769908…" at bounding box center [696, 408] width 1034 height 1135
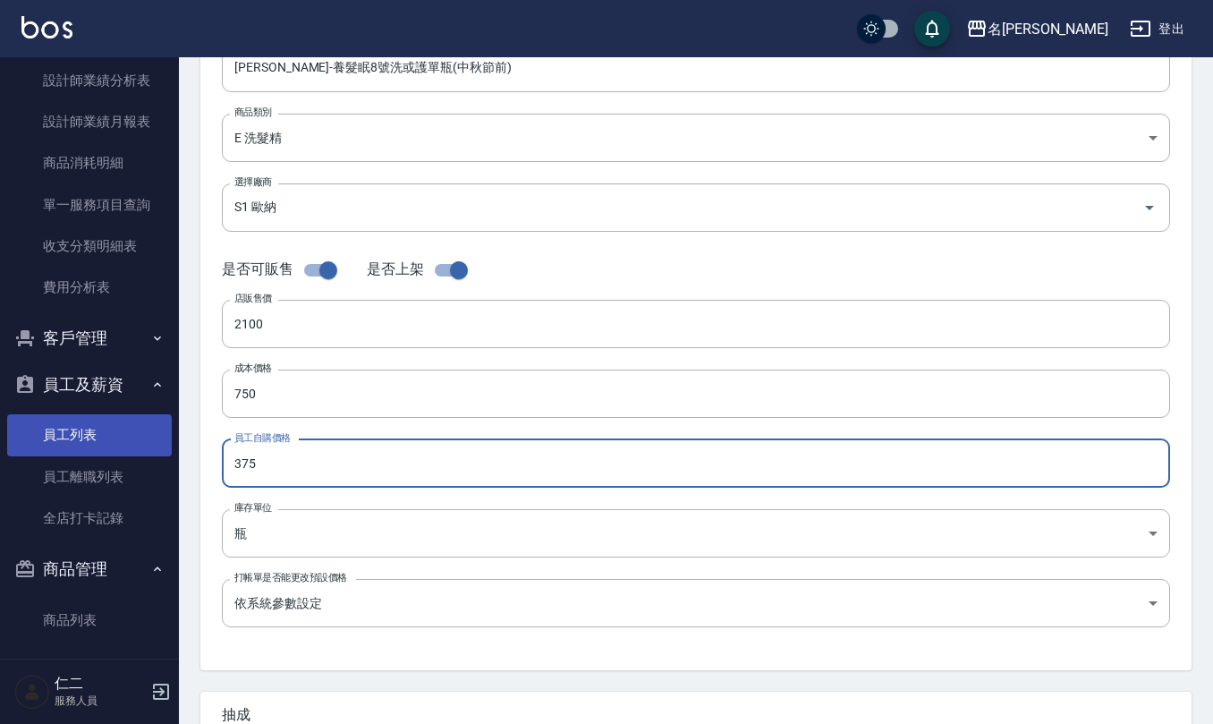
drag, startPoint x: 306, startPoint y: 460, endPoint x: 132, endPoint y: 424, distance: 177.3
click at [132, 431] on div "名留仁二 登出 櫃檯作業 打帳單 帳單列表 現金收支登錄 材料自購登錄 每日結帳 排班表 報表及分析 報表目錄 店家區間累計表 店家日報表 互助日報表 互助月…" at bounding box center [606, 379] width 1213 height 1235
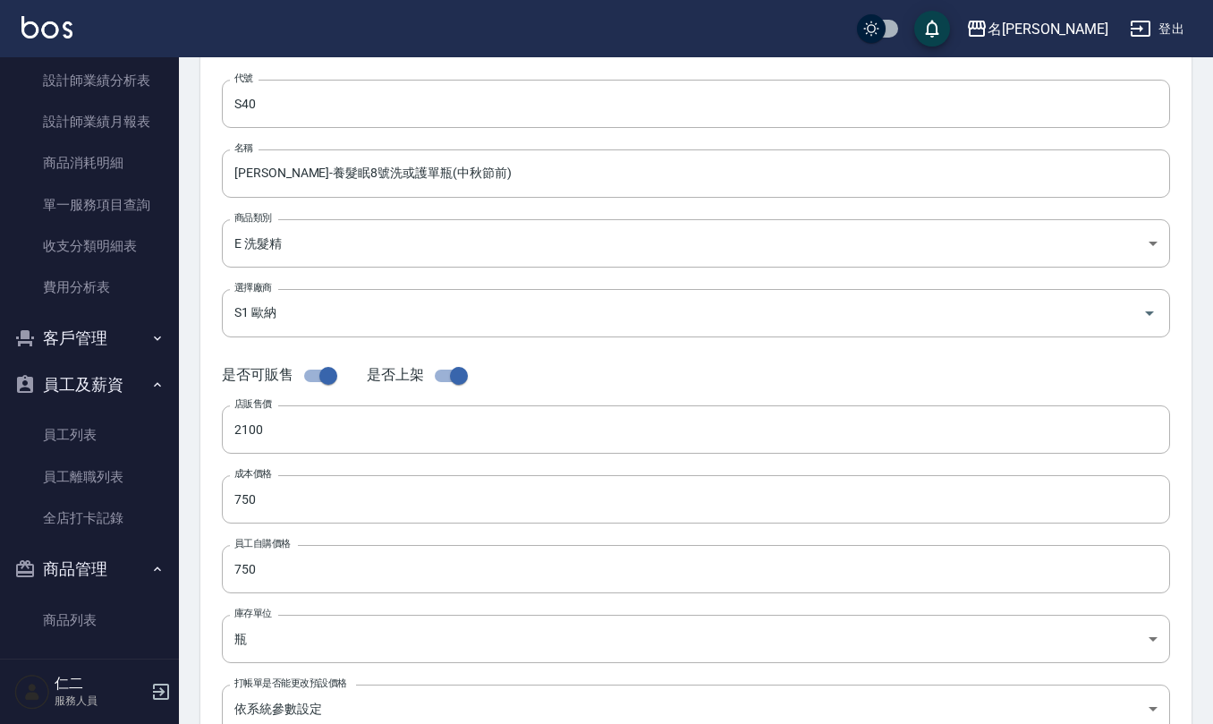
scroll to position [0, 0]
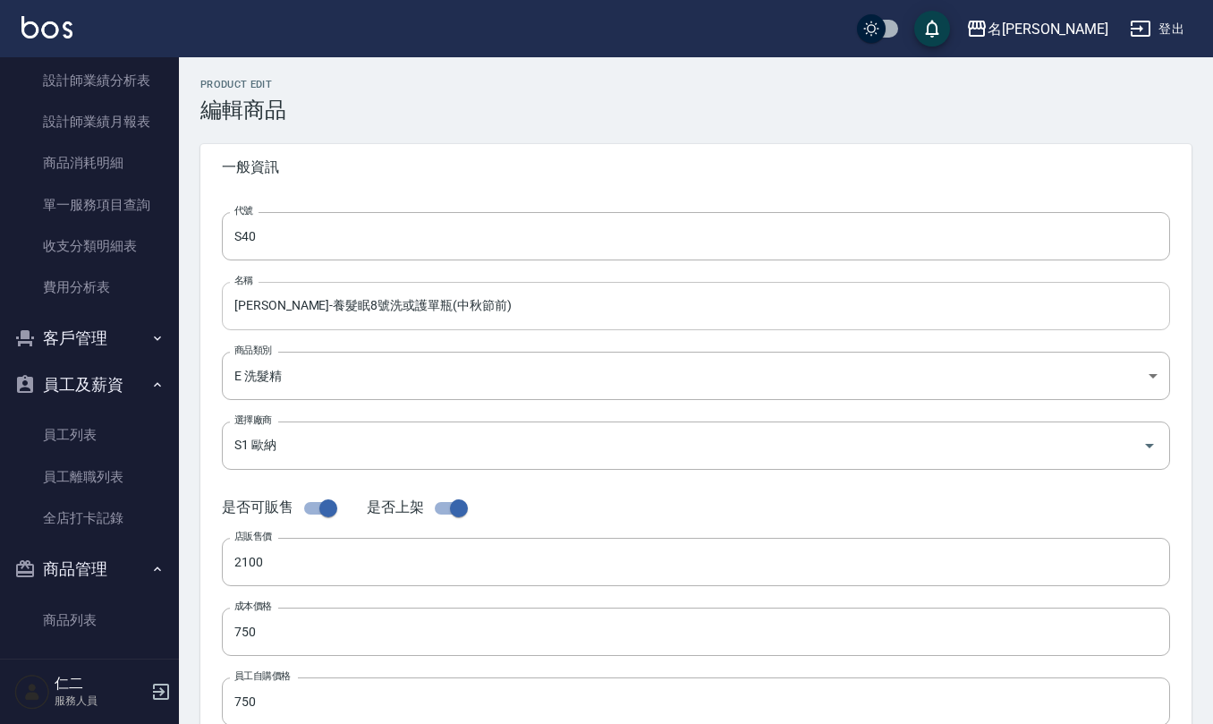
click at [378, 302] on input "[PERSON_NAME]-養髮眠8號洗或護單瓶(中秋節前)" at bounding box center [696, 306] width 949 height 48
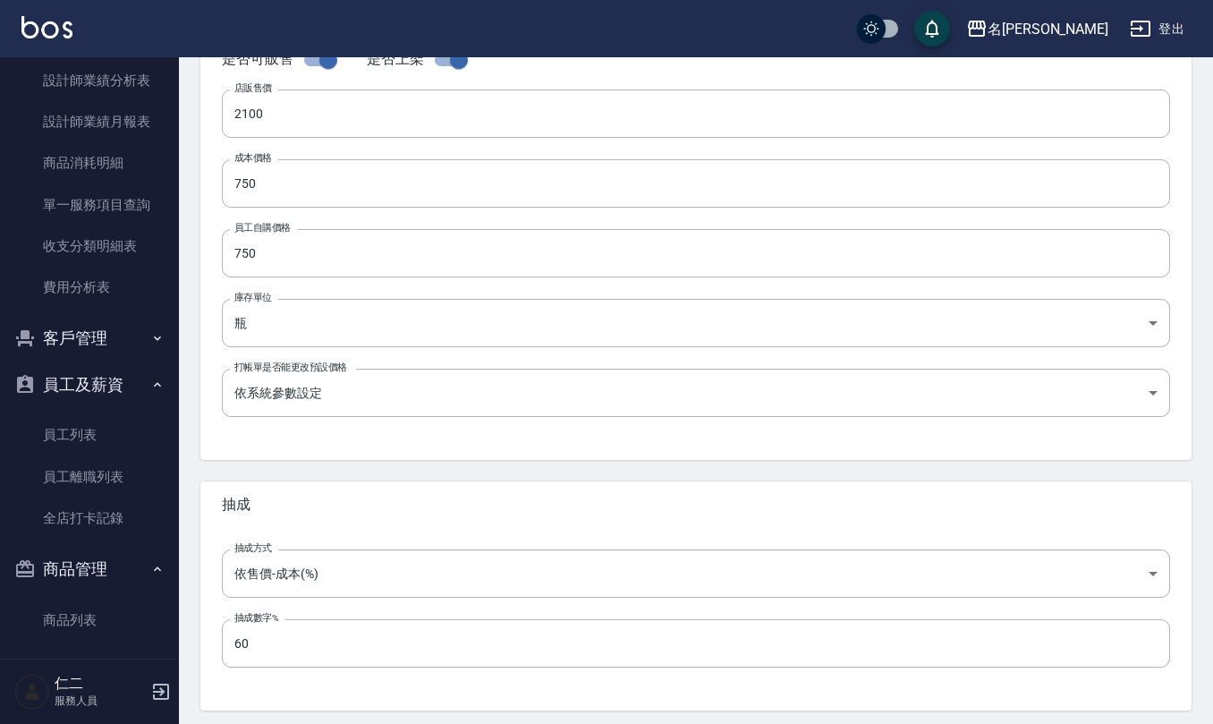
scroll to position [510, 0]
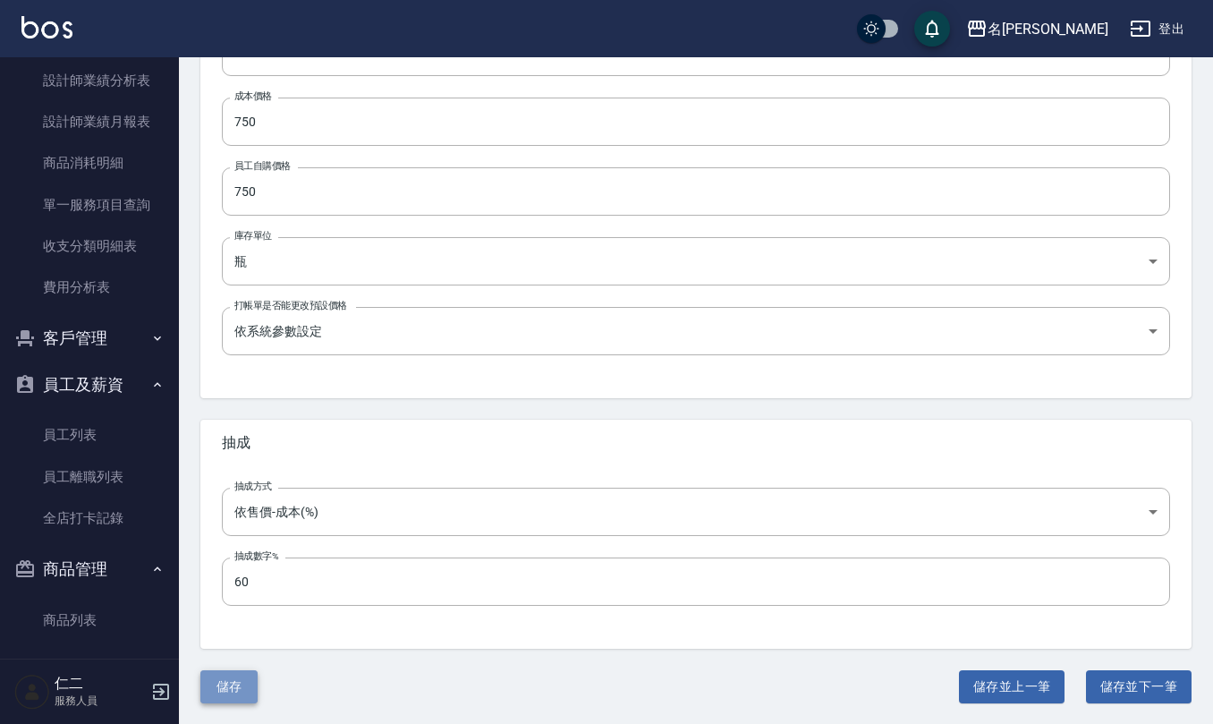
click at [240, 687] on button "儲存" at bounding box center [228, 686] width 57 height 33
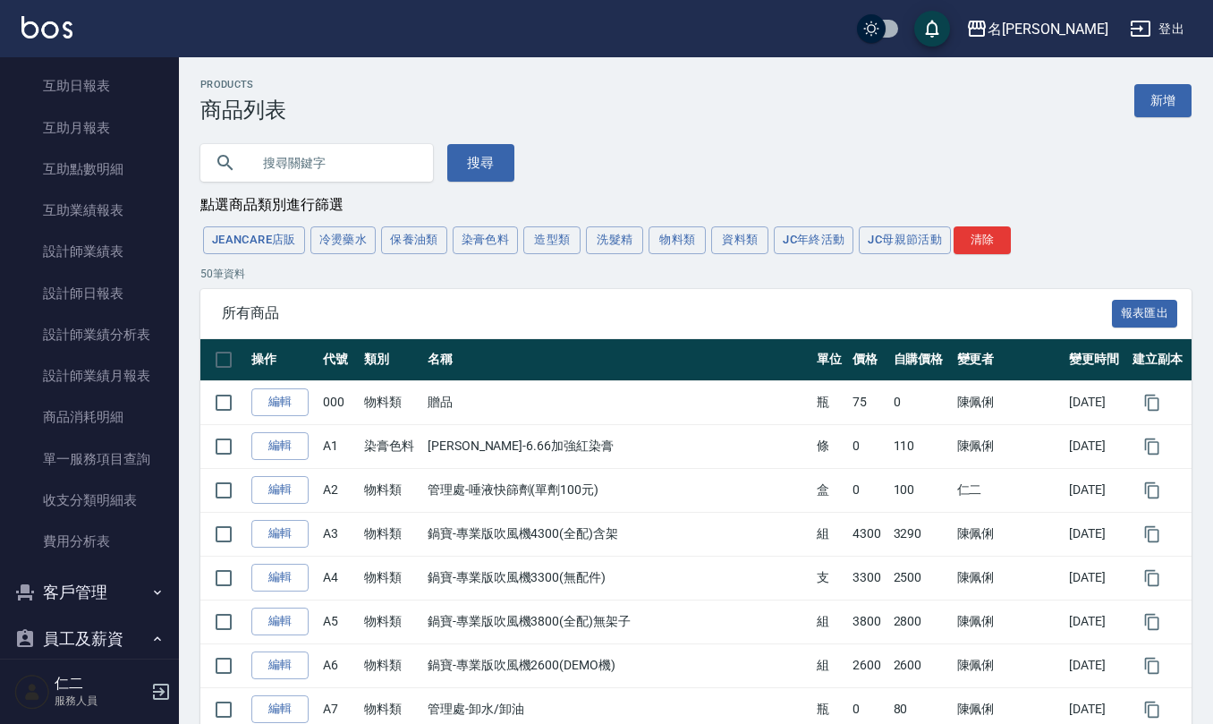
scroll to position [262, 0]
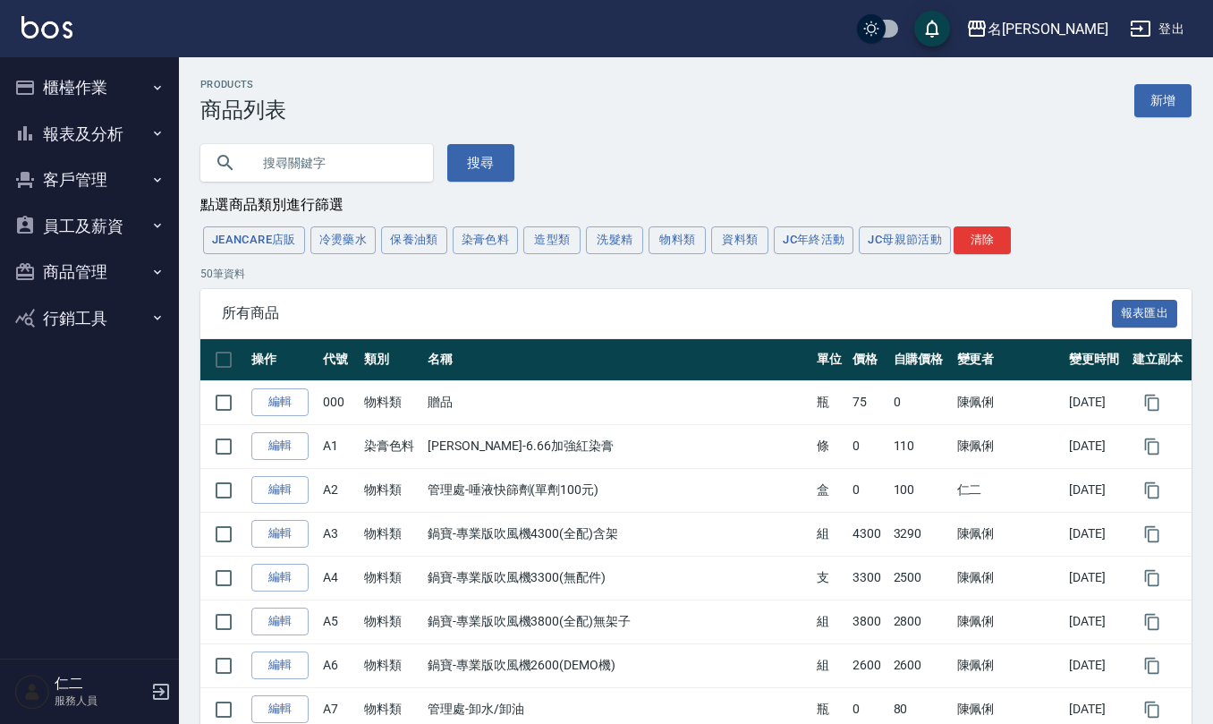
click at [104, 82] on button "櫃檯作業" at bounding box center [89, 87] width 165 height 47
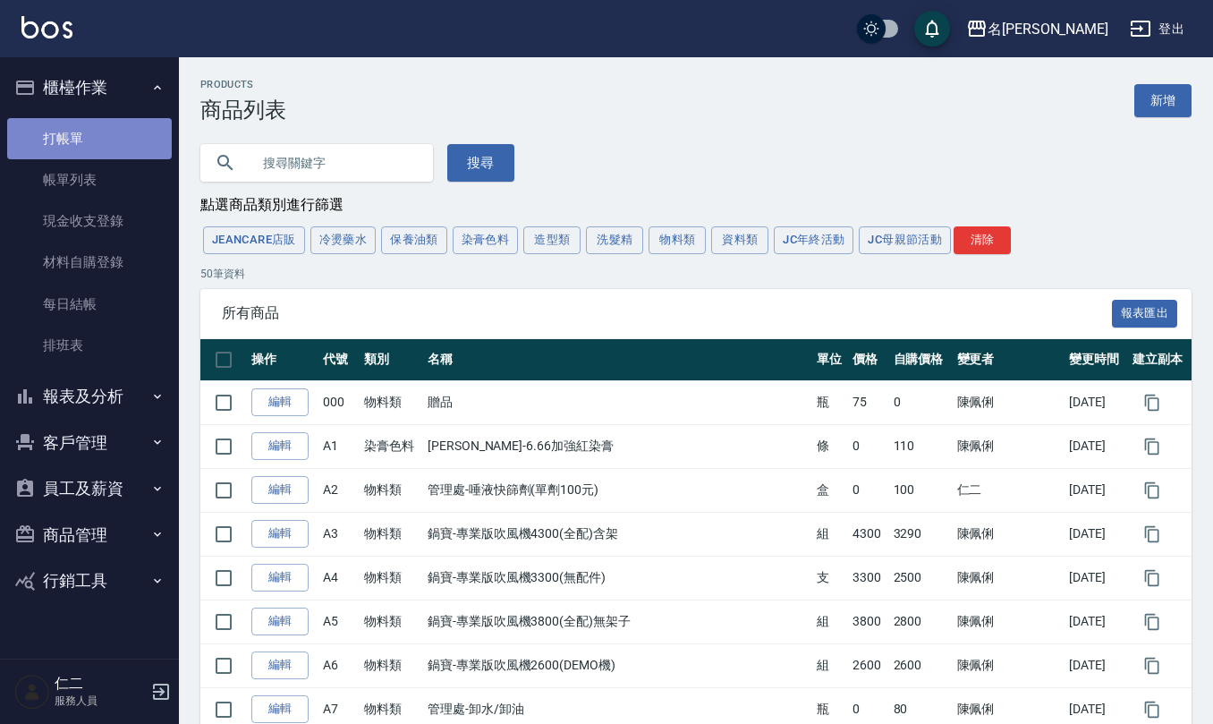
click at [108, 143] on link "打帳單" at bounding box center [89, 138] width 165 height 41
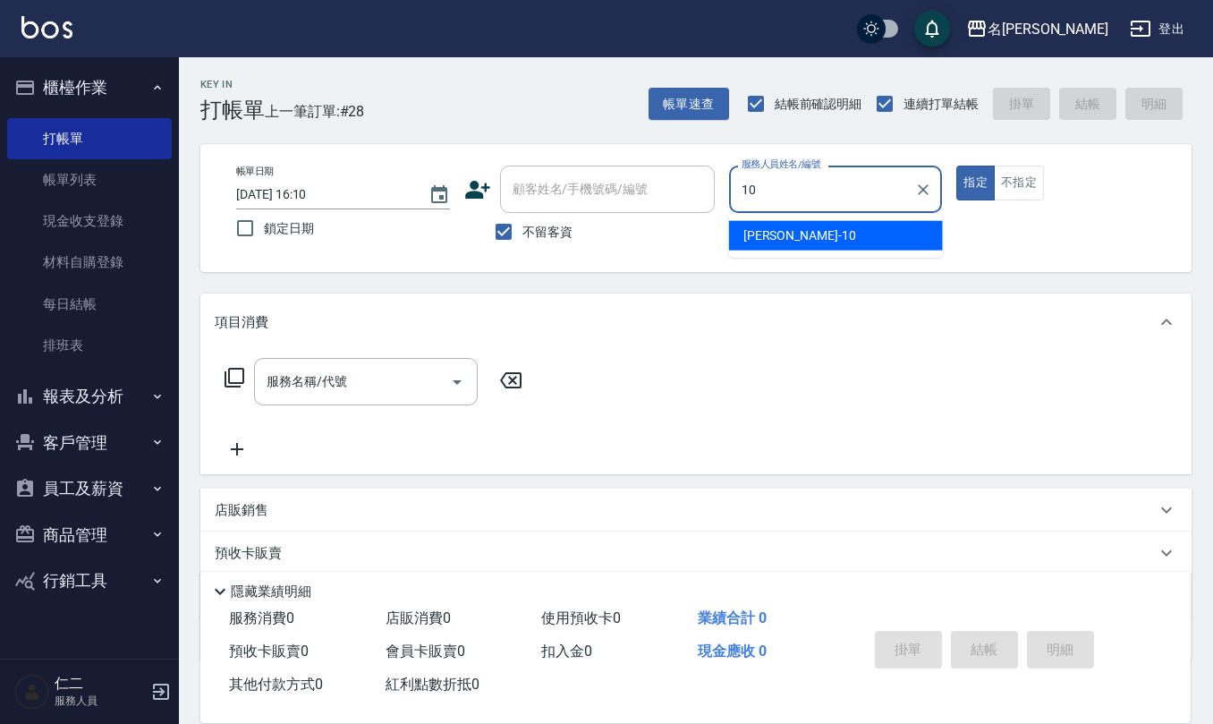
type input "[PERSON_NAME]-10"
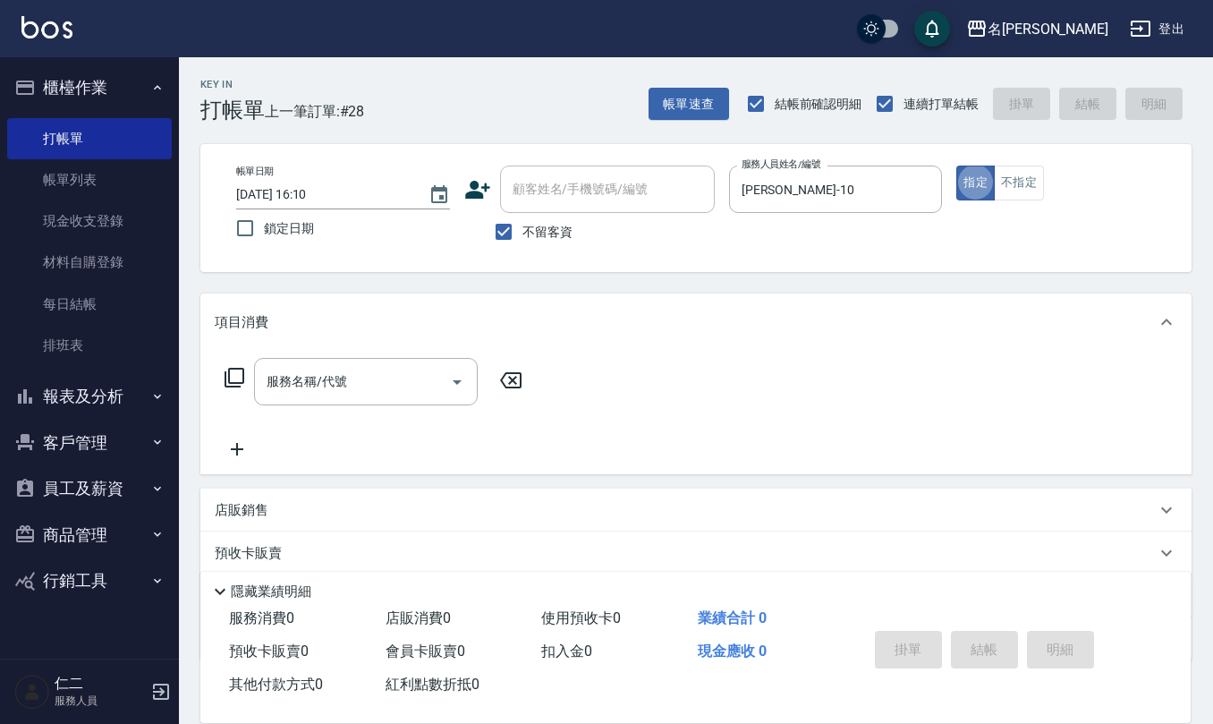
type button "true"
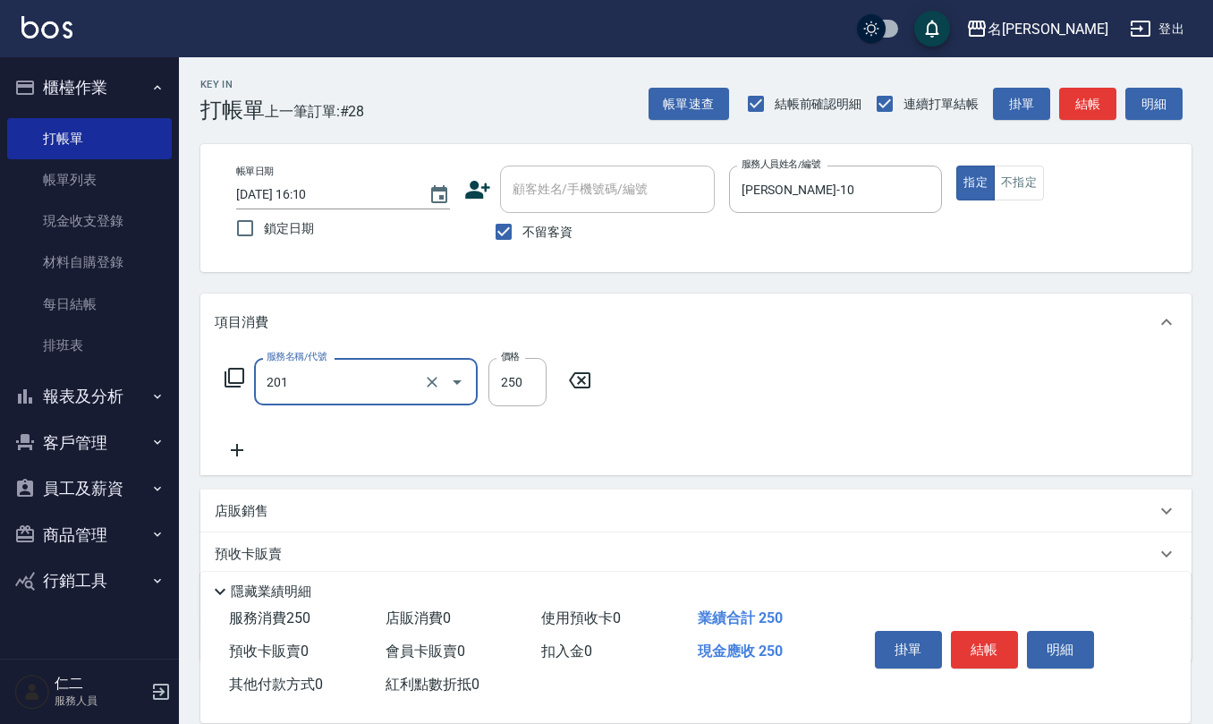
type input "洗髮(201)"
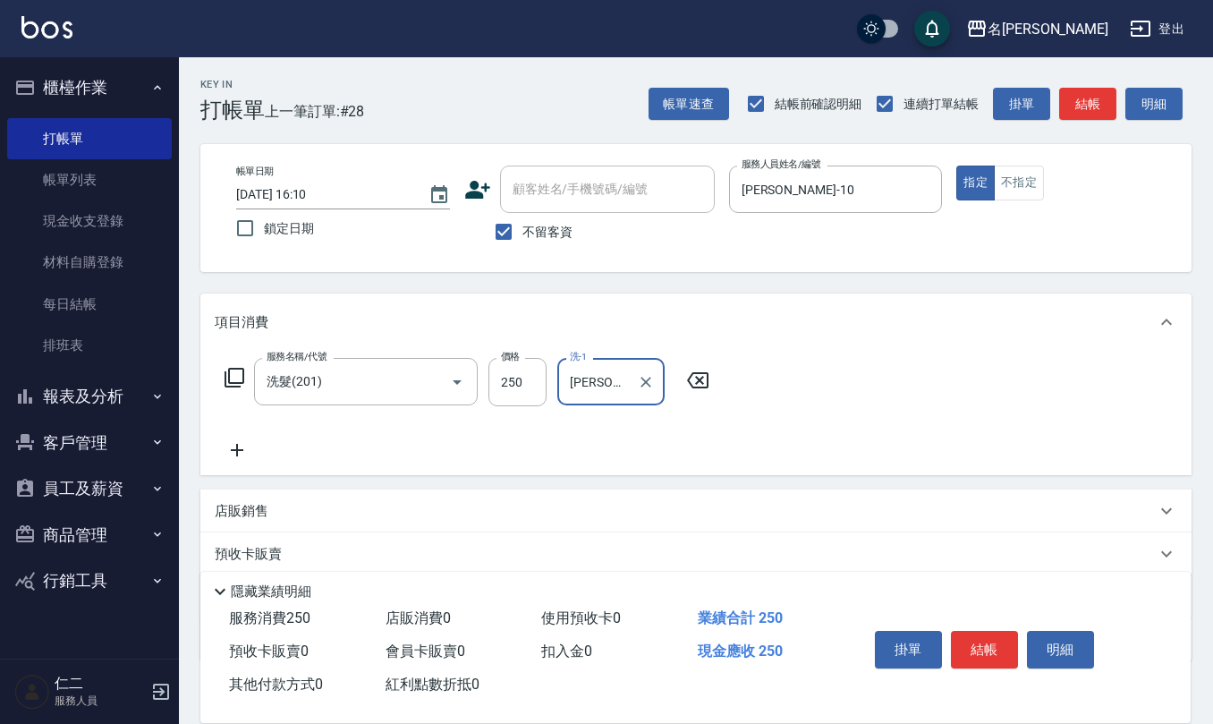
type input "[PERSON_NAME]5"
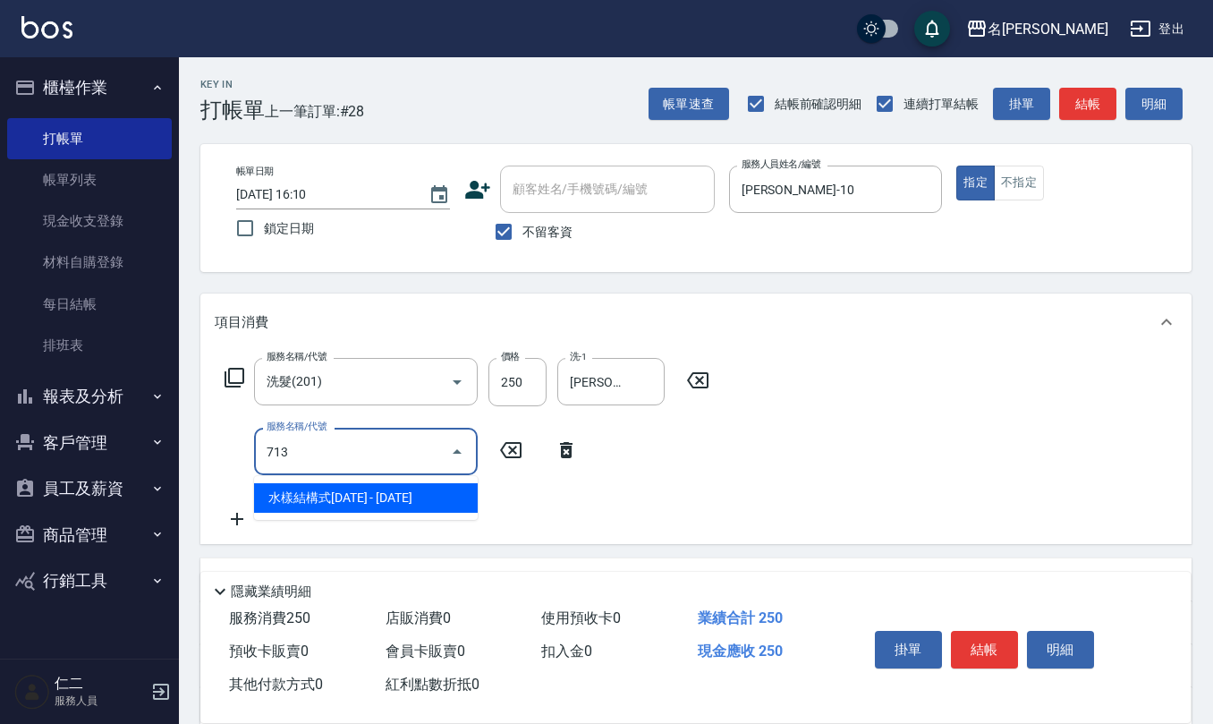
type input "水樣結構式1200(713)"
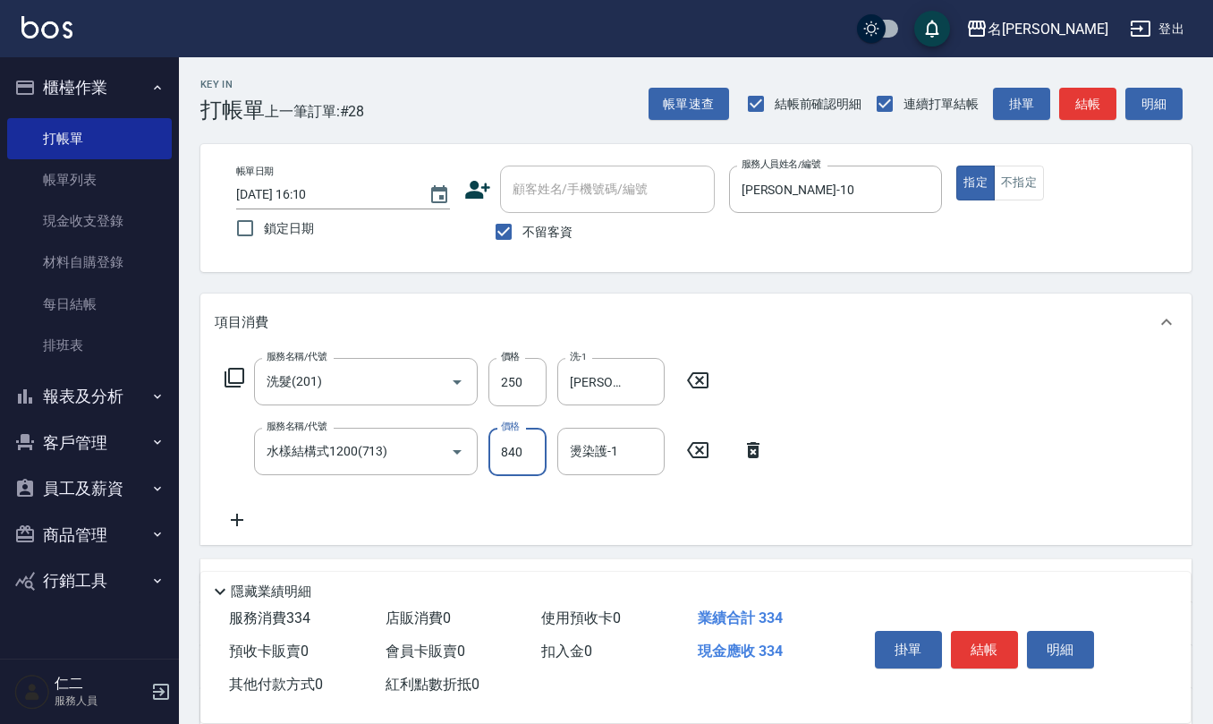
type input "840"
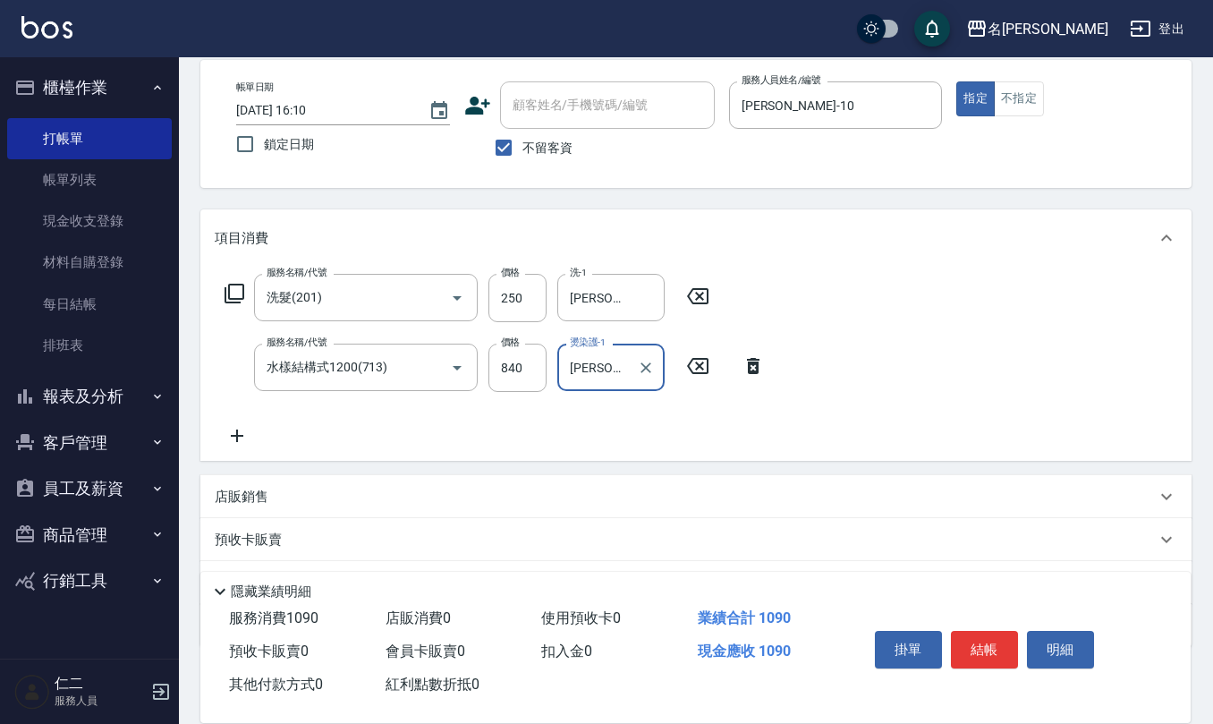
scroll to position [175, 0]
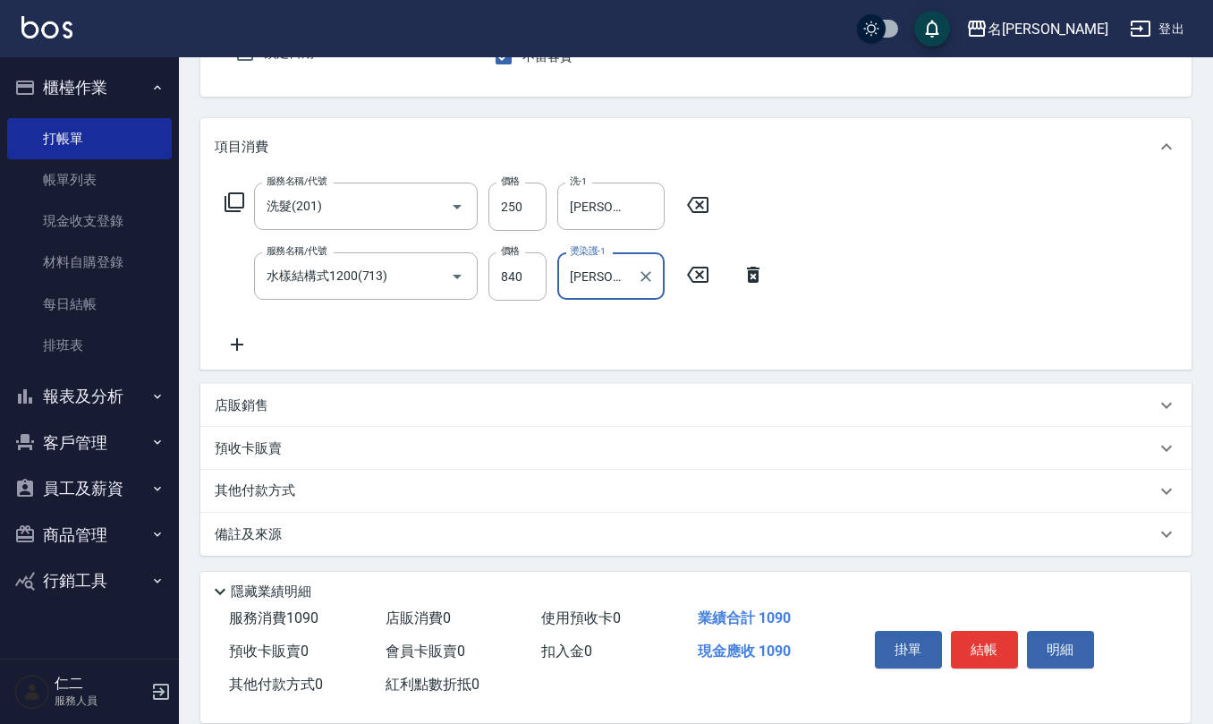
type input "[PERSON_NAME]5"
click at [281, 412] on div "店販銷售" at bounding box center [685, 405] width 941 height 19
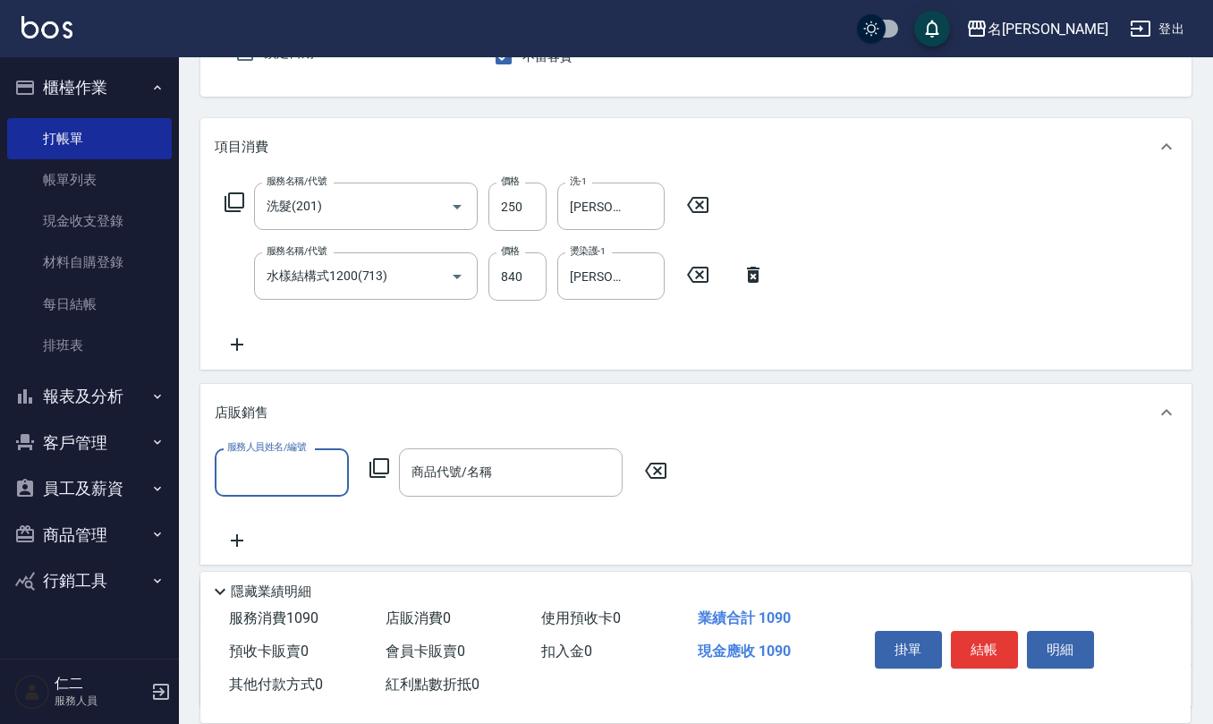
scroll to position [0, 0]
type input "[PERSON_NAME]-10"
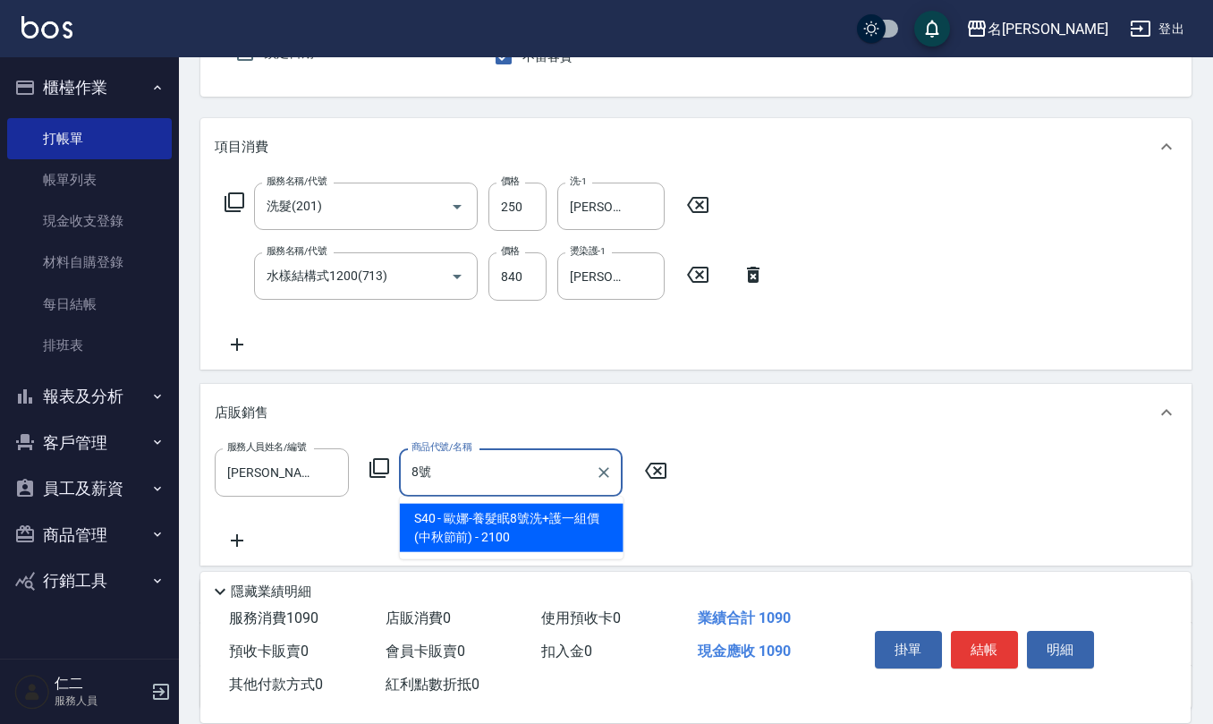
type input "歐娜-養髮眠8號洗+護一組價(中秋節前)"
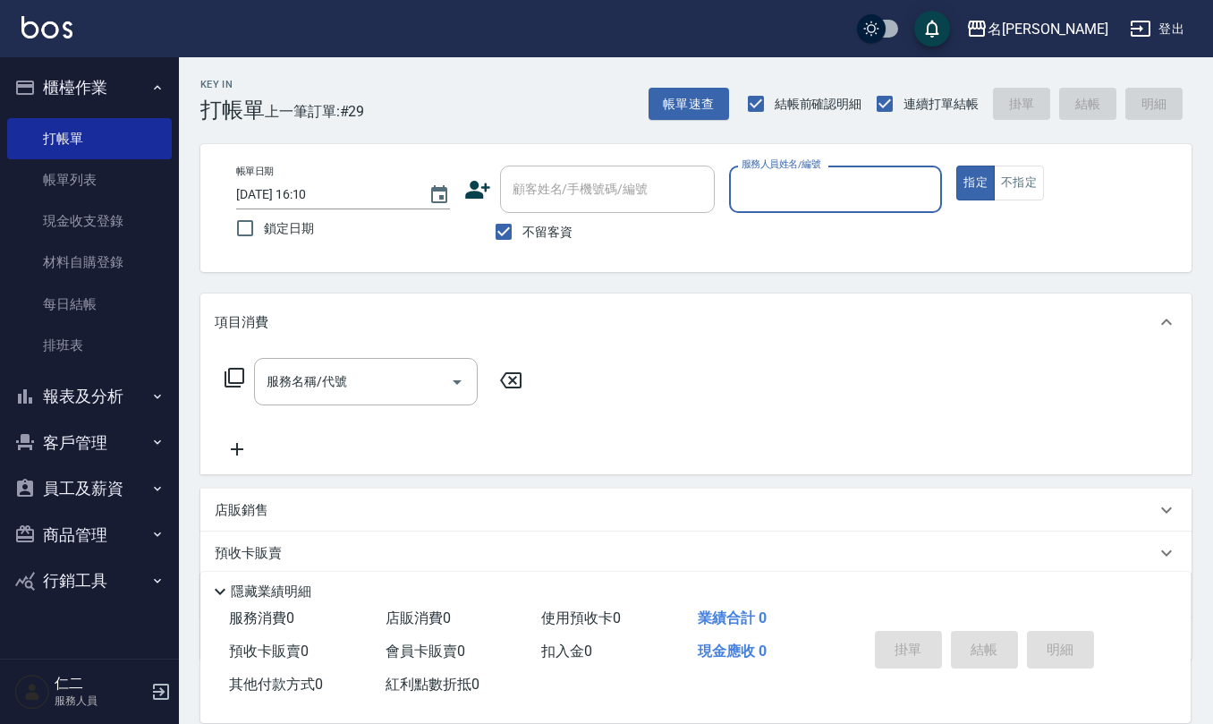
click at [95, 392] on button "報表及分析" at bounding box center [89, 396] width 165 height 47
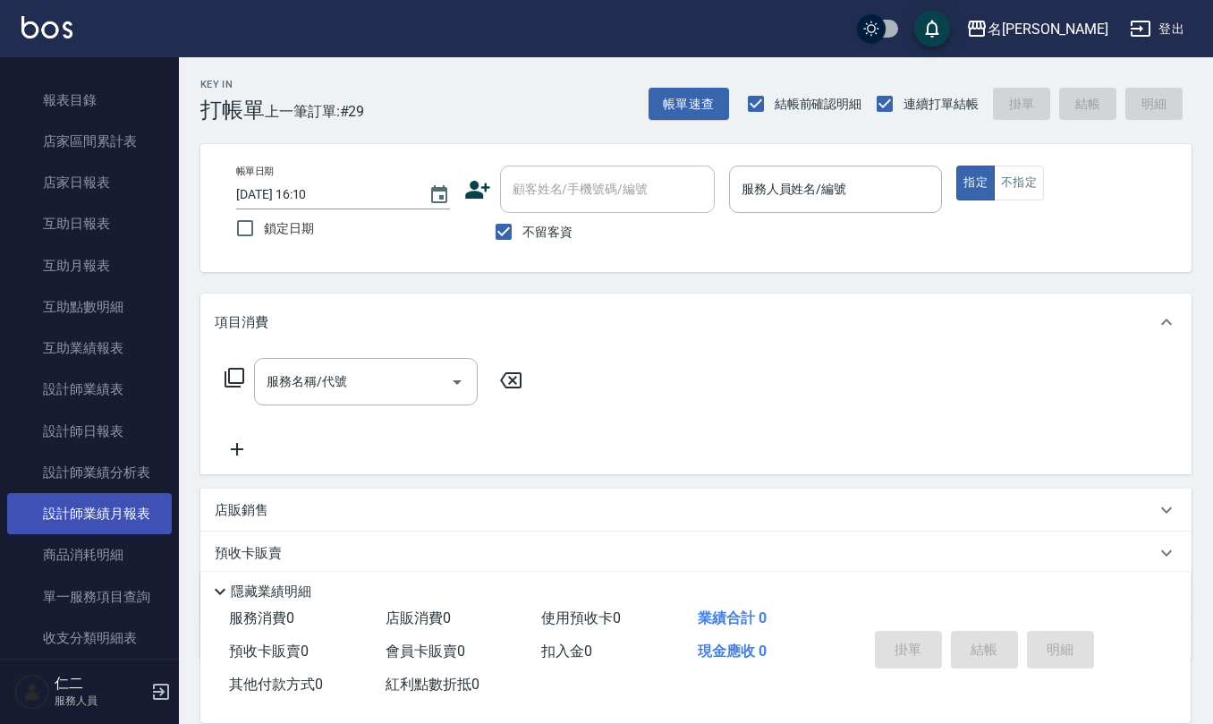
scroll to position [358, 0]
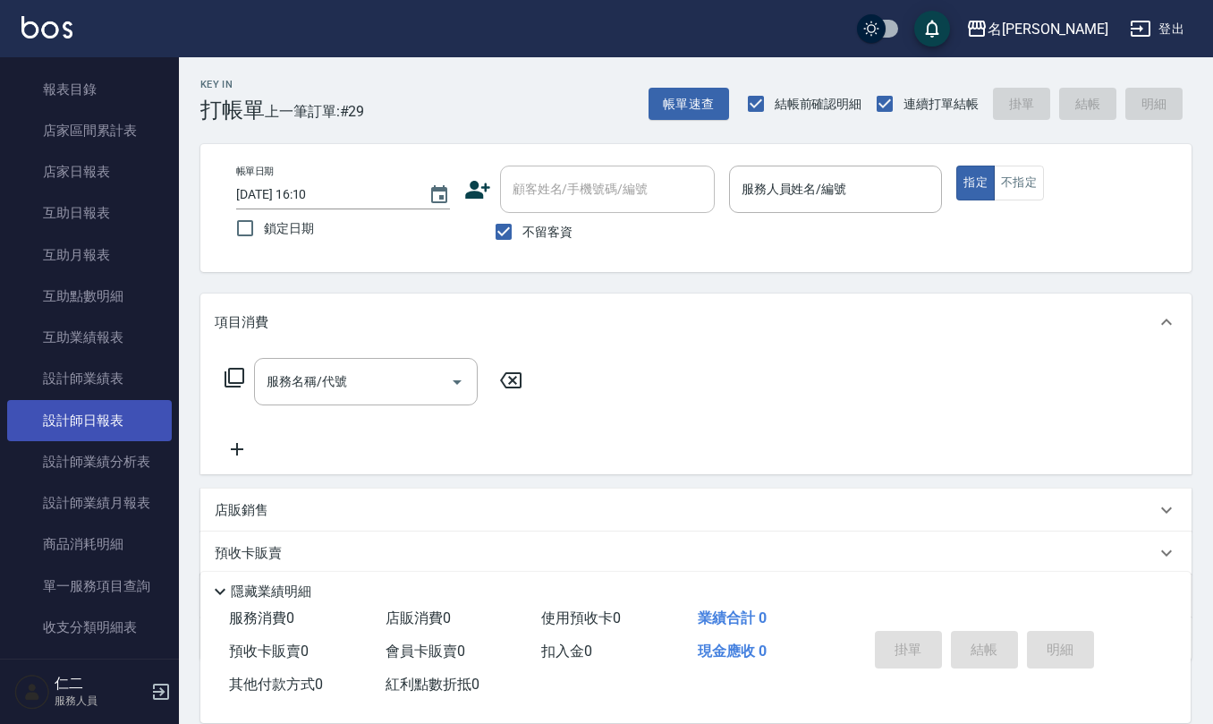
click at [86, 415] on link "設計師日報表" at bounding box center [89, 420] width 165 height 41
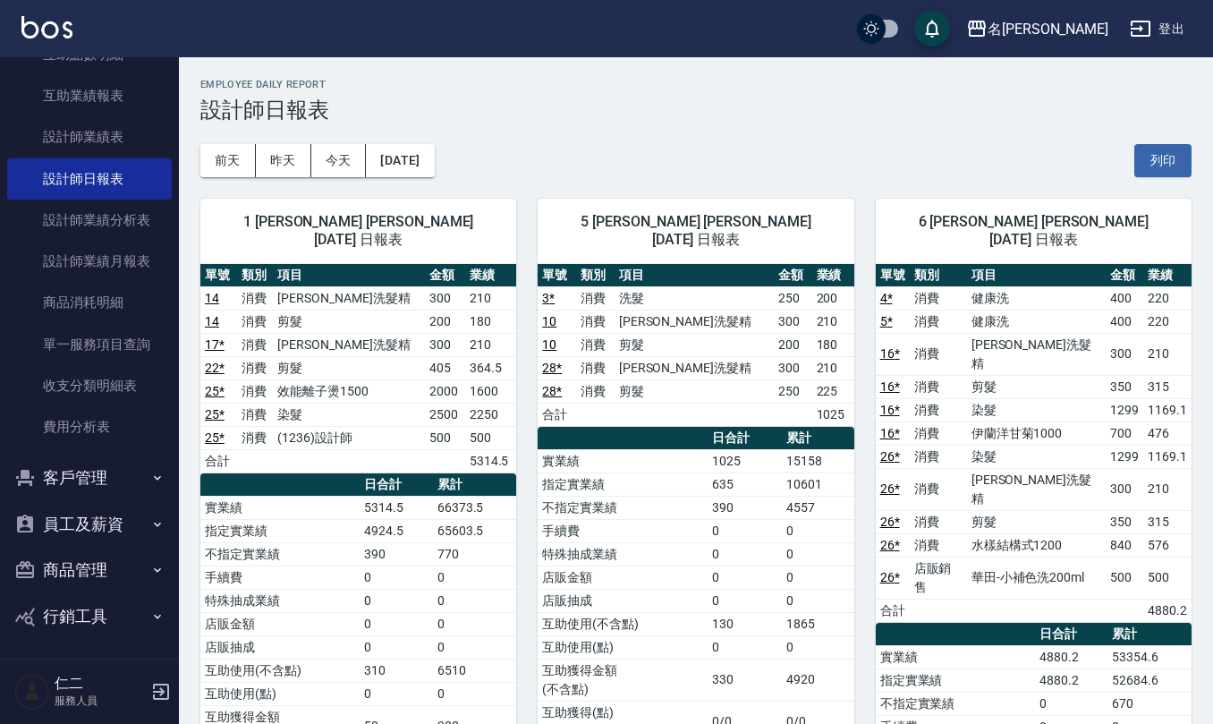
scroll to position [601, 0]
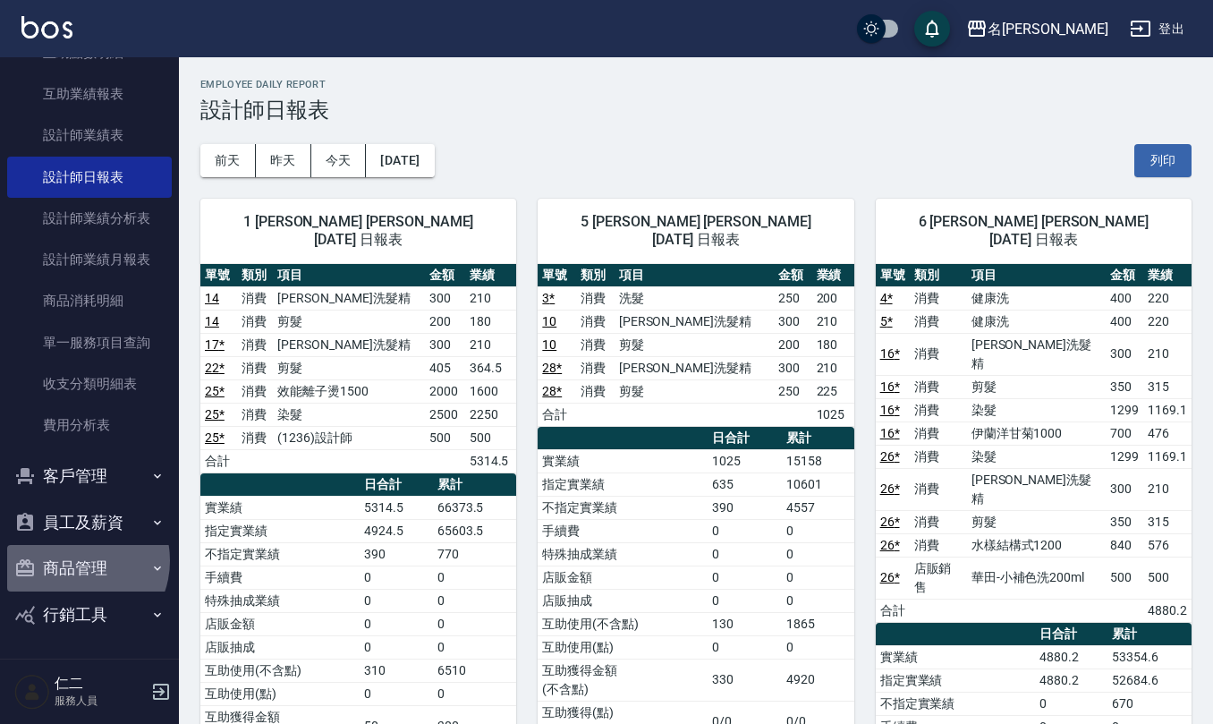
click at [76, 560] on button "商品管理" at bounding box center [89, 568] width 165 height 47
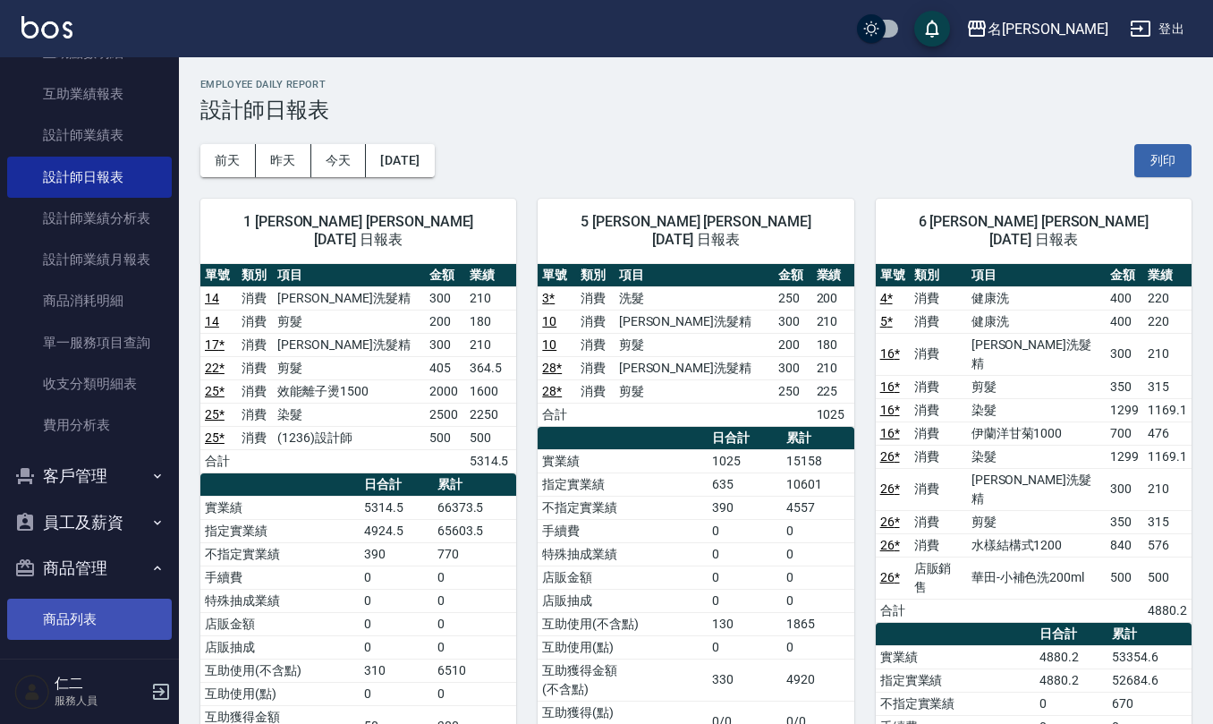
click at [106, 614] on link "商品列表" at bounding box center [89, 619] width 165 height 41
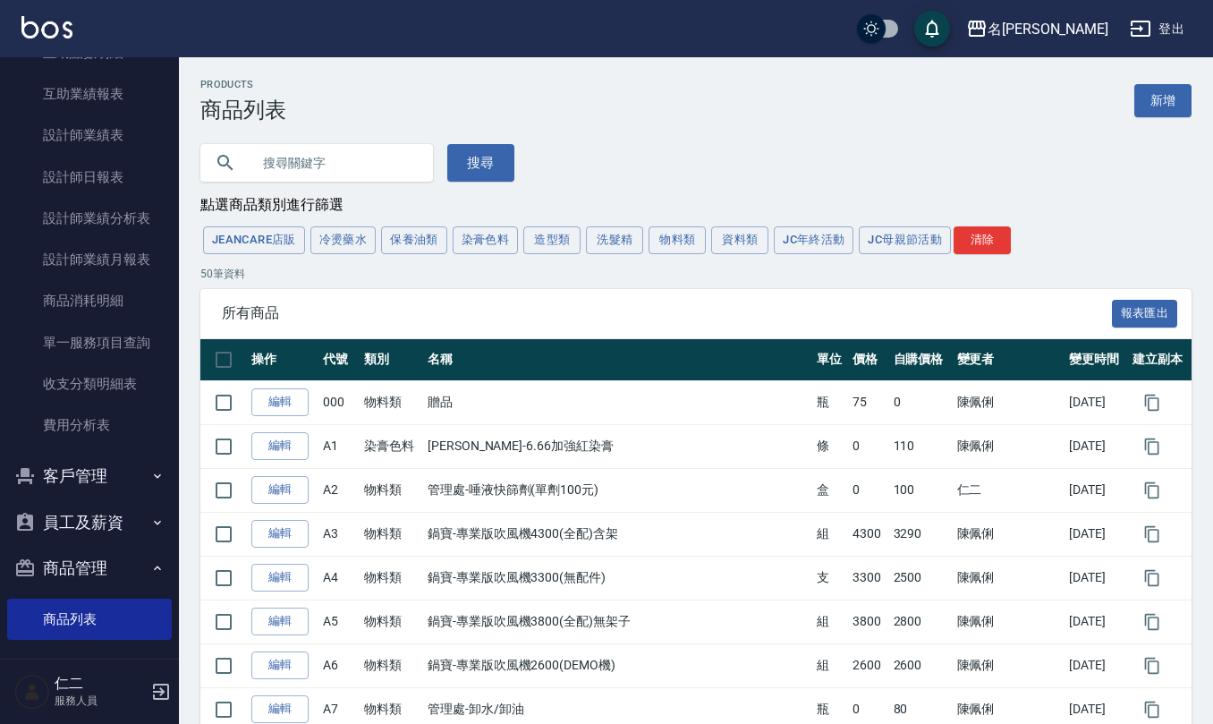
click at [294, 161] on input "text" at bounding box center [335, 163] width 168 height 48
type input "8號"
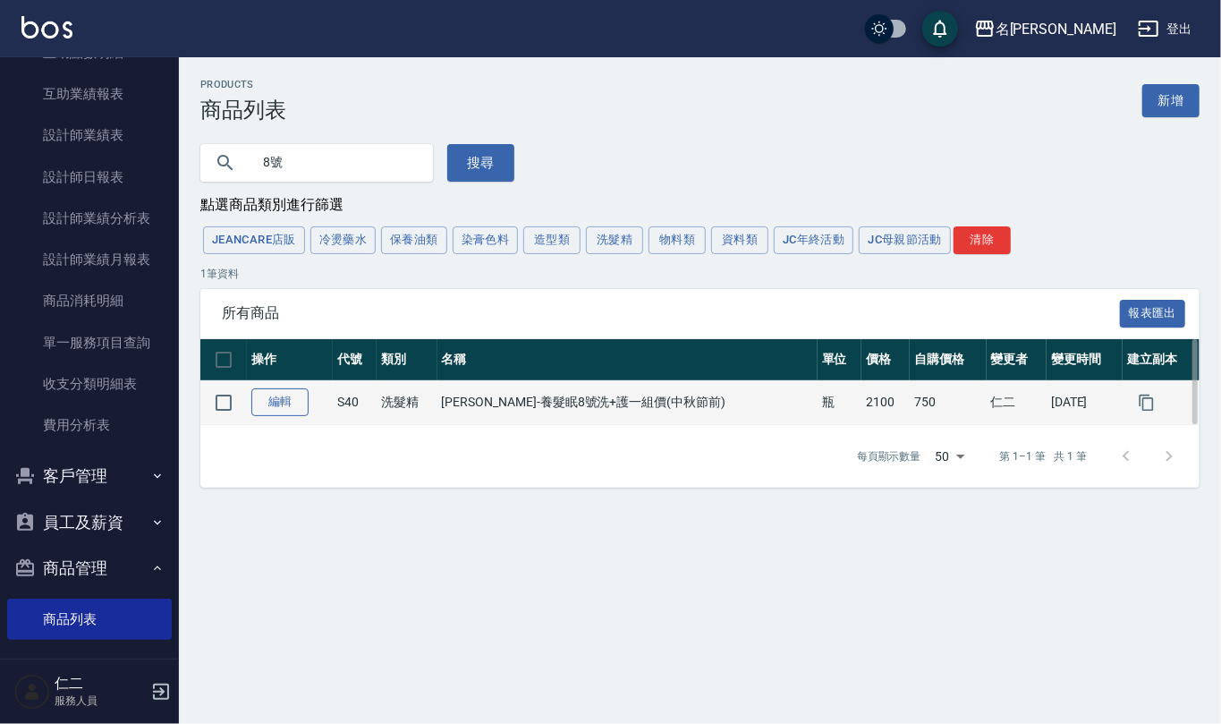
click at [290, 409] on link "編輯" at bounding box center [279, 402] width 57 height 28
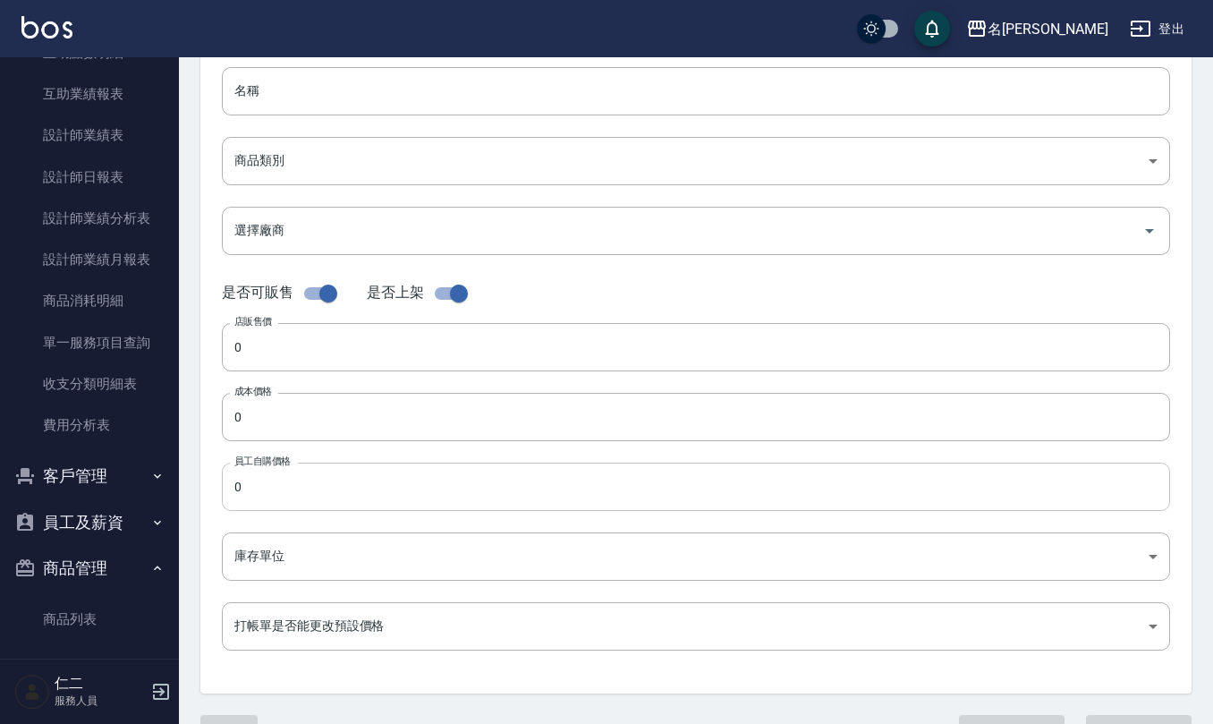
type input "S40"
type input "歐娜-養髮眠8號洗+護一組價(中秋節前)"
type input "97699083-182f-465a-a0c3-3a8269c255bd"
type input "S1 歐納"
type input "2100"
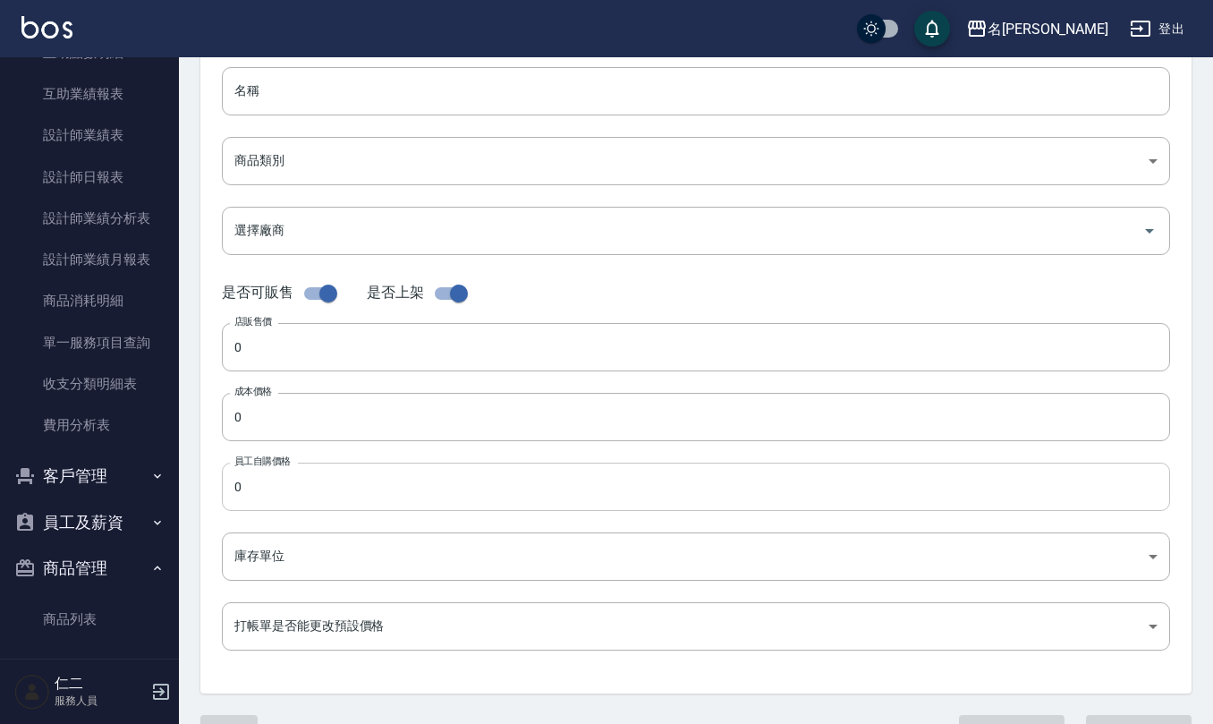
type input "750"
type input "瓶"
type input "UNSET"
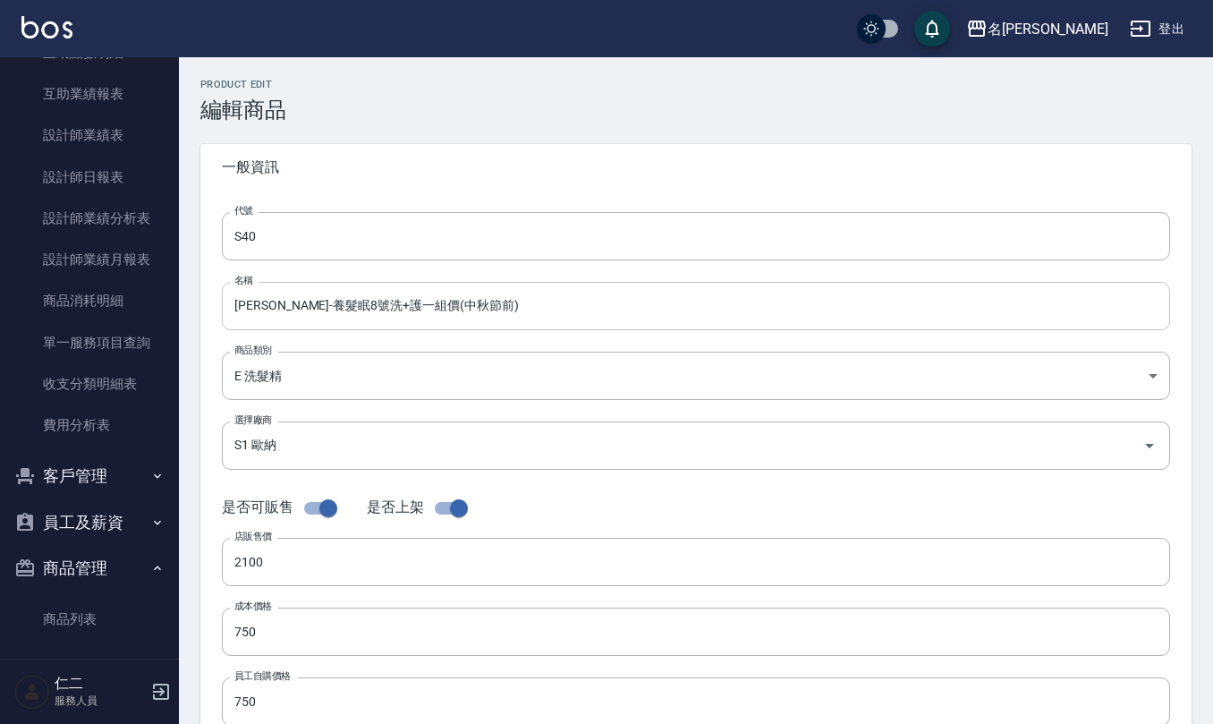
click at [323, 305] on input "歐娜-養髮眠8號洗+護一組價(中秋節前)" at bounding box center [696, 306] width 949 height 48
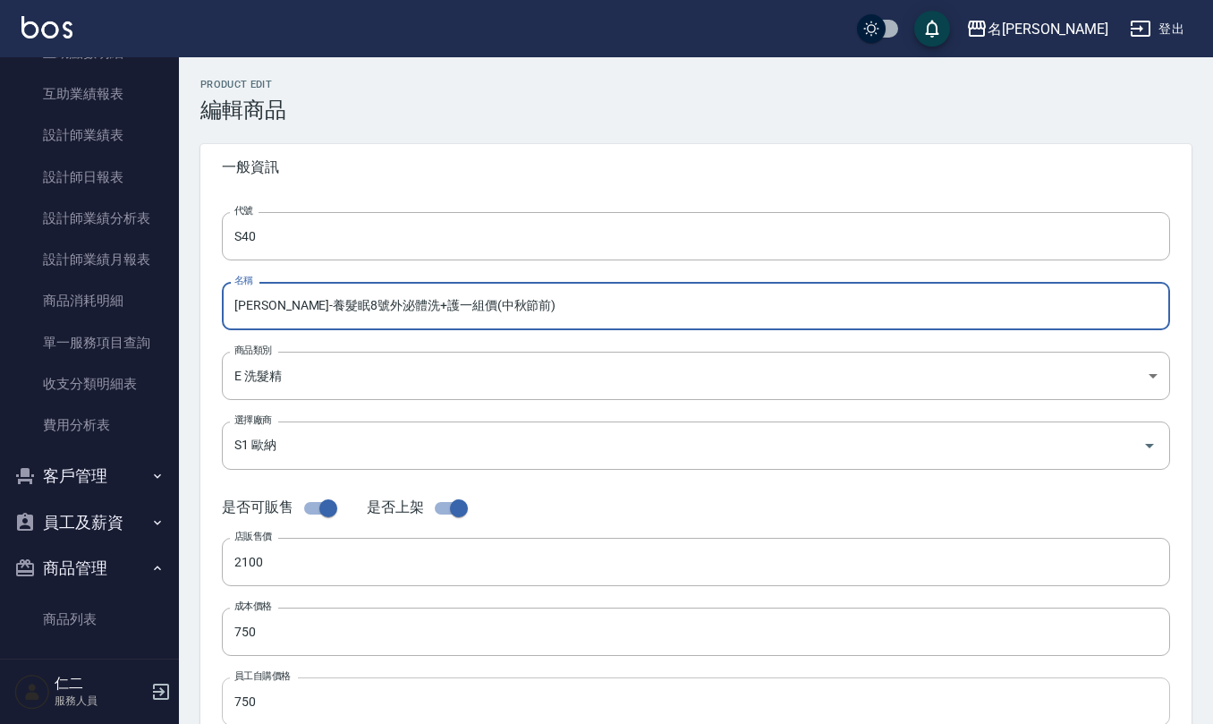
type input "歐娜-養髮眠8號外泌體洗+護一組價(中秋節前)"
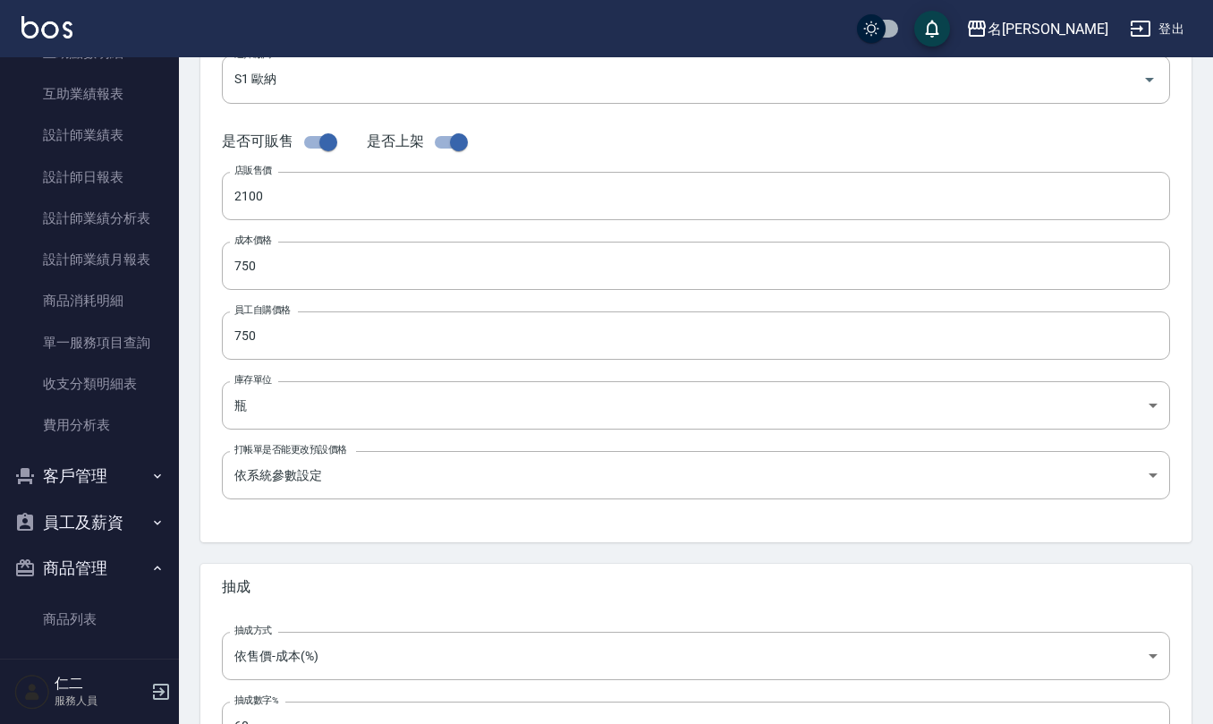
scroll to position [477, 0]
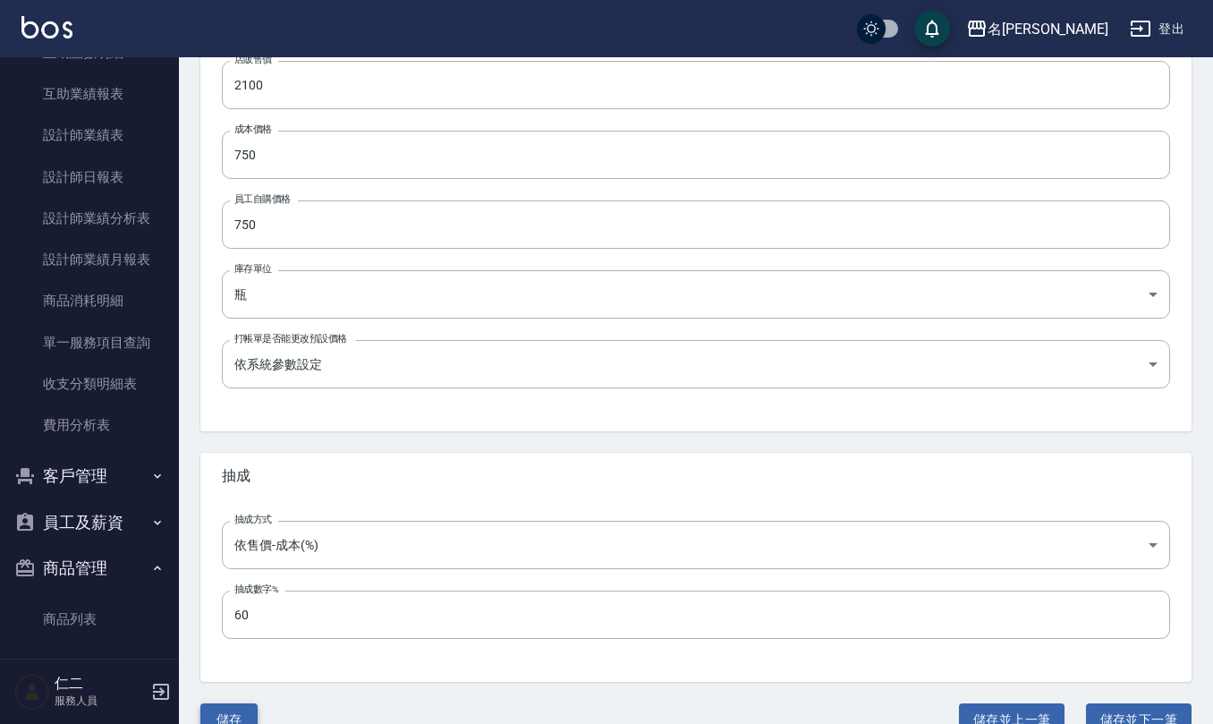
click at [233, 709] on button "儲存" at bounding box center [228, 719] width 57 height 33
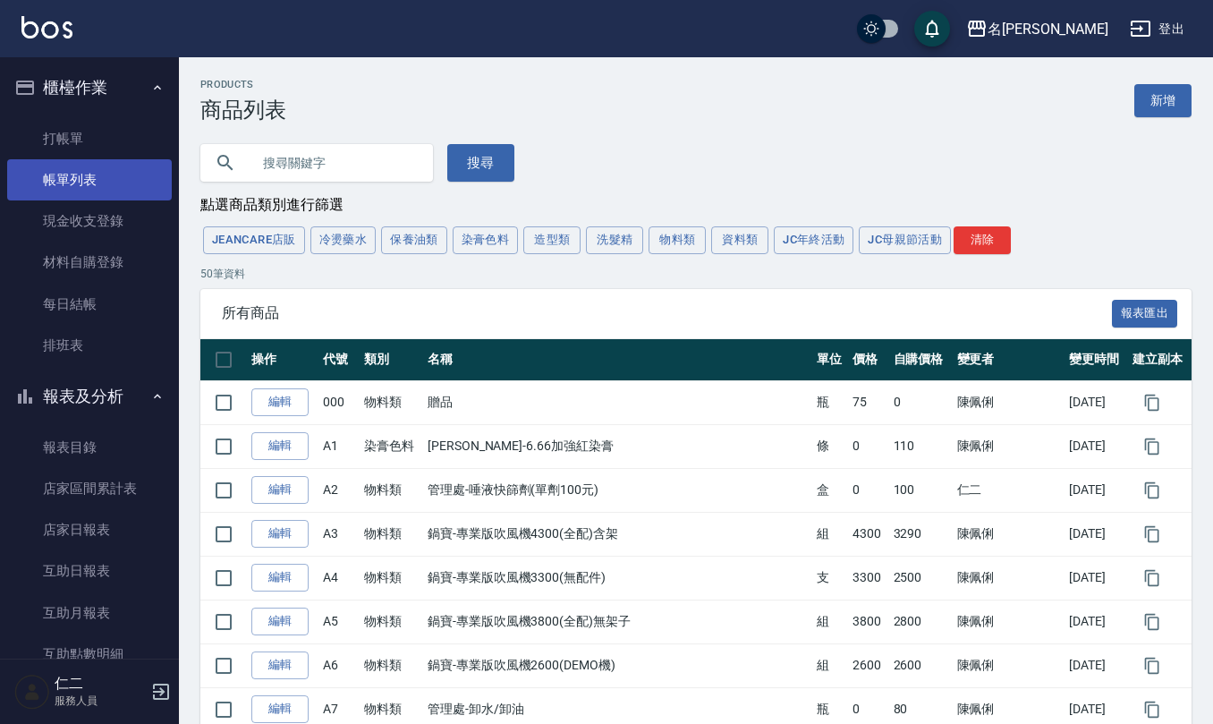
click at [123, 183] on link "帳單列表" at bounding box center [89, 179] width 165 height 41
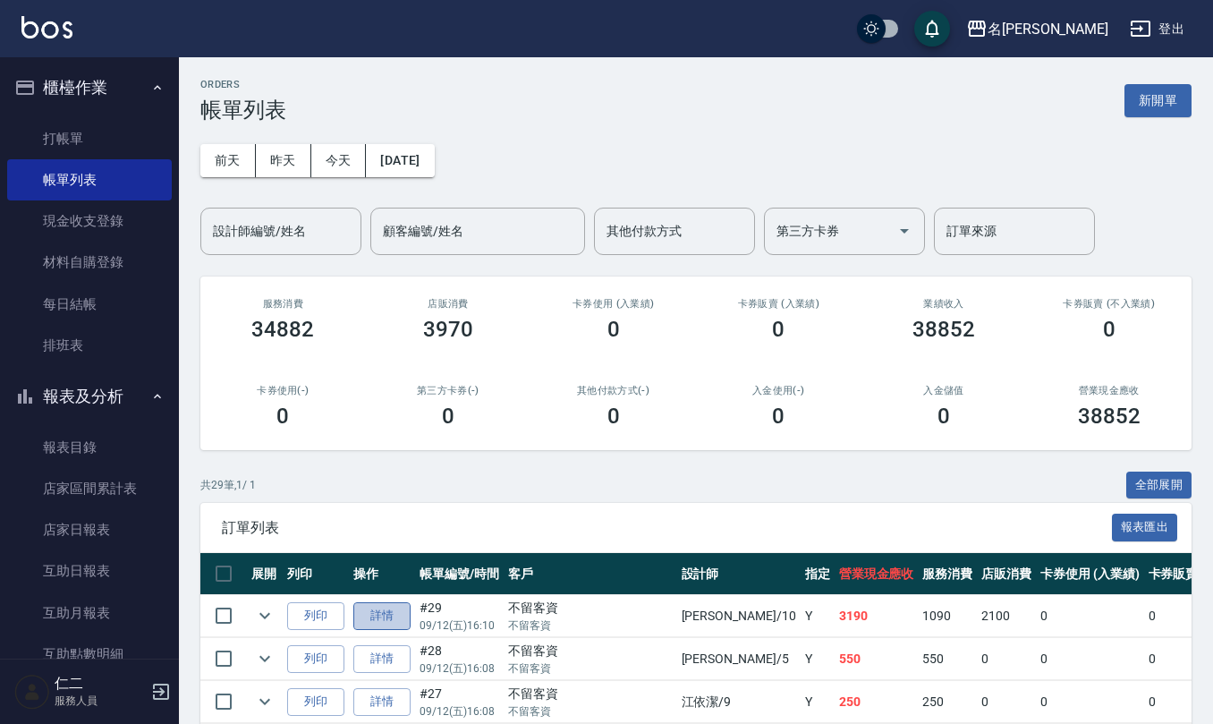
click at [387, 620] on link "詳情" at bounding box center [381, 616] width 57 height 28
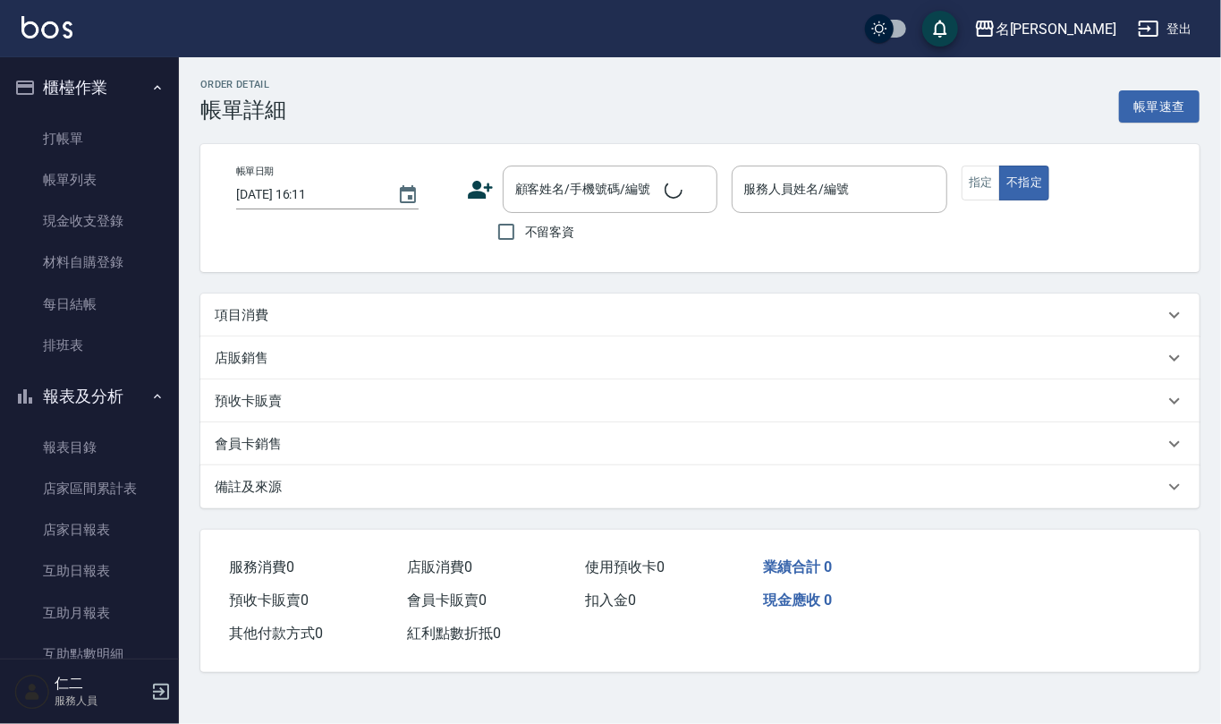
type input "2025/09/12 16:10"
checkbox input "true"
type input "[PERSON_NAME]-10"
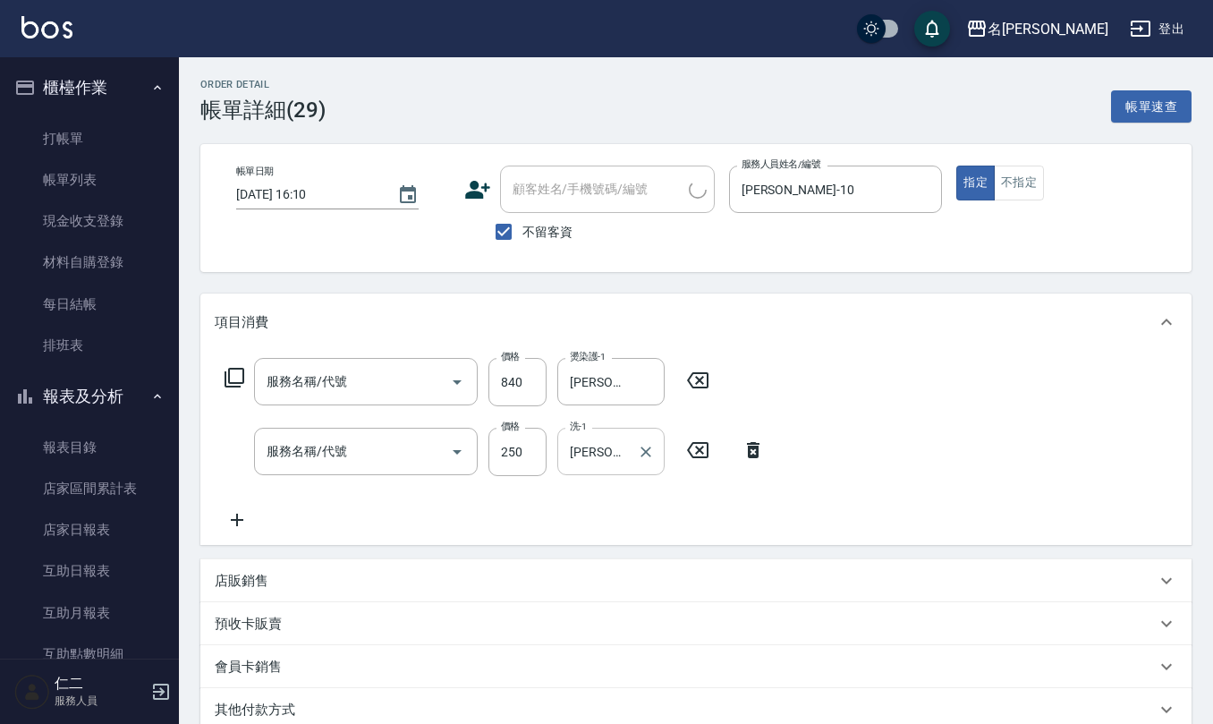
type input "水樣結構式1200(713)"
type input "洗髮(201)"
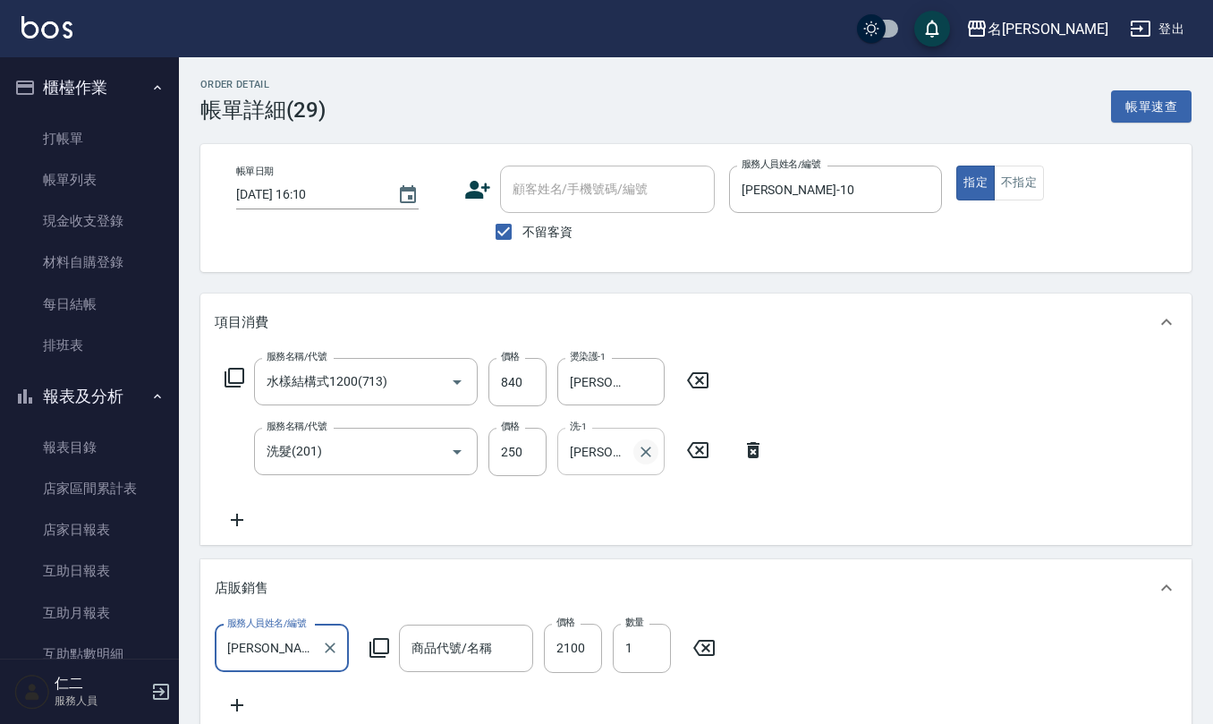
scroll to position [1, 0]
type input "歐娜-養髮眠8號外泌體洗+護一組價(中秋節前)"
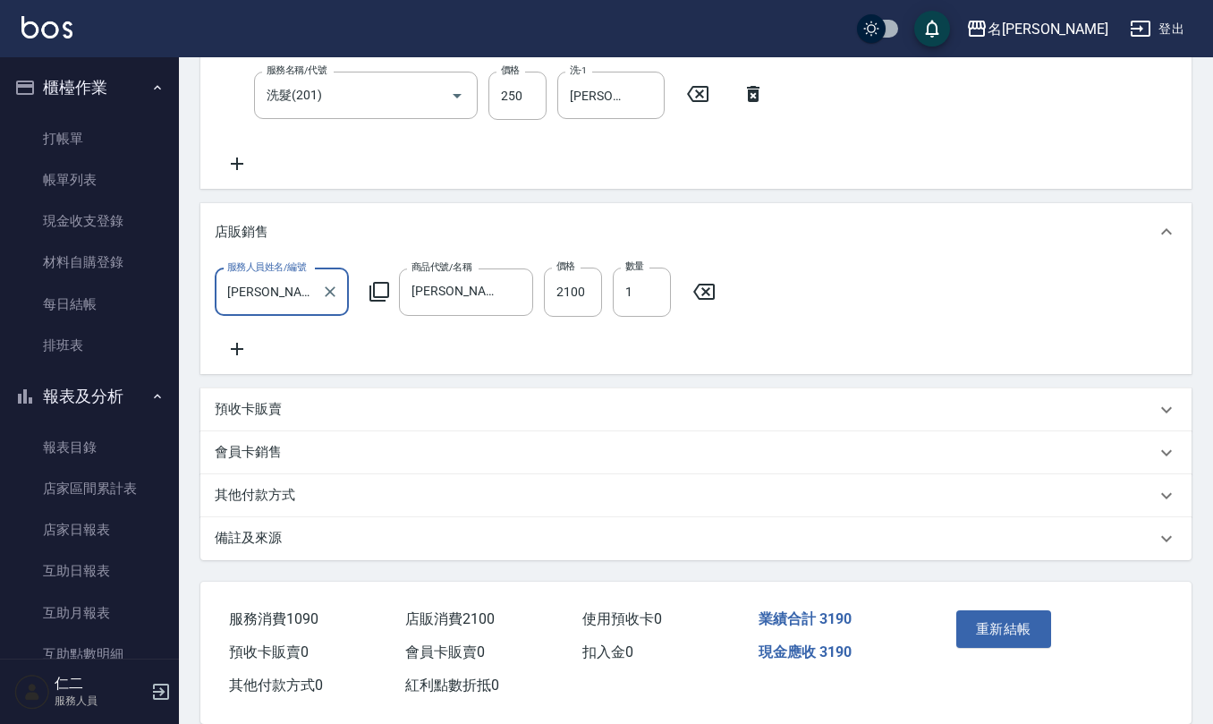
scroll to position [358, 0]
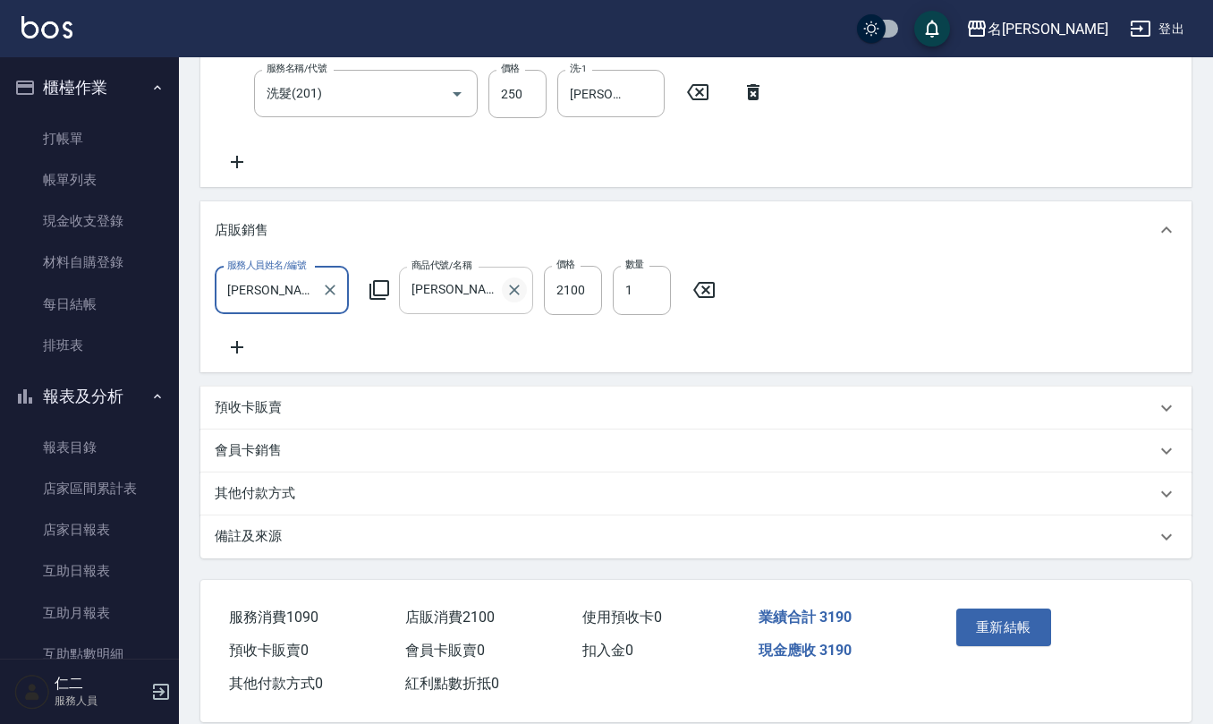
click at [516, 291] on icon "Clear" at bounding box center [515, 290] width 18 height 18
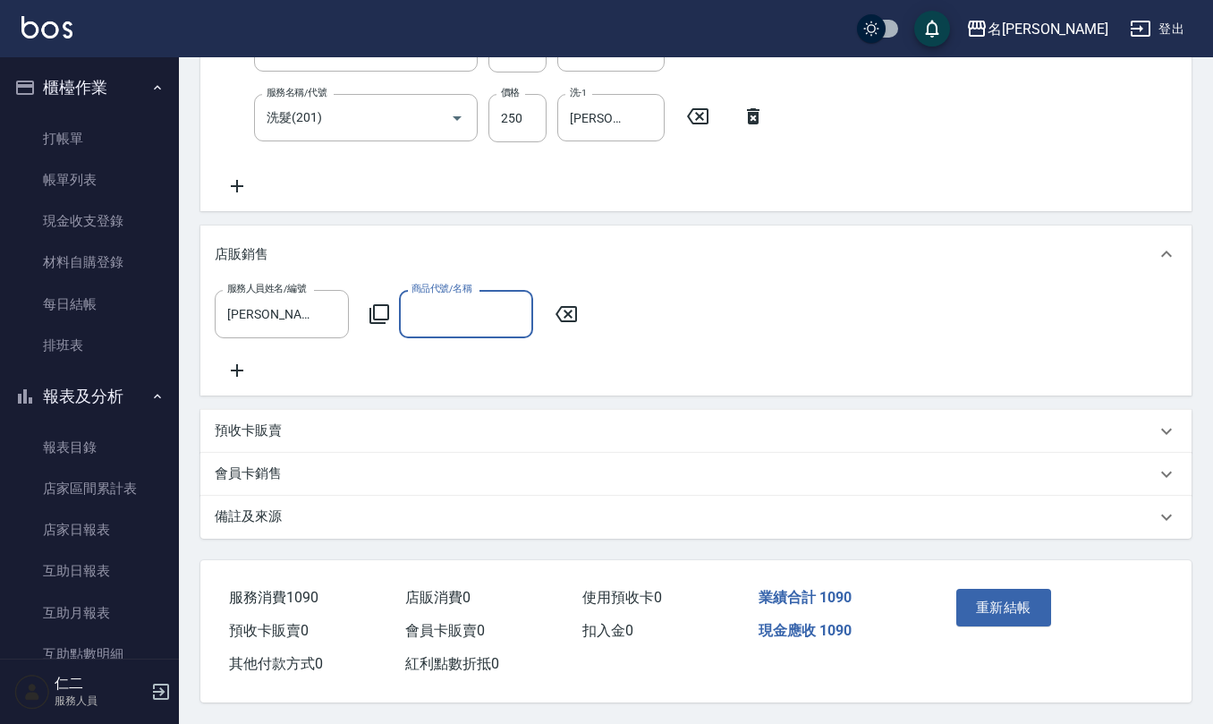
scroll to position [0, 0]
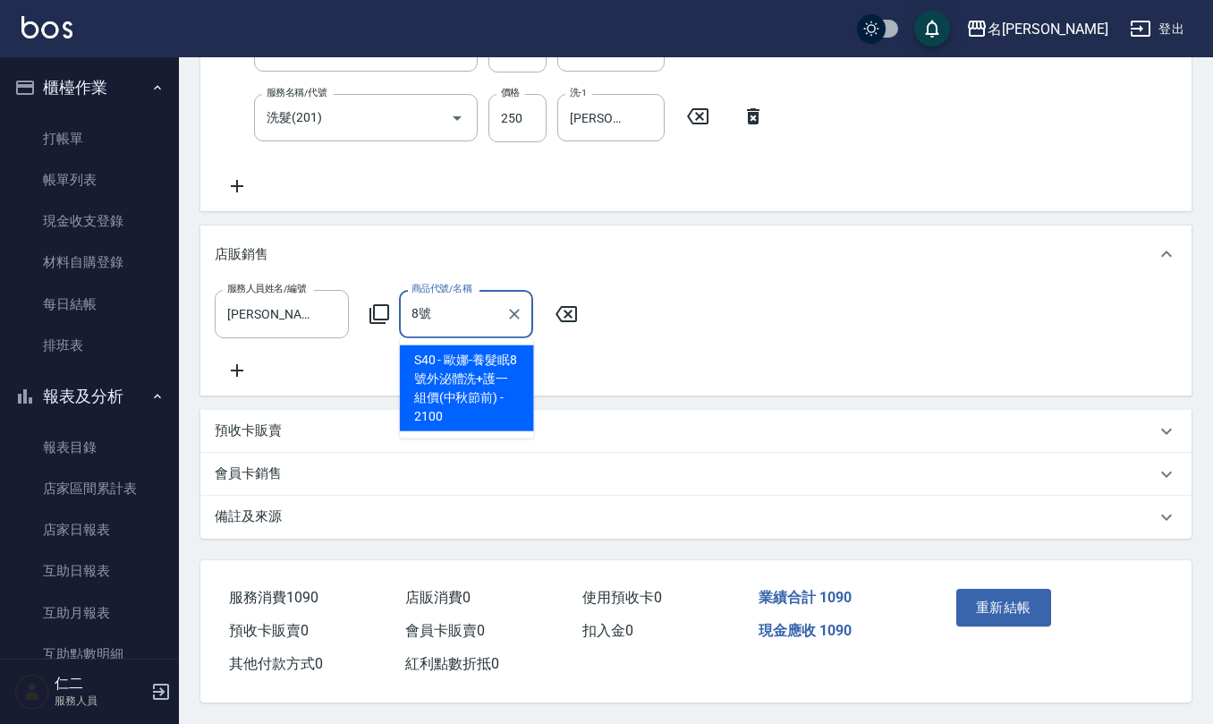
type input "歐娜-養髮眠8號外泌體洗+護一組價(中秋節前)"
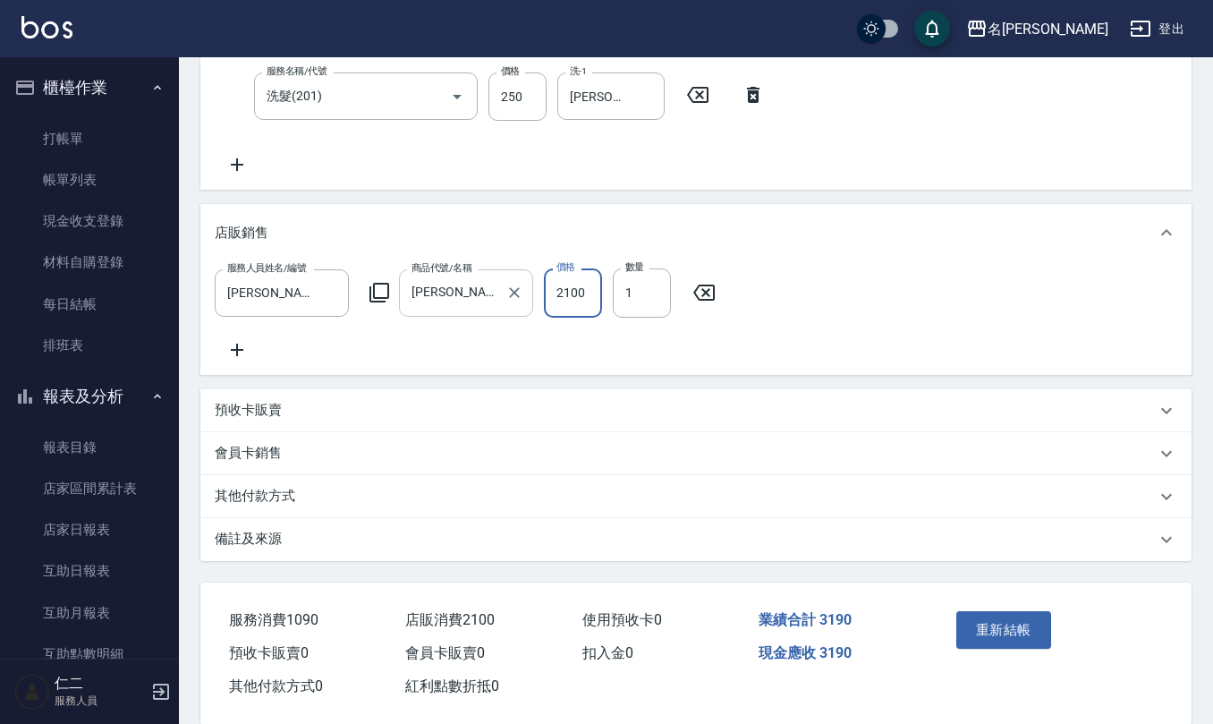
scroll to position [358, 0]
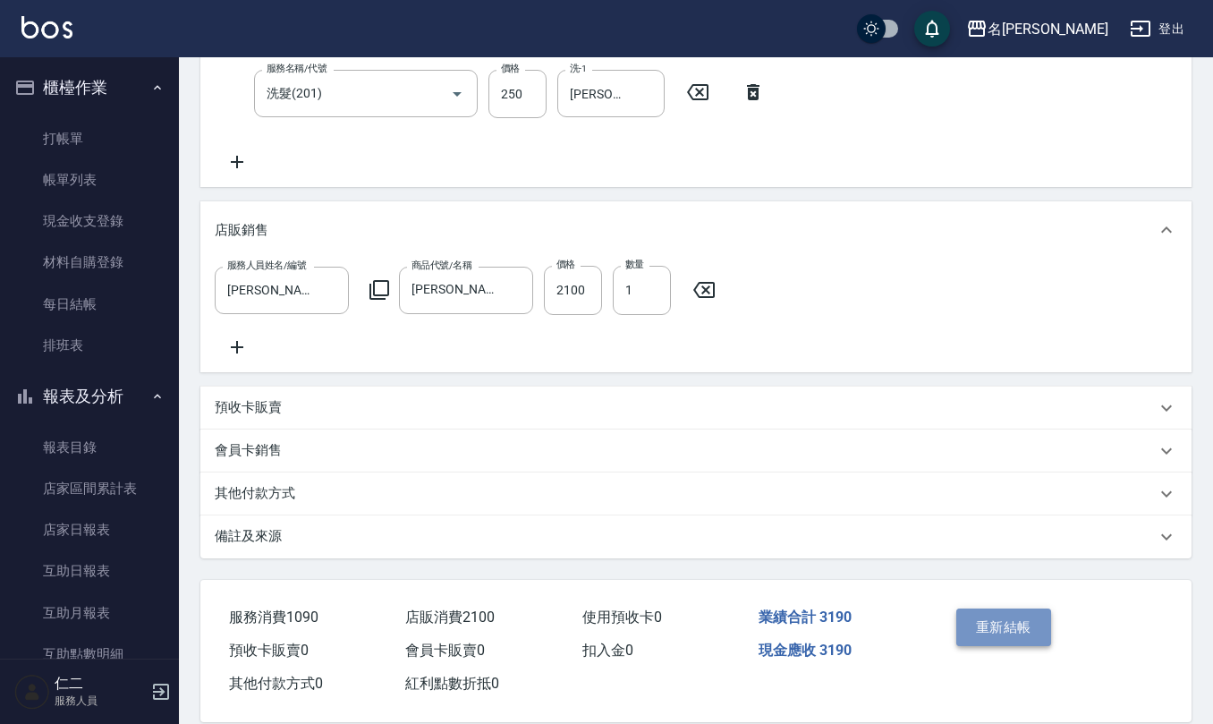
click at [992, 631] on button "重新結帳" at bounding box center [1004, 627] width 95 height 38
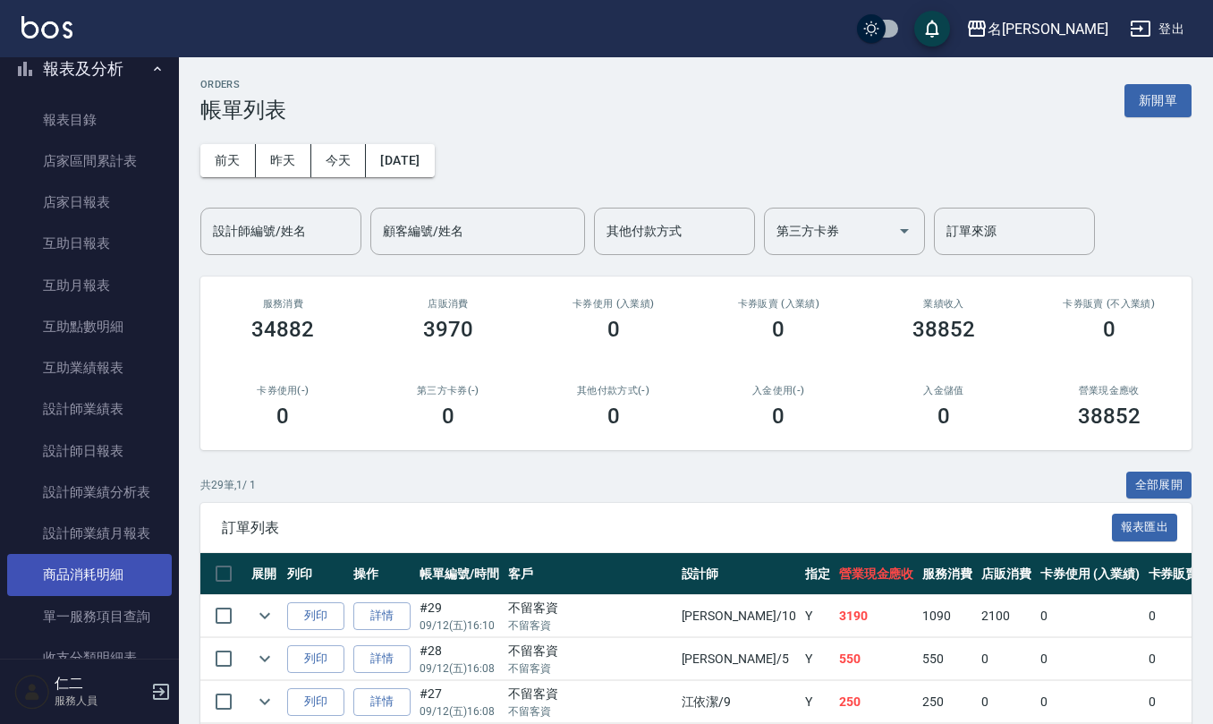
scroll to position [358, 0]
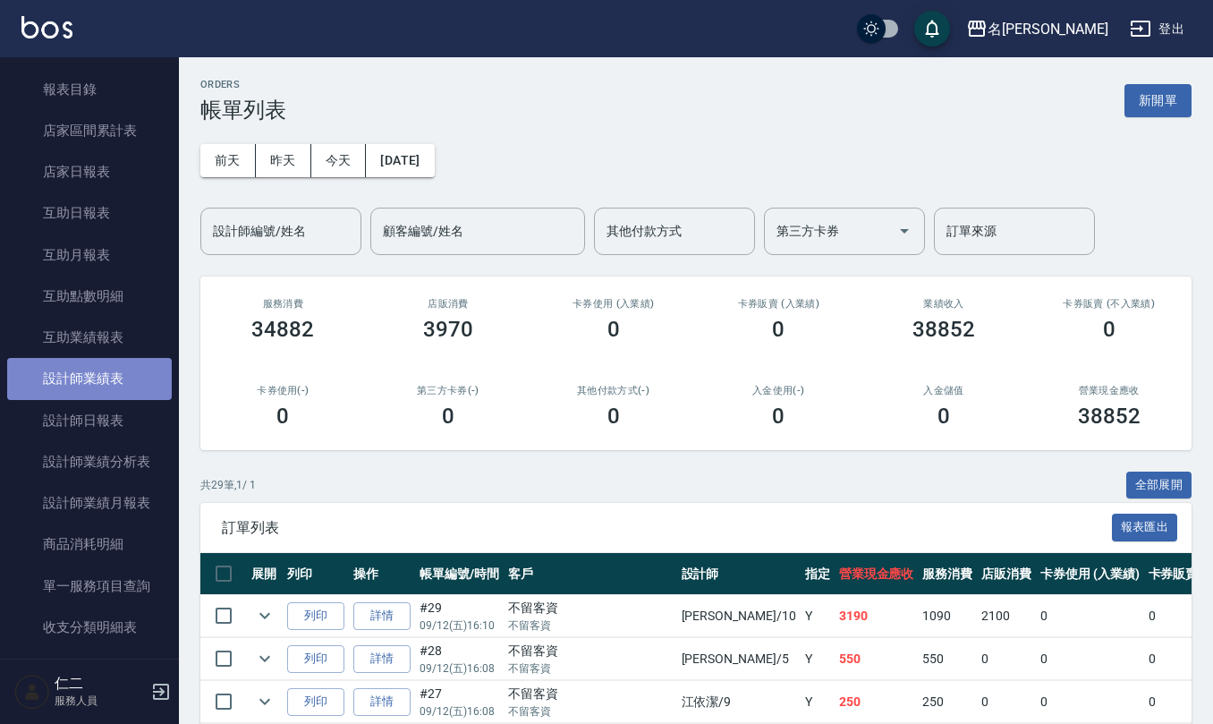
click at [89, 397] on link "設計師業績表" at bounding box center [89, 378] width 165 height 41
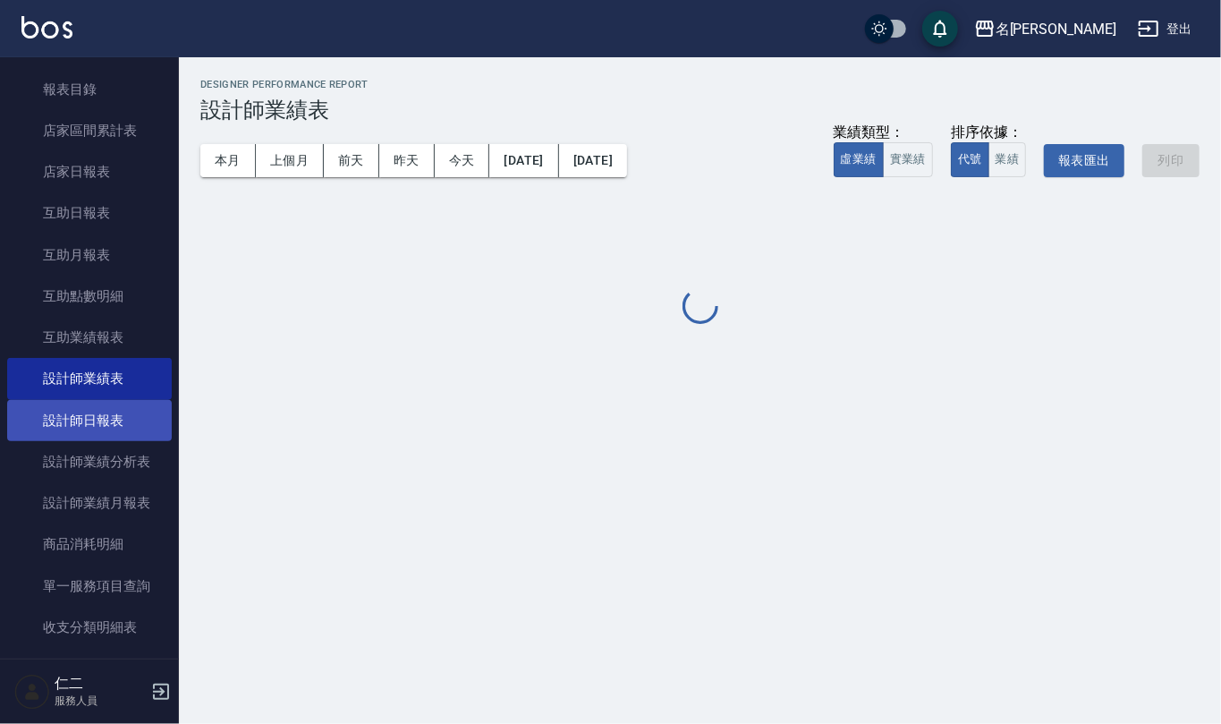
click at [89, 416] on link "設計師日報表" at bounding box center [89, 420] width 165 height 41
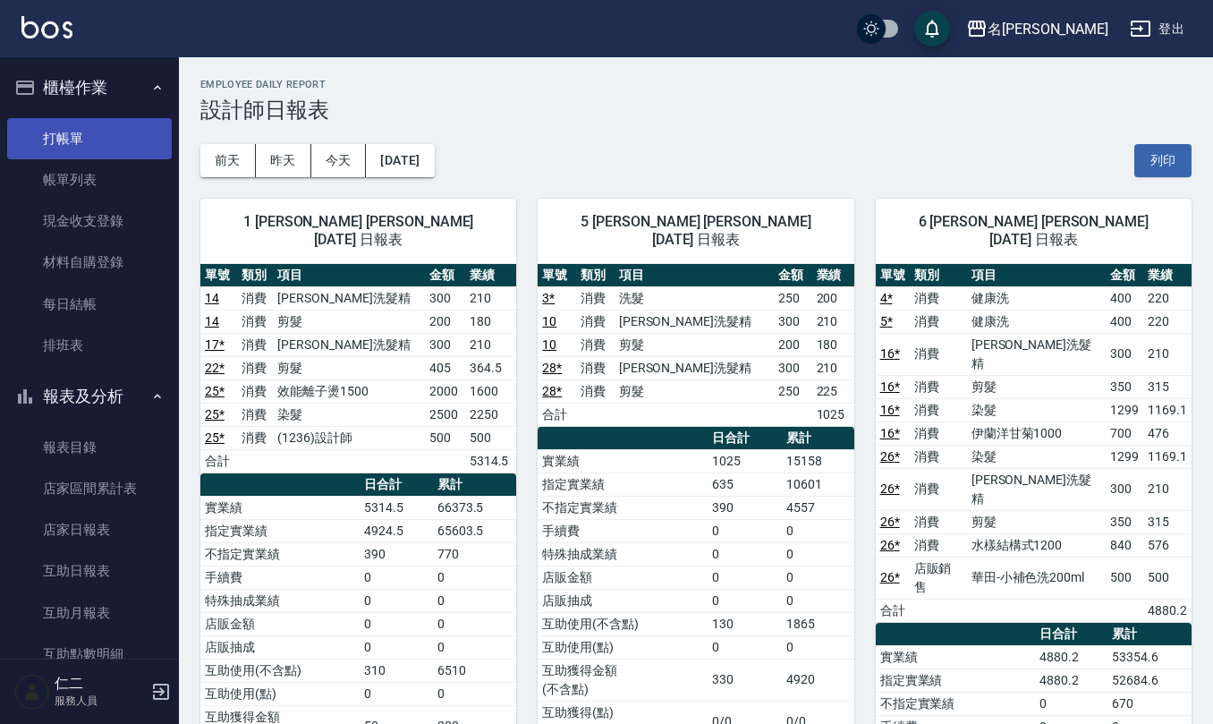
drag, startPoint x: 94, startPoint y: 141, endPoint x: 84, endPoint y: 118, distance: 25.3
click at [94, 140] on link "打帳單" at bounding box center [89, 138] width 165 height 41
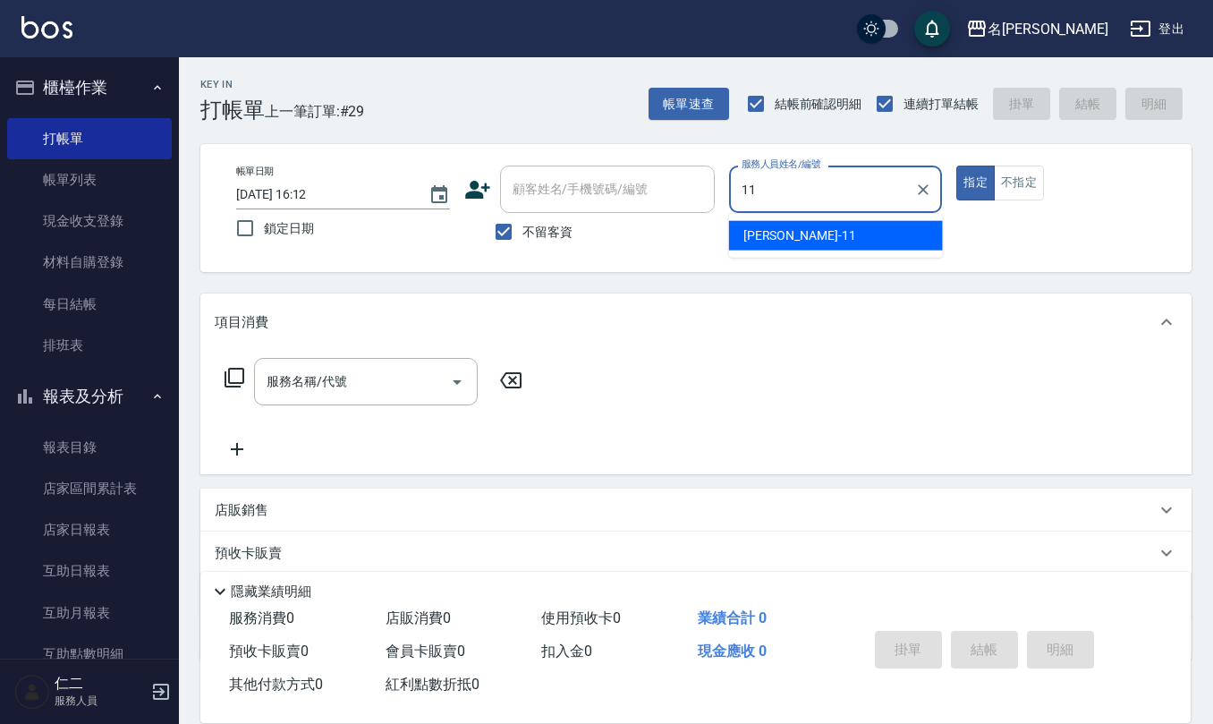
type input "[PERSON_NAME]橙-11"
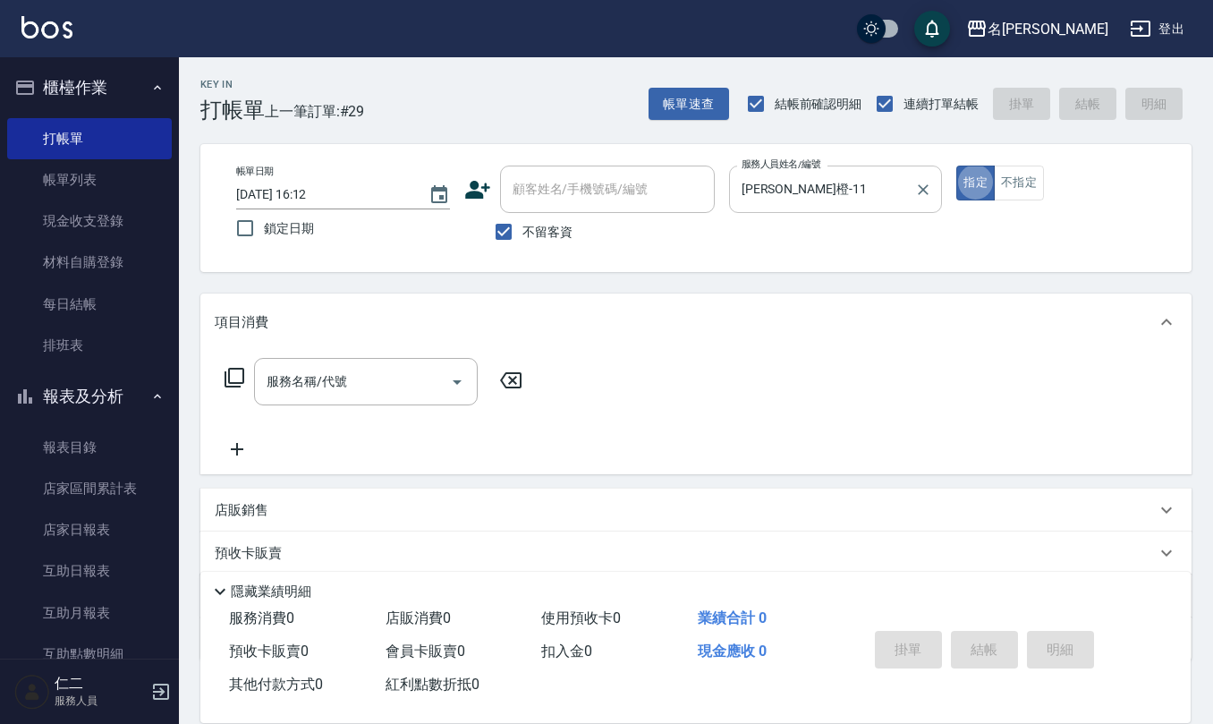
type button "true"
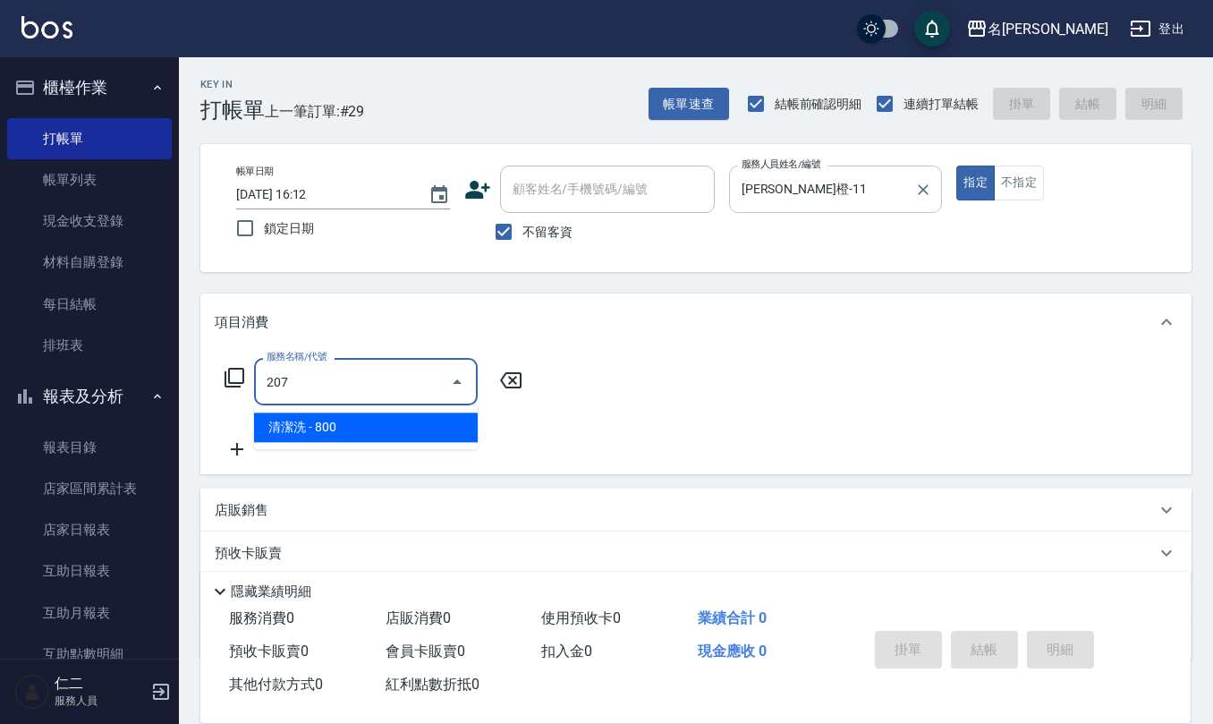
type input "清潔洗(207)"
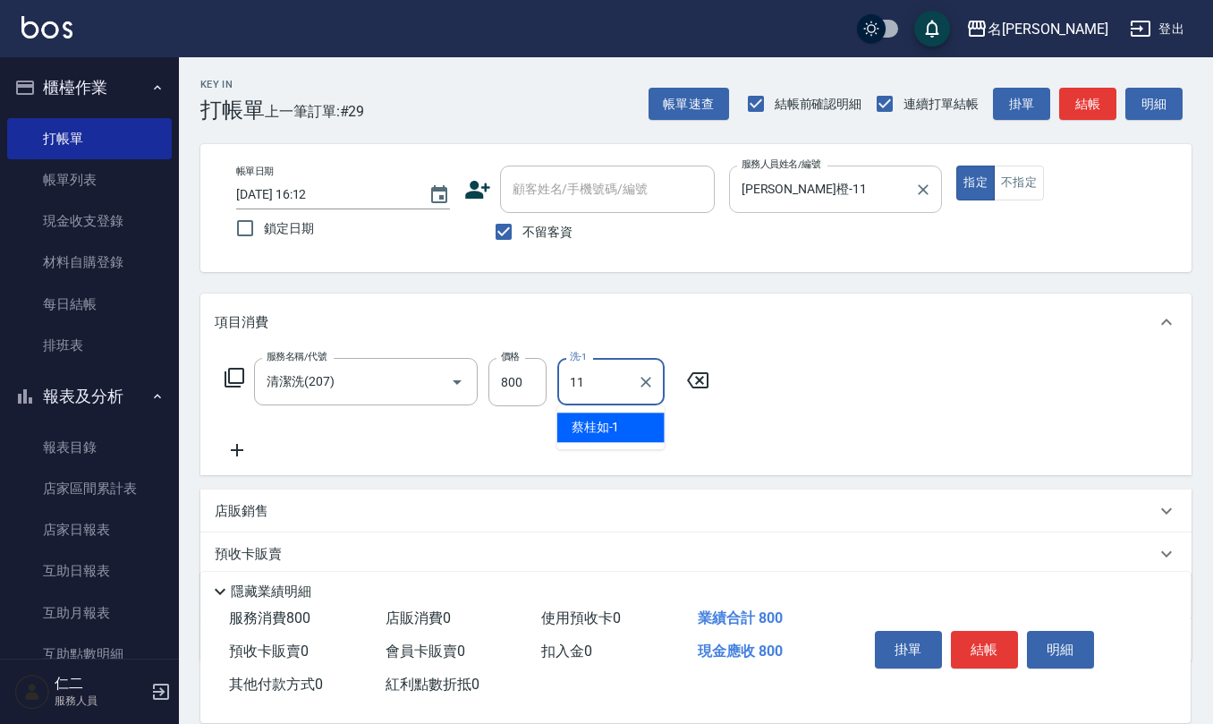
type input "[PERSON_NAME]橙-11"
